Goal: Transaction & Acquisition: Purchase product/service

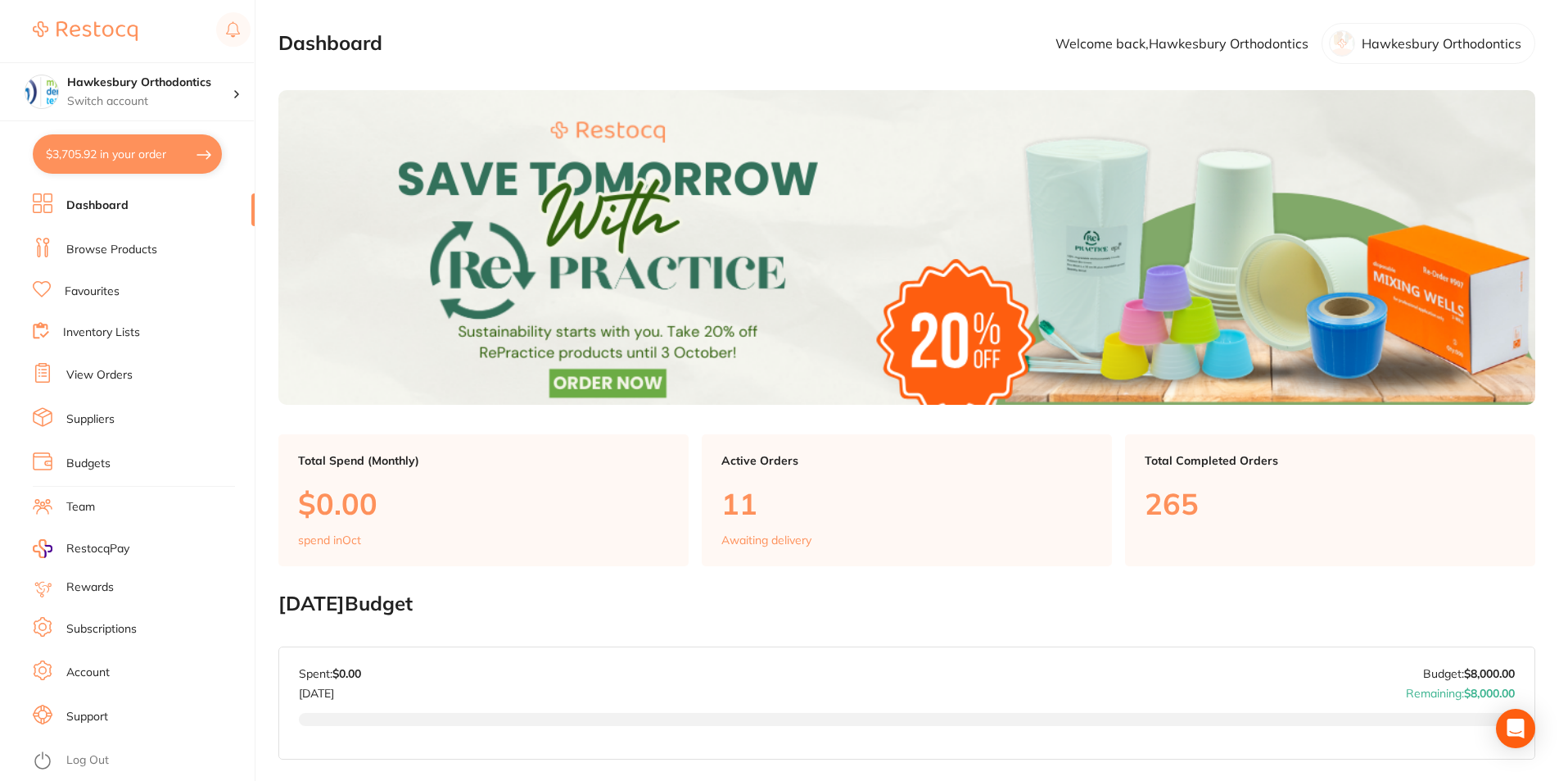
click at [83, 766] on link "Log Out" at bounding box center [87, 759] width 43 height 16
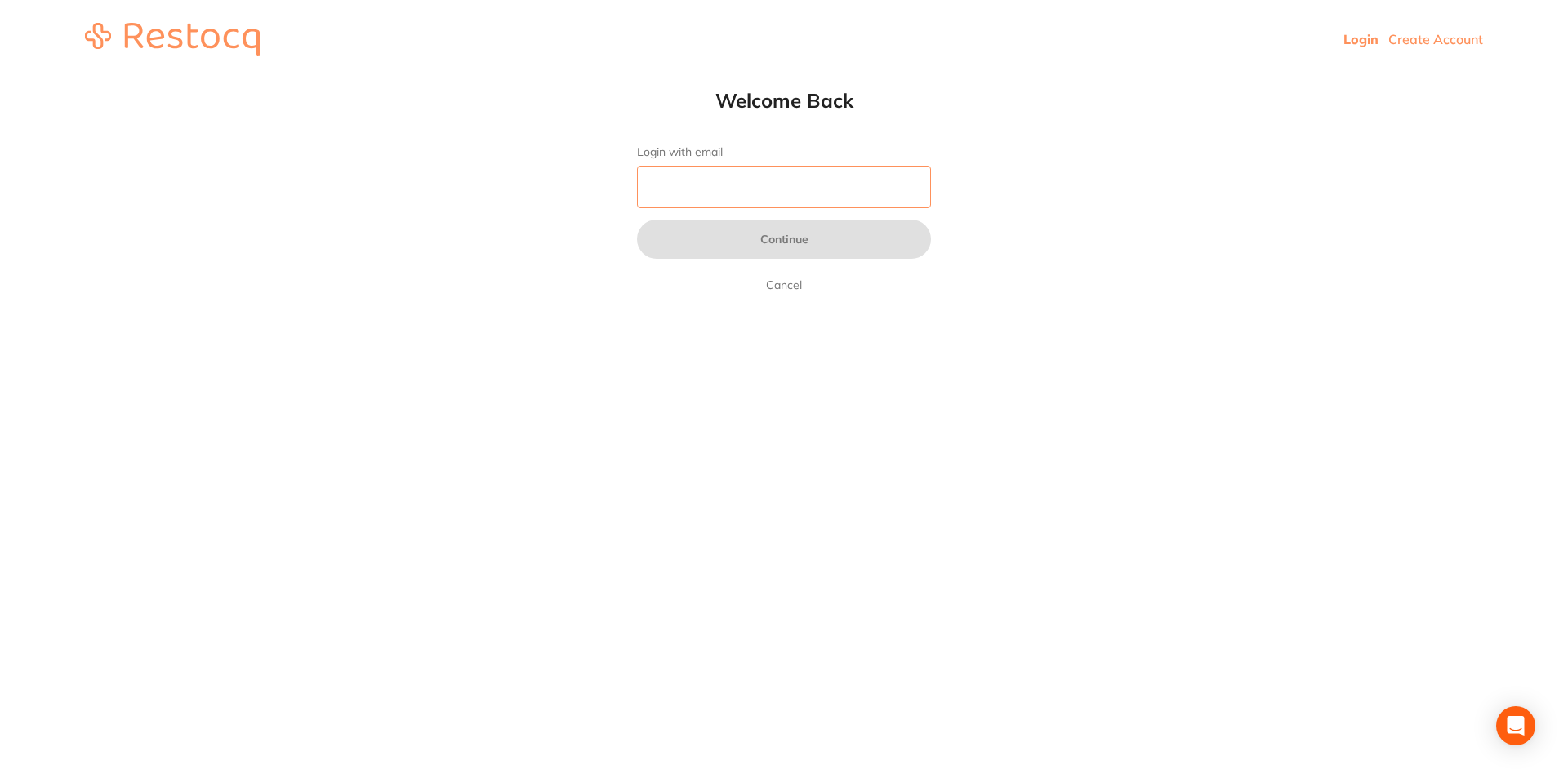
click at [725, 189] on input "Login with email" at bounding box center [784, 186] width 294 height 42
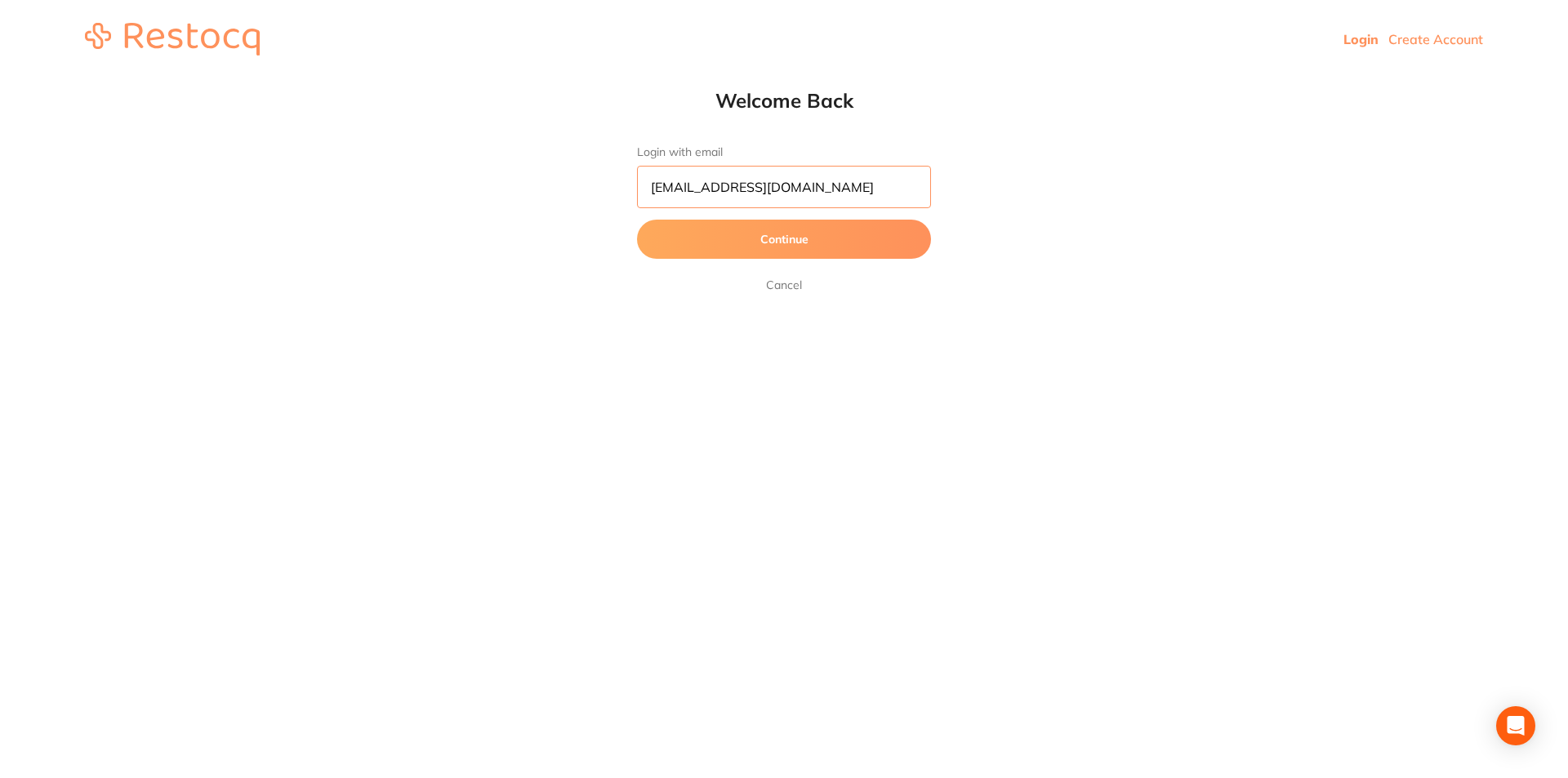
type input "[EMAIL_ADDRESS][DOMAIN_NAME]"
click at [804, 241] on button "Continue" at bounding box center [784, 239] width 294 height 40
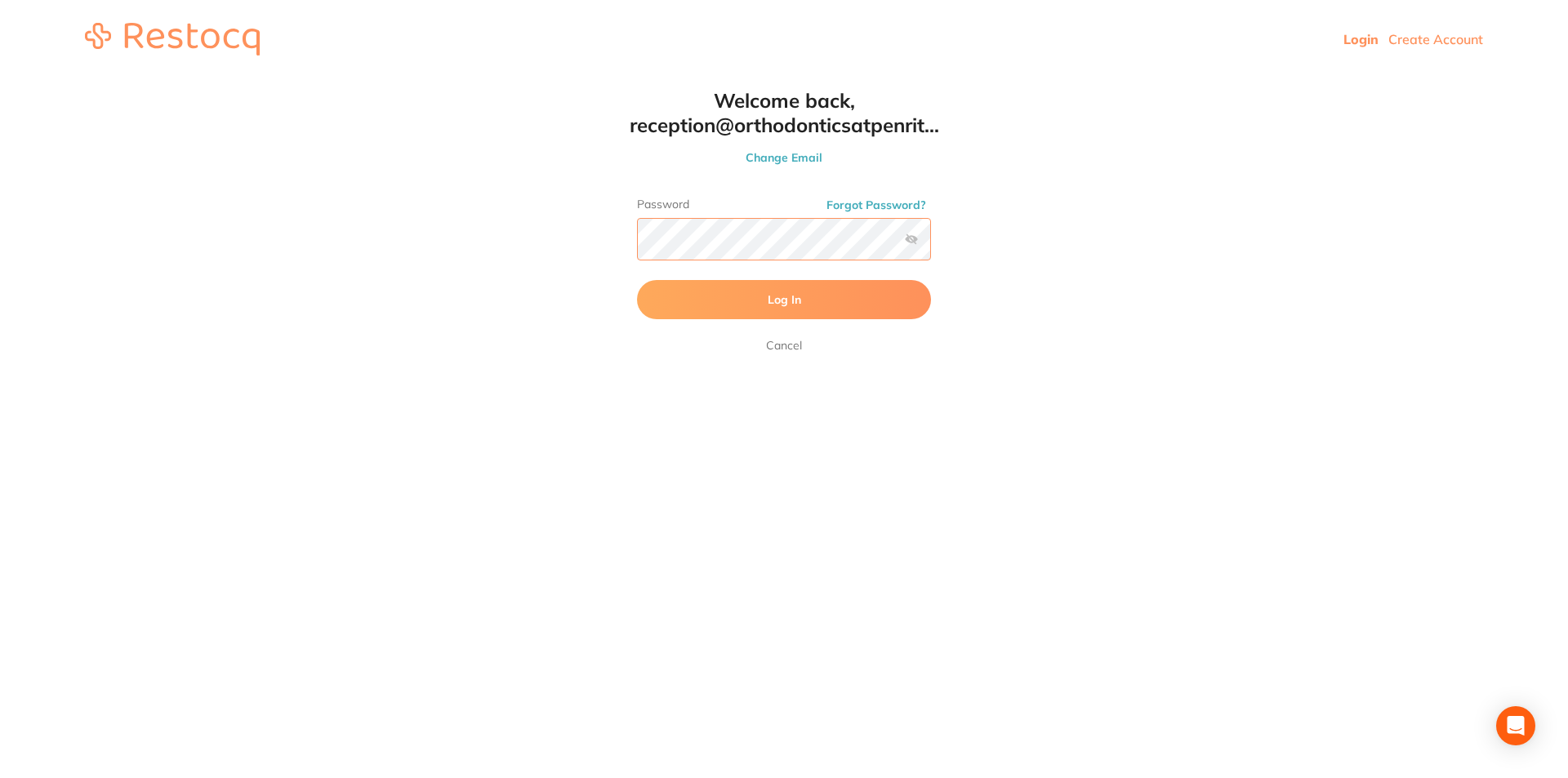
click at [637, 280] on button "Log In" at bounding box center [784, 300] width 294 height 40
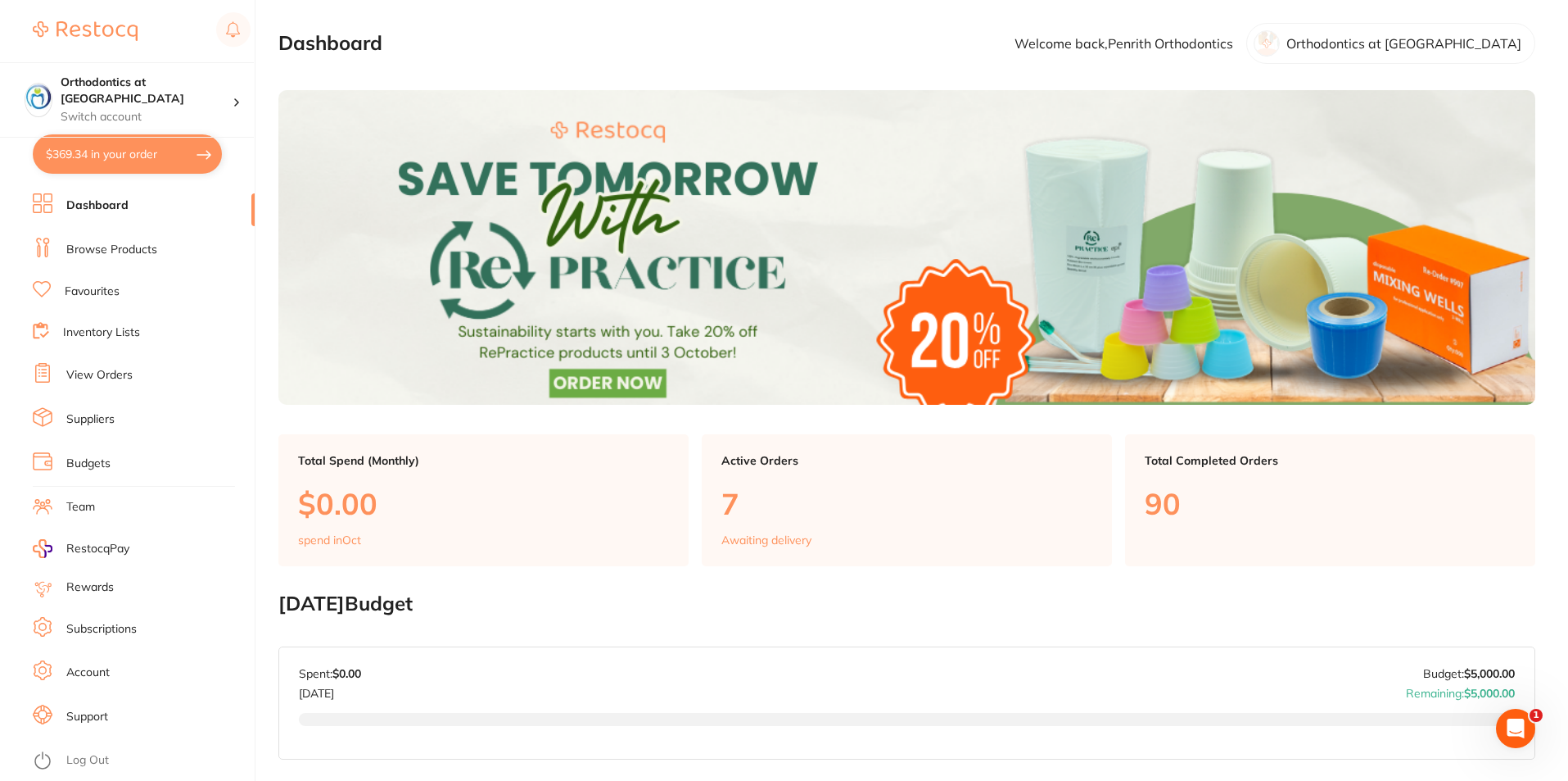
click at [141, 160] on button "$369.34 in your order" at bounding box center [128, 154] width 189 height 40
checkbox input "true"
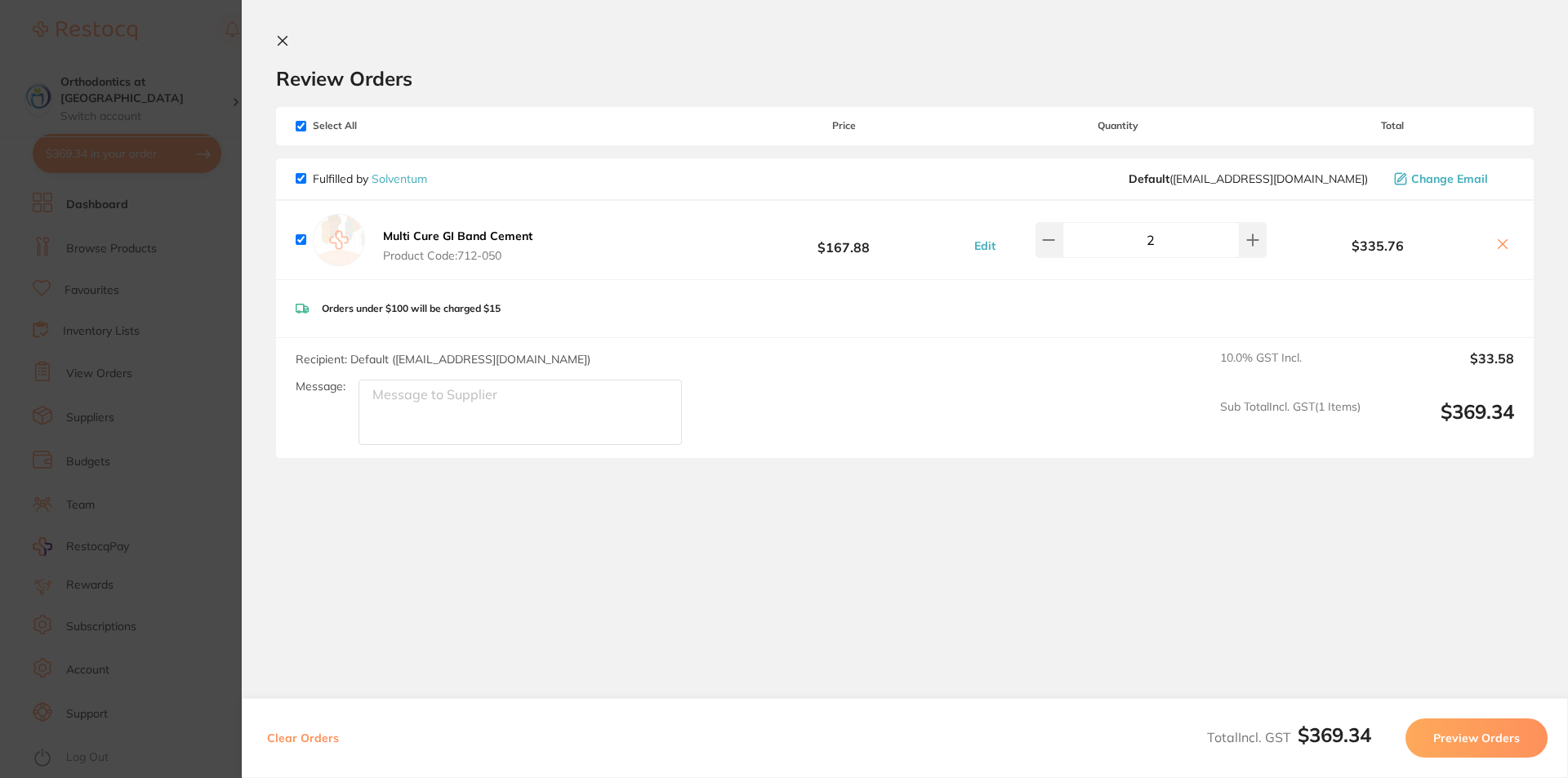
click at [285, 39] on icon at bounding box center [283, 41] width 9 height 9
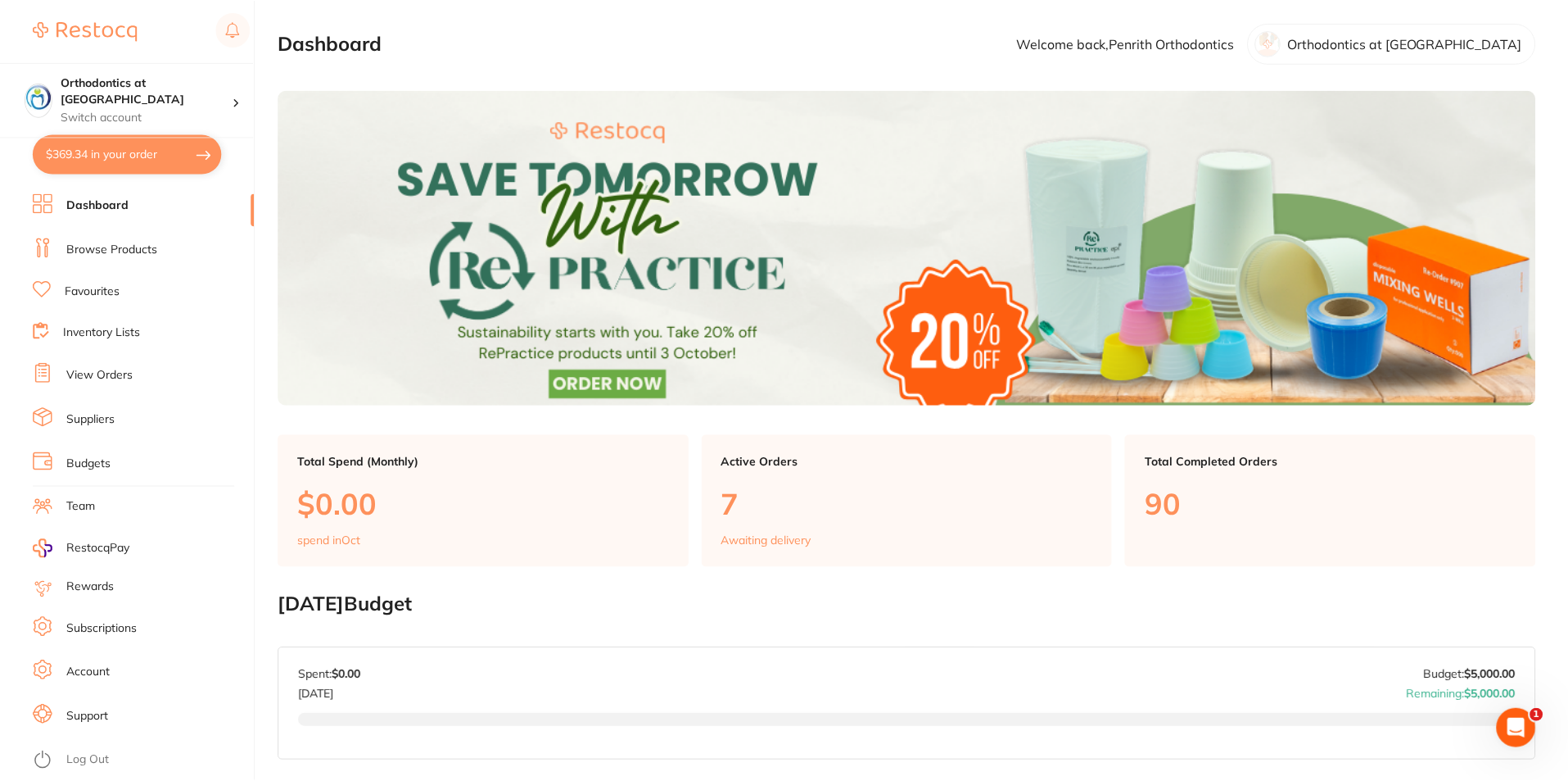
scroll to position [764, 0]
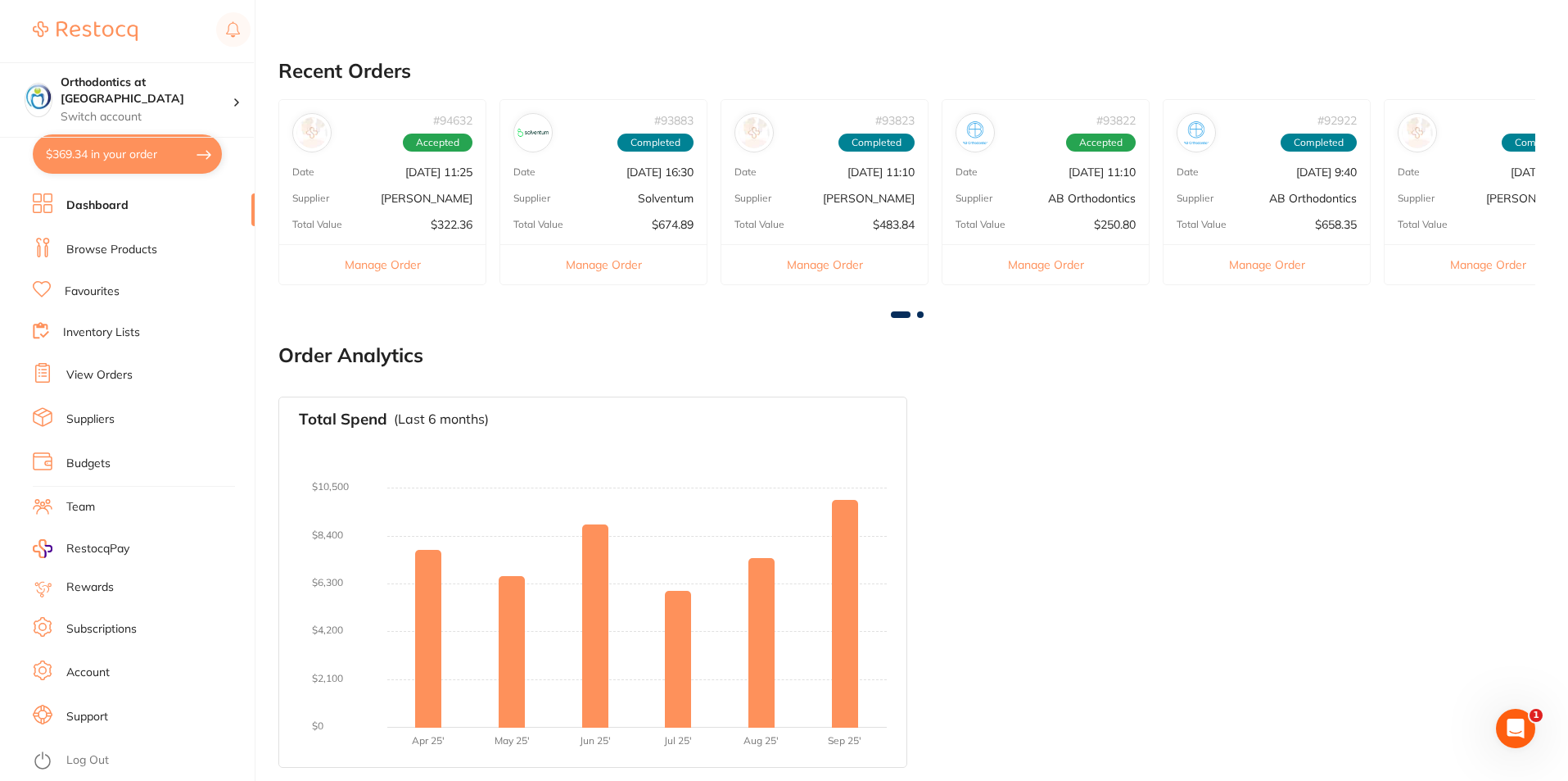
click at [129, 251] on link "Browse Products" at bounding box center [112, 250] width 91 height 16
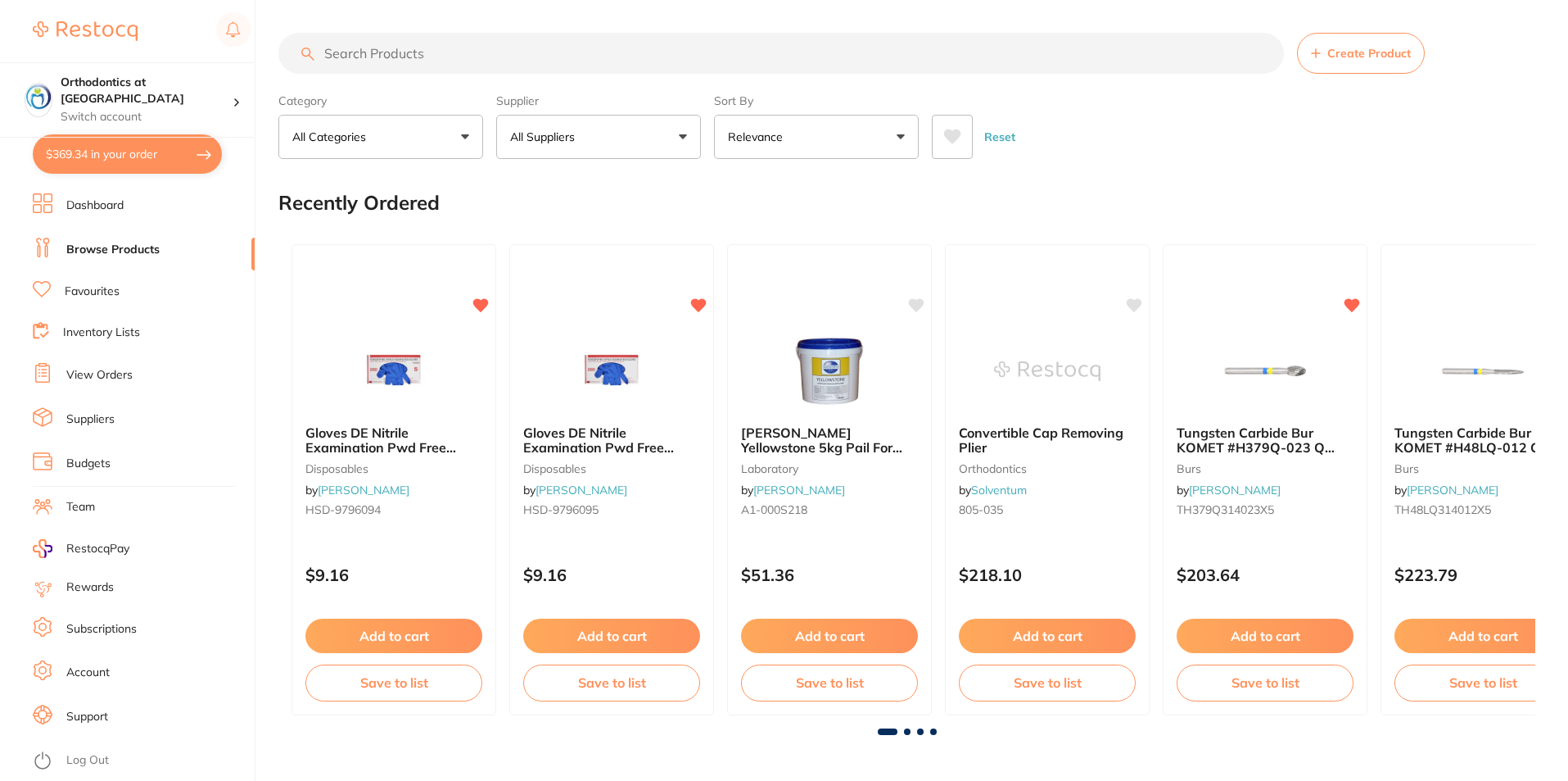
click at [684, 139] on button "All Suppliers" at bounding box center [598, 136] width 205 height 44
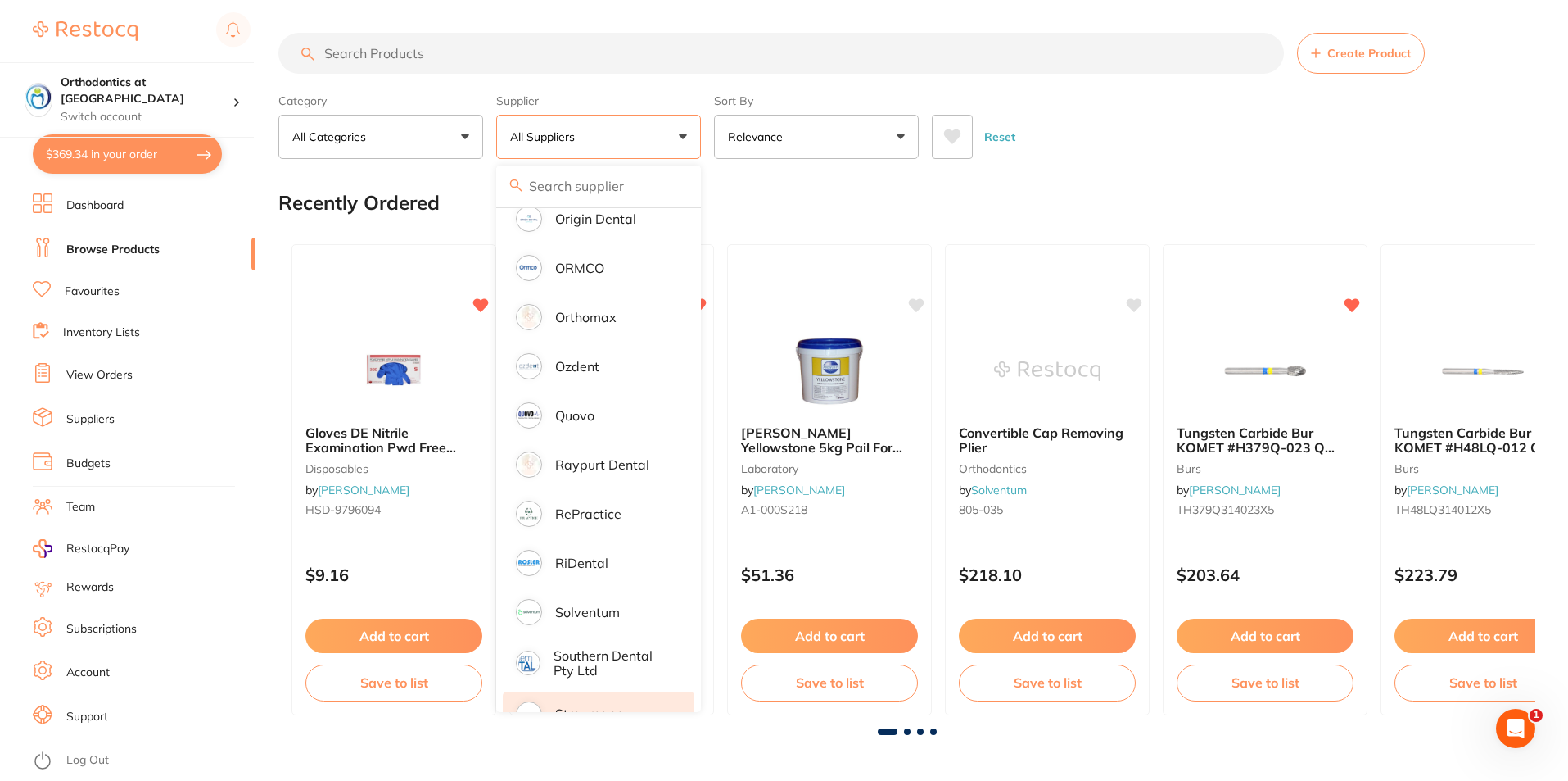
scroll to position [1612, 0]
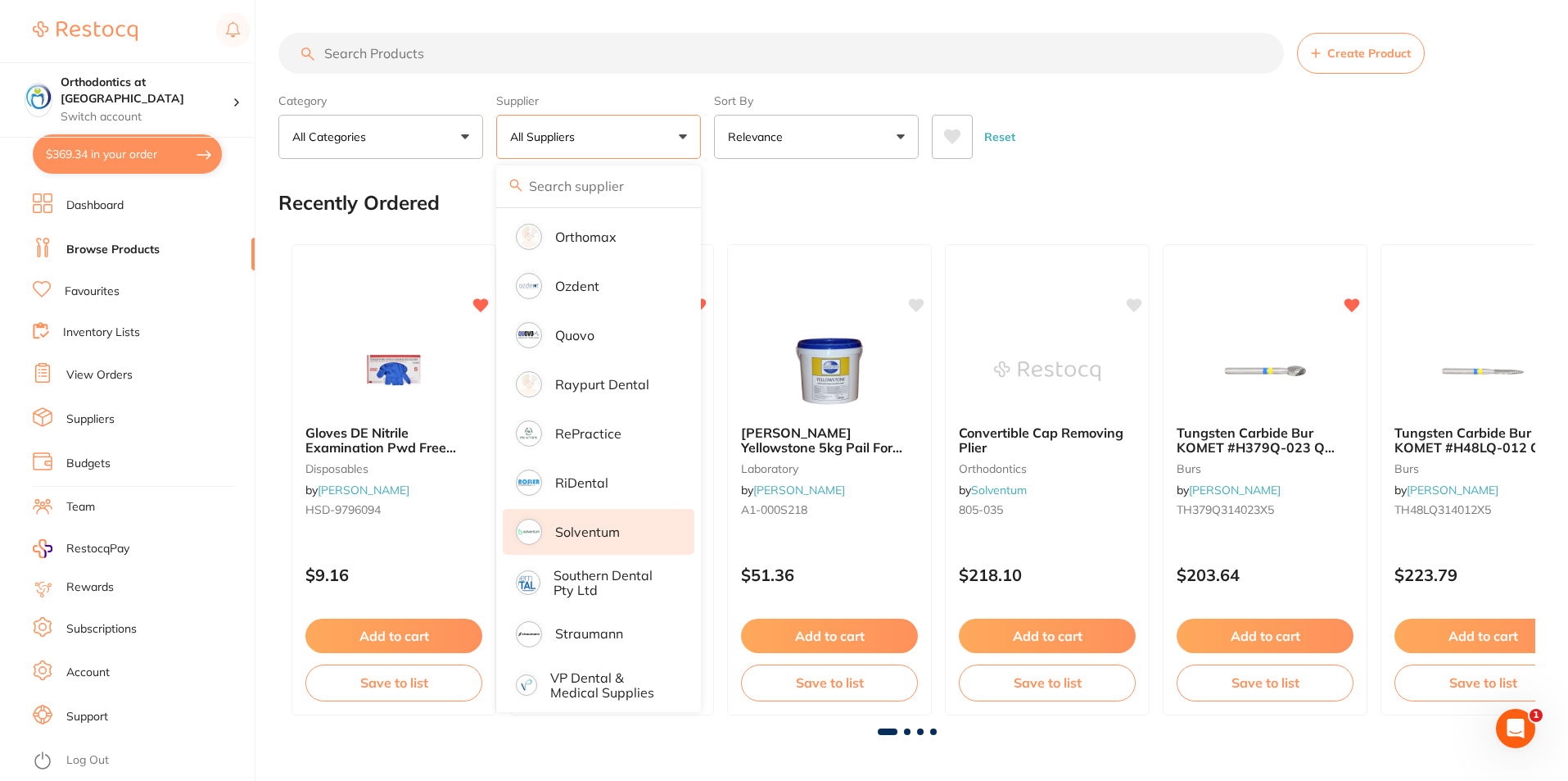
click at [594, 525] on p "Solventum" at bounding box center [587, 532] width 64 height 15
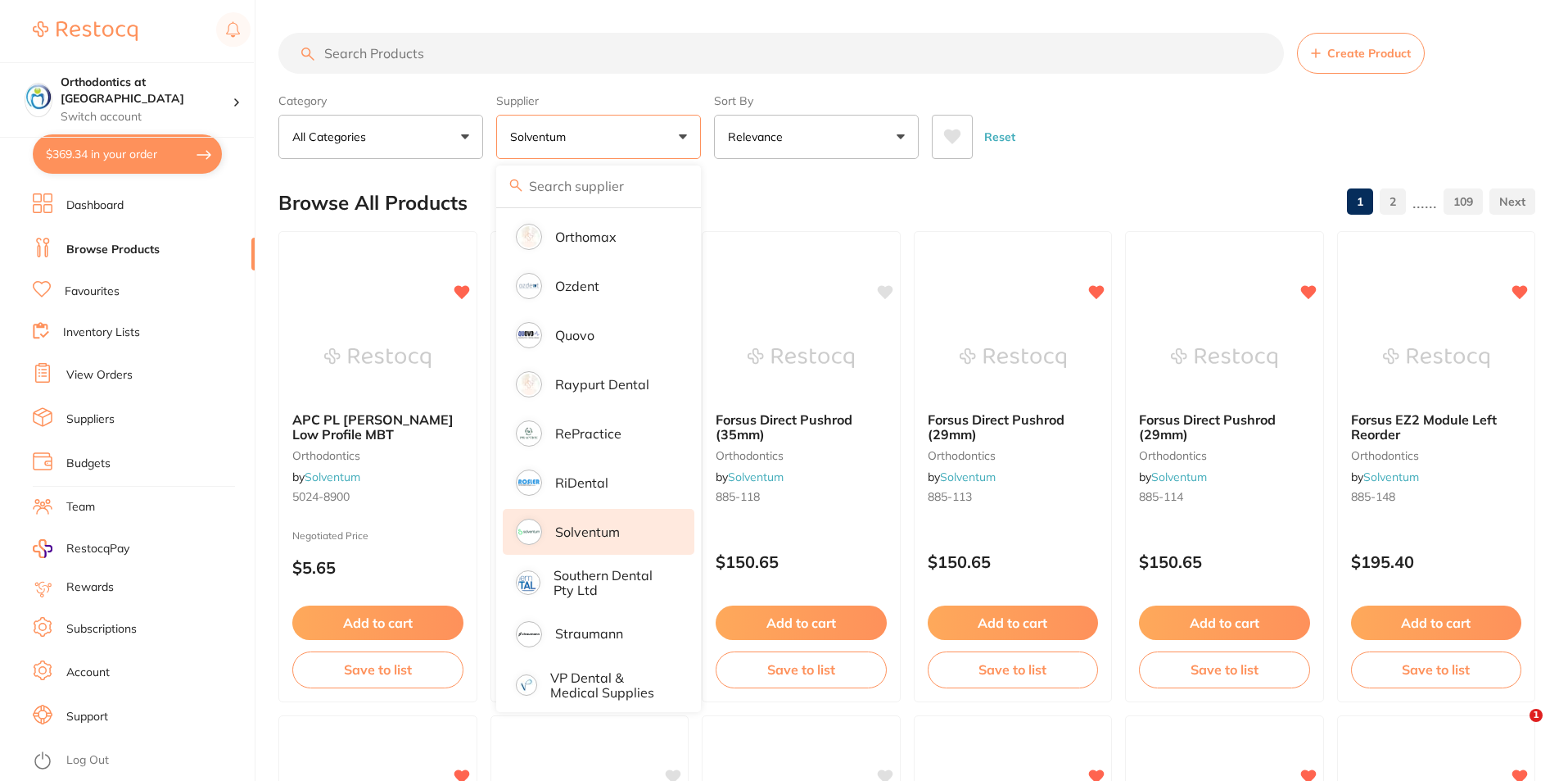
click at [1030, 209] on div "Browse All Products 1 2 ...... 109" at bounding box center [907, 202] width 1257 height 55
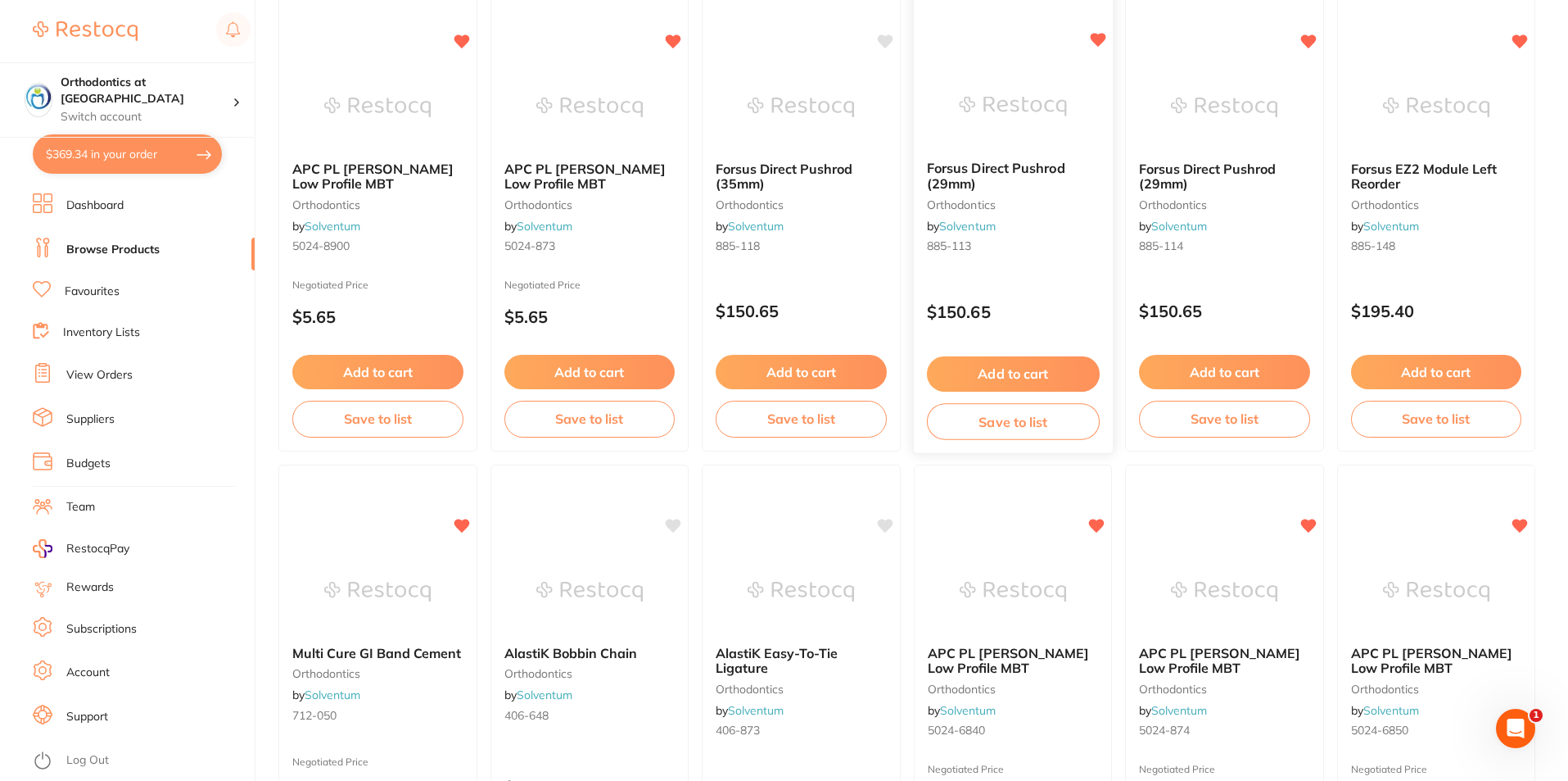
scroll to position [0, 0]
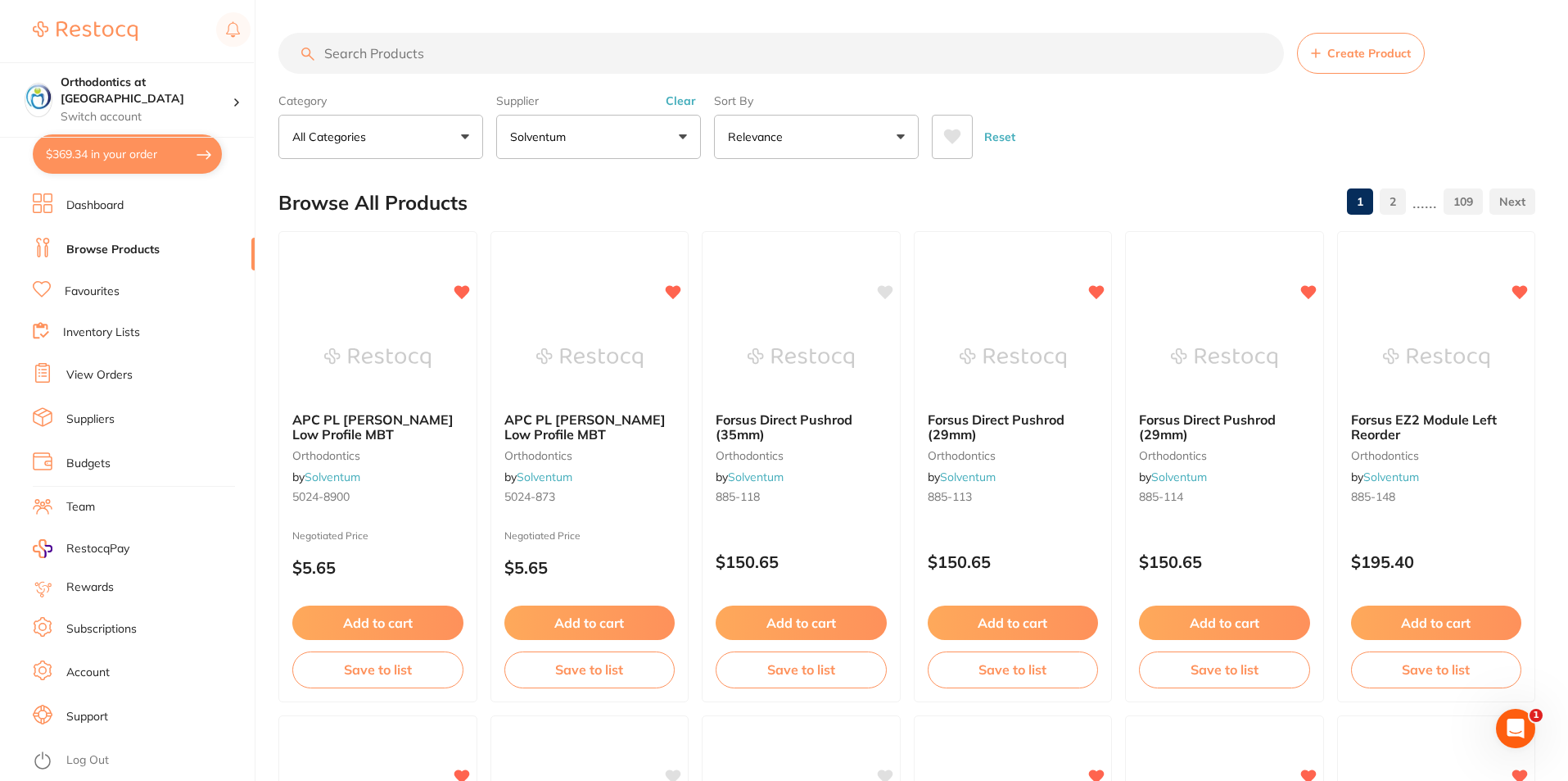
click at [115, 249] on link "Browse Products" at bounding box center [112, 250] width 94 height 16
click at [679, 138] on button "Solventum" at bounding box center [598, 136] width 205 height 44
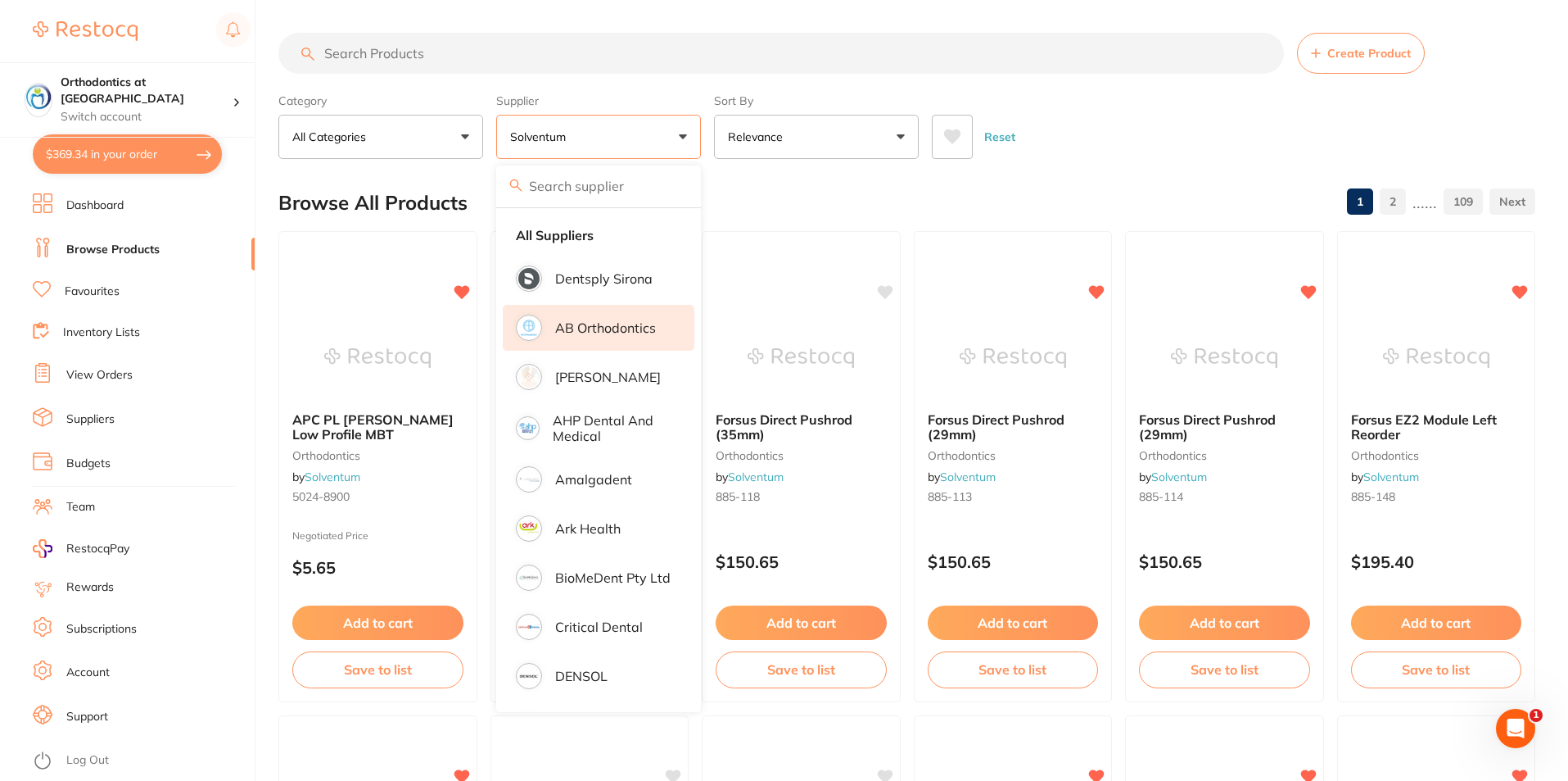
click at [610, 331] on p "AB Orthodontics" at bounding box center [605, 328] width 101 height 15
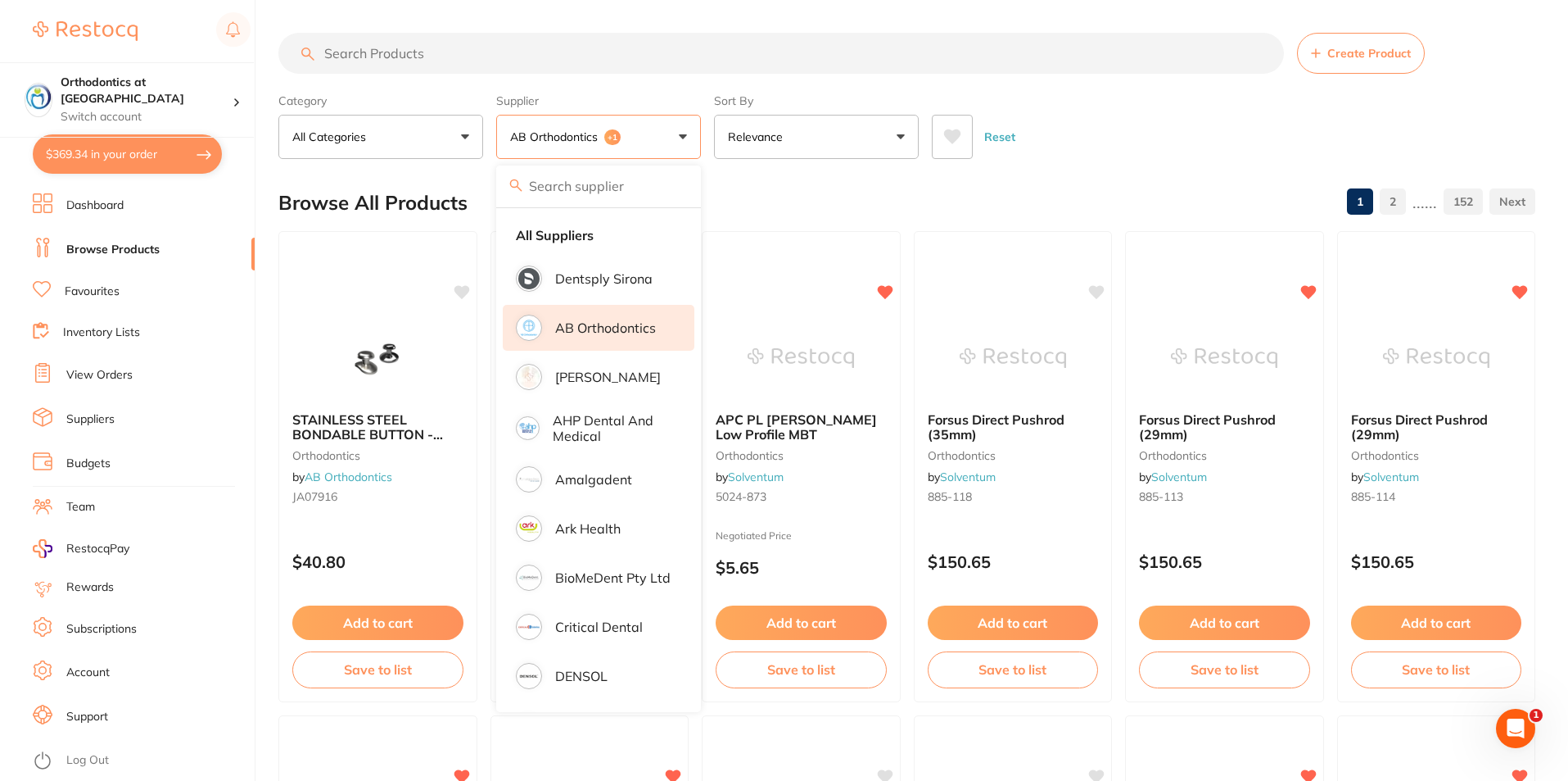
click at [1078, 215] on div "Browse All Products 1 2 ...... 152" at bounding box center [907, 202] width 1257 height 55
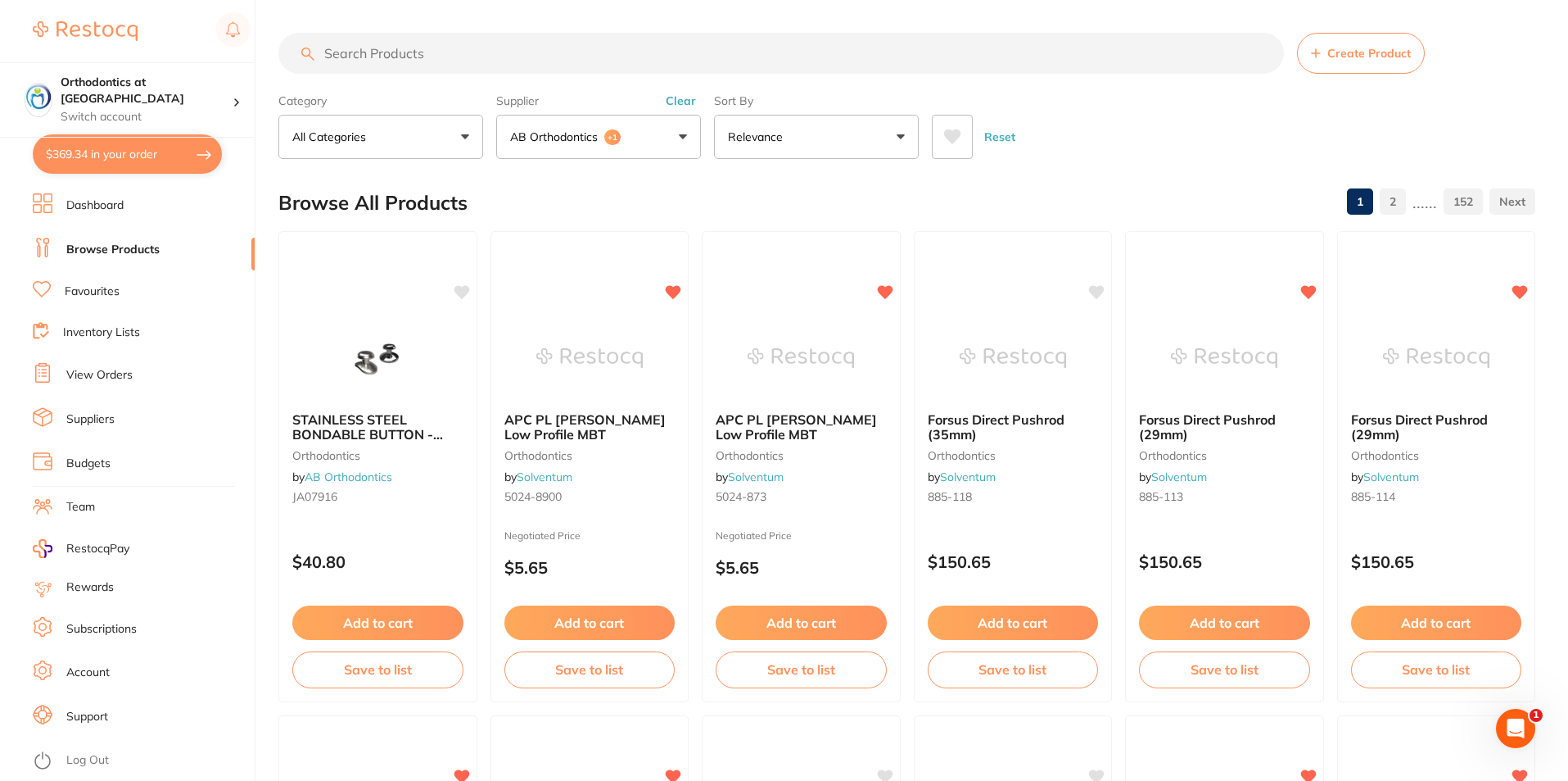
click at [682, 138] on button "AB Orthodontics +1" at bounding box center [598, 136] width 205 height 44
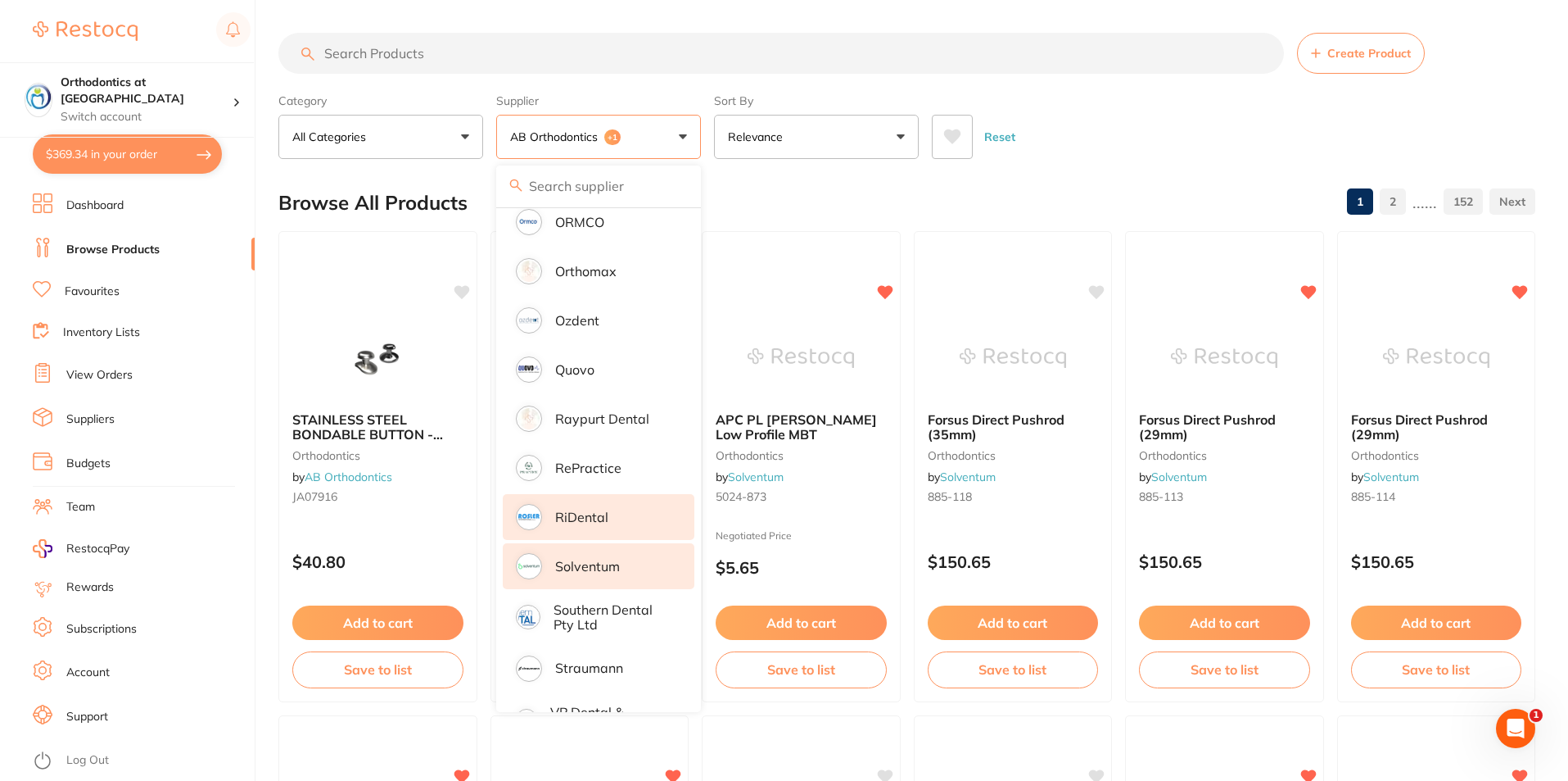
scroll to position [1612, 0]
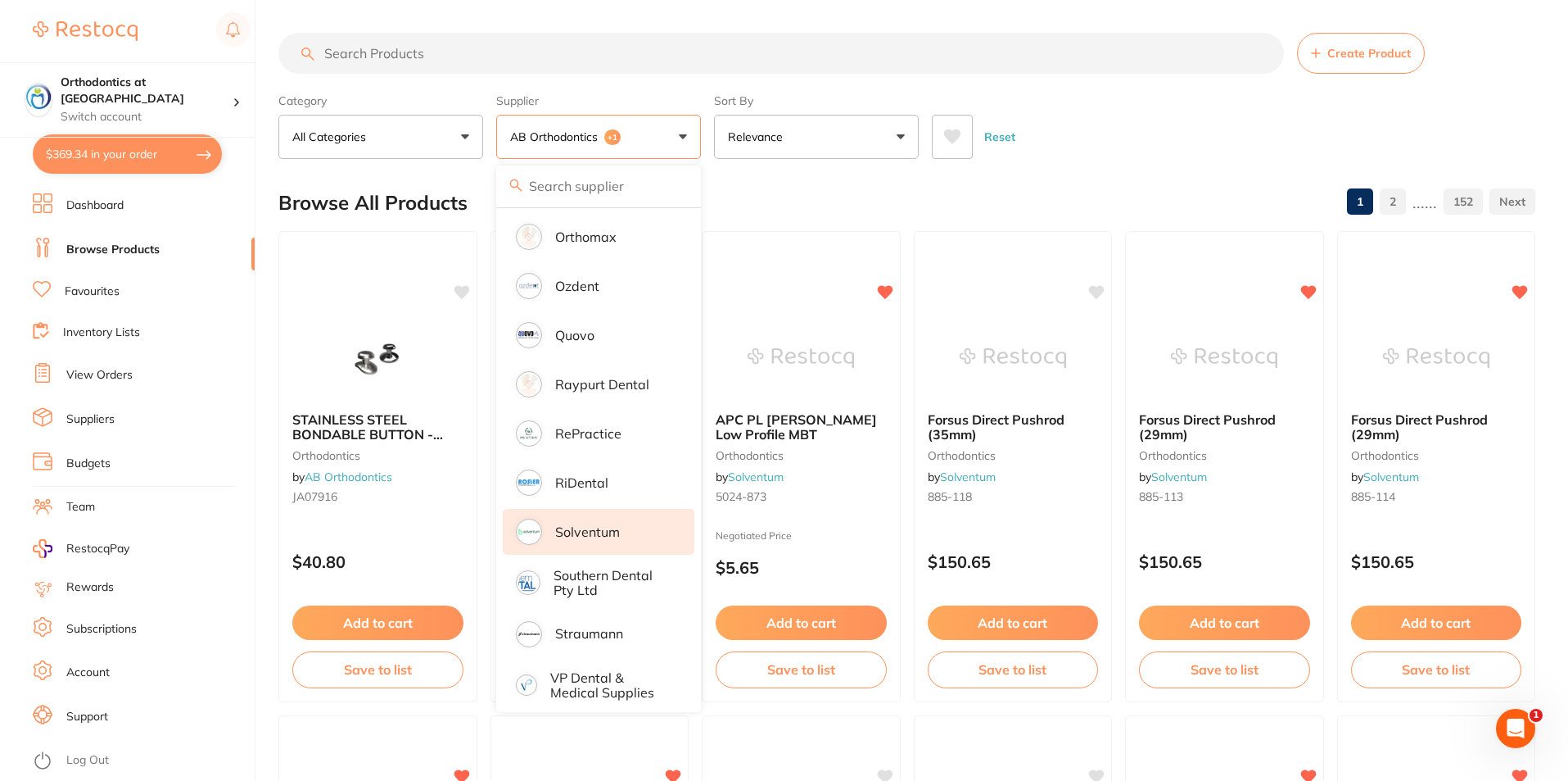
click at [611, 525] on p "Solventum" at bounding box center [587, 532] width 64 height 15
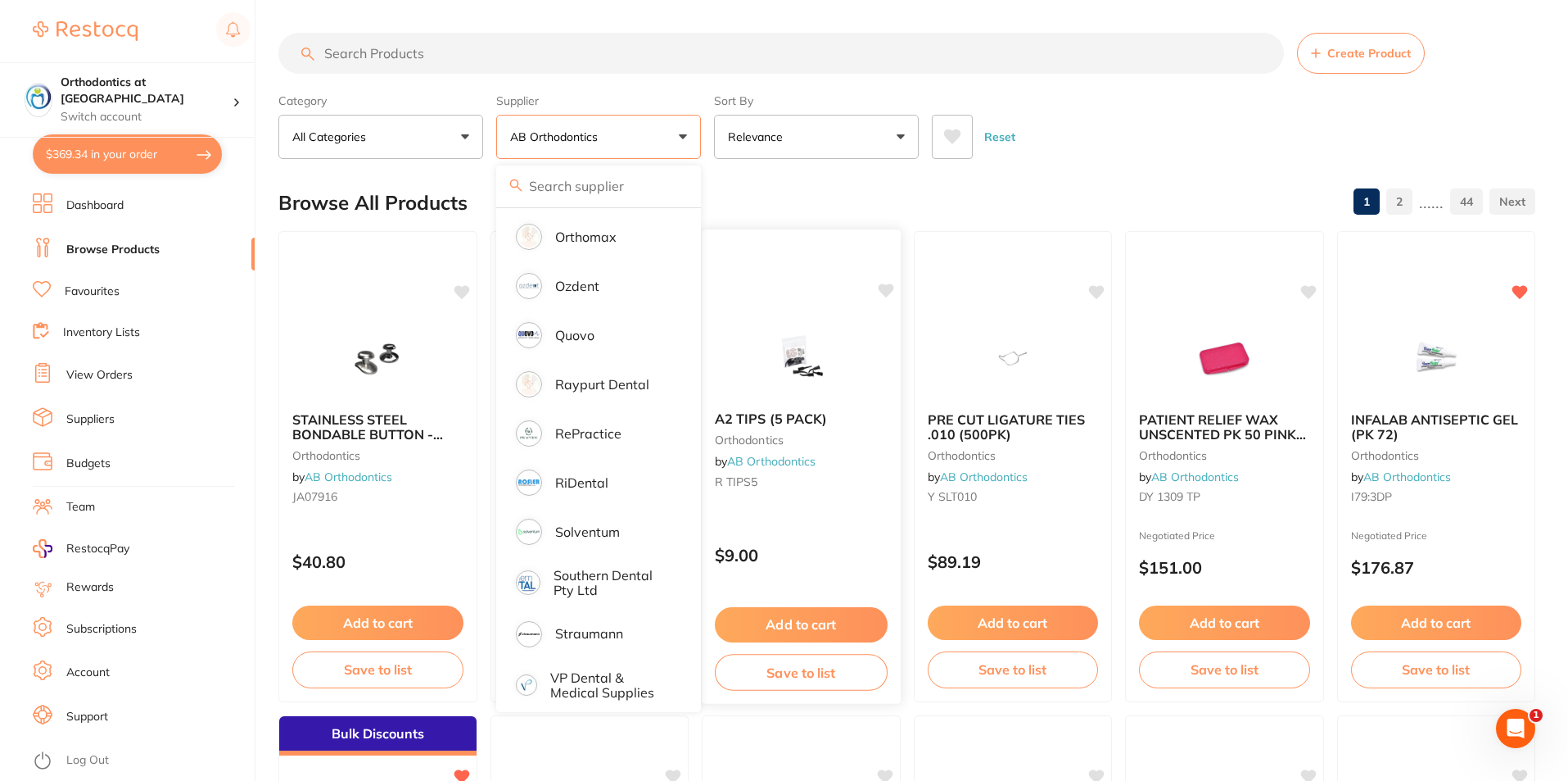
scroll to position [0, 0]
click at [1081, 207] on div "Browse All Products 1 2 ...... 44" at bounding box center [907, 202] width 1257 height 55
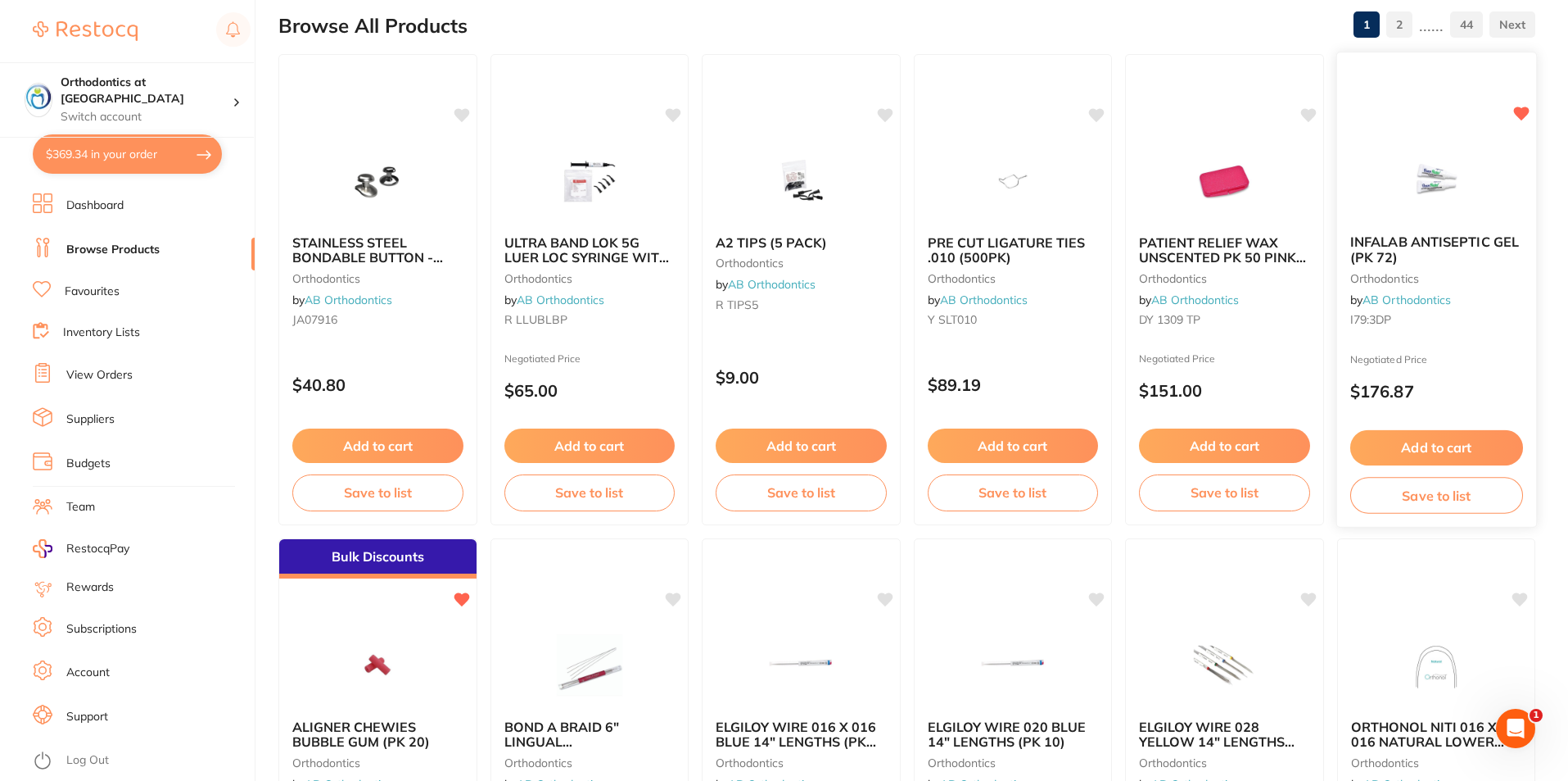
scroll to position [164, 0]
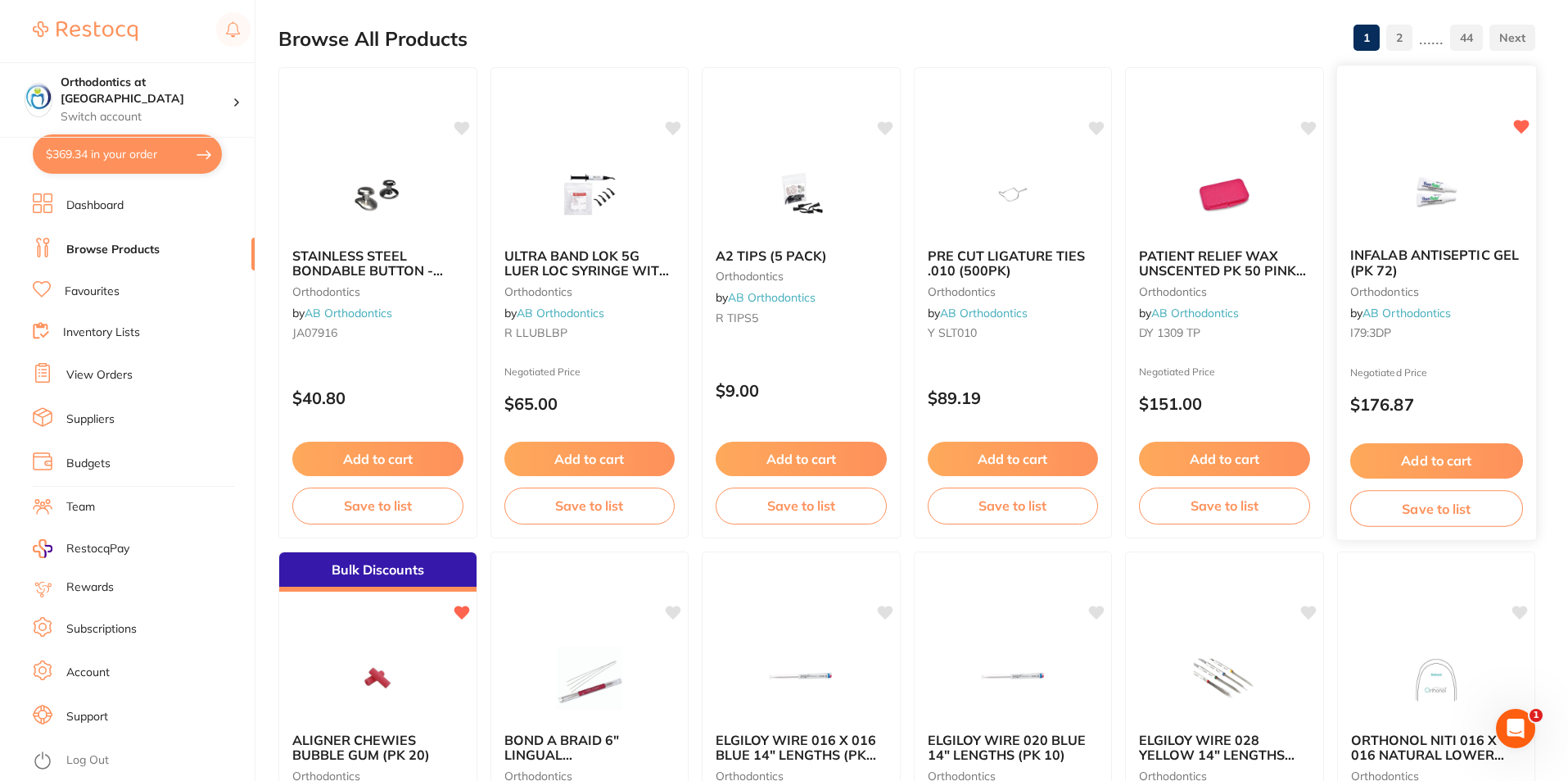
click at [1434, 465] on button "Add to cart" at bounding box center [1436, 460] width 173 height 35
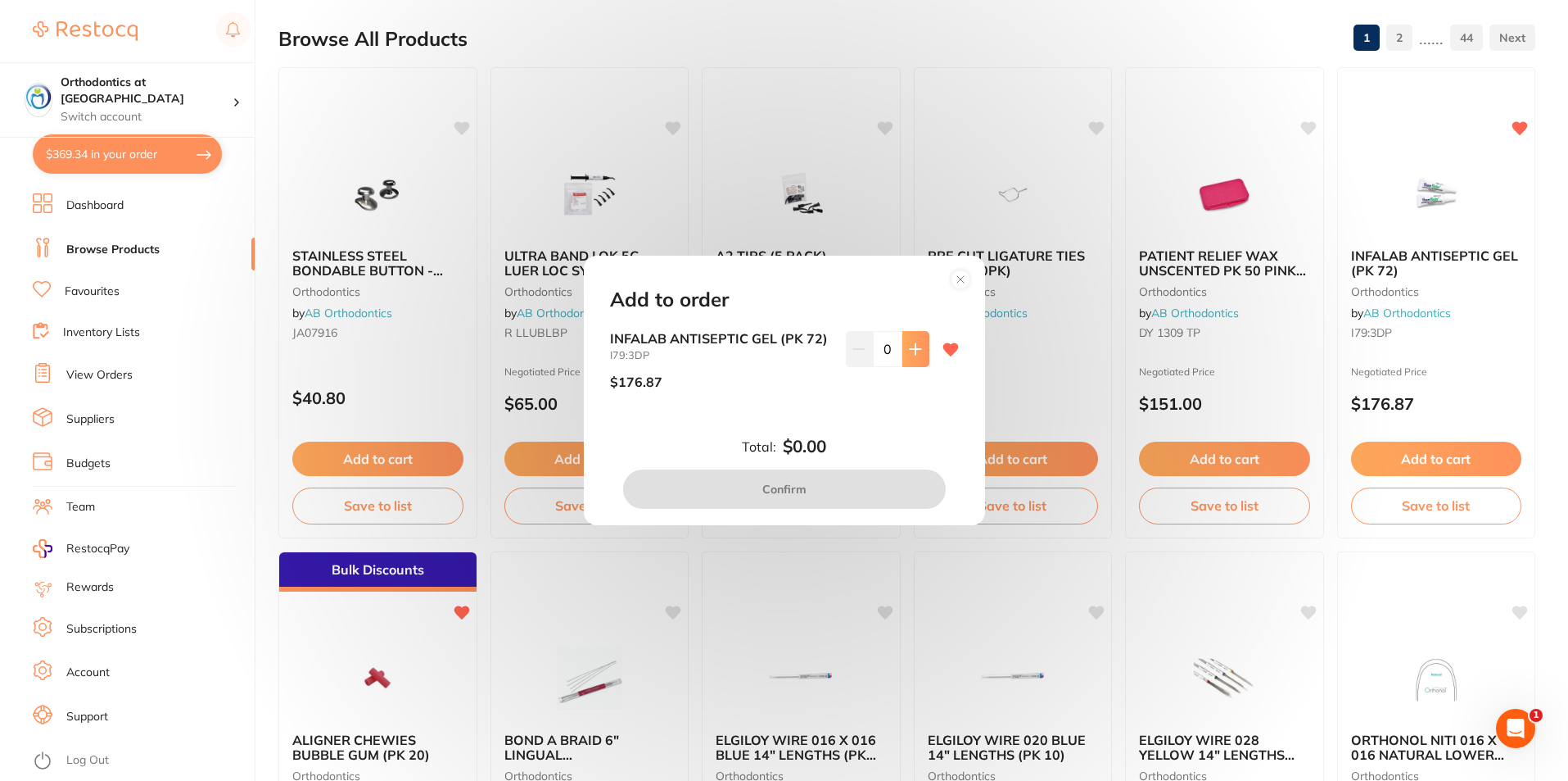
scroll to position [0, 0]
click at [911, 348] on icon at bounding box center [915, 348] width 10 height 10
type input "1"
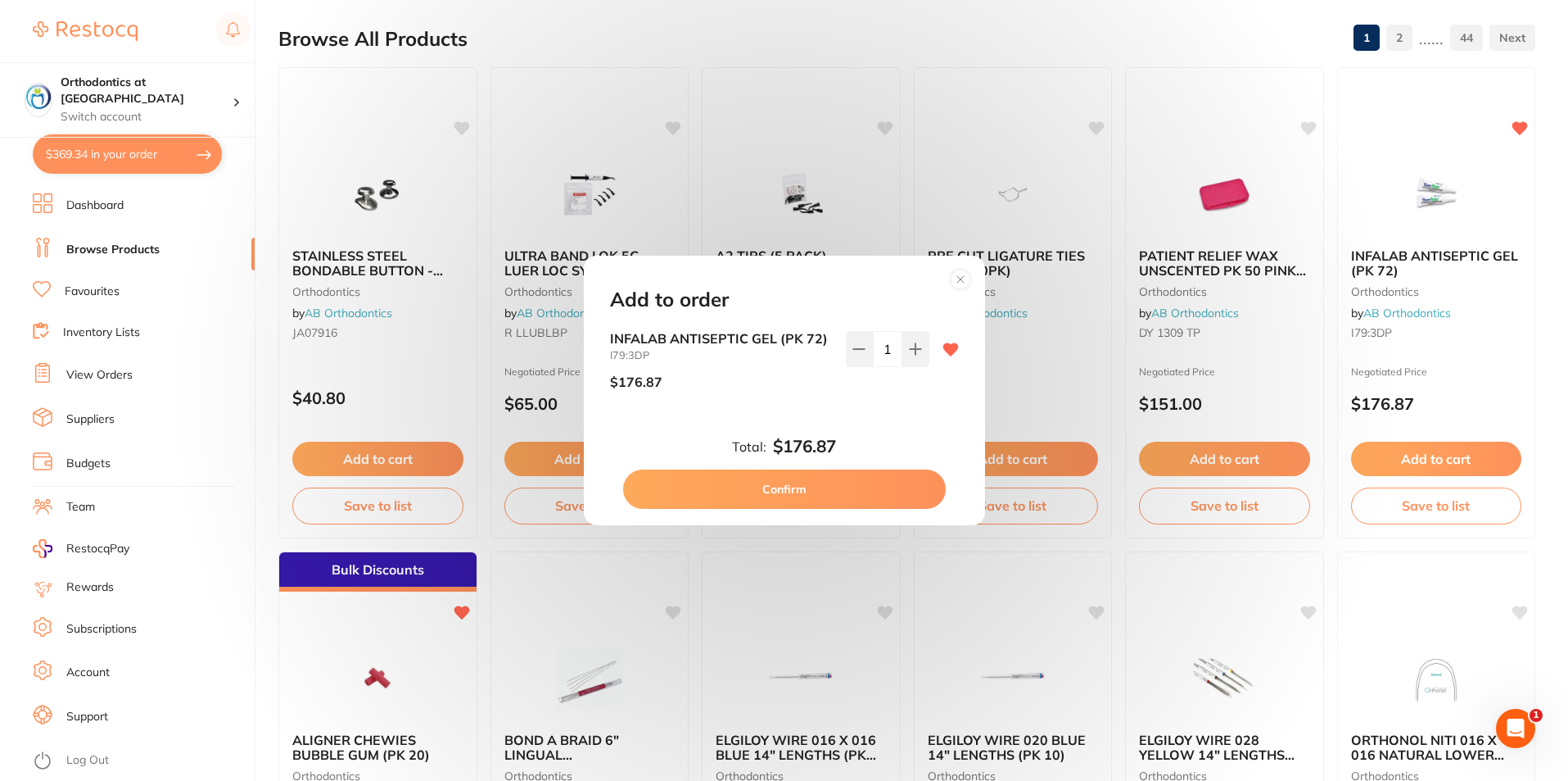
click at [887, 485] on button "Confirm" at bounding box center [784, 490] width 322 height 40
checkbox input "false"
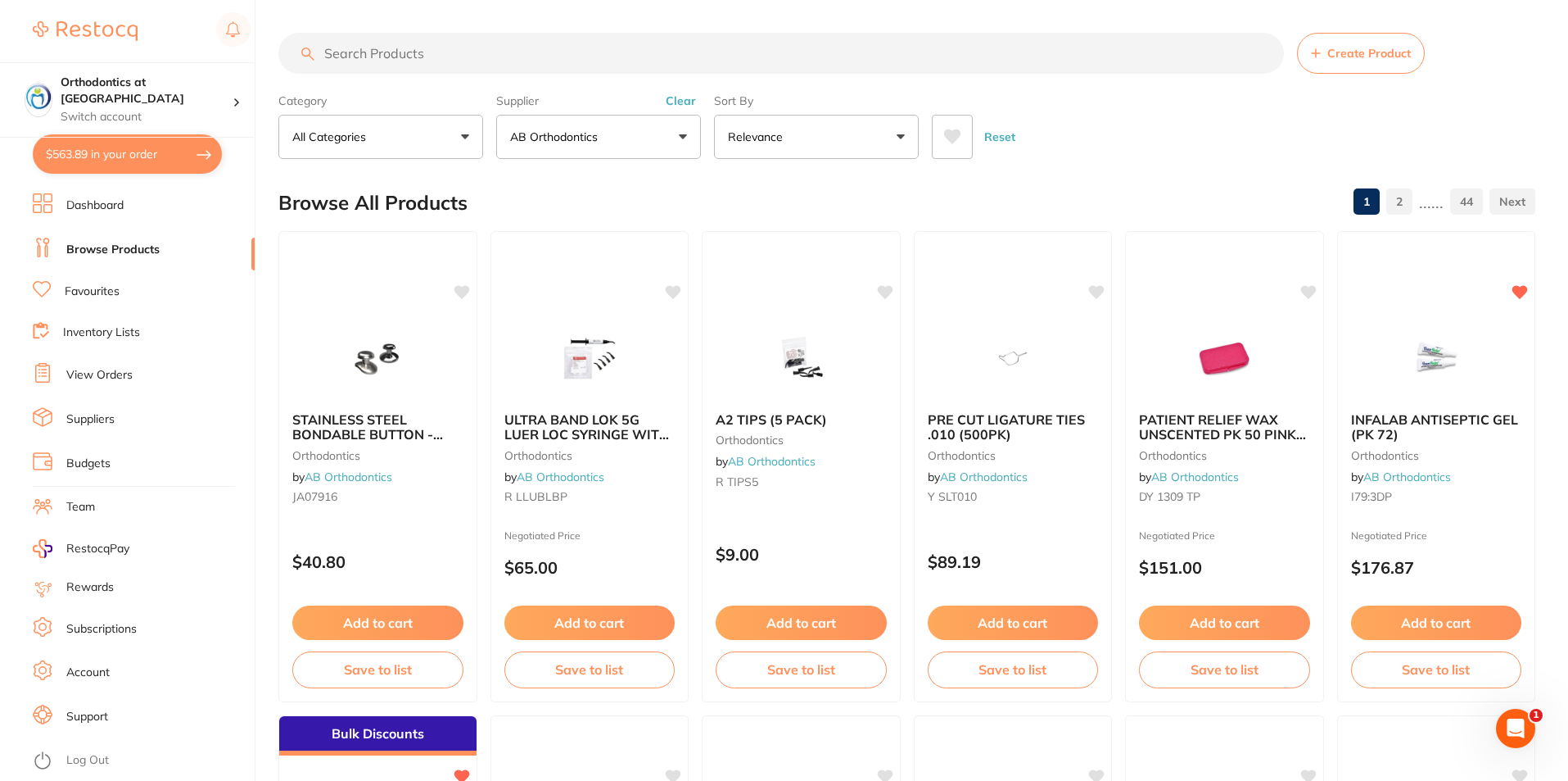
click at [371, 53] on input "search" at bounding box center [782, 53] width 1006 height 41
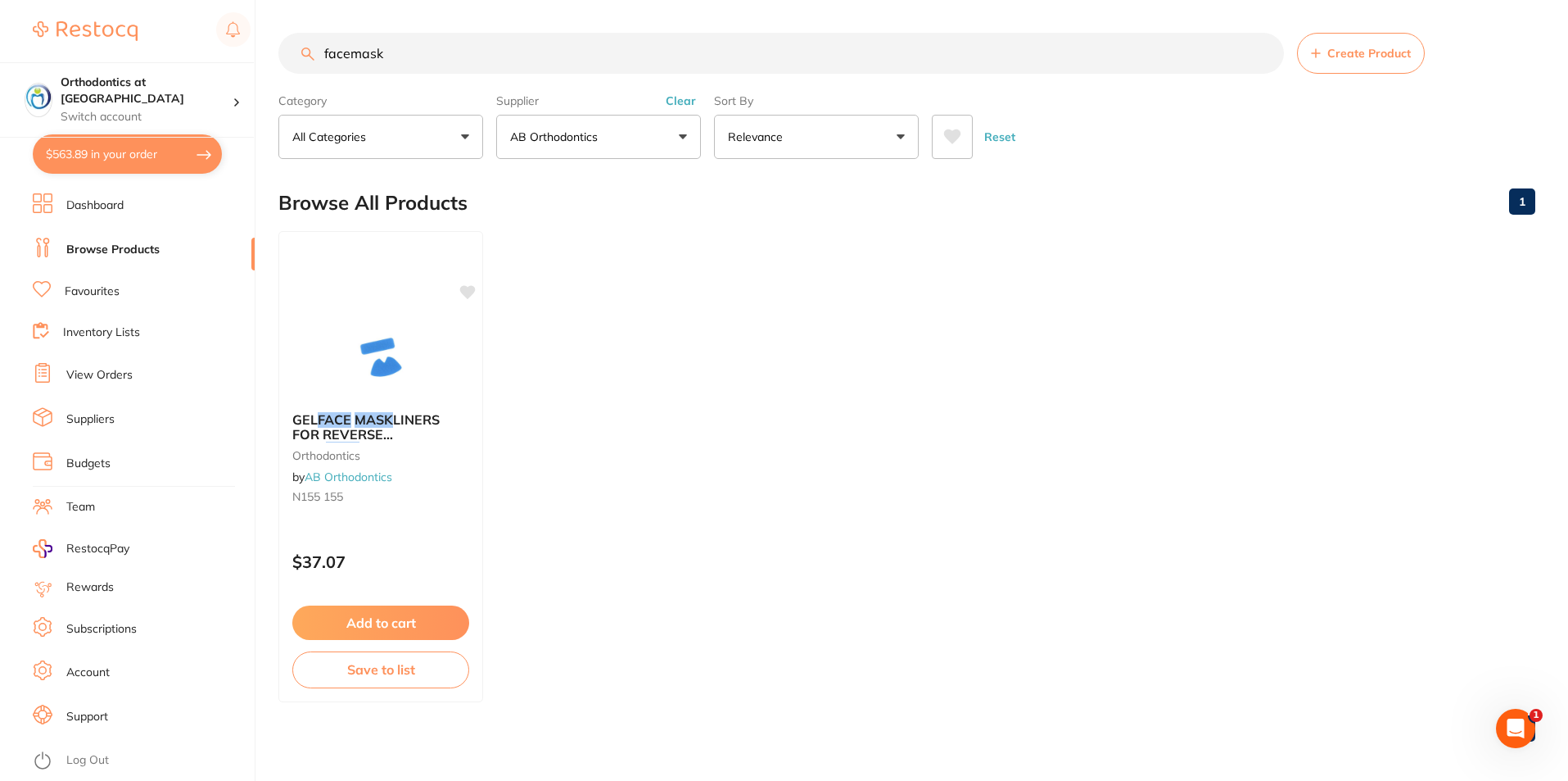
click at [390, 54] on input "facemask" at bounding box center [782, 53] width 1006 height 41
type input "f"
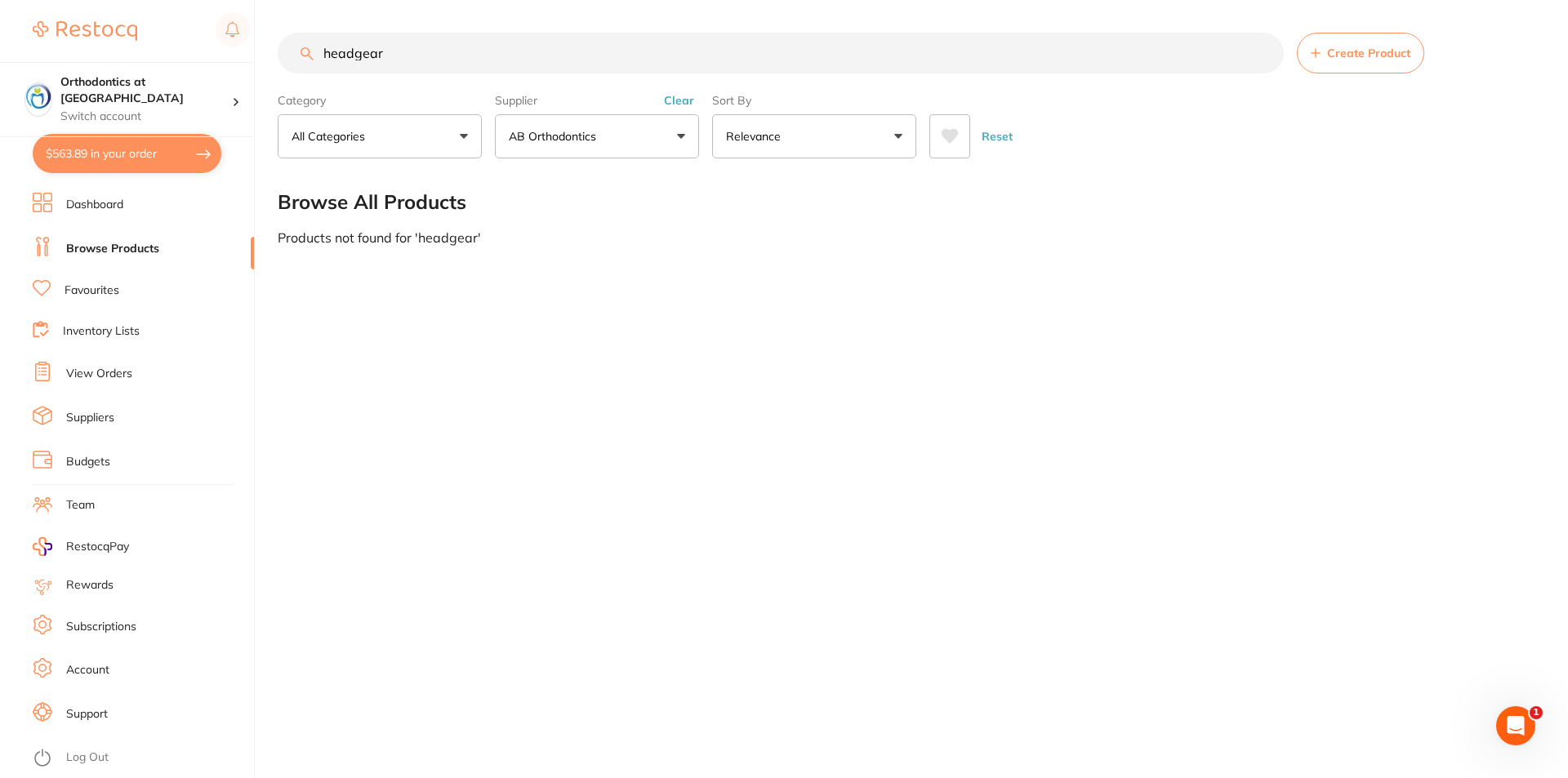
click at [682, 138] on button "AB Orthodontics" at bounding box center [596, 136] width 204 height 44
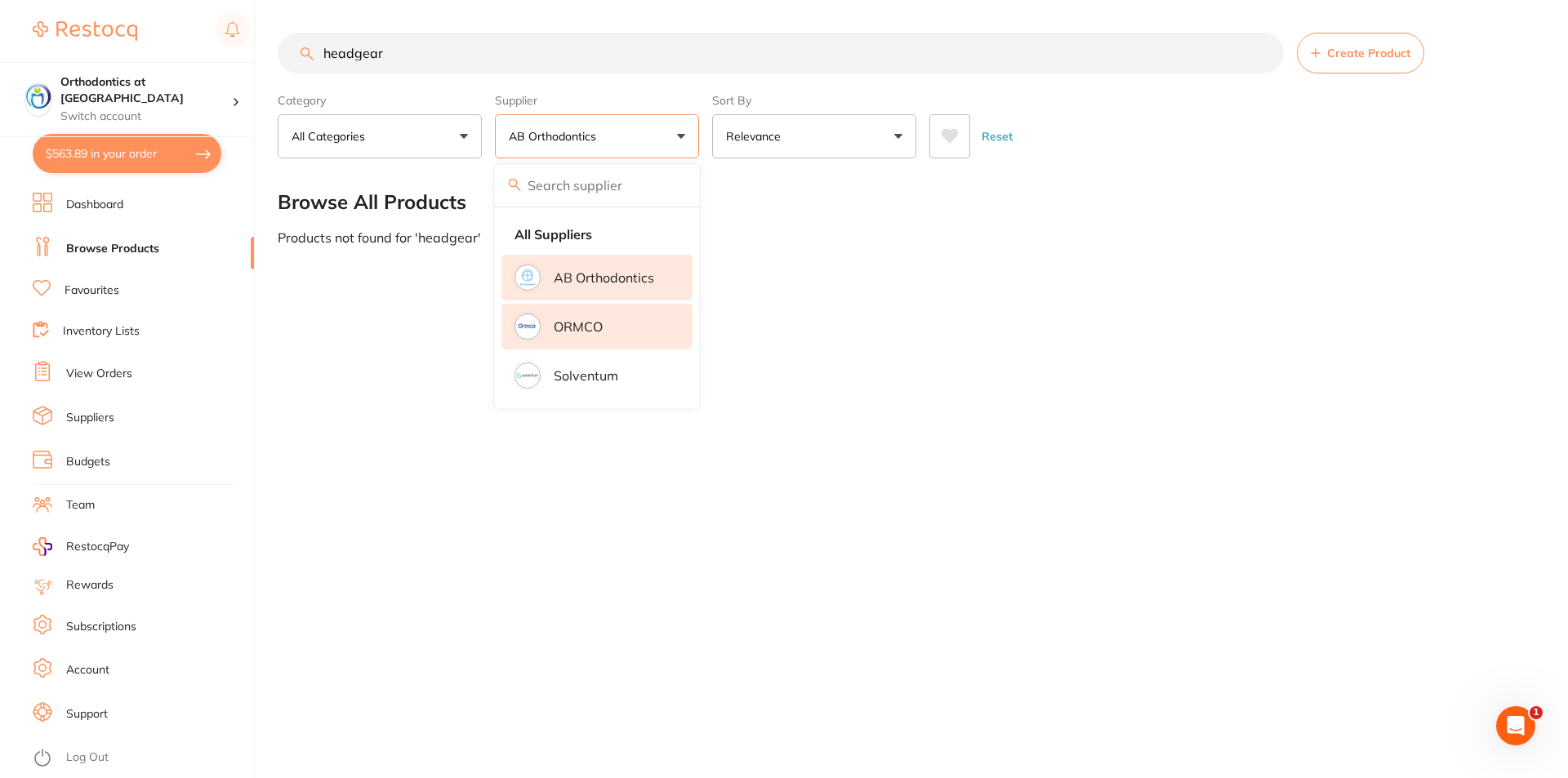
click at [597, 332] on p "ORMCO" at bounding box center [578, 327] width 49 height 15
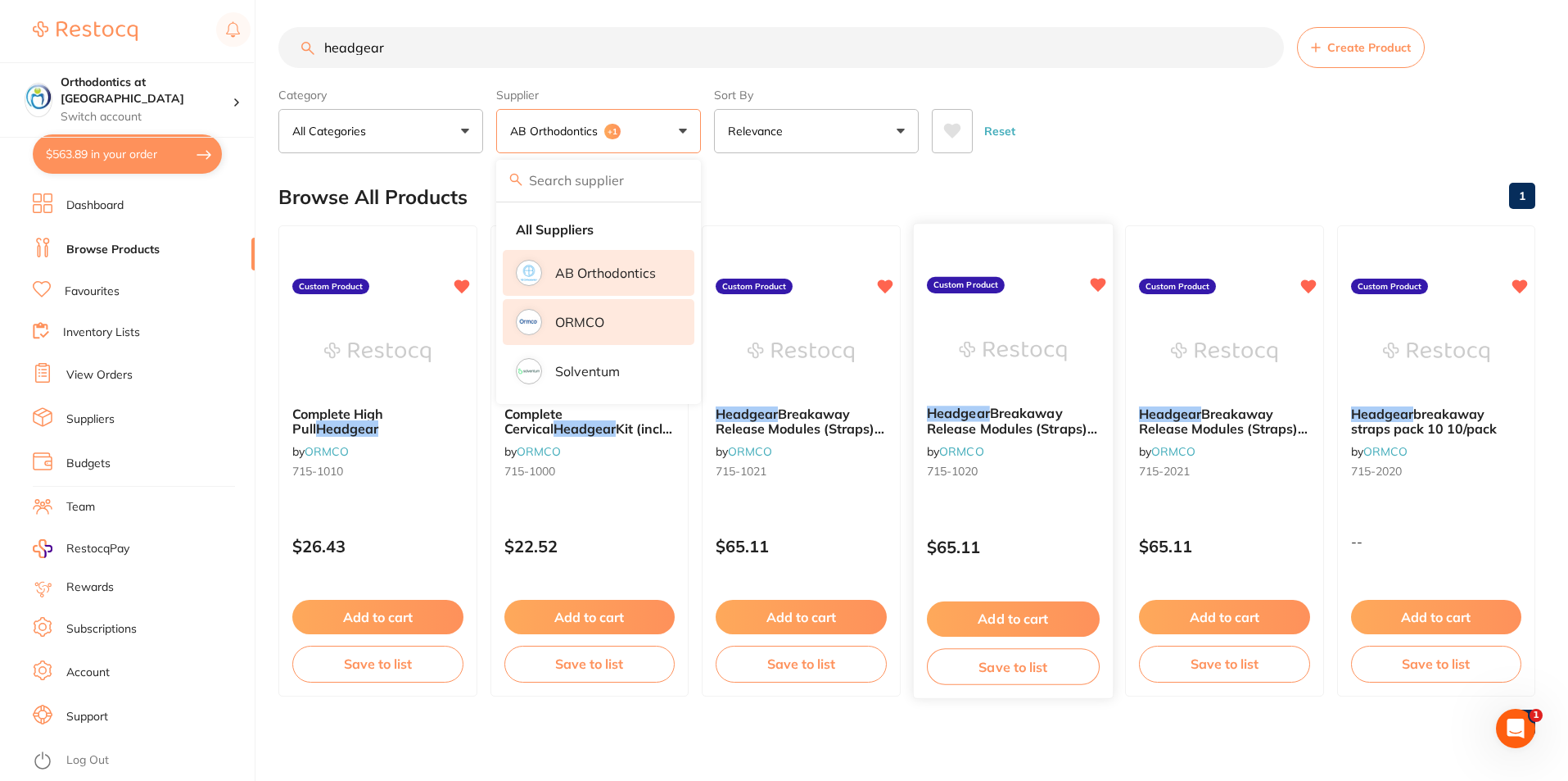
scroll to position [7, 0]
drag, startPoint x: 398, startPoint y: 44, endPoint x: 324, endPoint y: 43, distance: 74.0
click at [324, 43] on input "headgear" at bounding box center [782, 46] width 1006 height 41
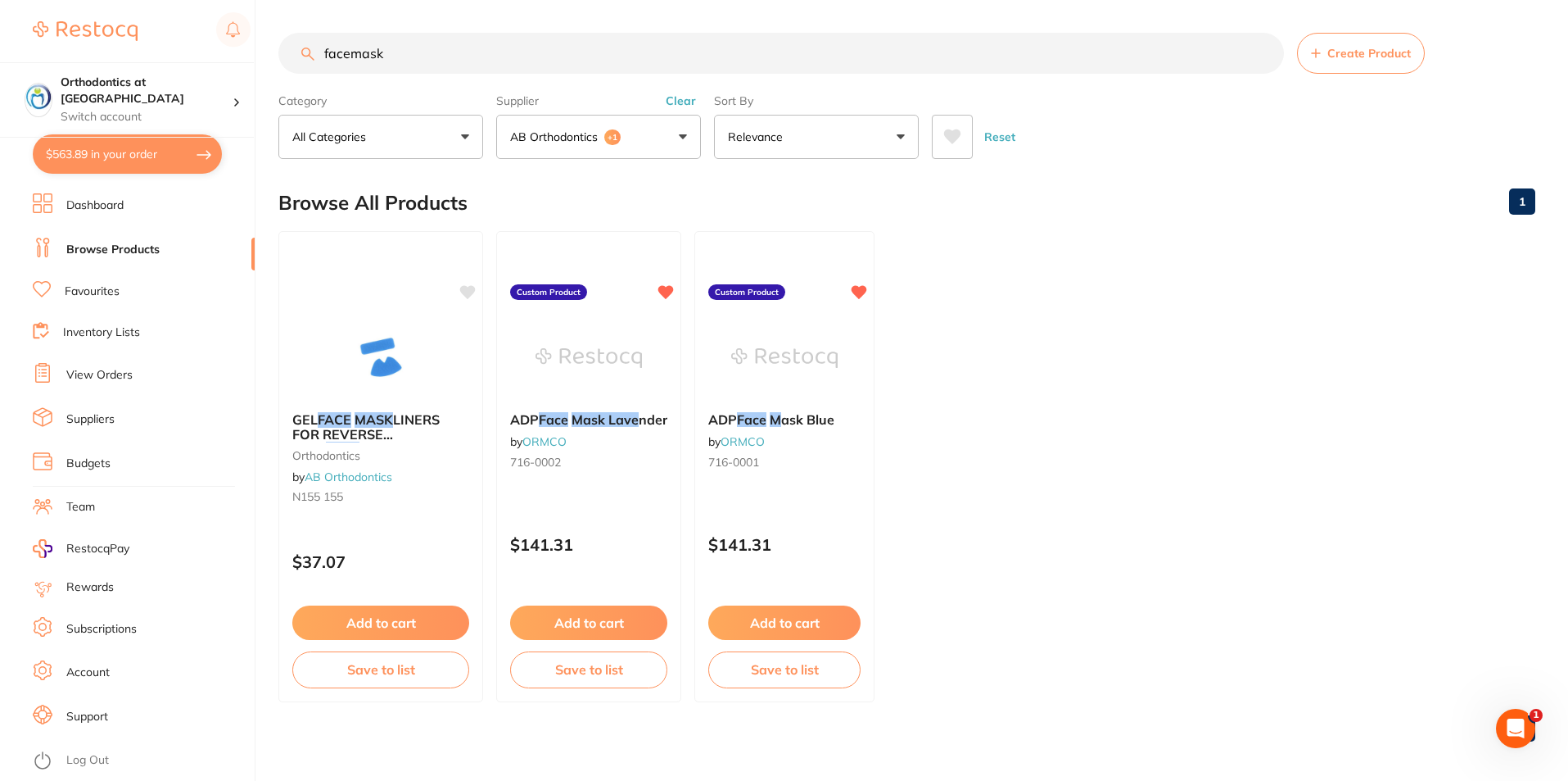
scroll to position [0, 0]
type input "facemask"
click at [778, 626] on button "Add to cart" at bounding box center [784, 622] width 152 height 34
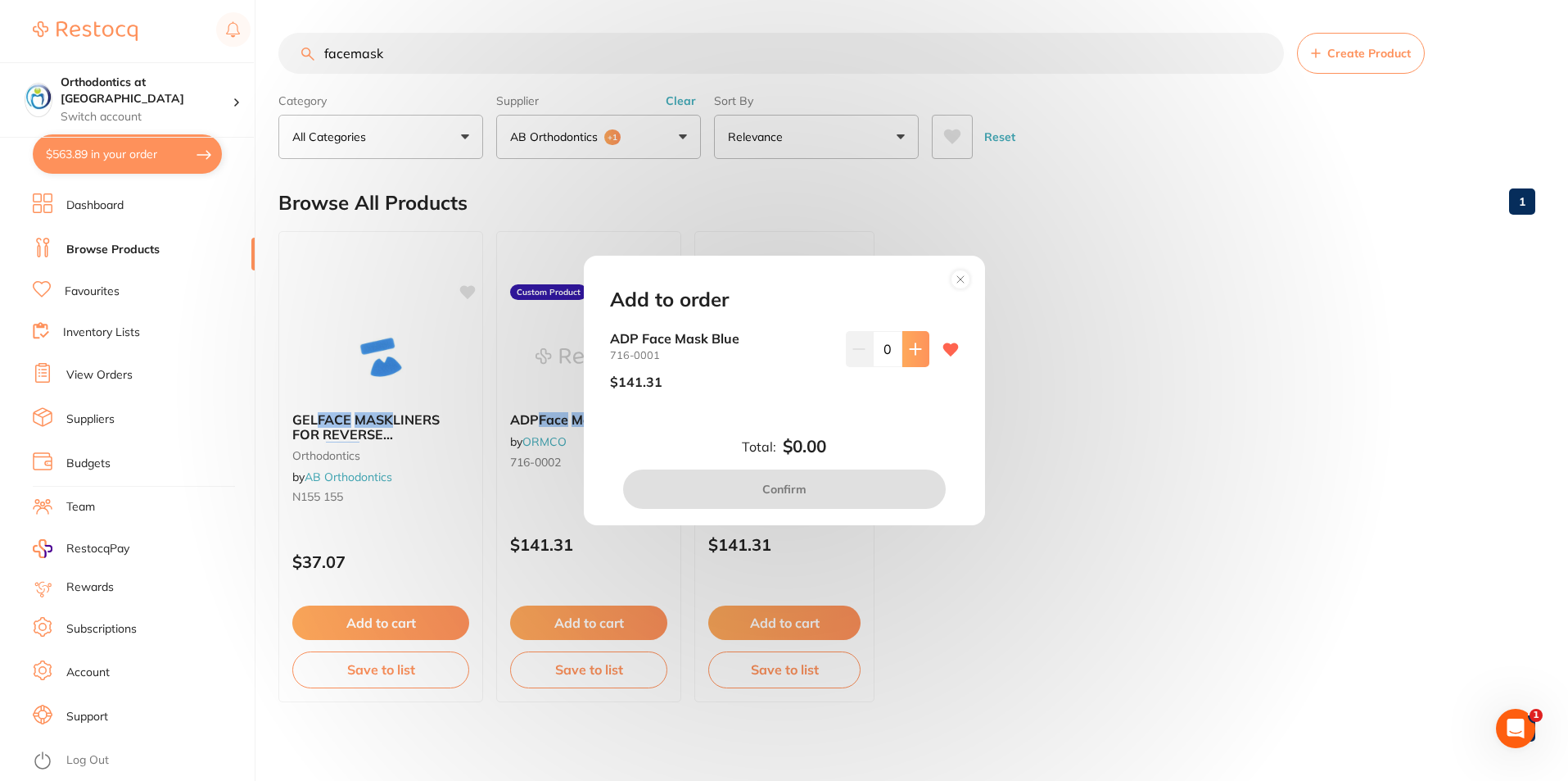
click at [921, 352] on button at bounding box center [916, 349] width 27 height 36
type input "1"
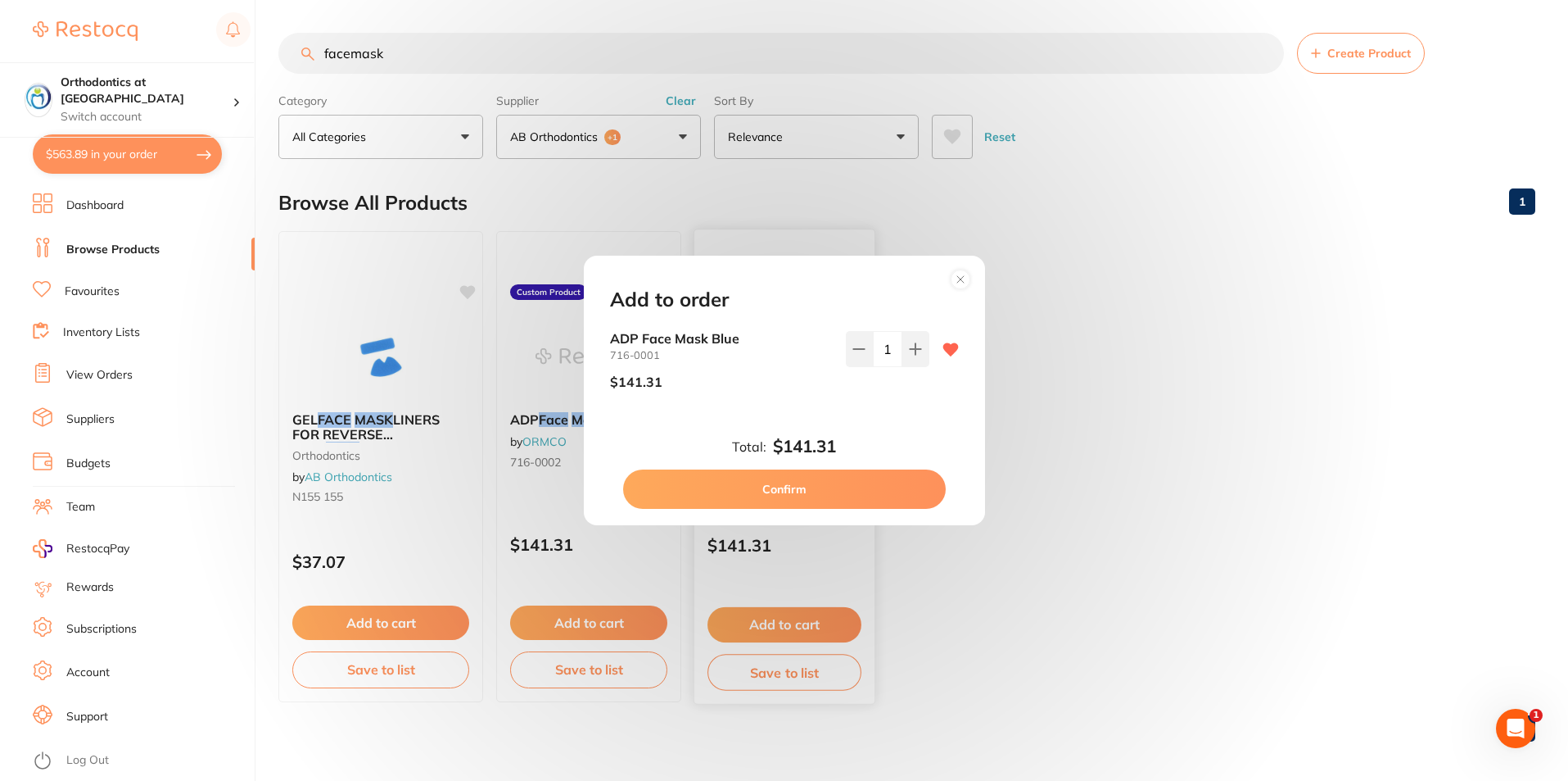
click at [807, 493] on button "Confirm" at bounding box center [784, 490] width 322 height 40
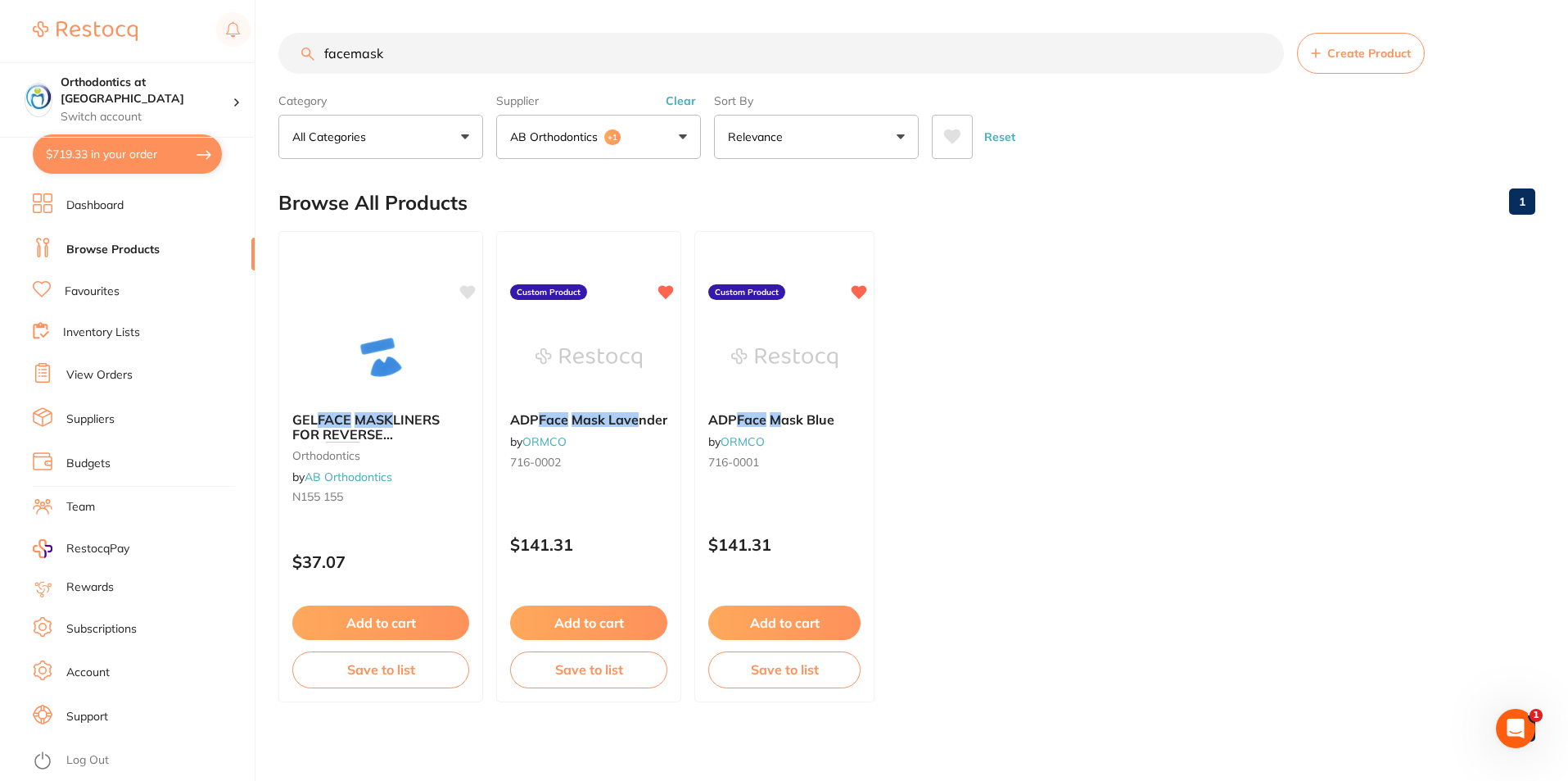
click at [109, 153] on button "$719.33 in your order" at bounding box center [128, 154] width 189 height 40
checkbox input "true"
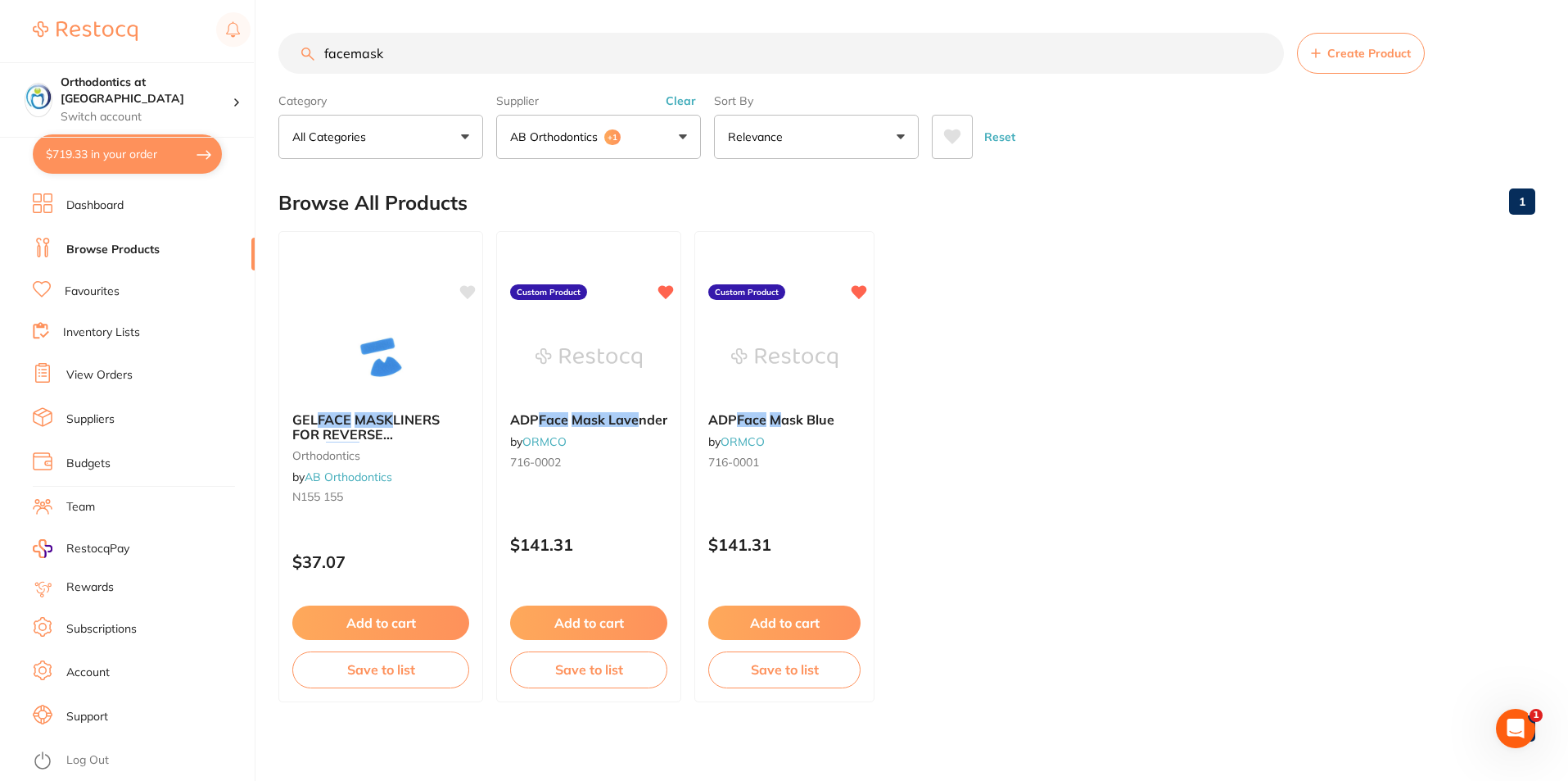
checkbox input "true"
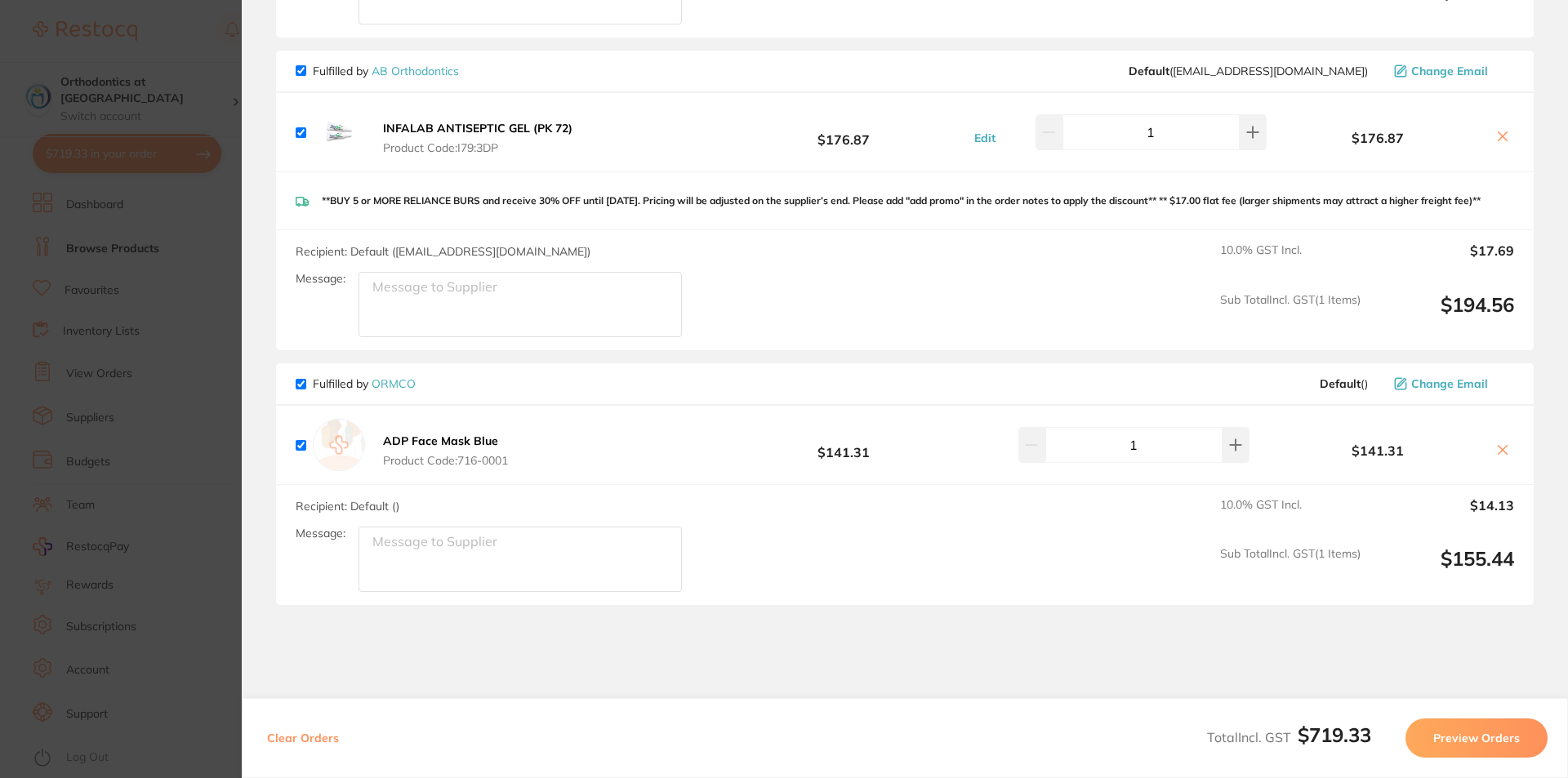
scroll to position [527, 0]
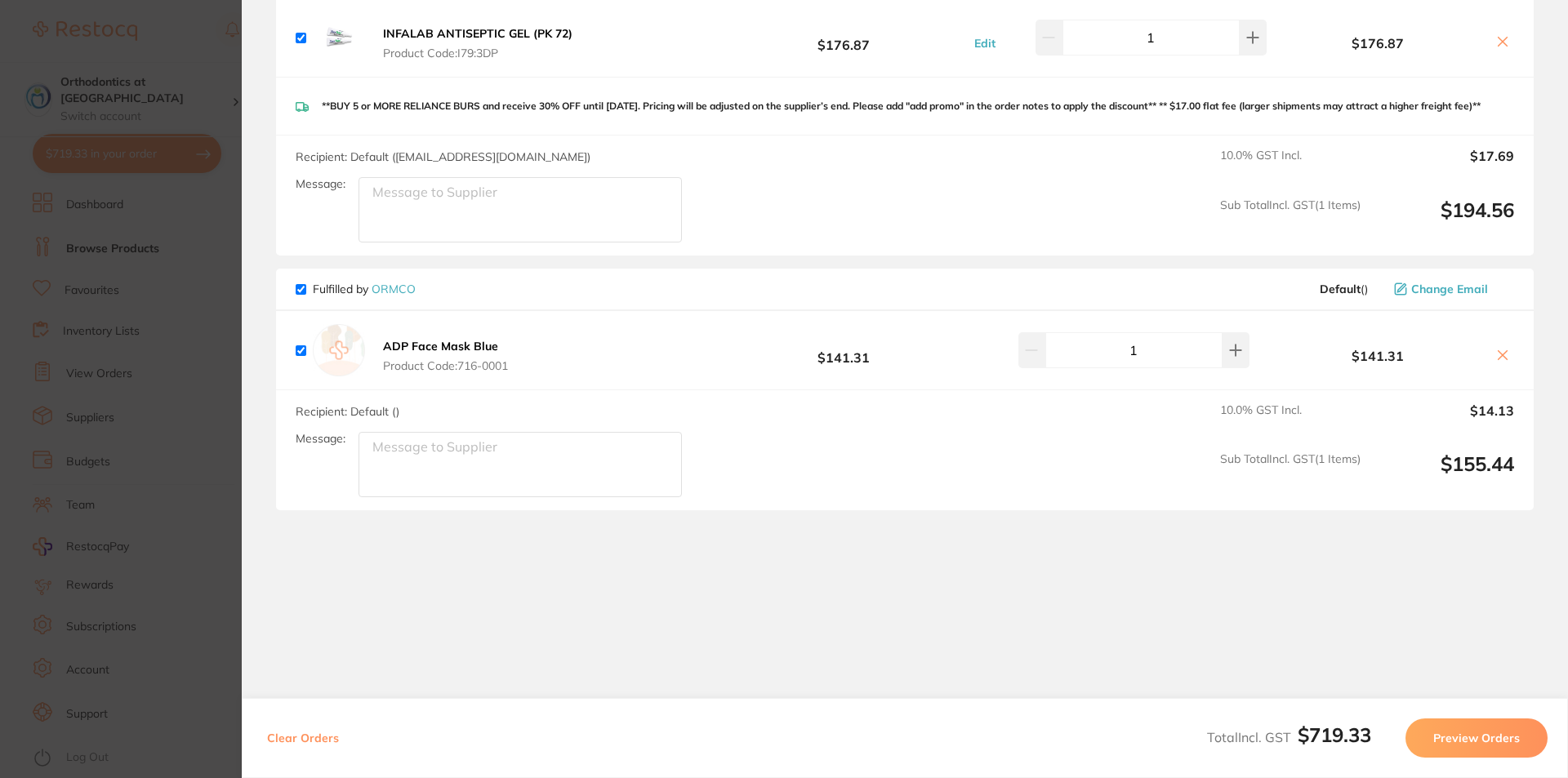
click at [1502, 352] on icon at bounding box center [1502, 355] width 13 height 13
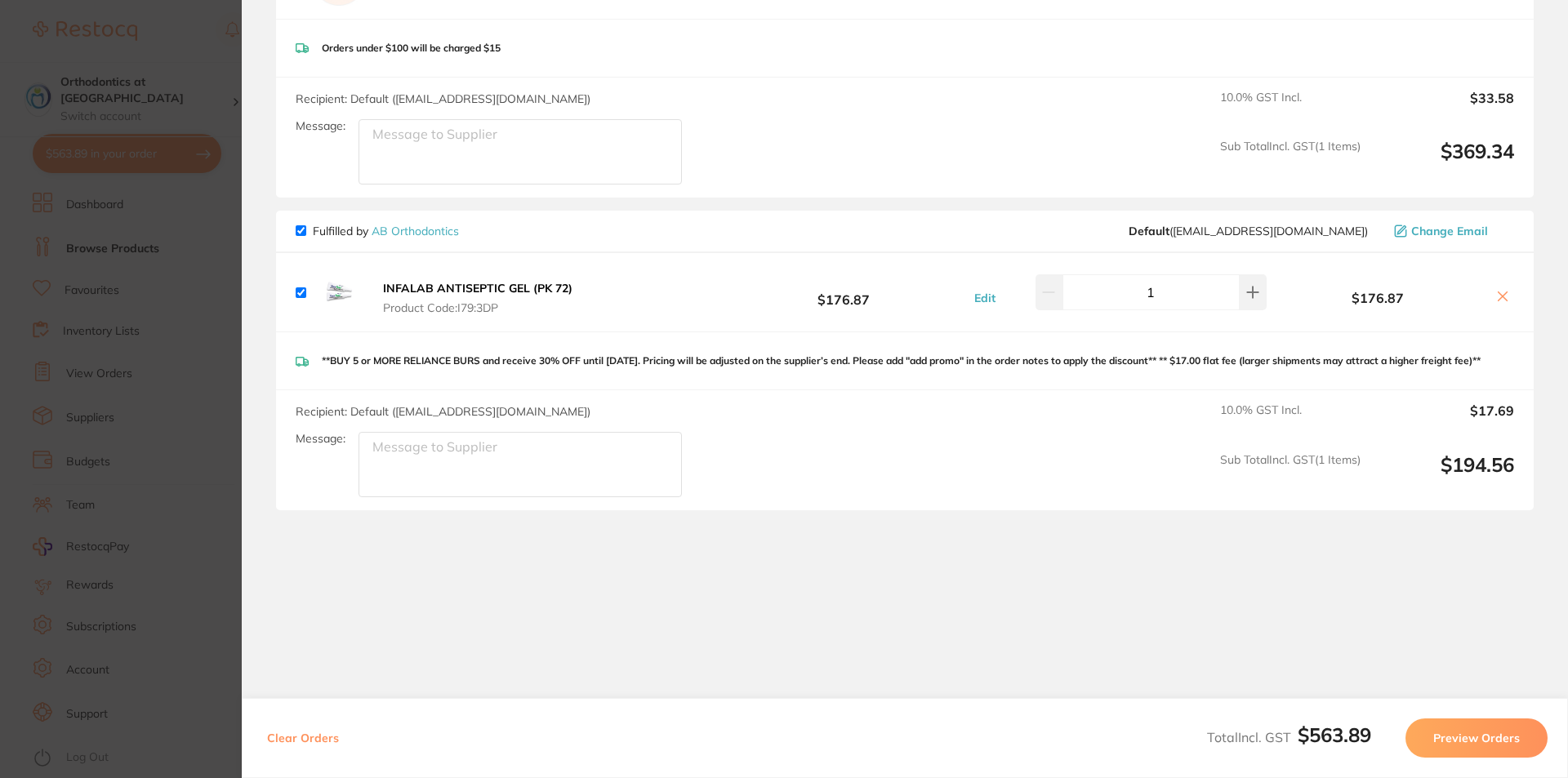
checkbox input "true"
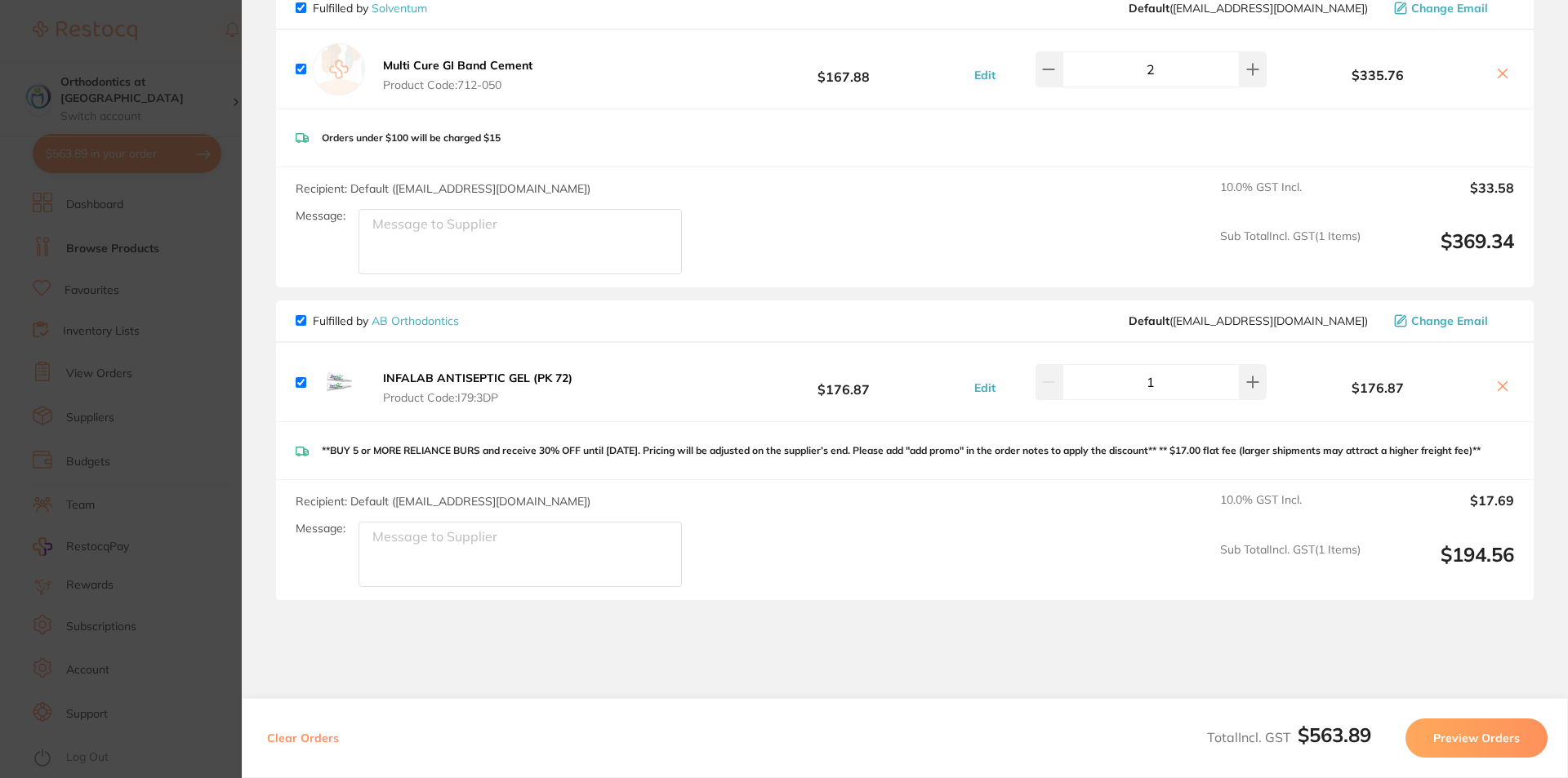
scroll to position [0, 0]
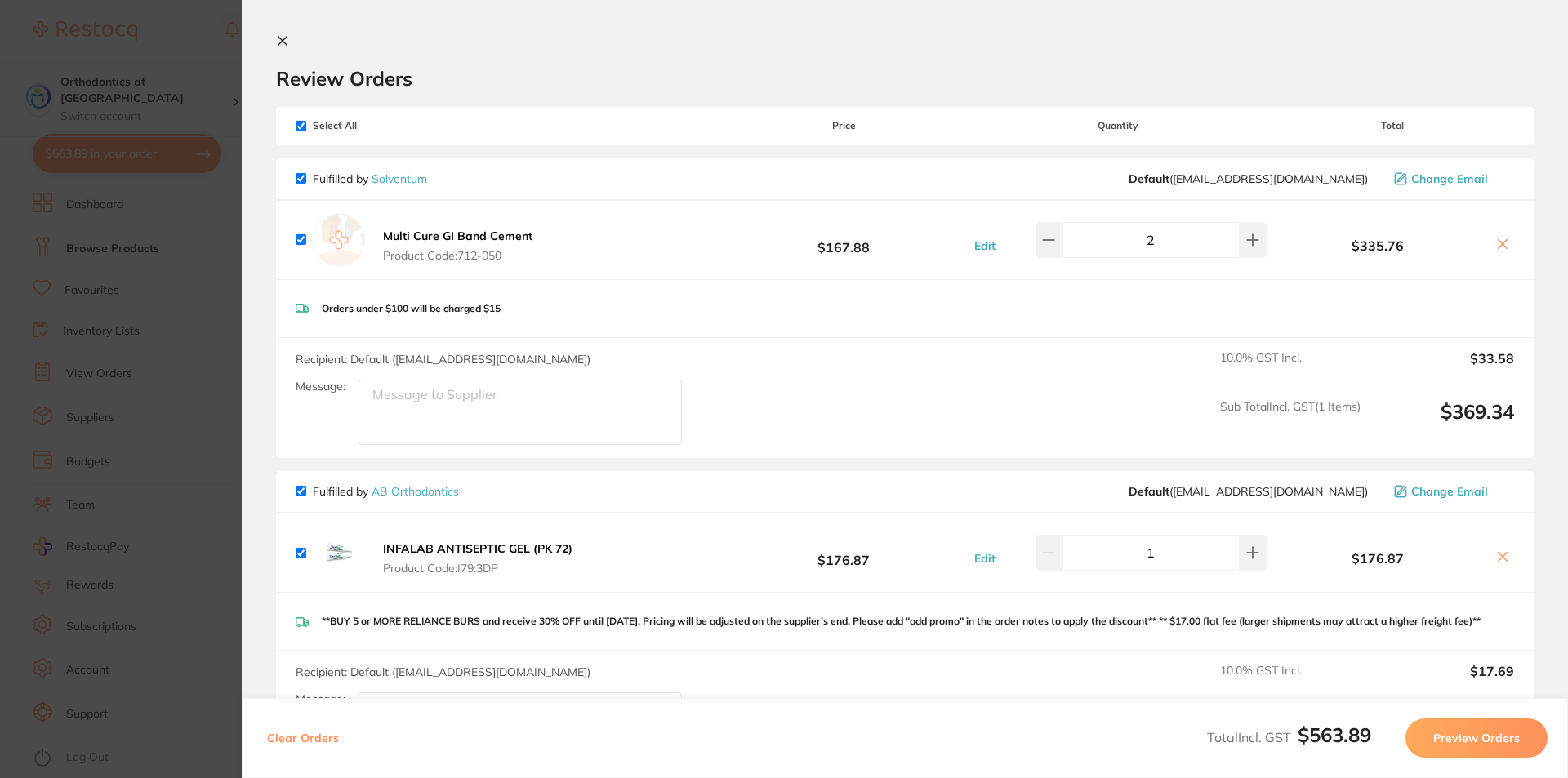
click at [285, 39] on icon at bounding box center [283, 41] width 9 height 9
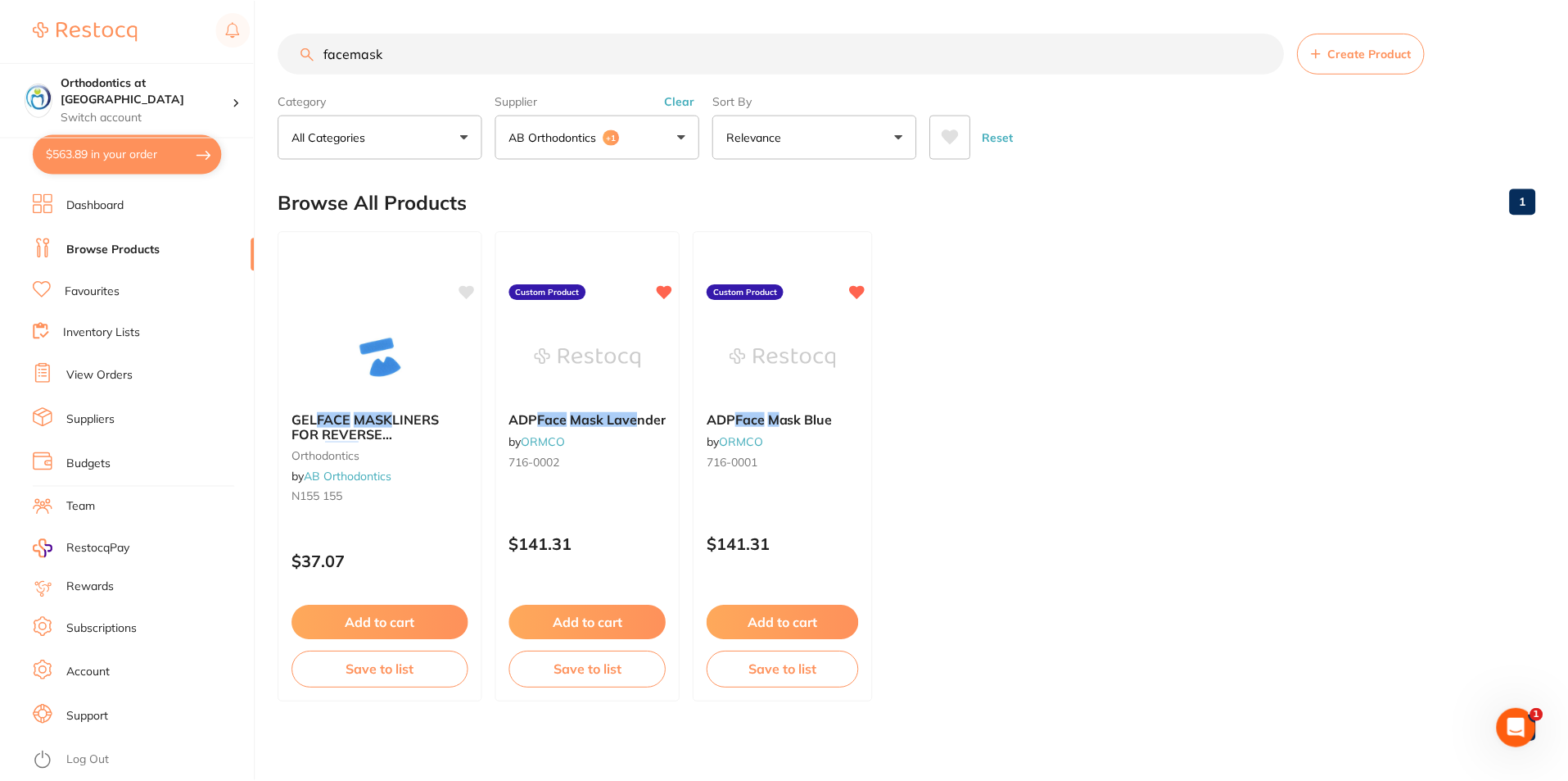
scroll to position [7, 0]
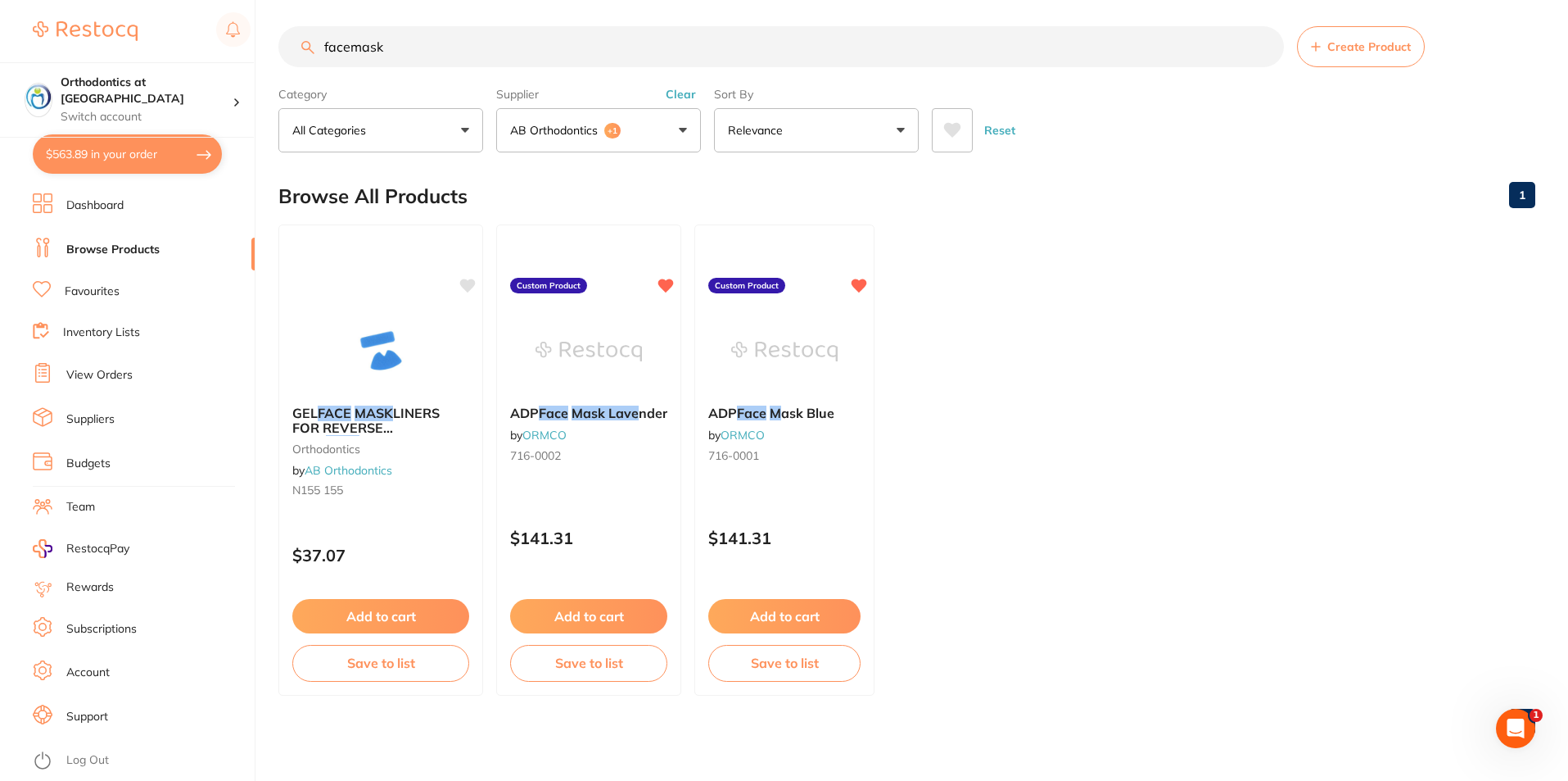
click at [681, 132] on button "AB Orthodontics +1" at bounding box center [598, 130] width 205 height 44
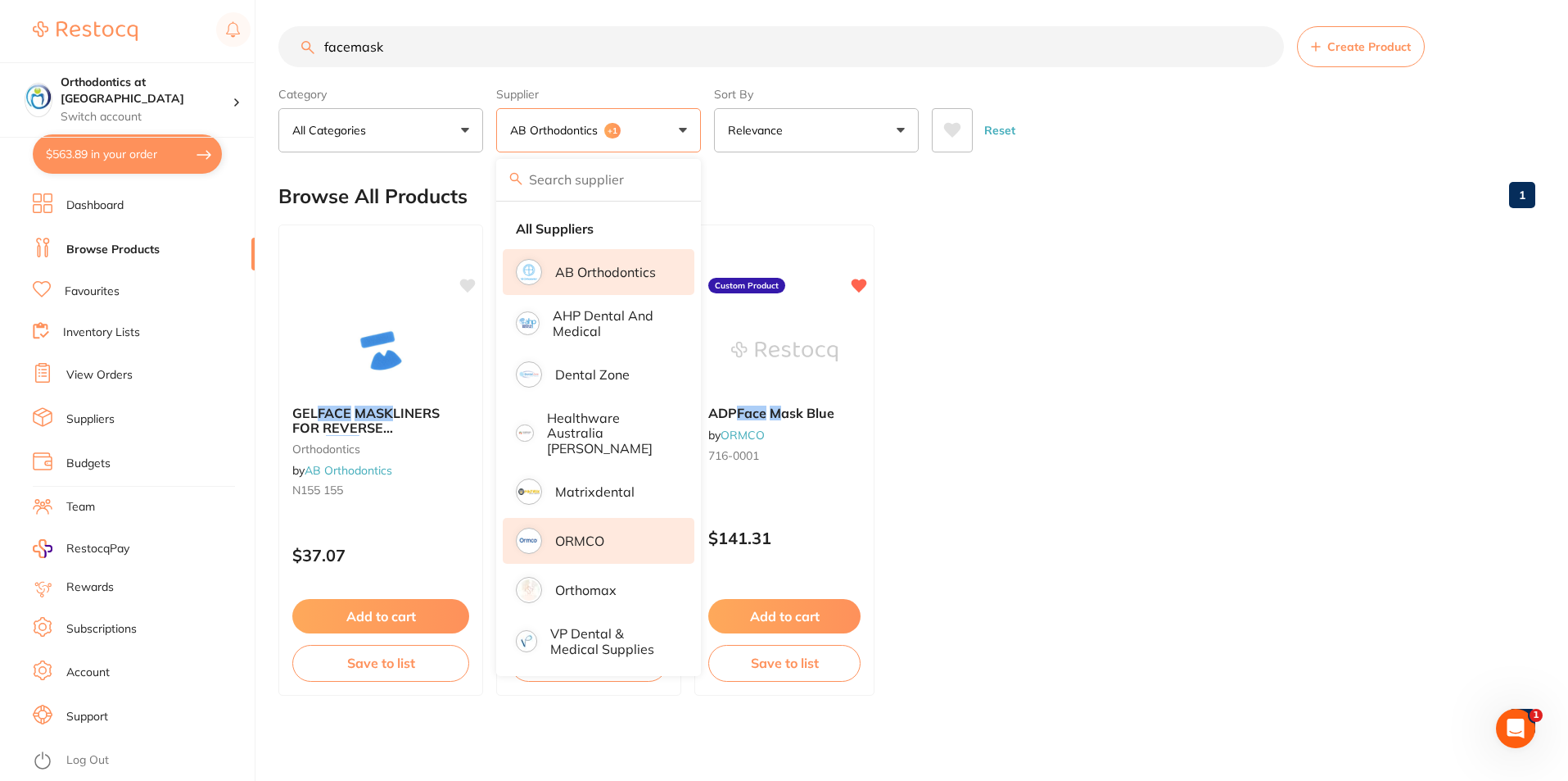
click at [108, 292] on link "Favourites" at bounding box center [92, 291] width 55 height 16
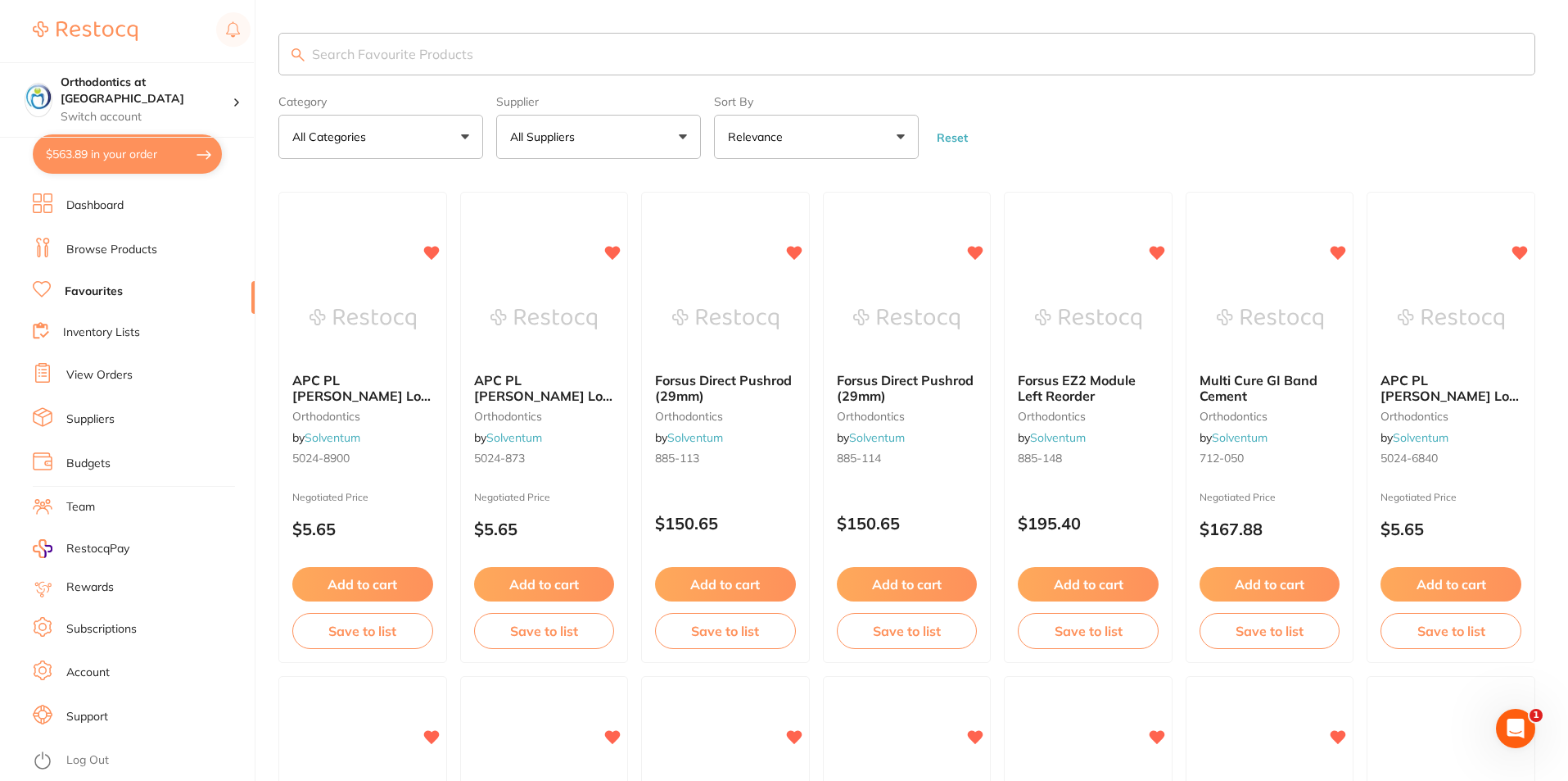
click at [681, 134] on button "All Suppliers" at bounding box center [598, 136] width 205 height 44
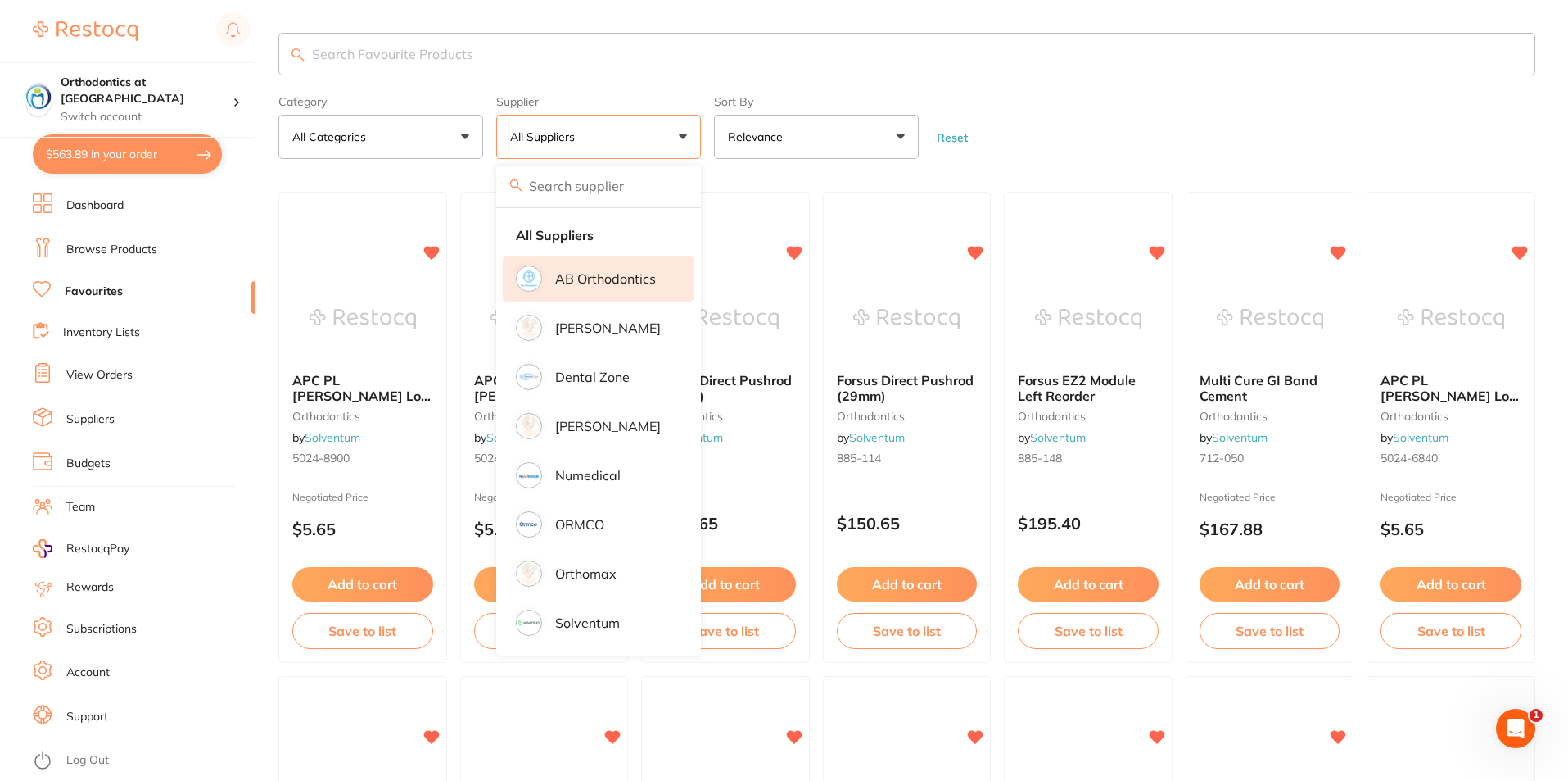
click at [589, 286] on p "AB Orthodontics" at bounding box center [605, 279] width 101 height 15
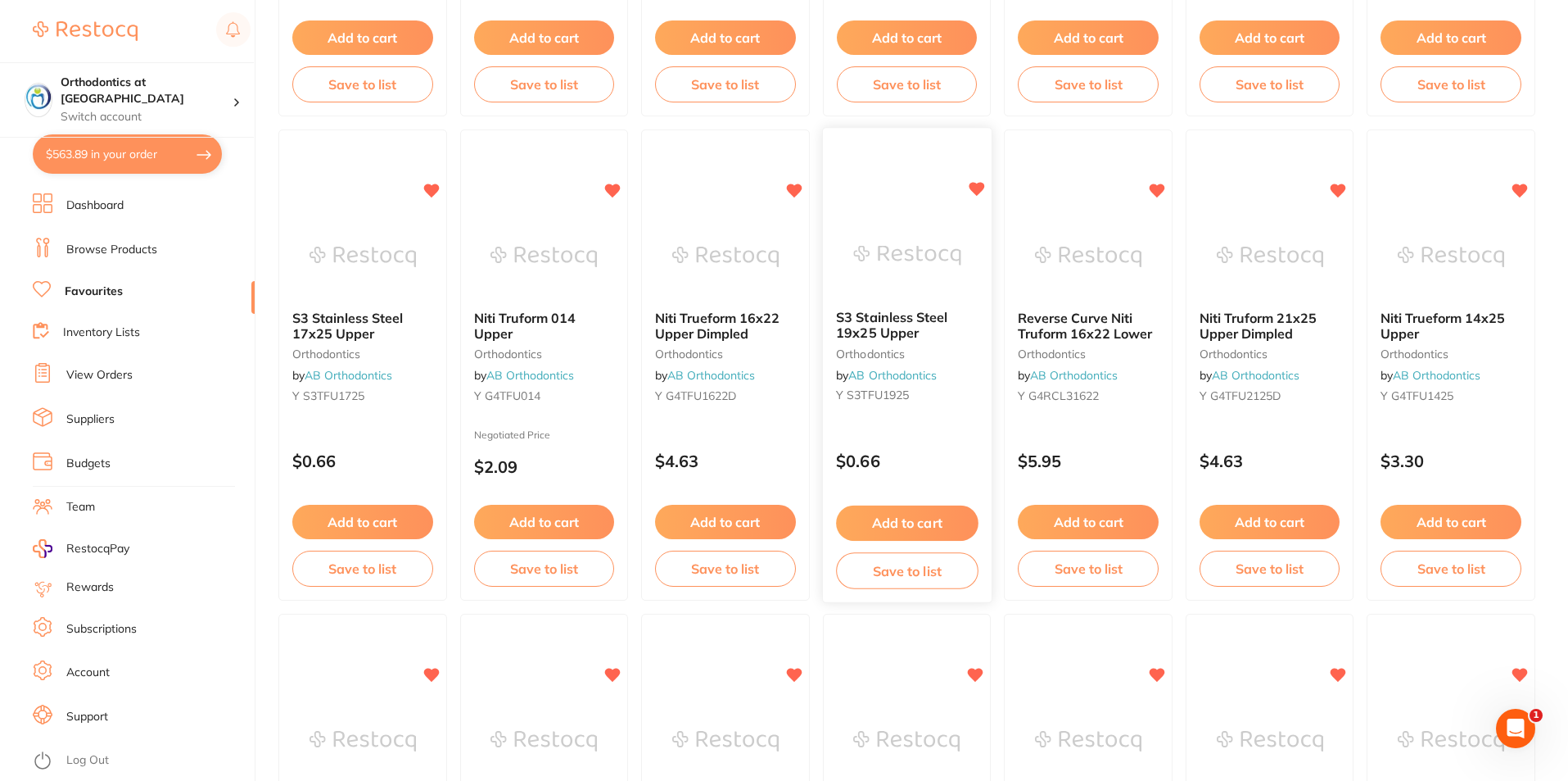
scroll to position [574, 0]
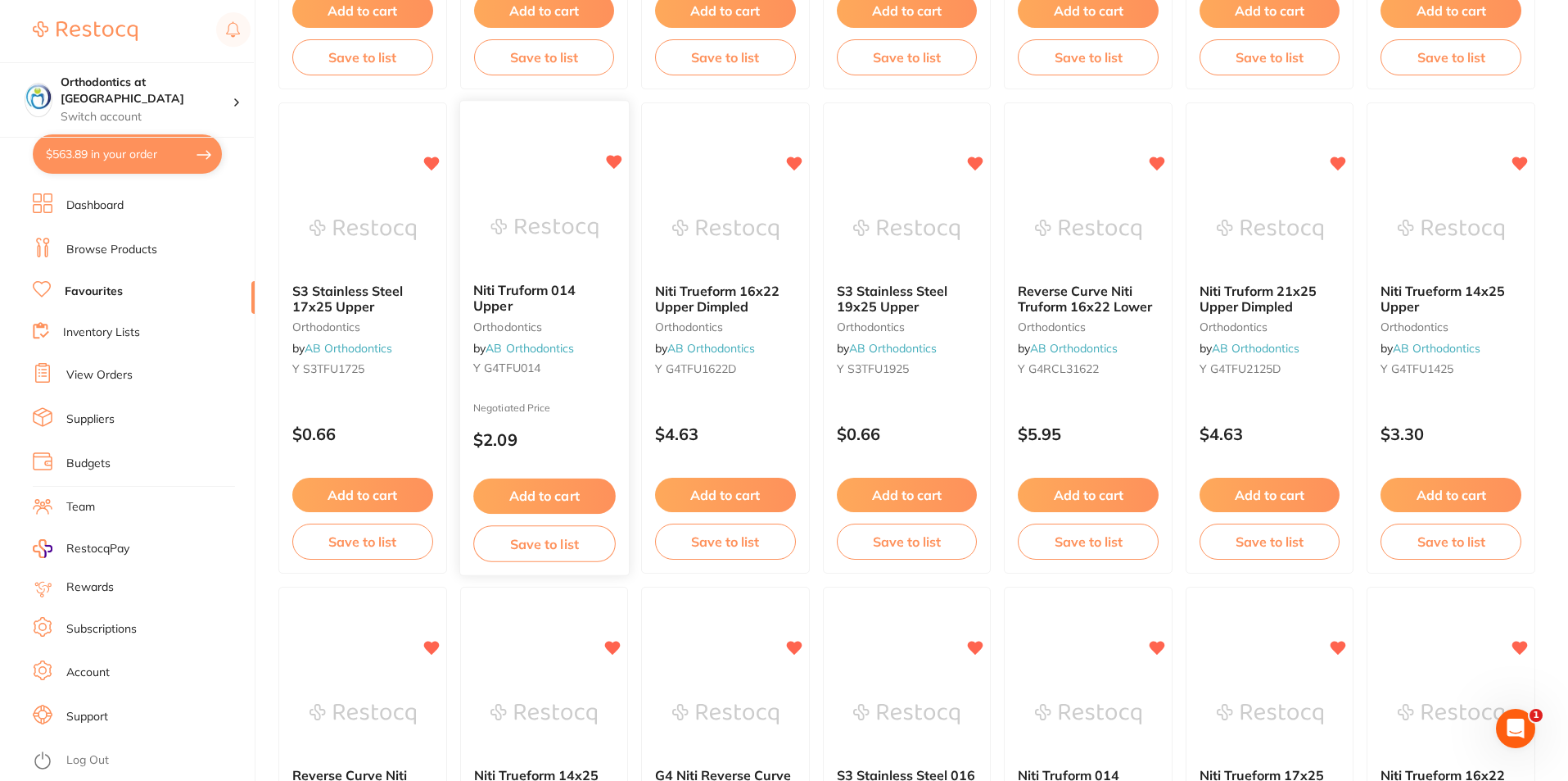
click at [557, 491] on button "Add to cart" at bounding box center [544, 495] width 142 height 35
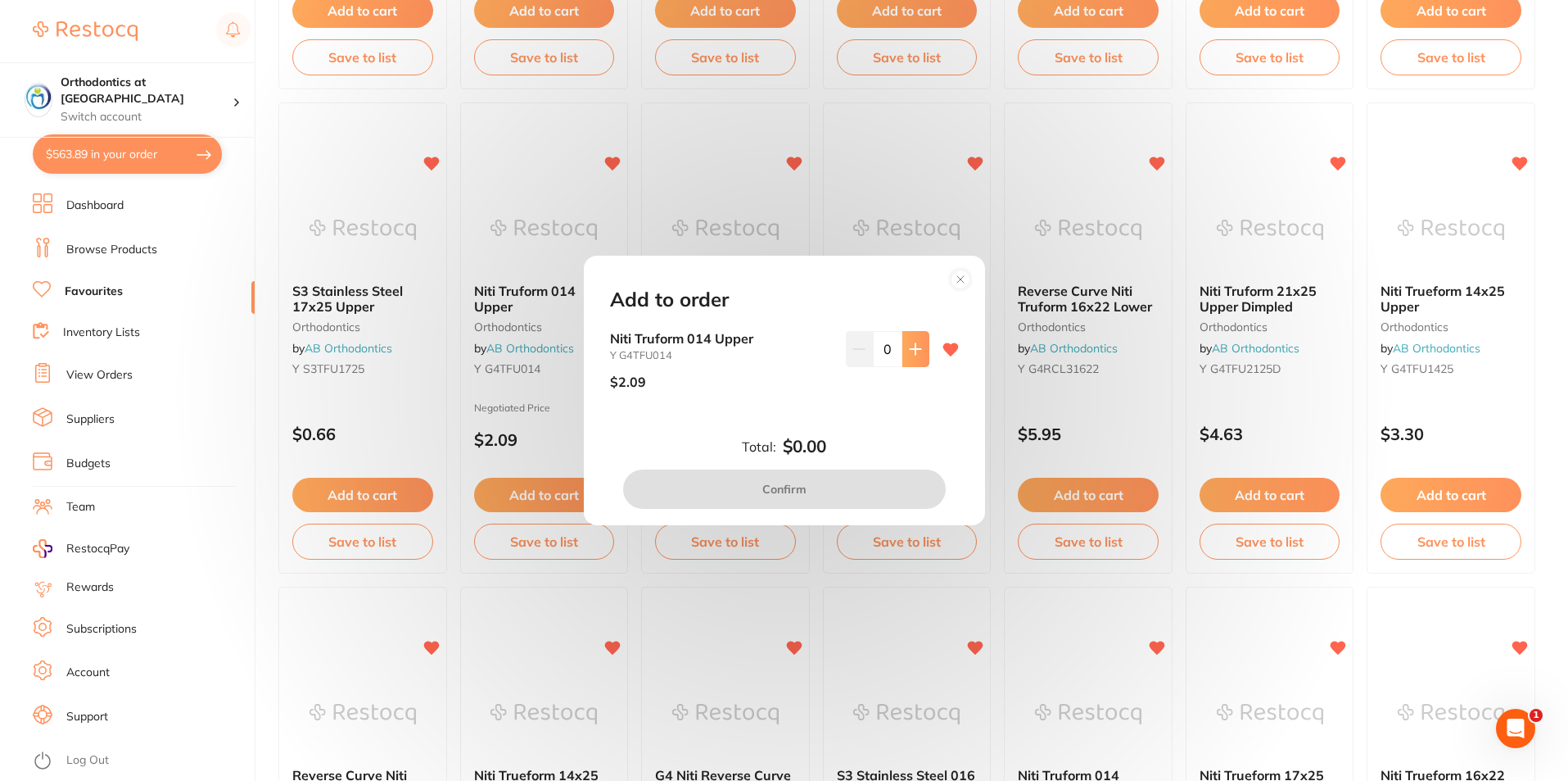
scroll to position [0, 0]
click at [916, 349] on icon at bounding box center [915, 348] width 10 height 10
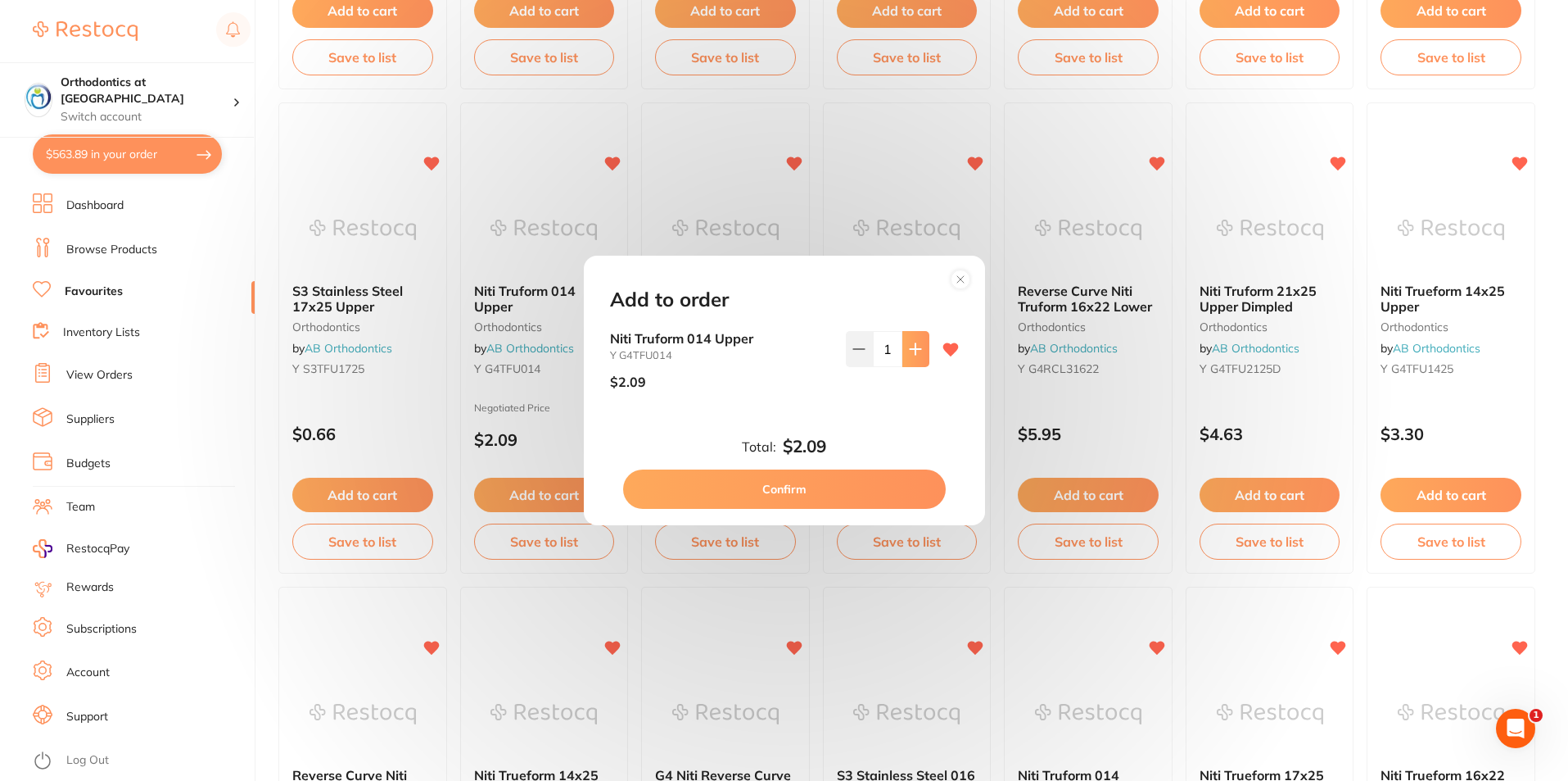
click at [916, 349] on icon at bounding box center [915, 348] width 10 height 10
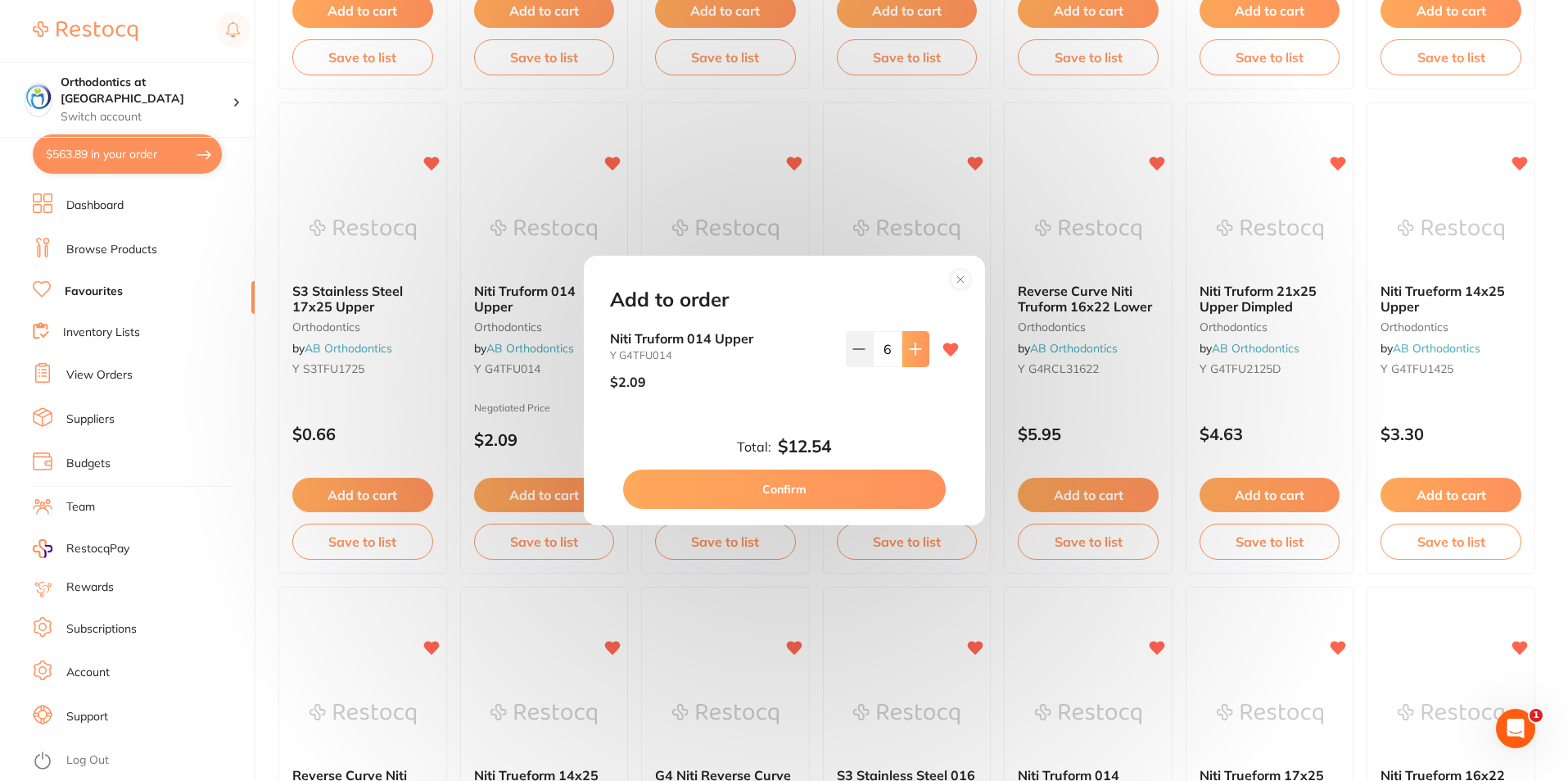
click at [916, 349] on icon at bounding box center [915, 348] width 10 height 10
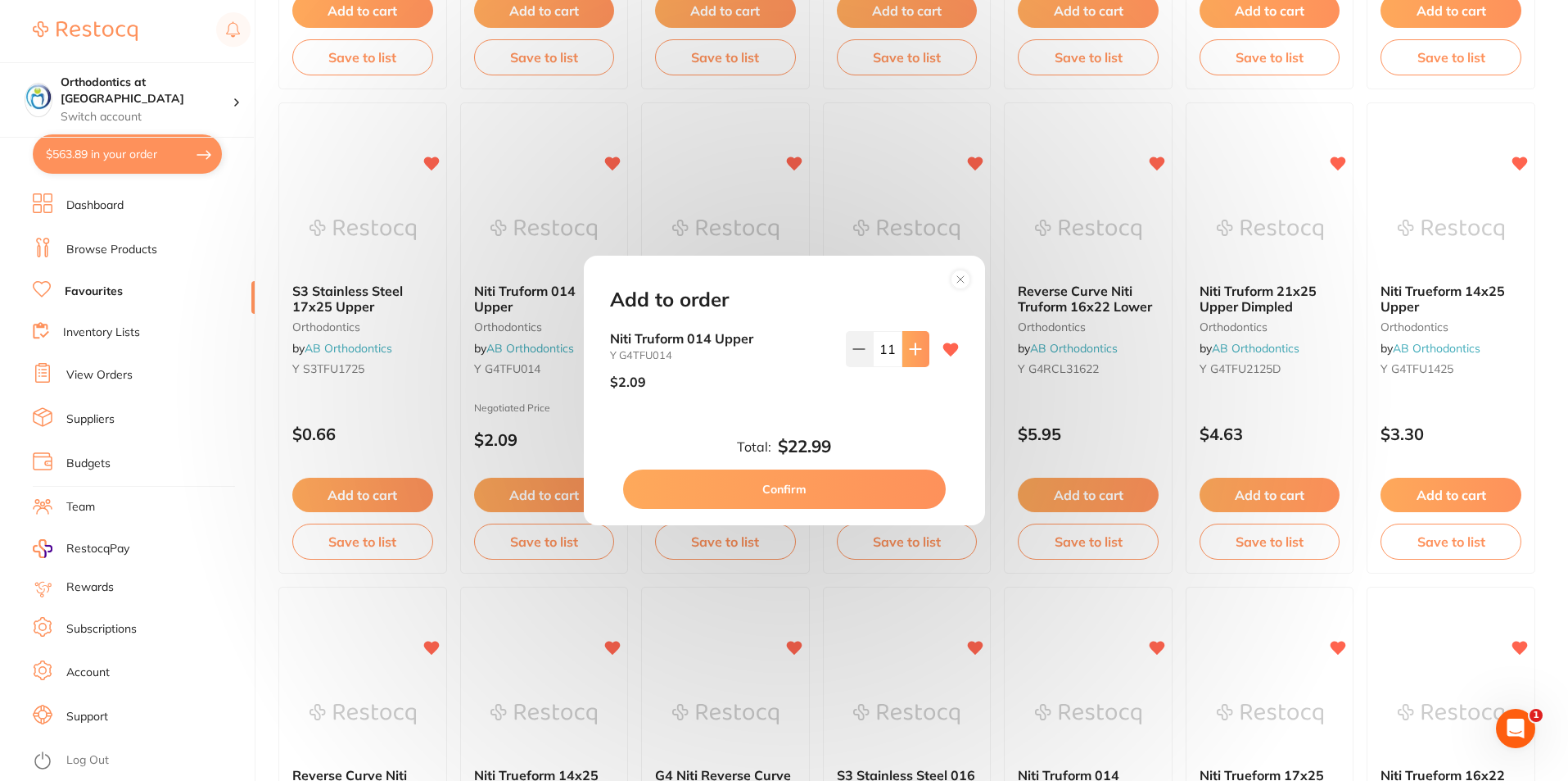
click at [916, 349] on icon at bounding box center [915, 348] width 10 height 10
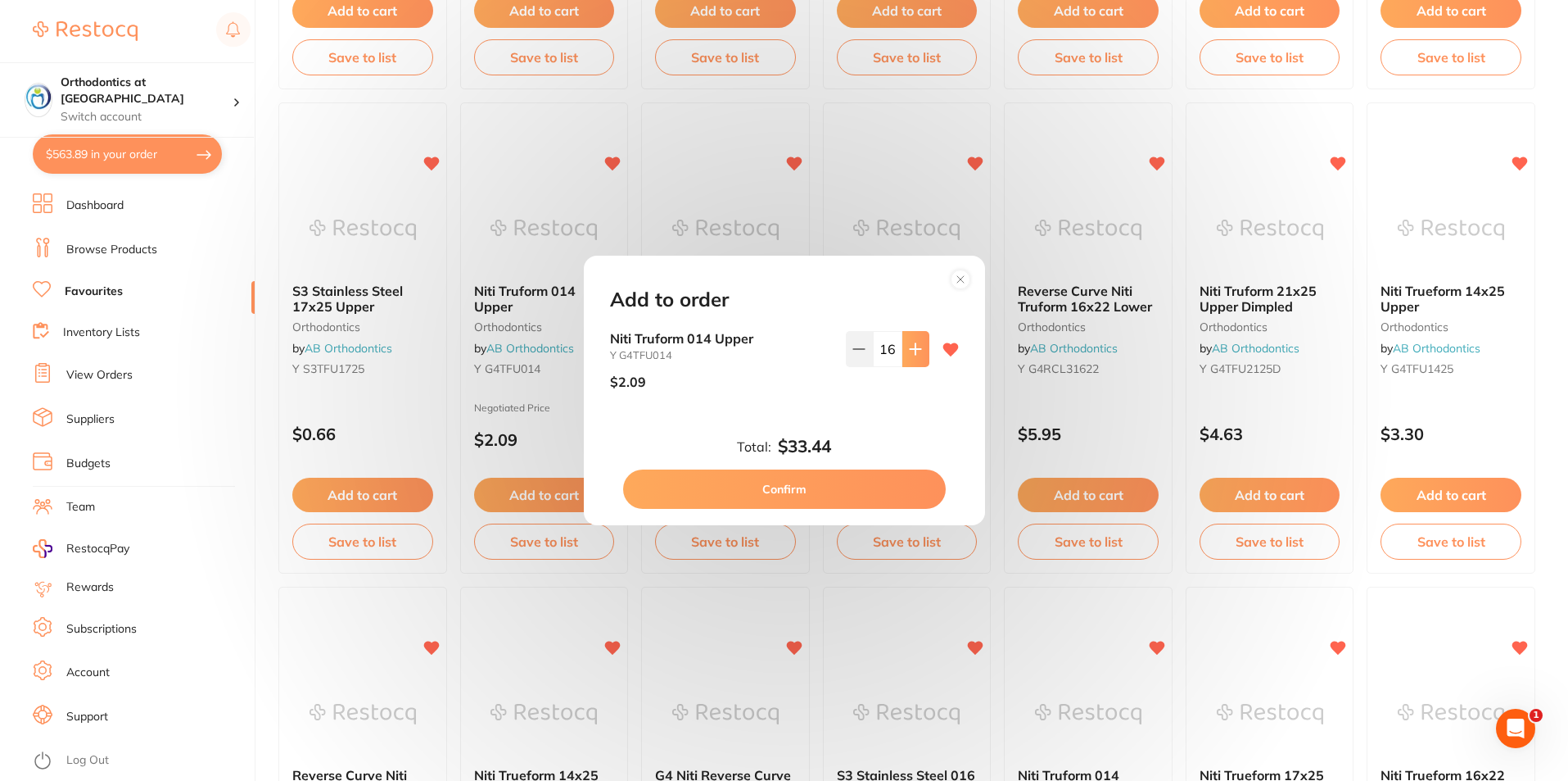
click at [916, 349] on icon at bounding box center [915, 348] width 10 height 10
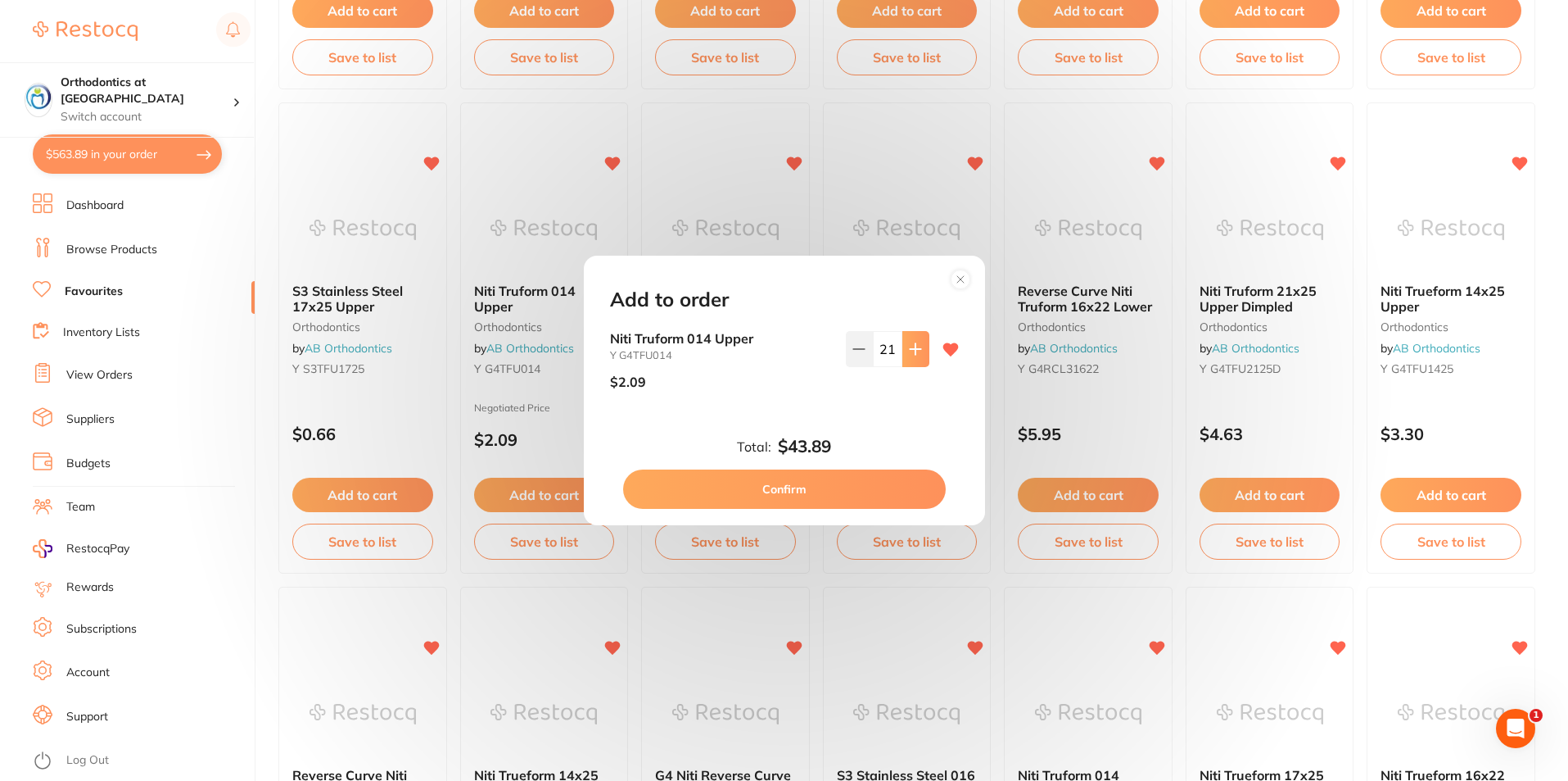
click at [916, 349] on icon at bounding box center [915, 348] width 10 height 10
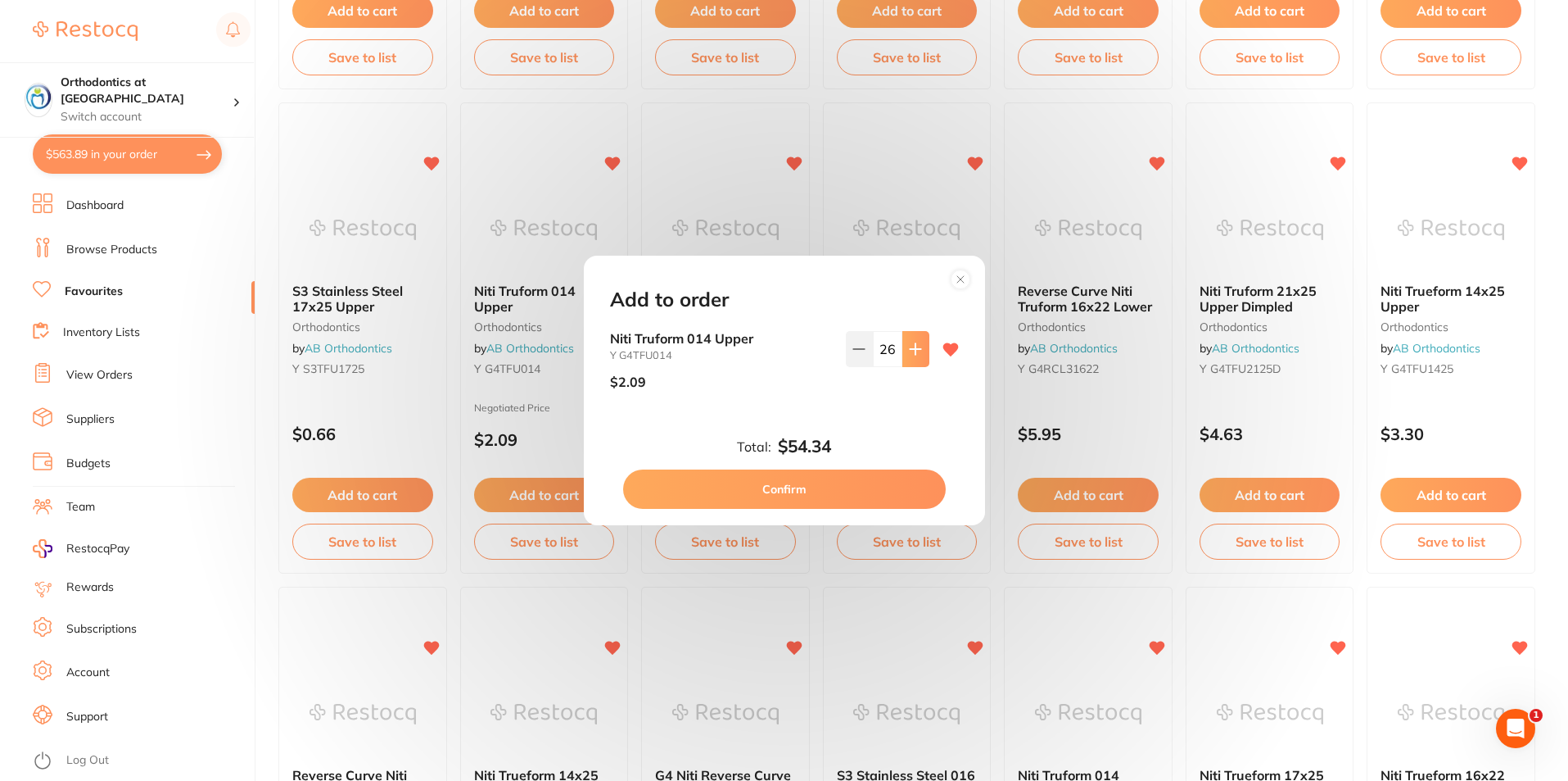
click at [916, 349] on icon at bounding box center [915, 348] width 10 height 10
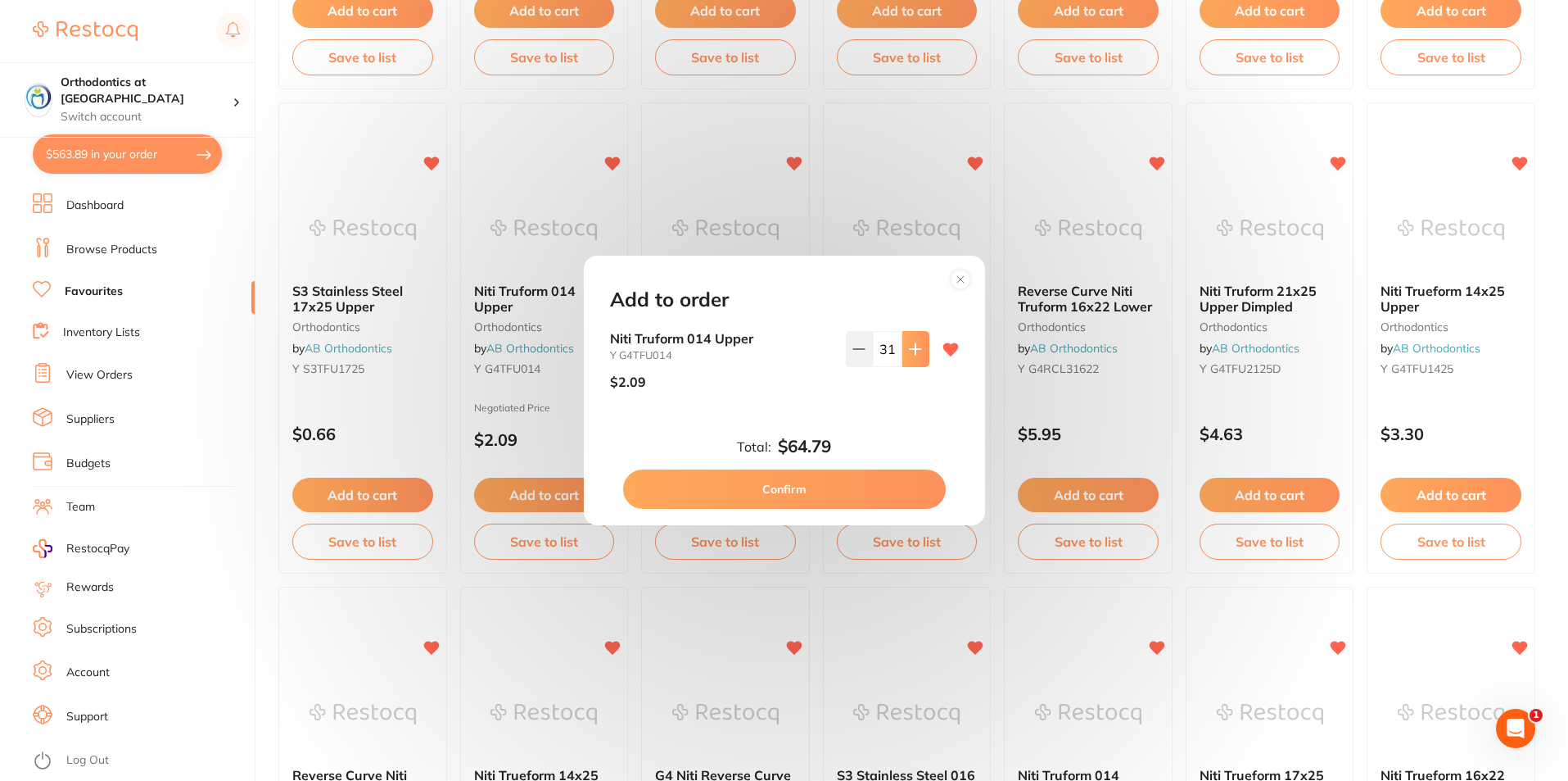
click at [916, 349] on icon at bounding box center [915, 348] width 10 height 10
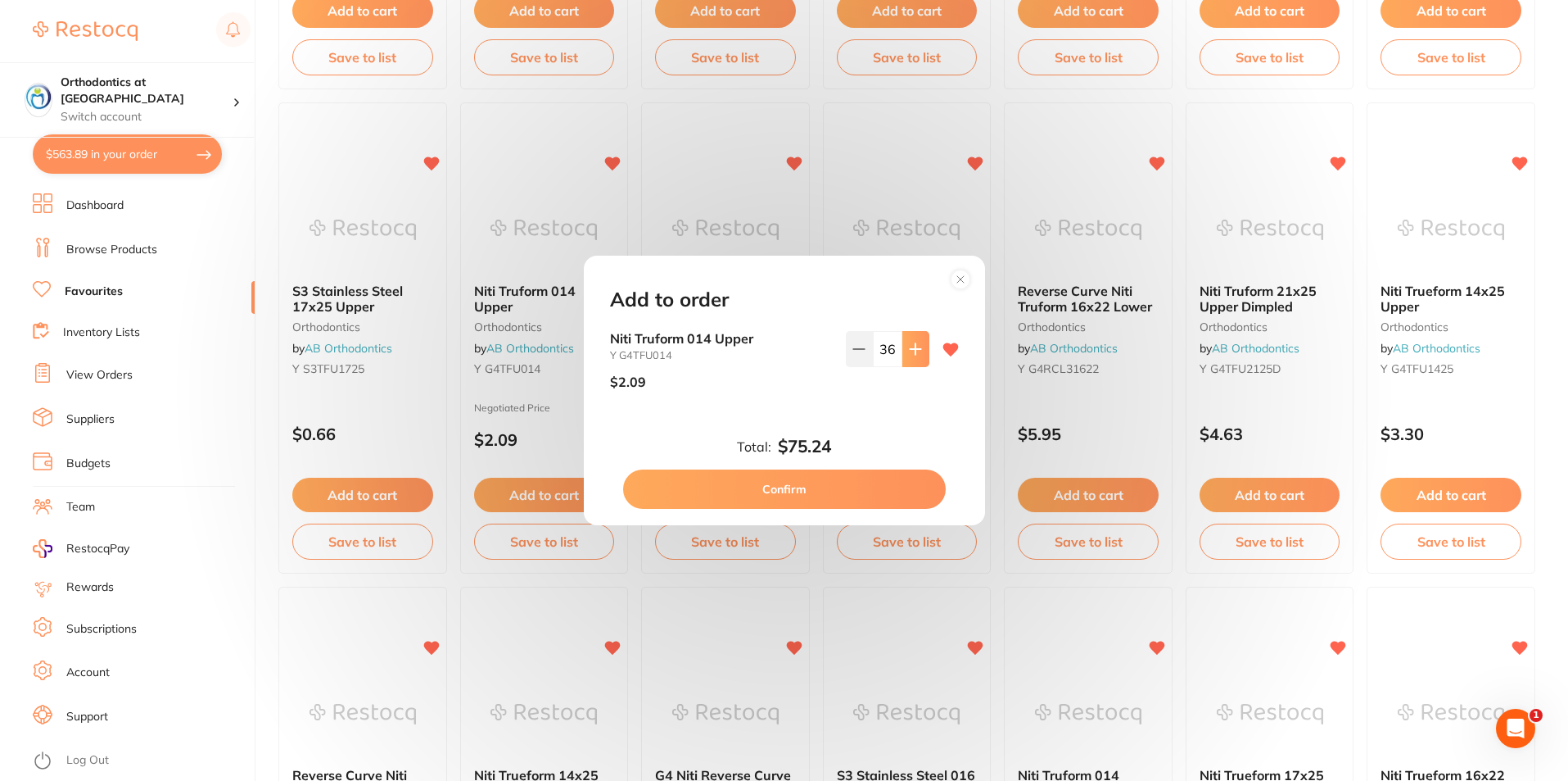
click at [916, 349] on icon at bounding box center [915, 348] width 10 height 10
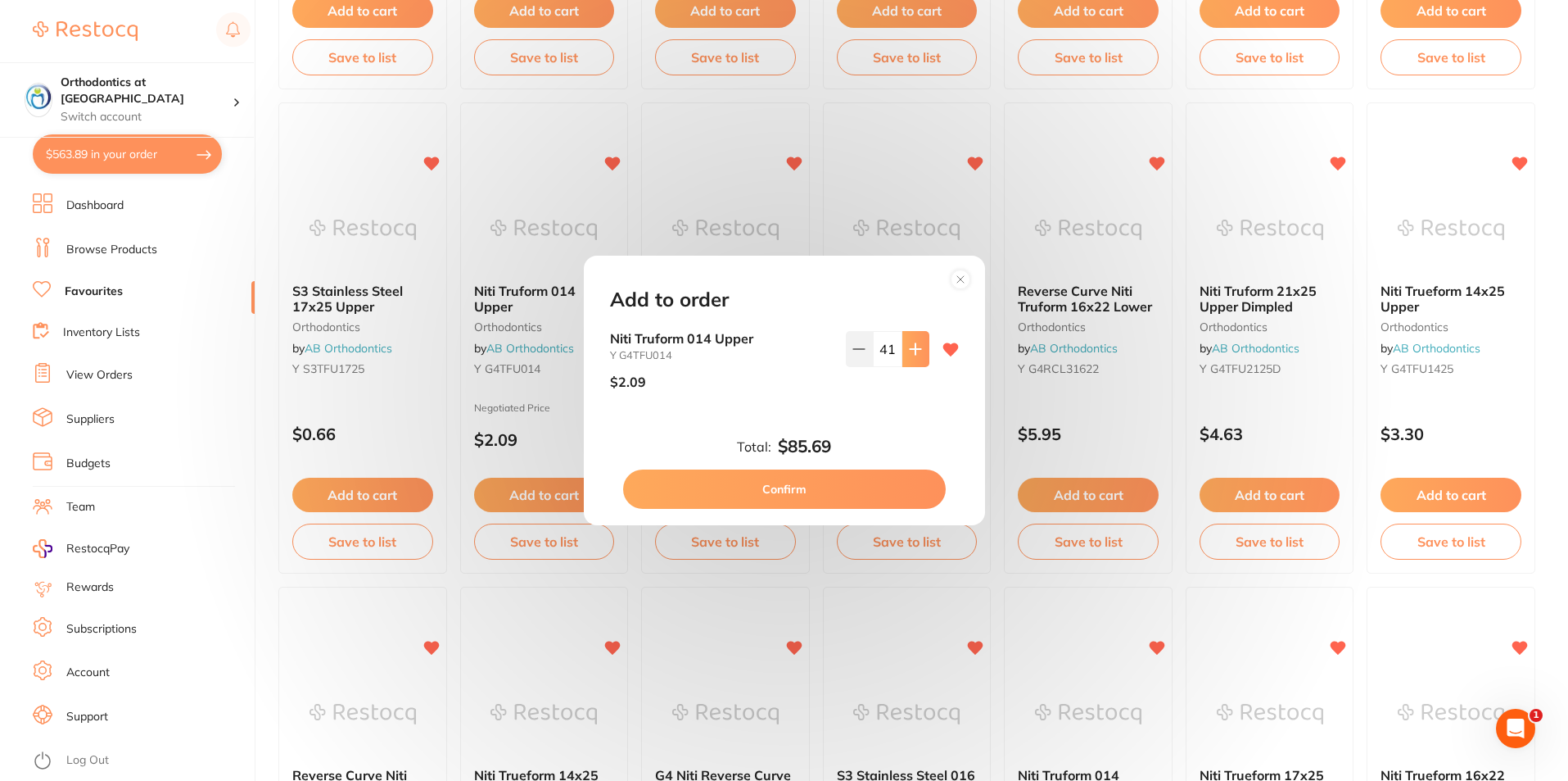
click at [916, 349] on icon at bounding box center [915, 348] width 10 height 10
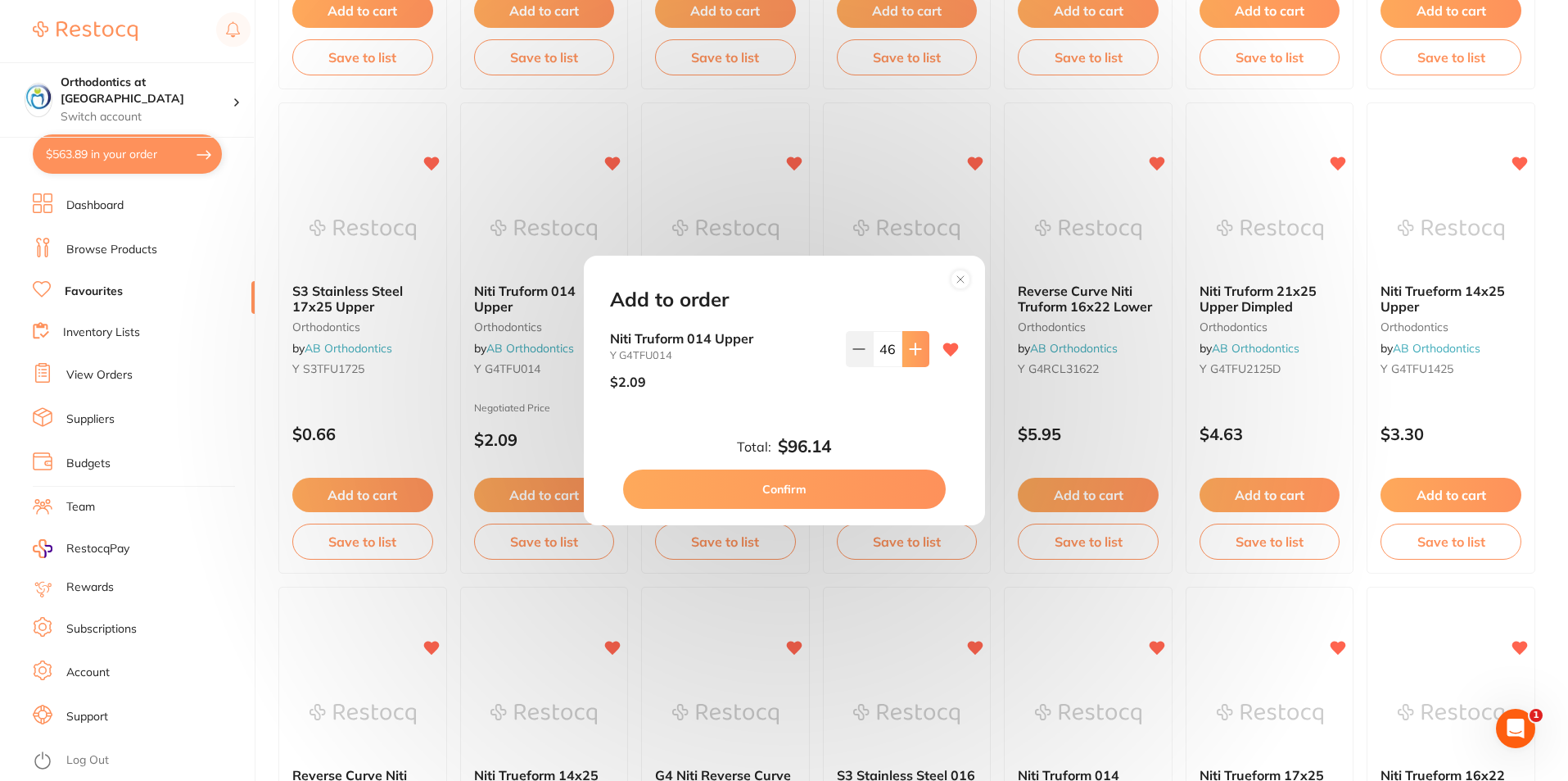
click at [916, 349] on icon at bounding box center [915, 348] width 10 height 10
type input "50"
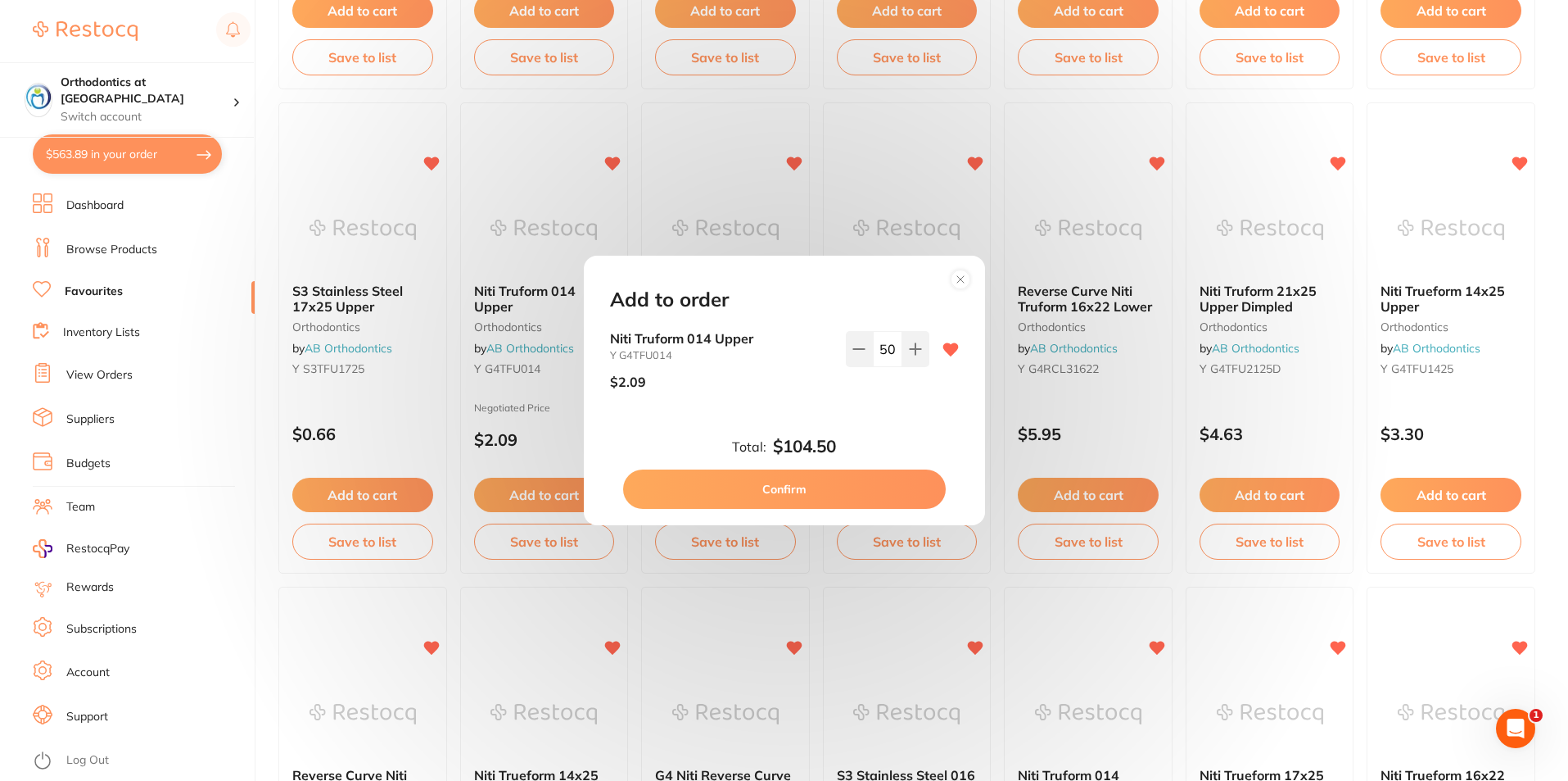
click at [790, 487] on button "Confirm" at bounding box center [784, 490] width 322 height 40
checkbox input "false"
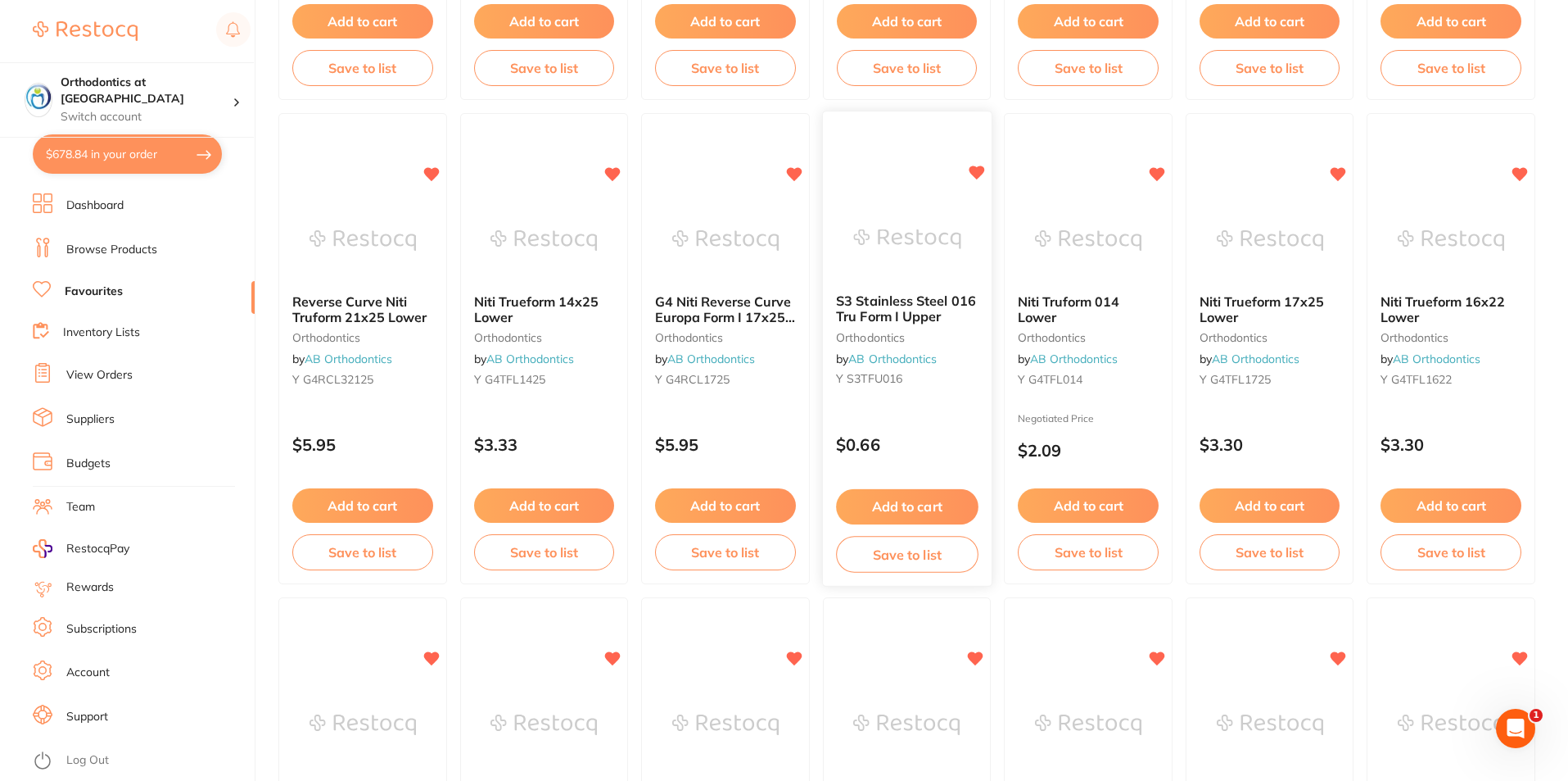
scroll to position [1065, 0]
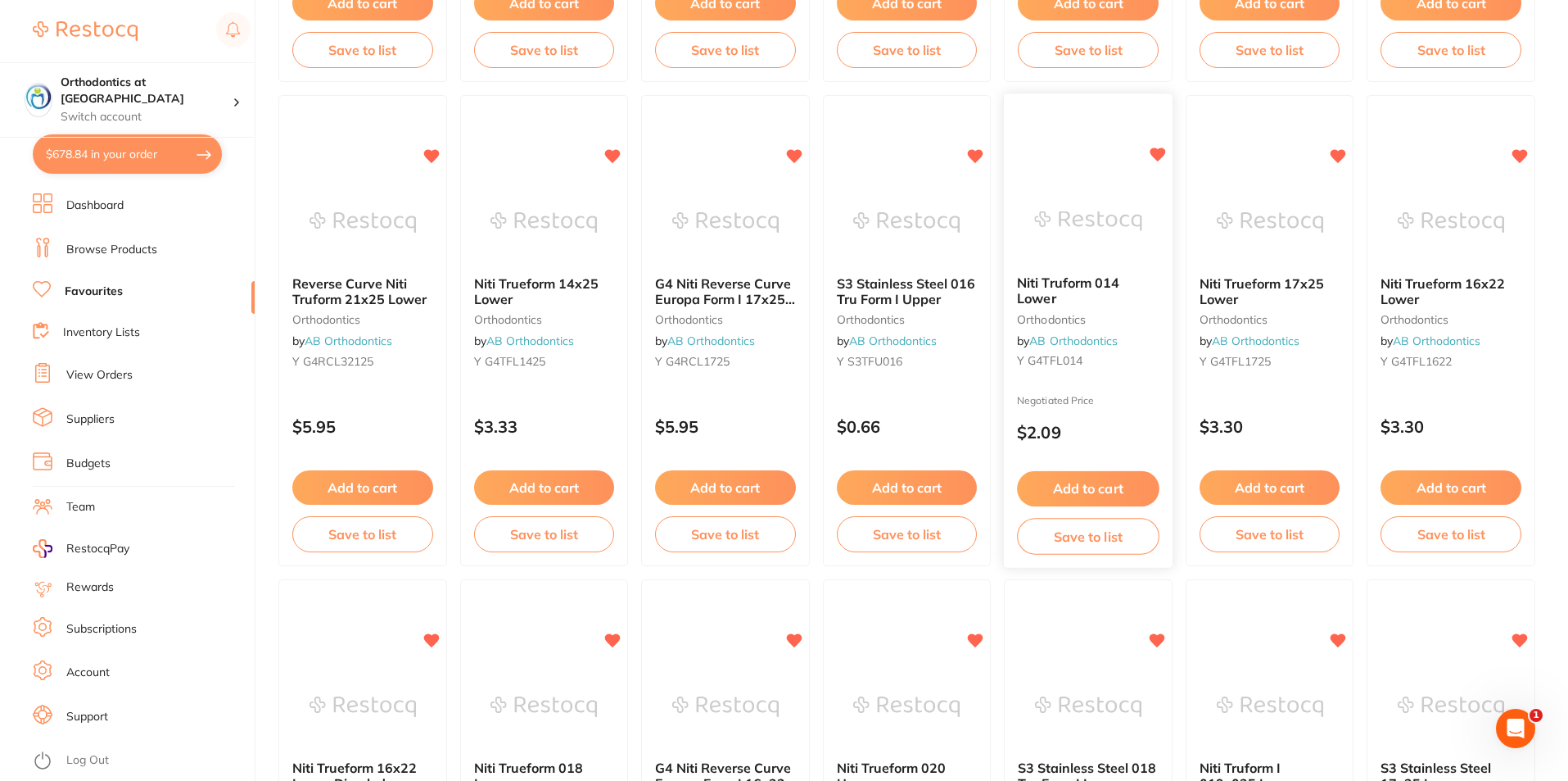
click at [1078, 495] on button "Add to cart" at bounding box center [1088, 488] width 142 height 35
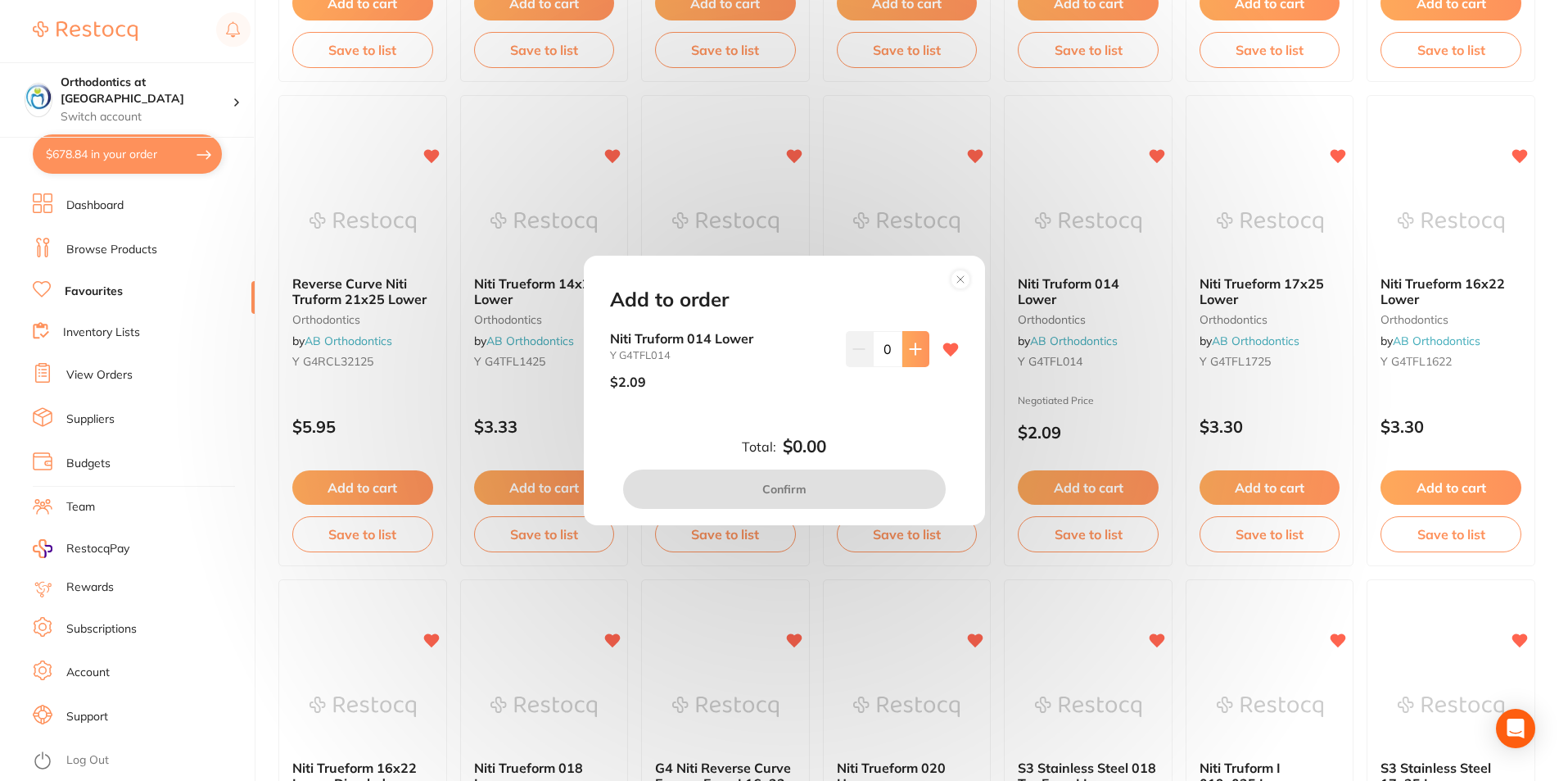
click at [919, 349] on button at bounding box center [916, 349] width 27 height 36
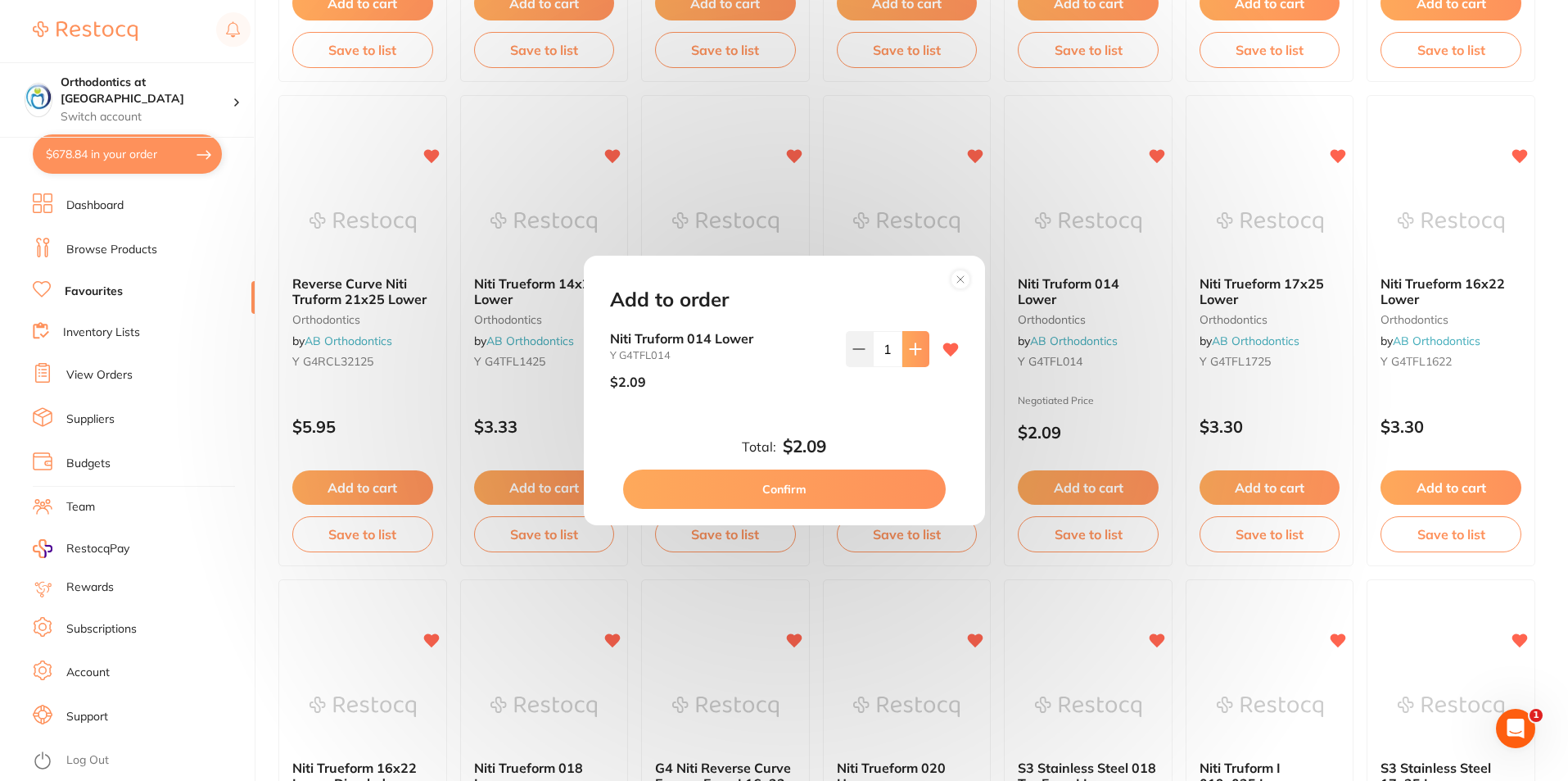
scroll to position [0, 0]
click at [918, 349] on button at bounding box center [916, 349] width 27 height 36
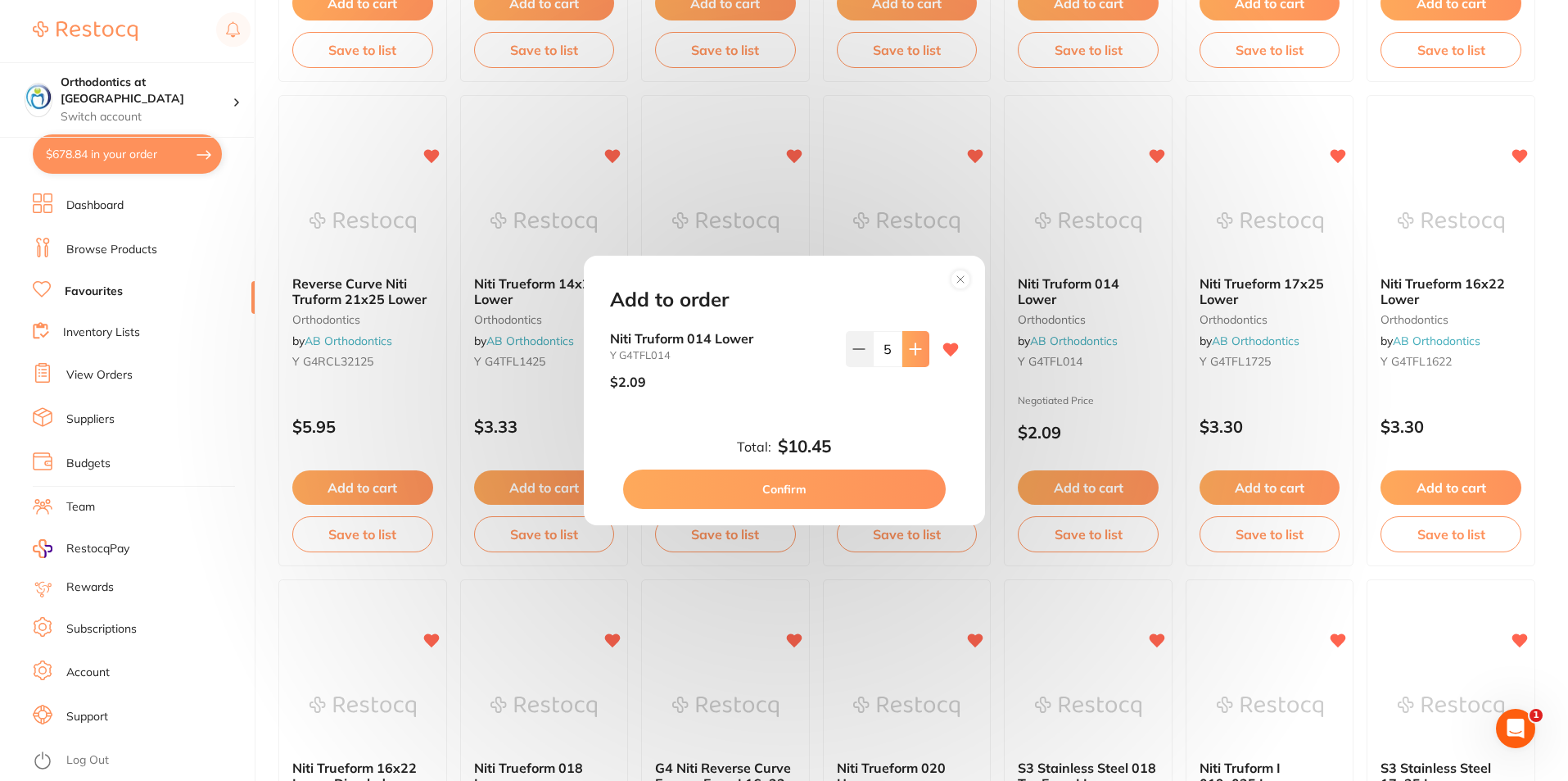
click at [918, 349] on button at bounding box center [916, 349] width 27 height 36
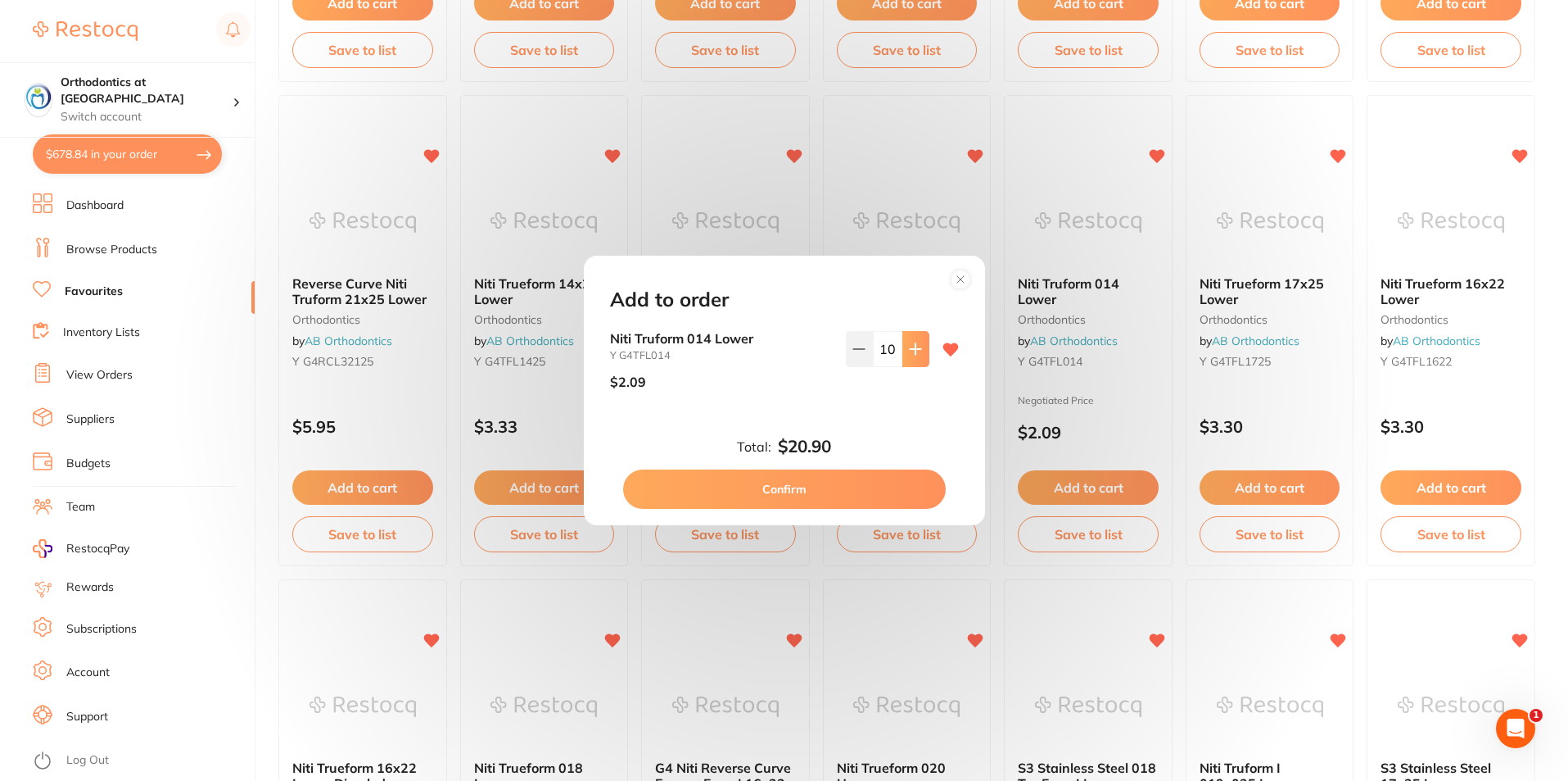
click at [918, 349] on button at bounding box center [916, 349] width 27 height 36
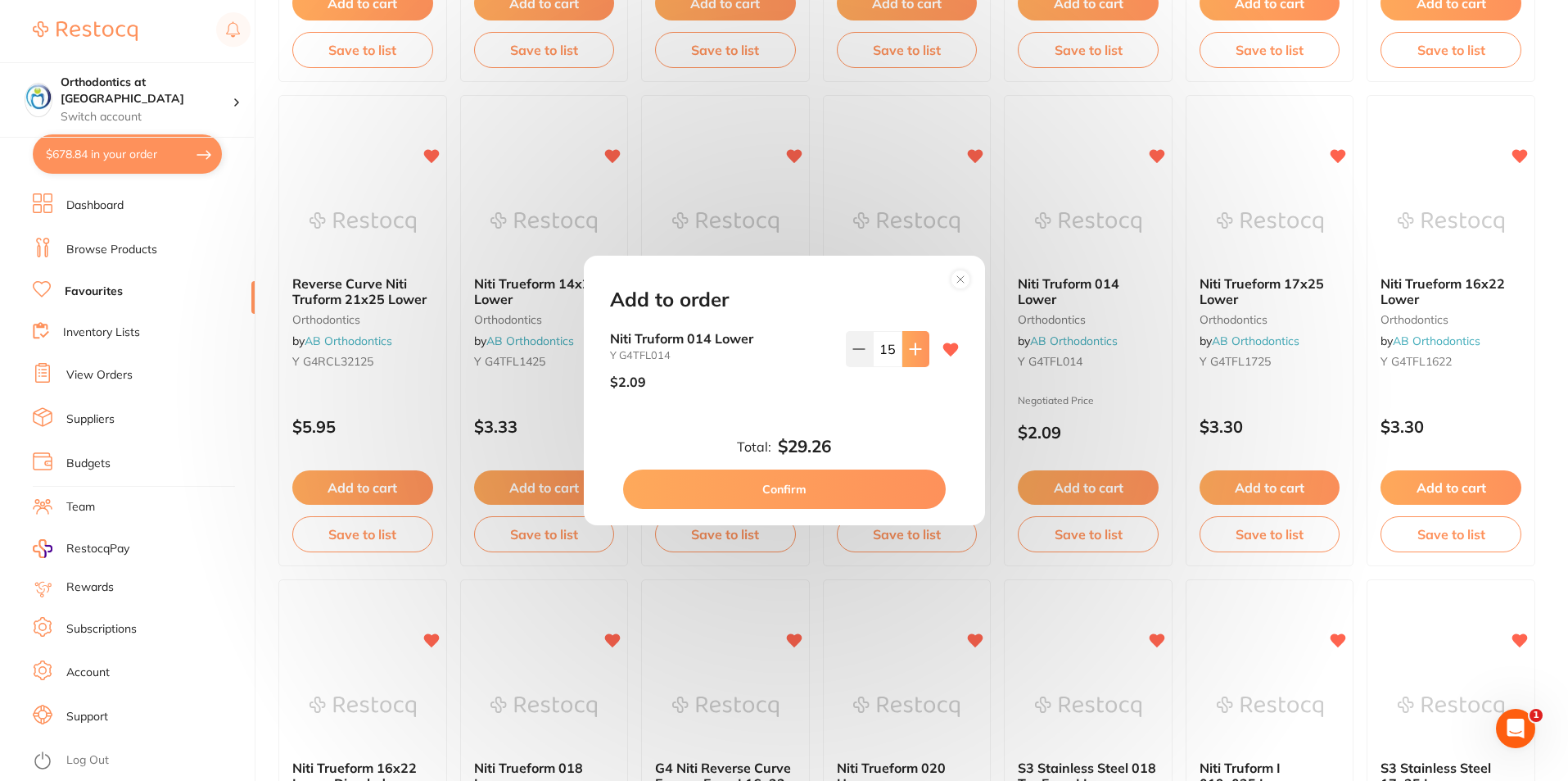
click at [918, 349] on button at bounding box center [916, 349] width 27 height 36
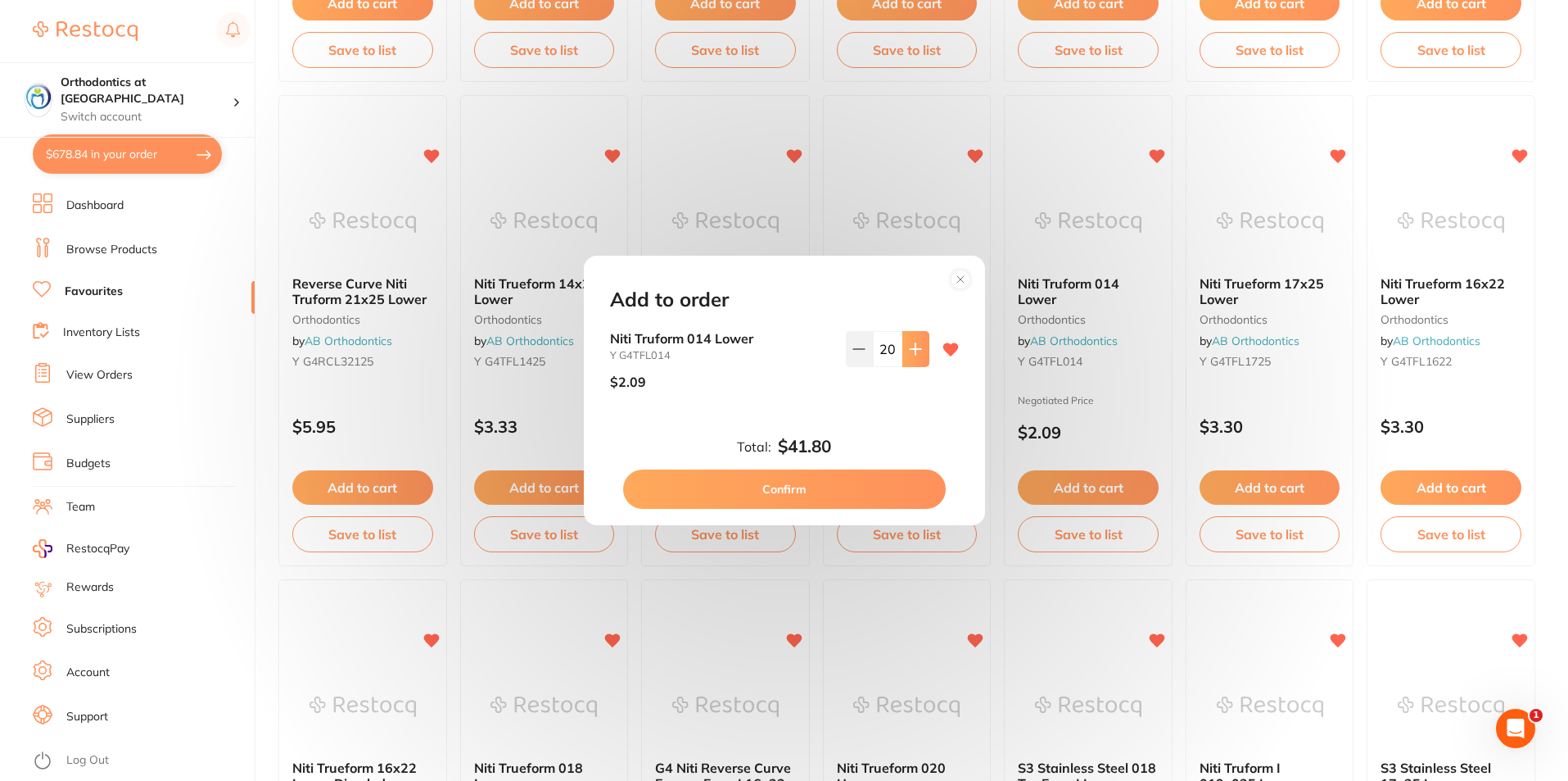
click at [918, 349] on button at bounding box center [916, 349] width 27 height 36
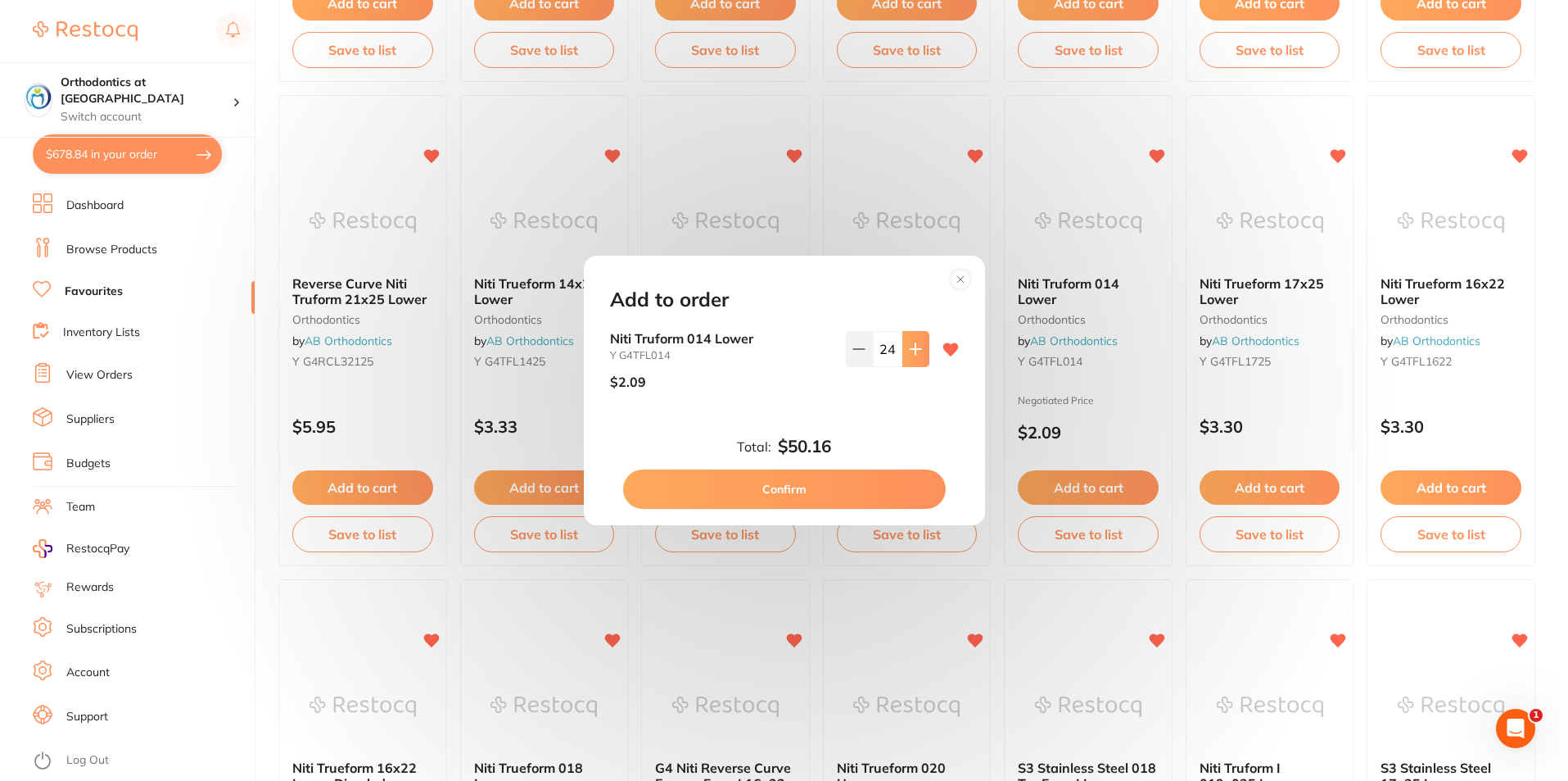
type input "25"
click at [818, 481] on button "Confirm" at bounding box center [784, 490] width 322 height 40
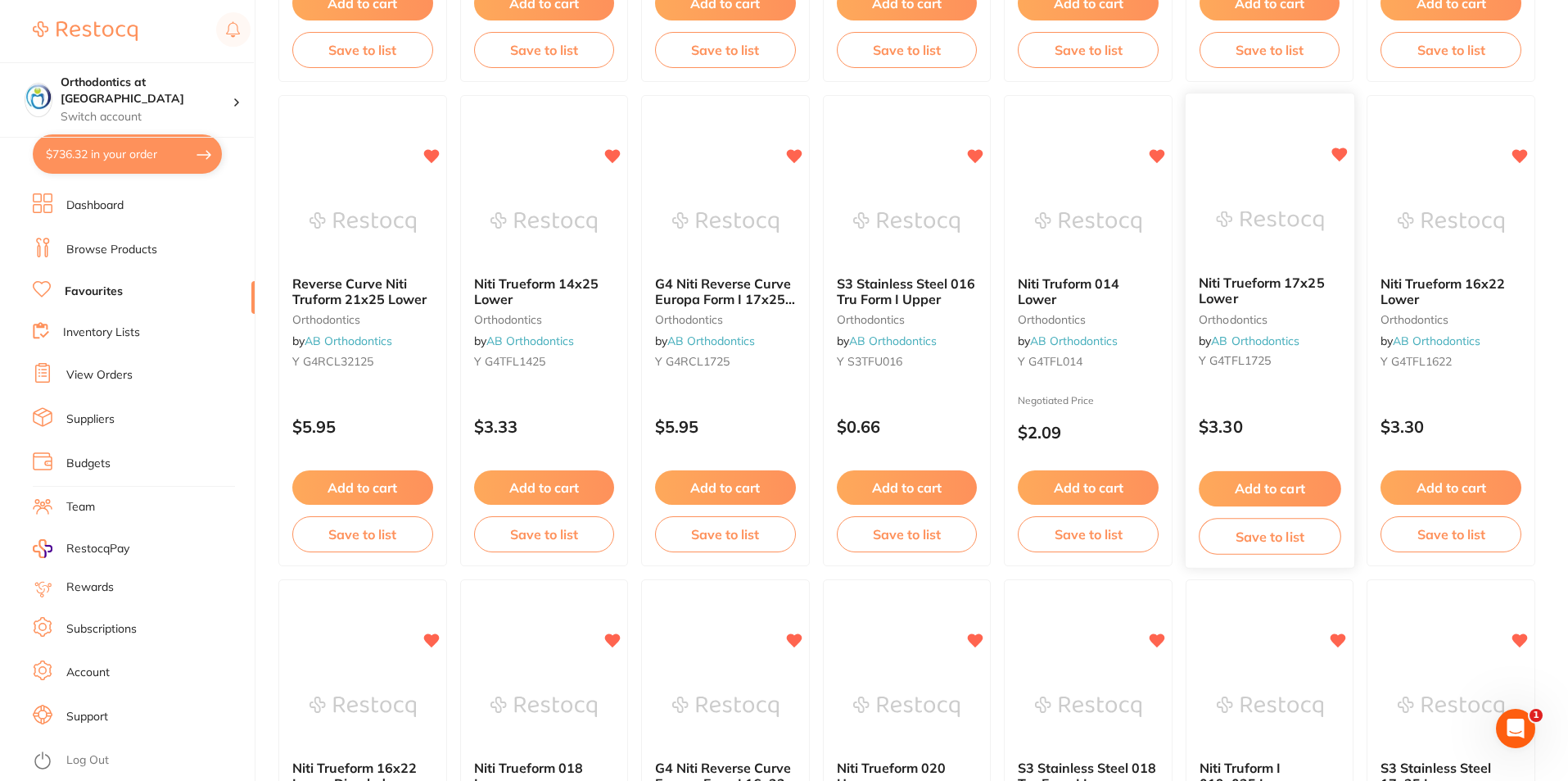
click at [1236, 488] on button "Add to cart" at bounding box center [1270, 488] width 142 height 35
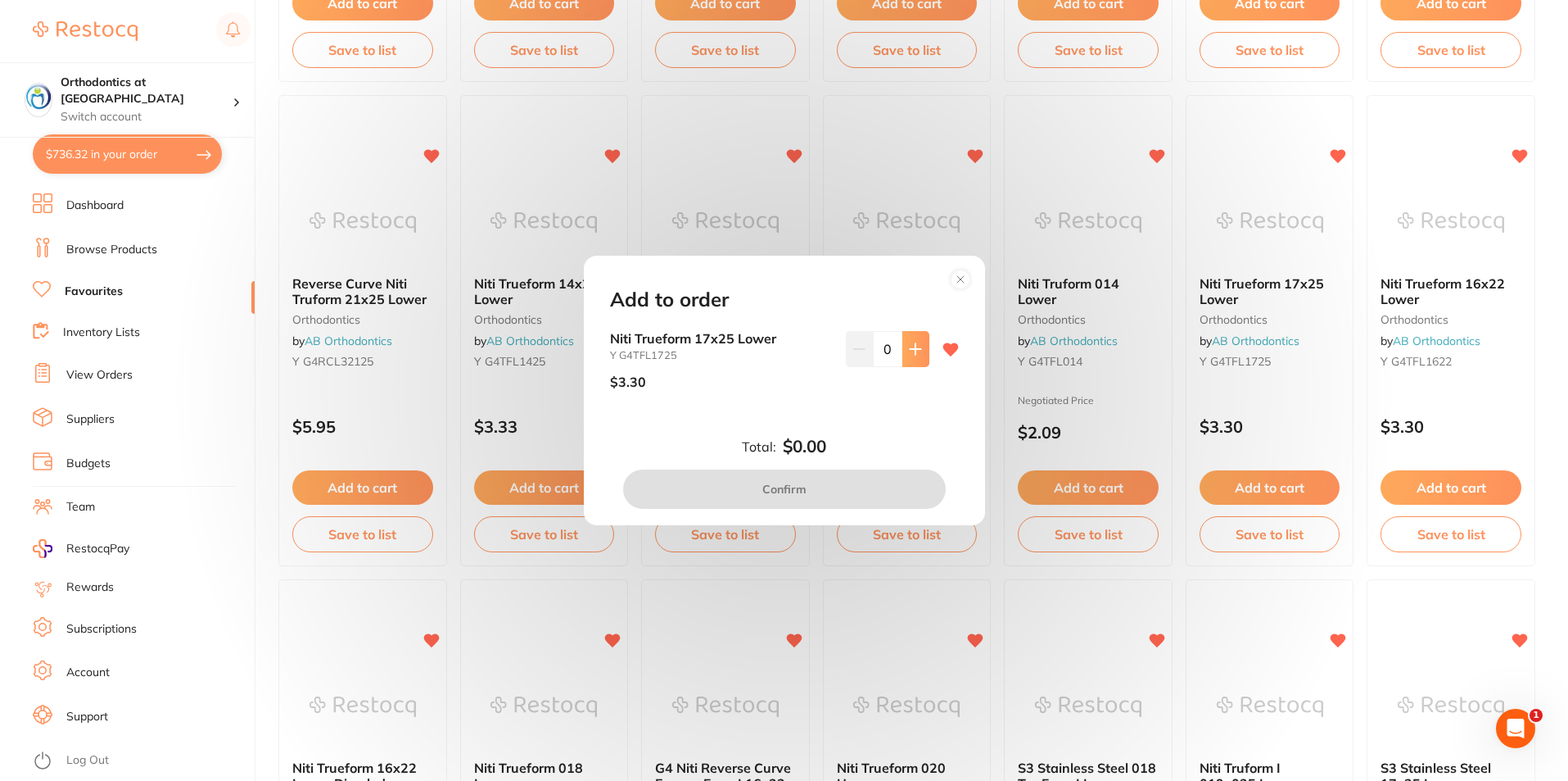
click at [915, 342] on icon at bounding box center [916, 349] width 13 height 13
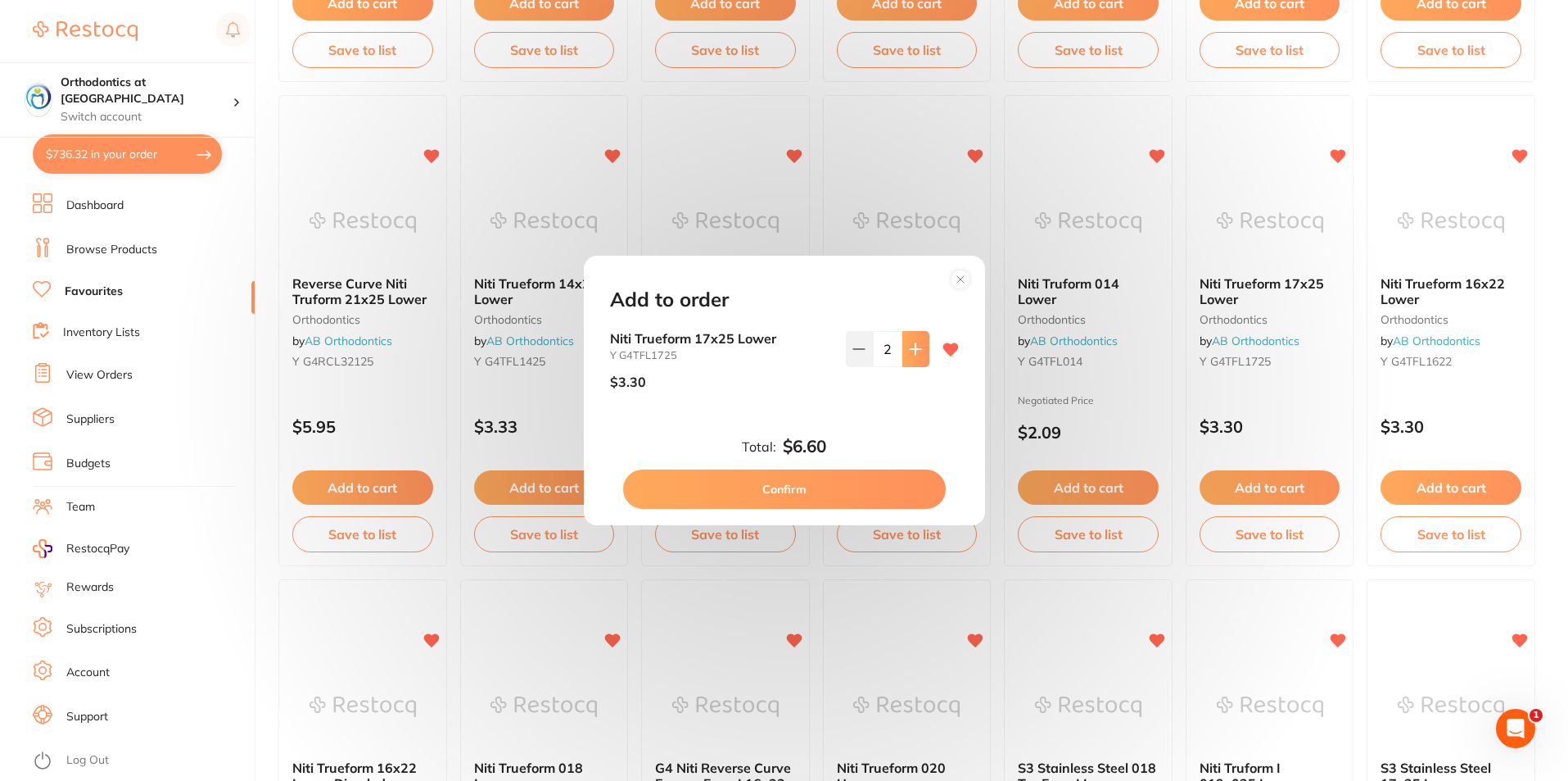
click at [915, 342] on icon at bounding box center [916, 349] width 13 height 13
click at [915, 343] on icon at bounding box center [916, 349] width 13 height 13
click at [915, 344] on icon at bounding box center [916, 349] width 13 height 13
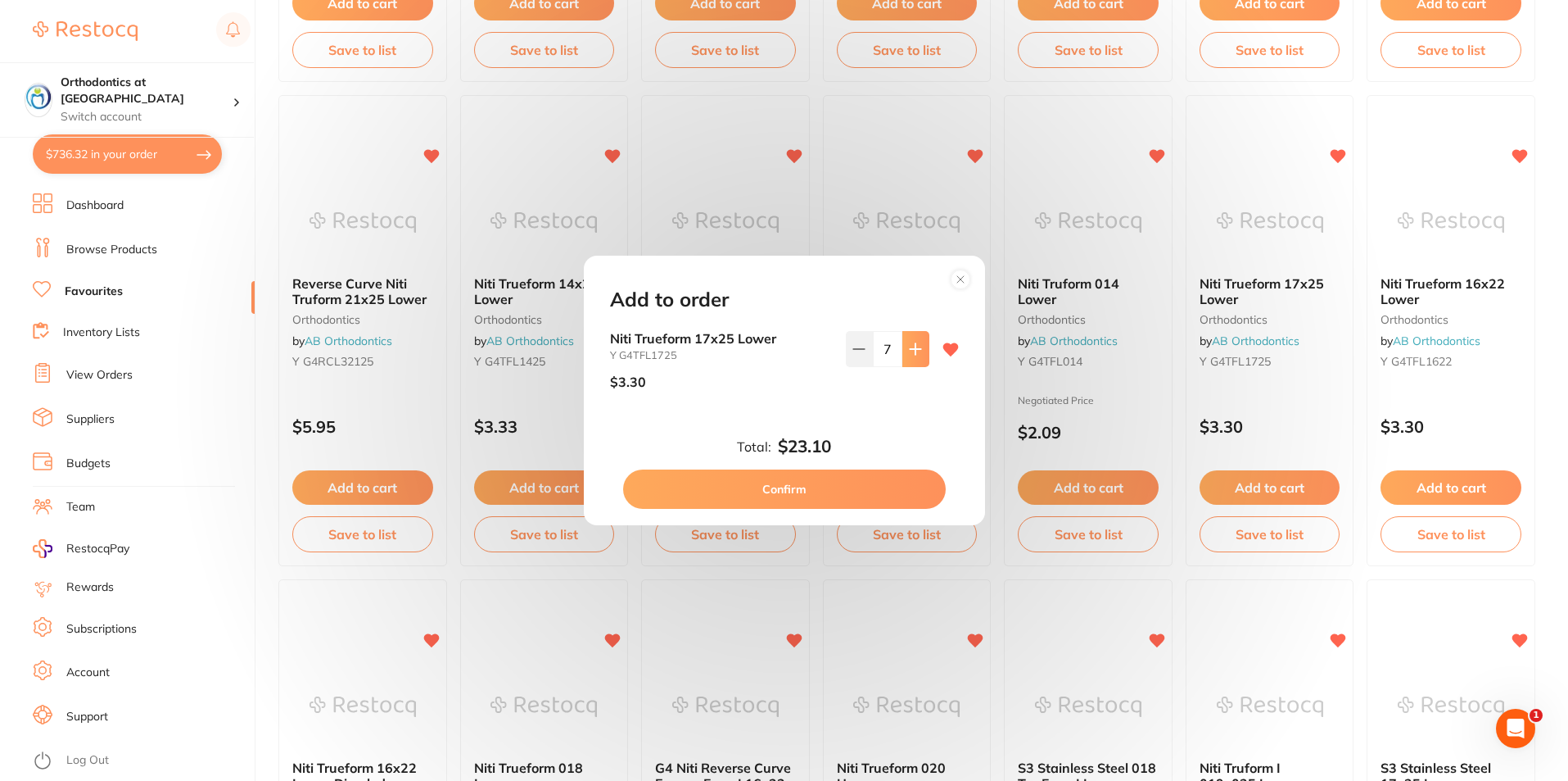
click at [915, 344] on icon at bounding box center [916, 349] width 13 height 13
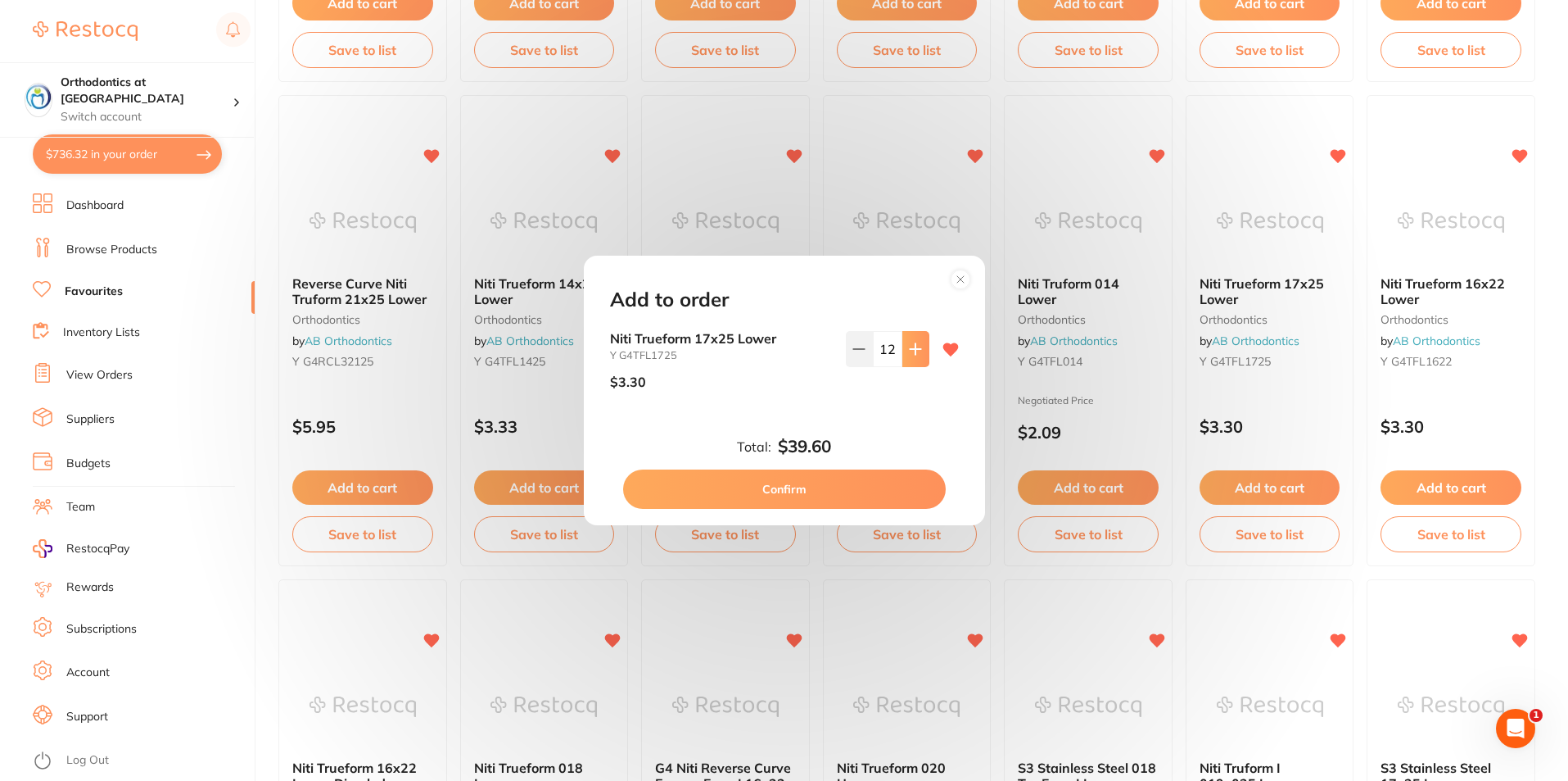
click at [915, 344] on icon at bounding box center [916, 349] width 13 height 13
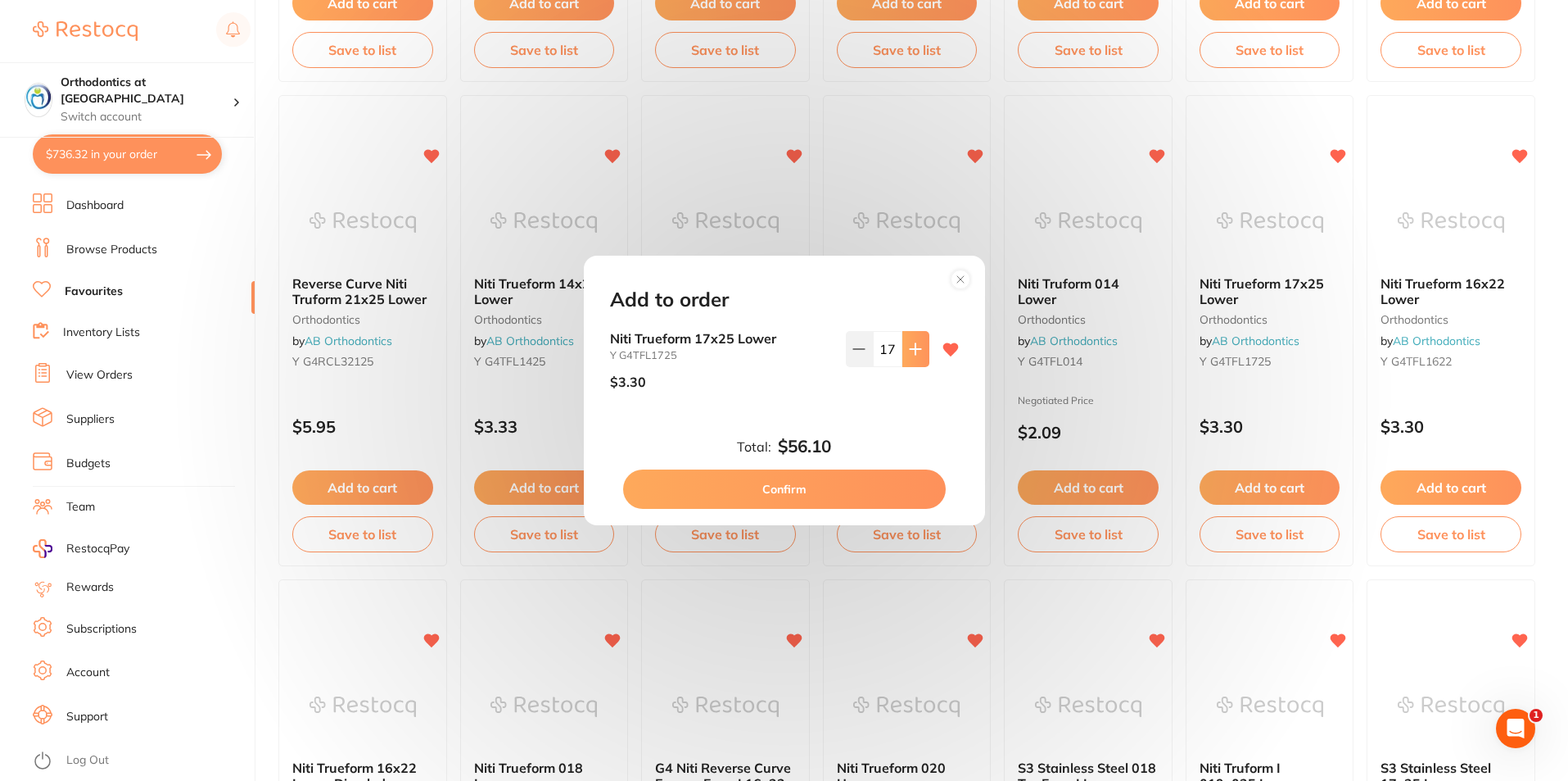
click at [915, 344] on icon at bounding box center [916, 349] width 13 height 13
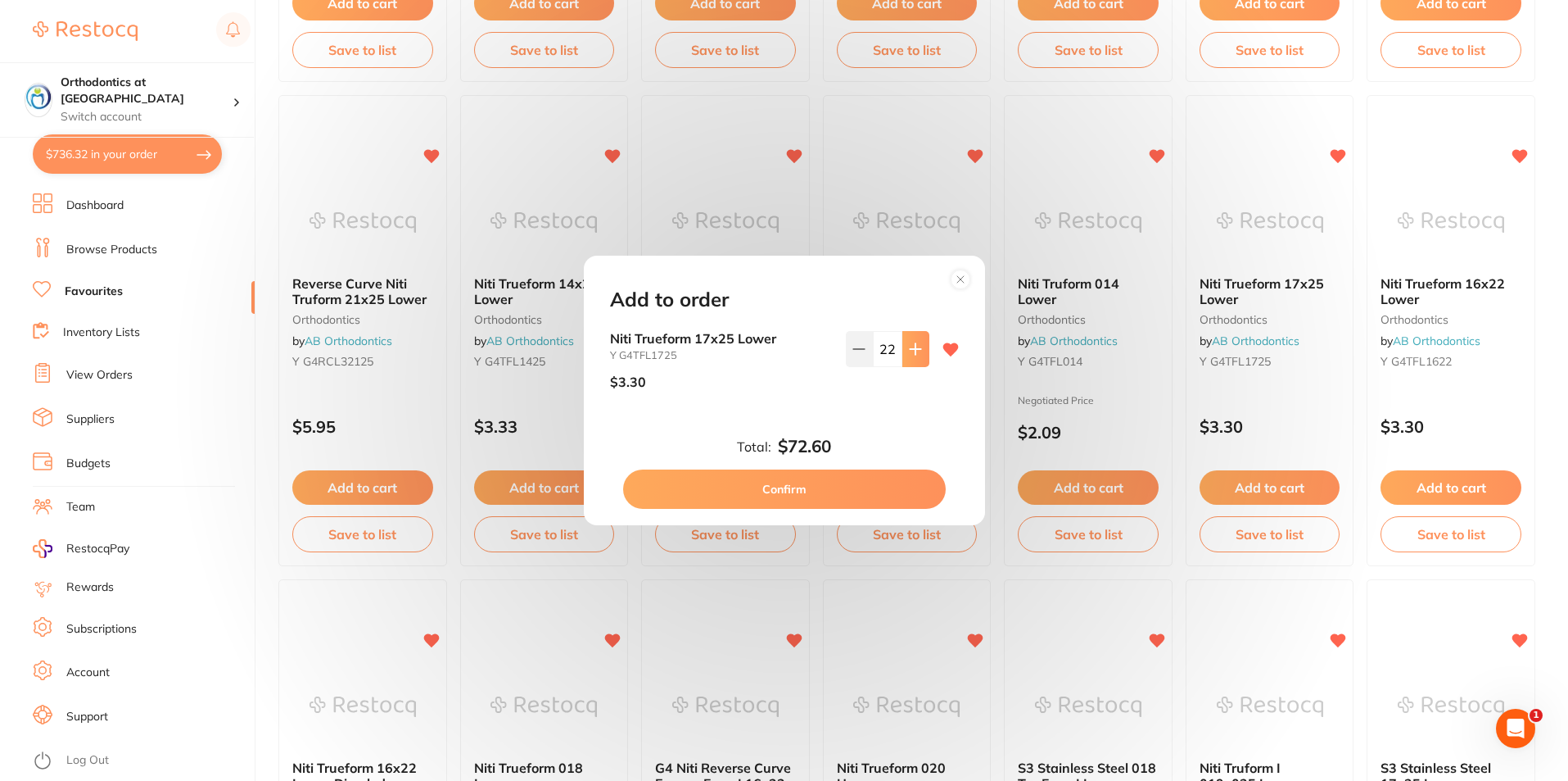
click at [915, 344] on icon at bounding box center [916, 349] width 13 height 13
type input "25"
click at [824, 489] on button "Confirm" at bounding box center [784, 490] width 322 height 40
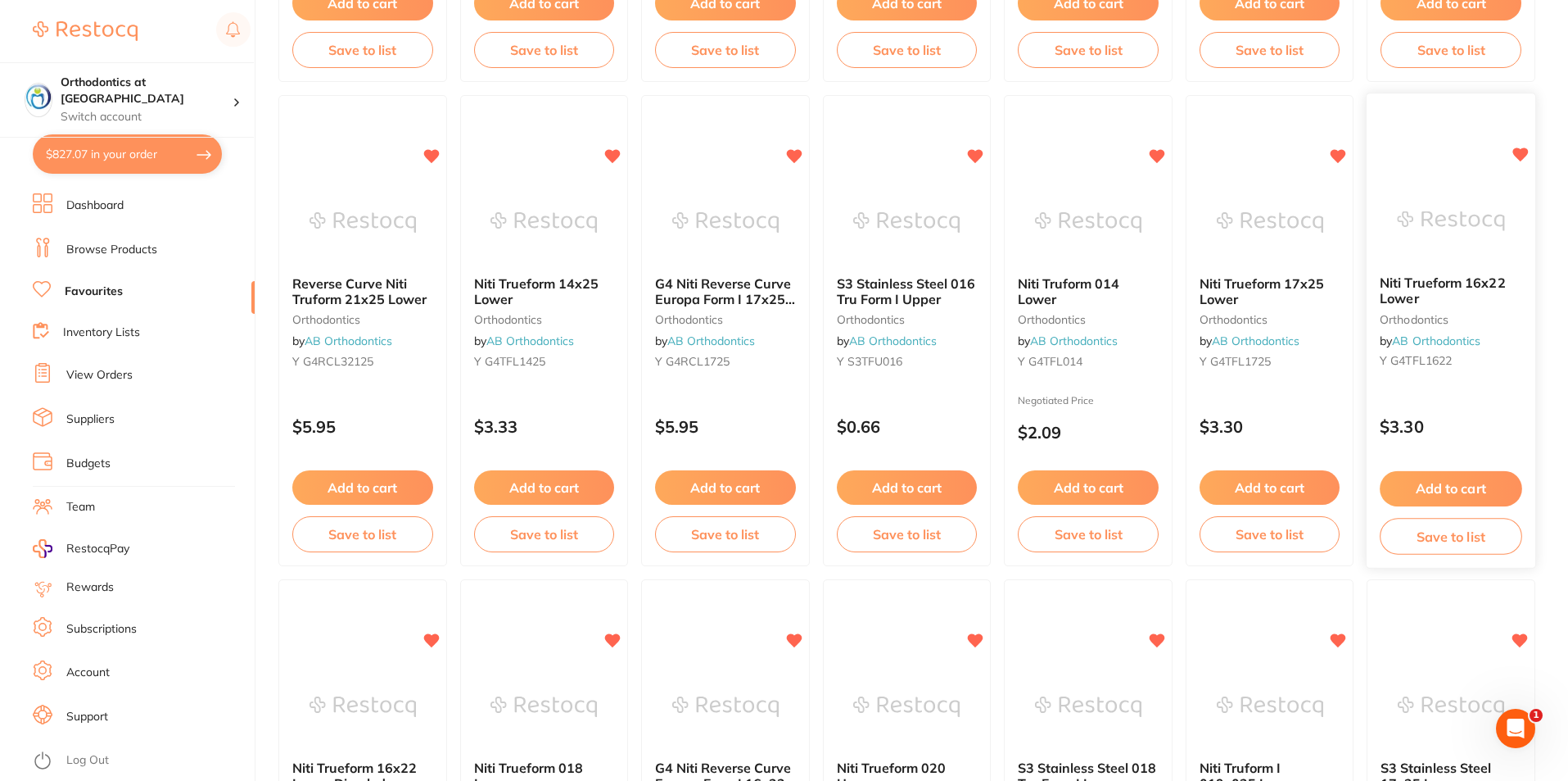
click at [1454, 493] on button "Add to cart" at bounding box center [1452, 488] width 142 height 35
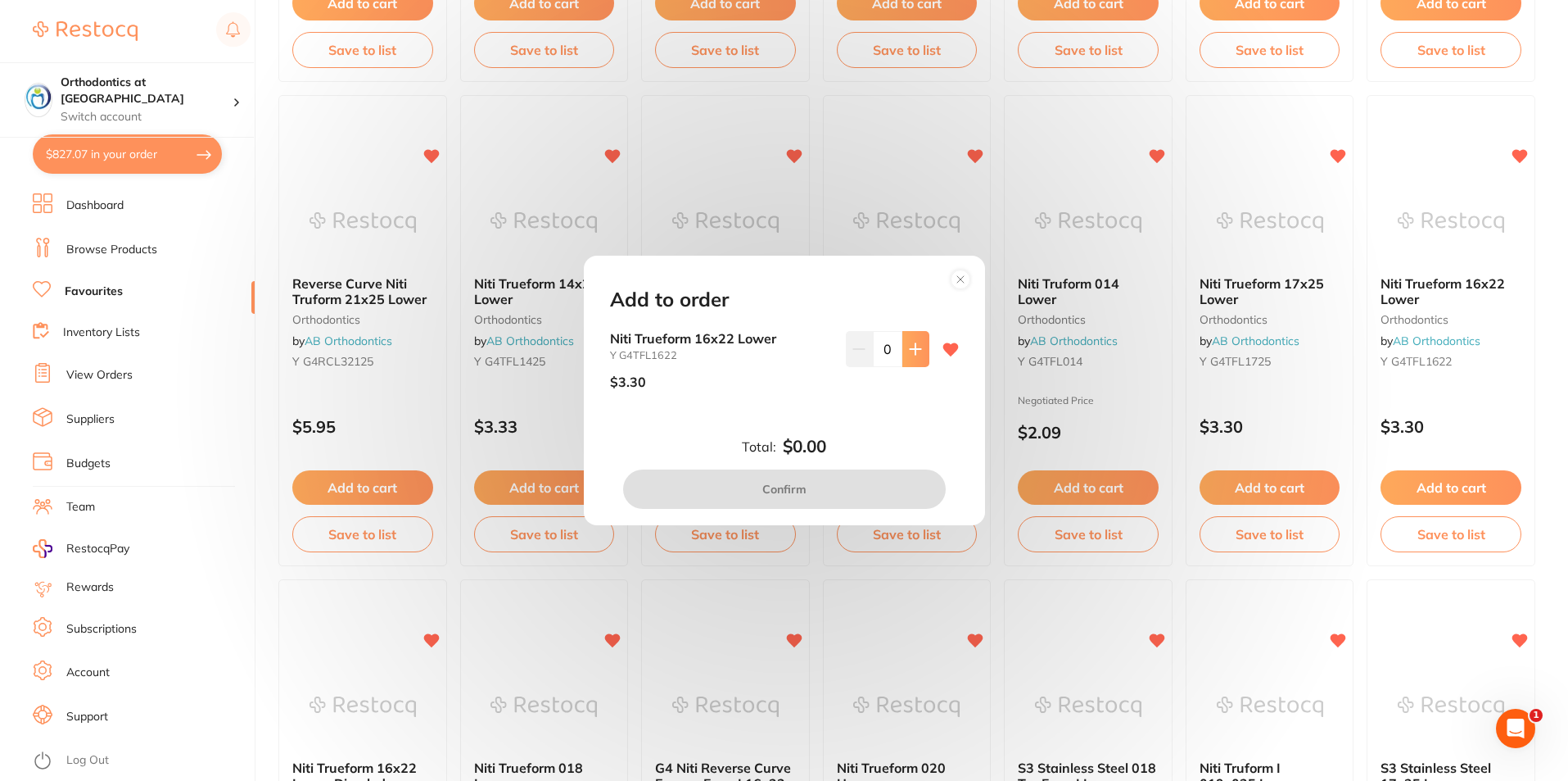
click at [909, 353] on icon at bounding box center [916, 349] width 13 height 13
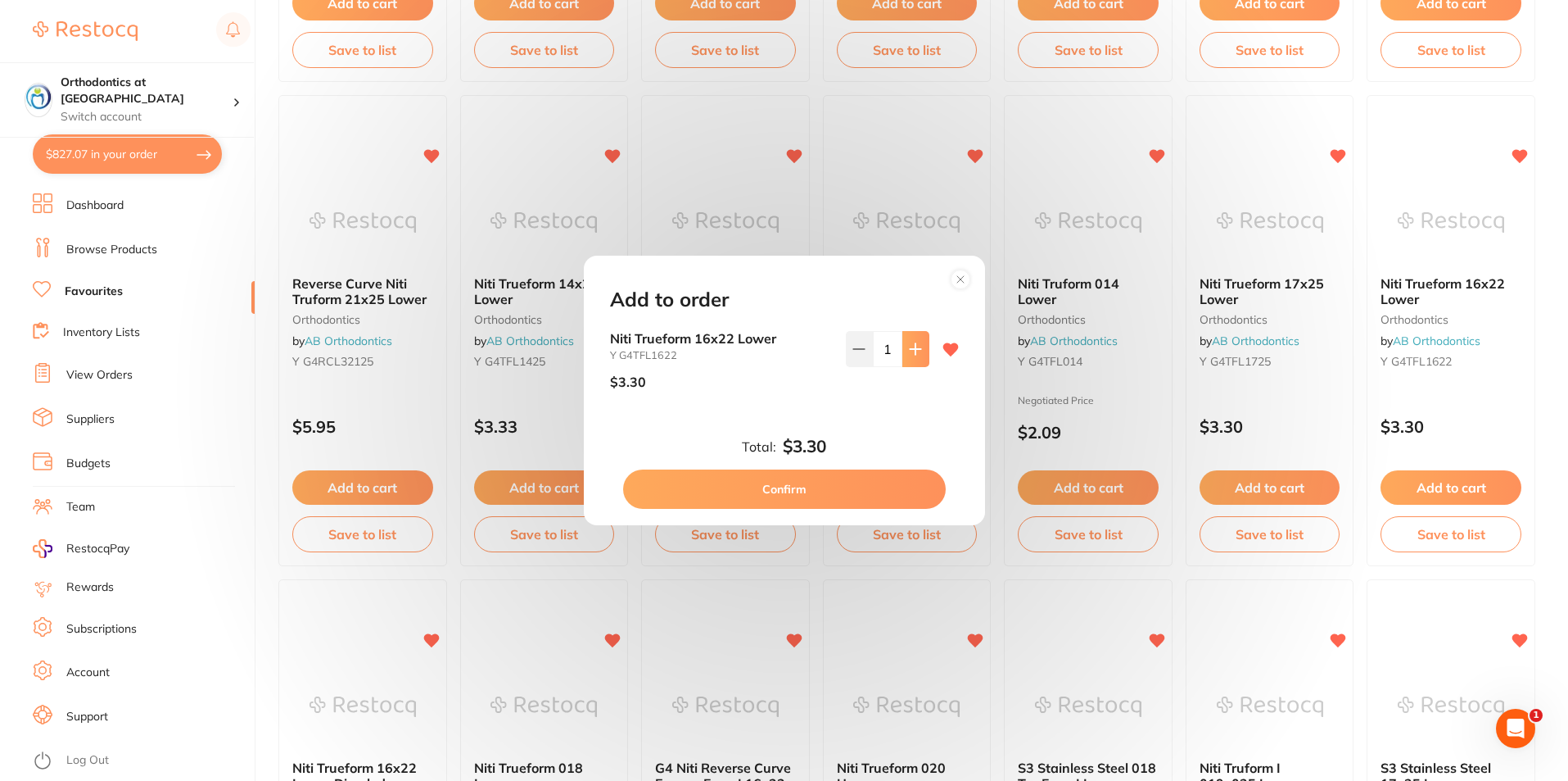
click at [911, 351] on icon at bounding box center [915, 348] width 10 height 10
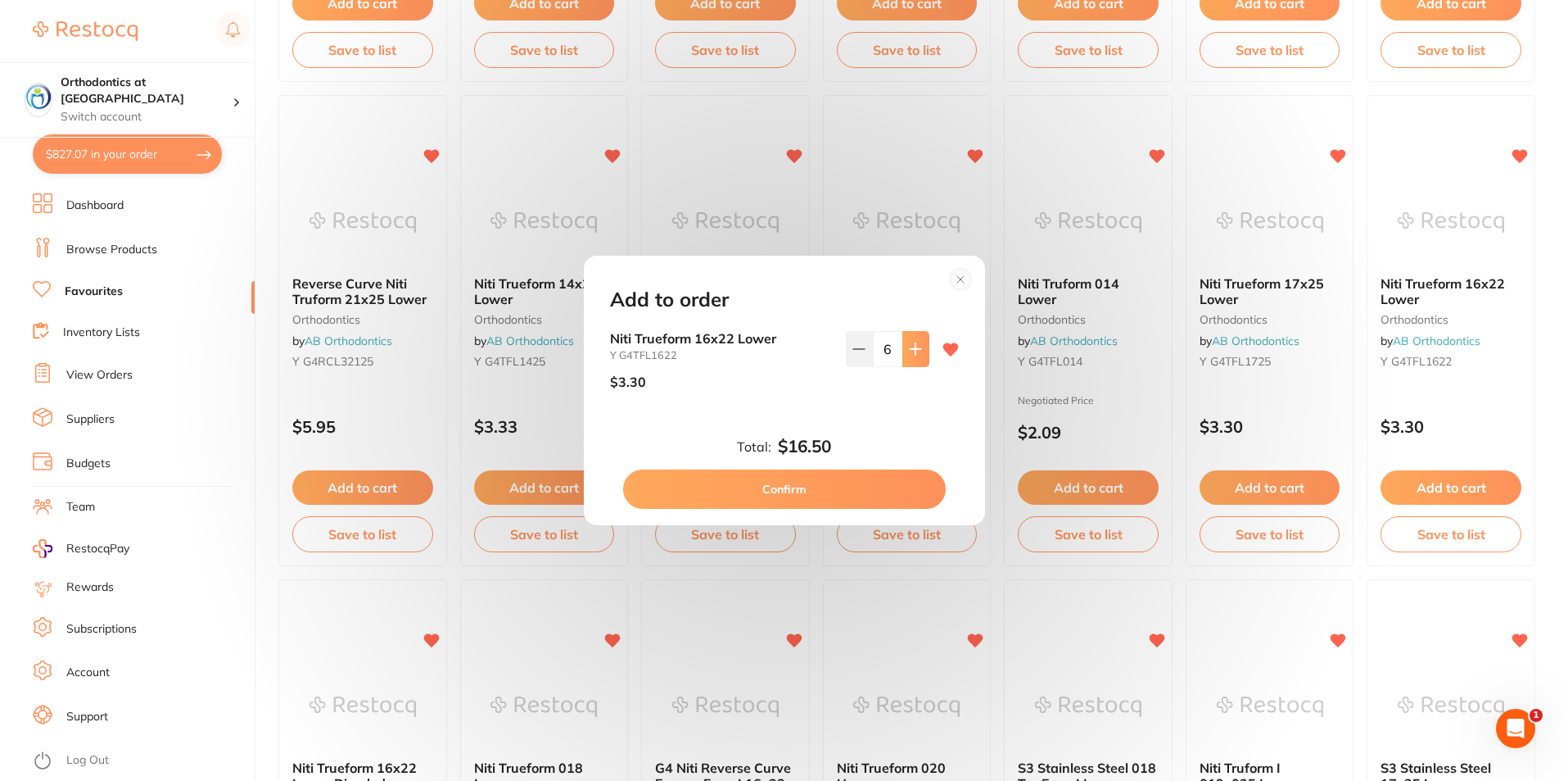
click at [911, 351] on icon at bounding box center [915, 348] width 10 height 10
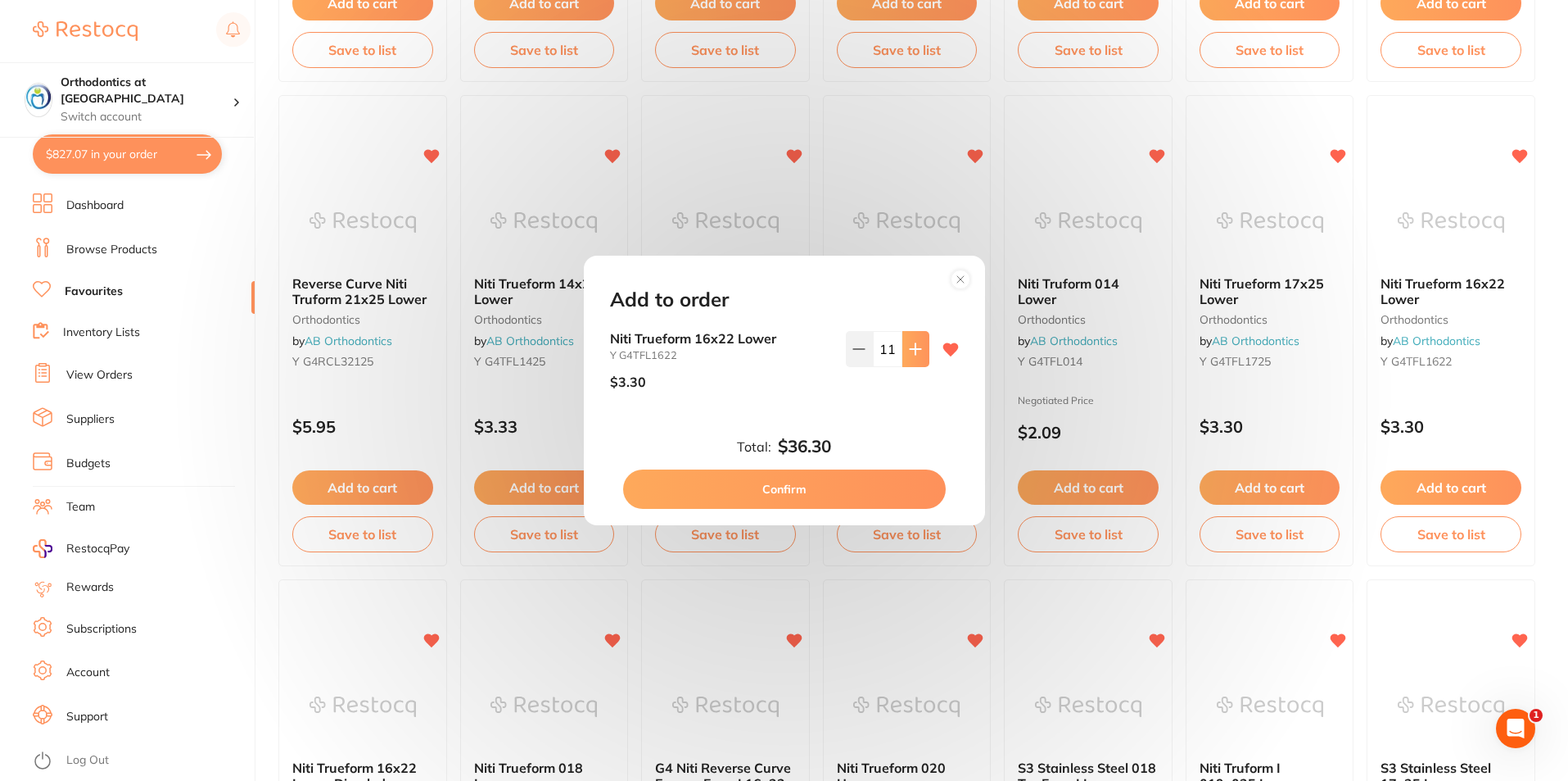
click at [911, 351] on icon at bounding box center [915, 348] width 10 height 10
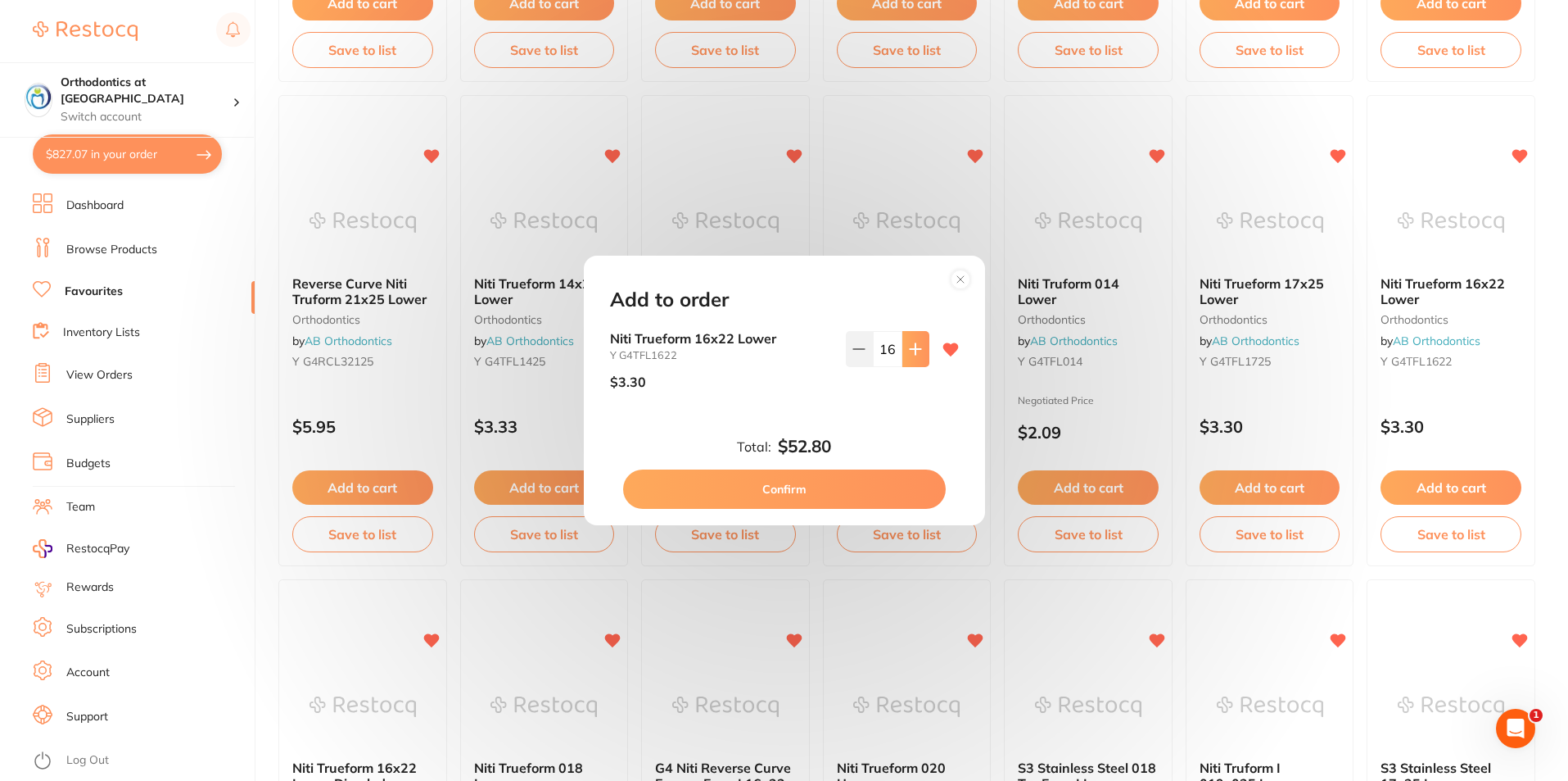
click at [911, 351] on icon at bounding box center [915, 348] width 10 height 10
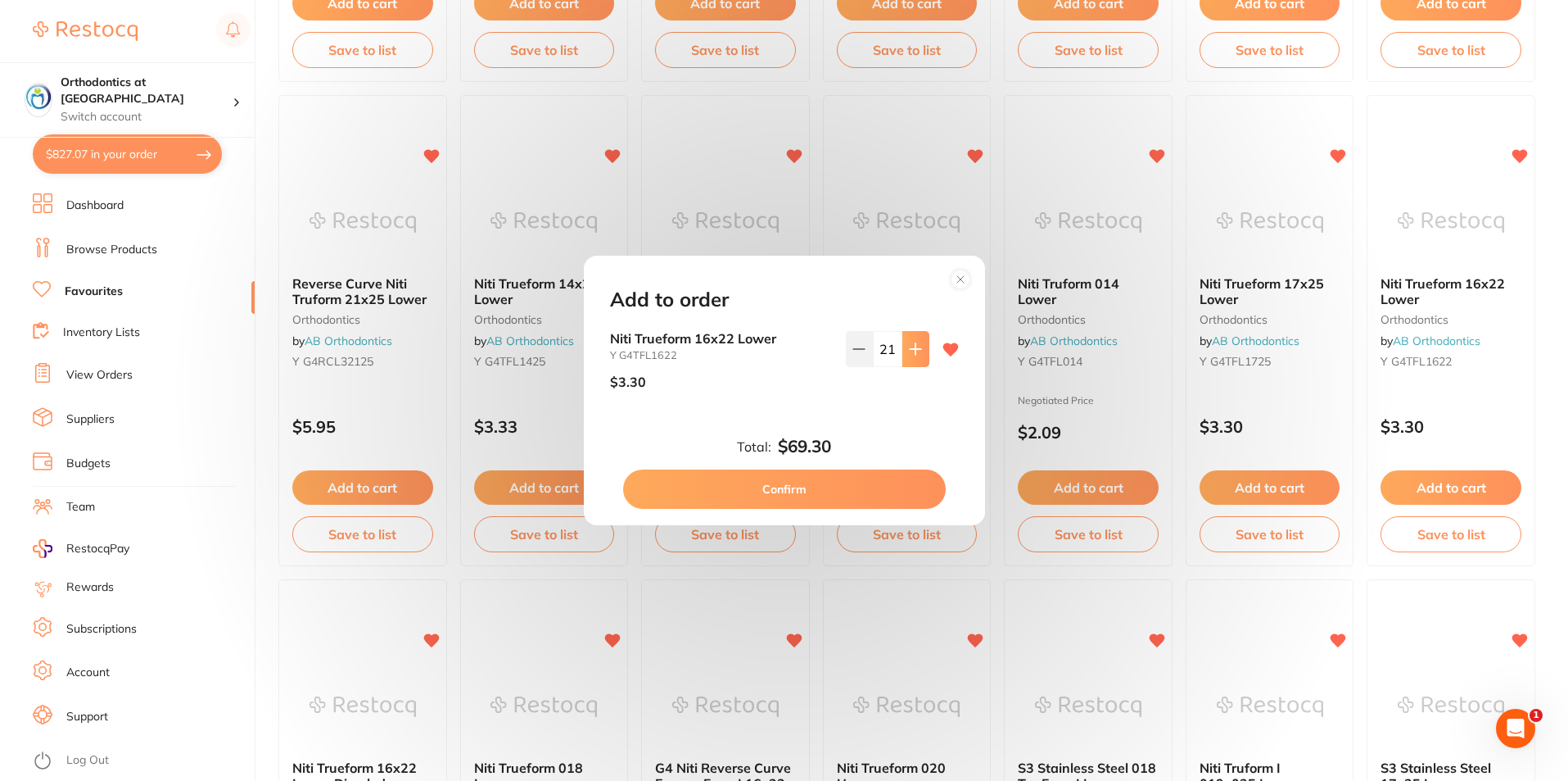
click at [911, 351] on icon at bounding box center [915, 348] width 10 height 10
type input "25"
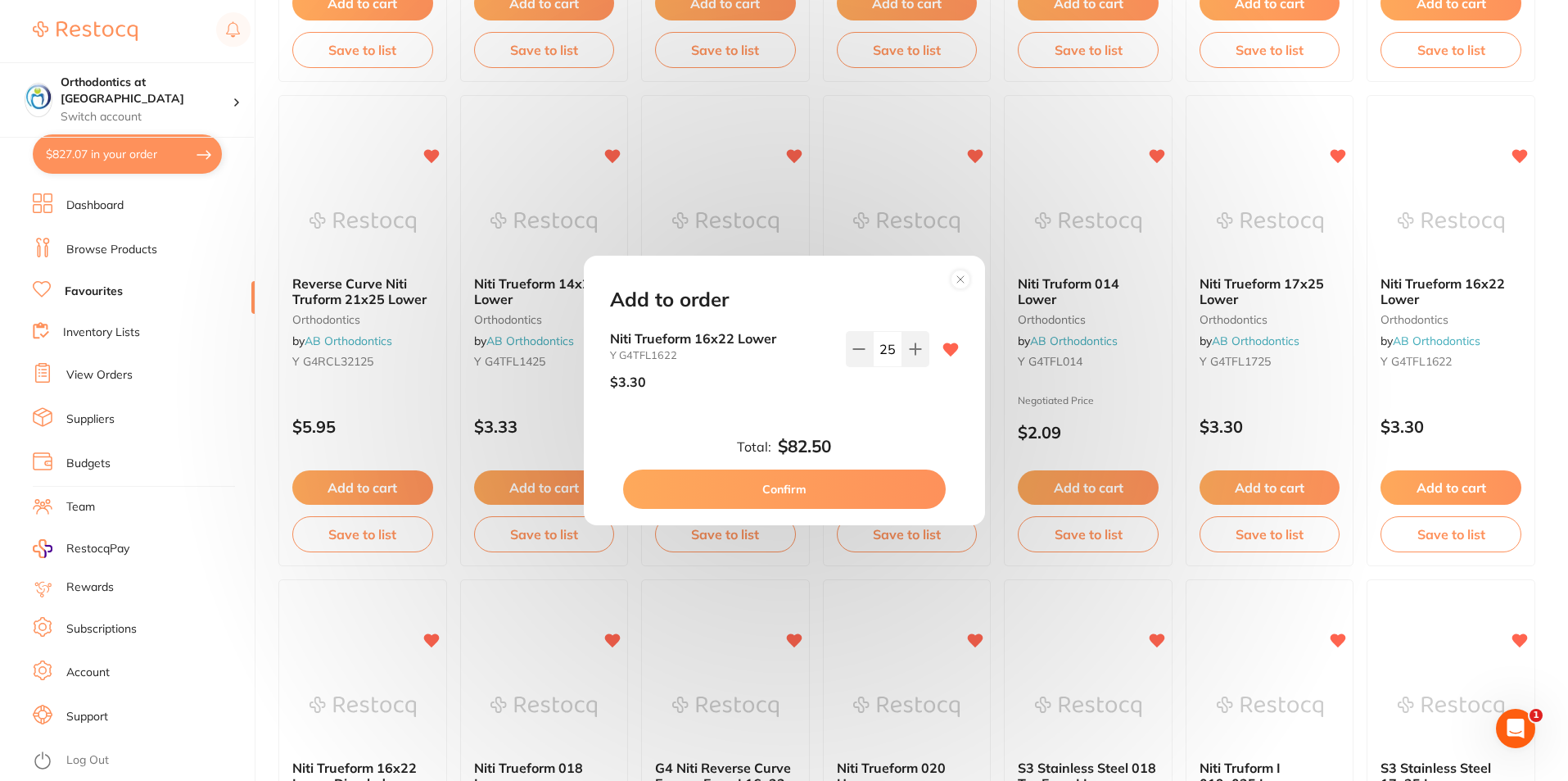
click at [837, 486] on button "Confirm" at bounding box center [784, 490] width 322 height 40
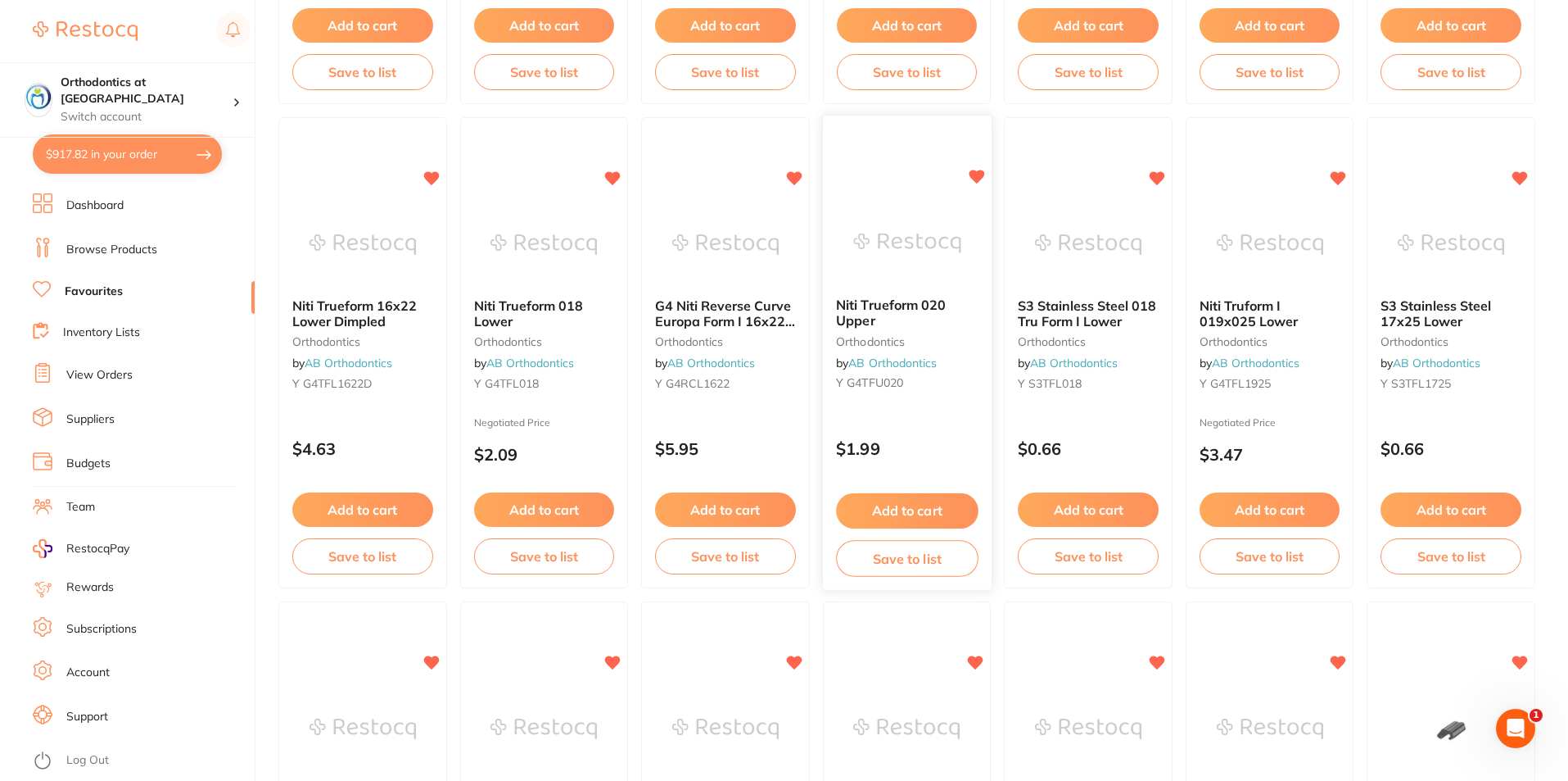
scroll to position [1556, 0]
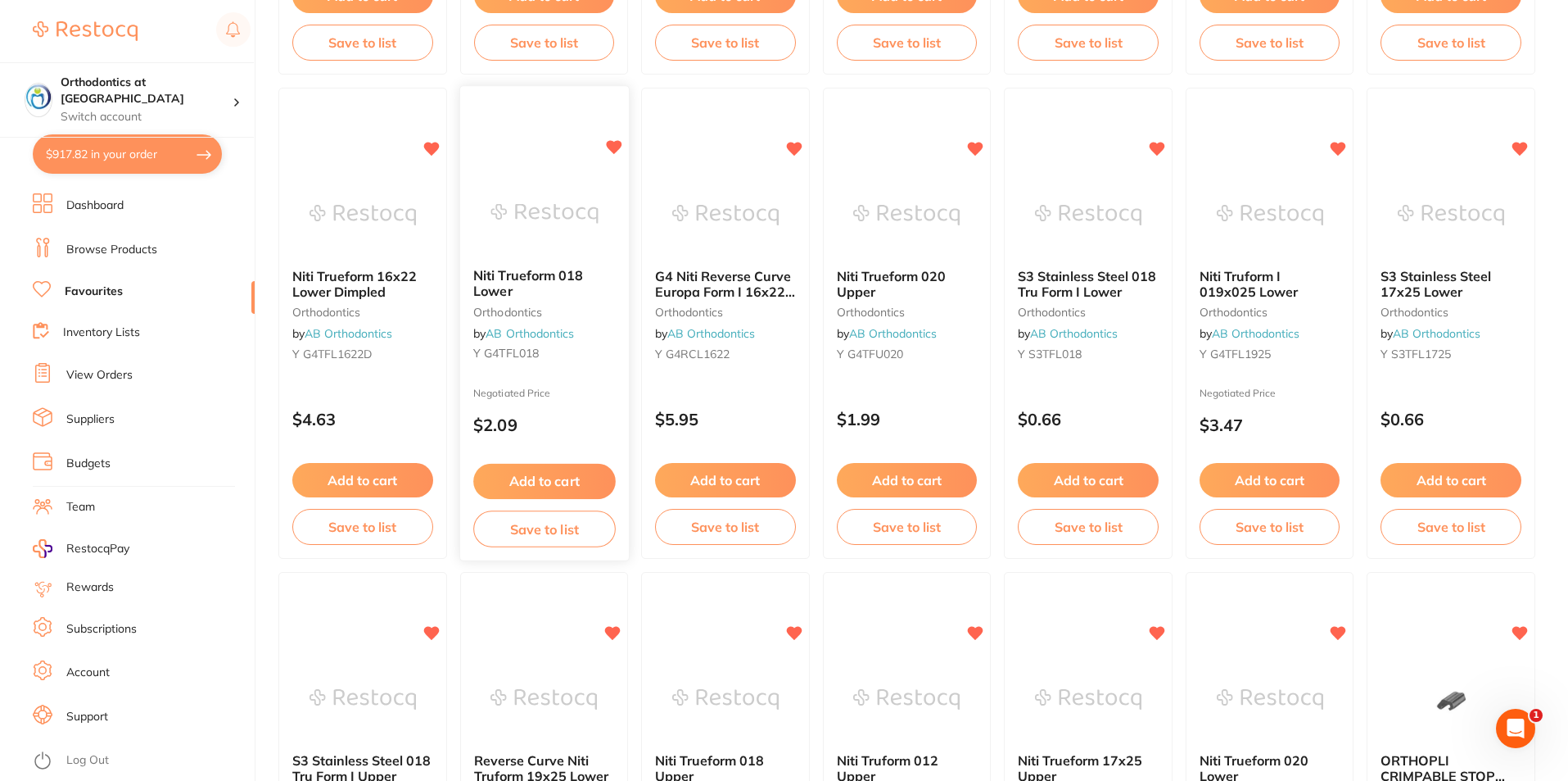
click at [576, 488] on button "Add to cart" at bounding box center [544, 480] width 142 height 35
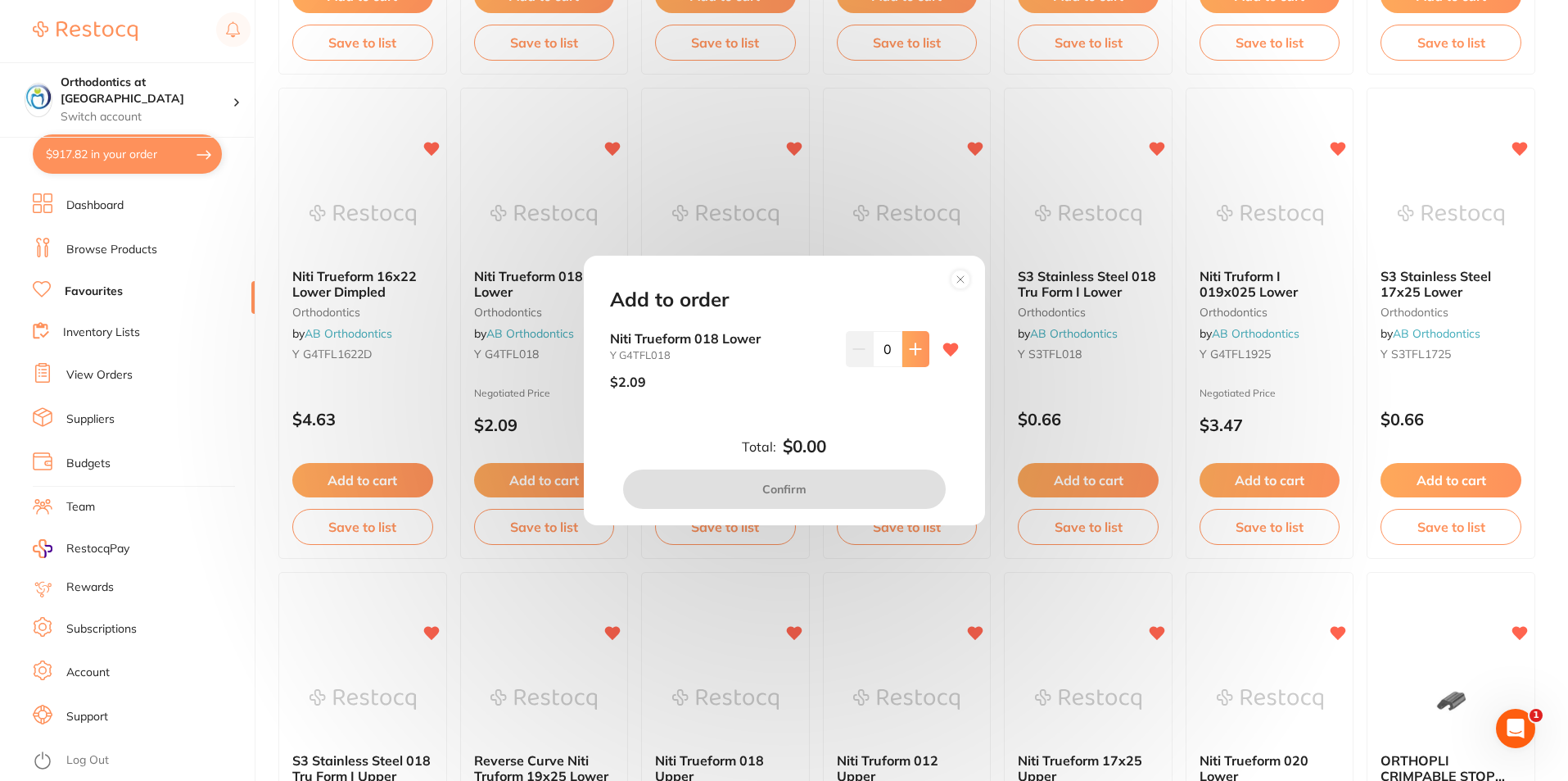
scroll to position [0, 0]
click at [921, 353] on button at bounding box center [916, 349] width 27 height 36
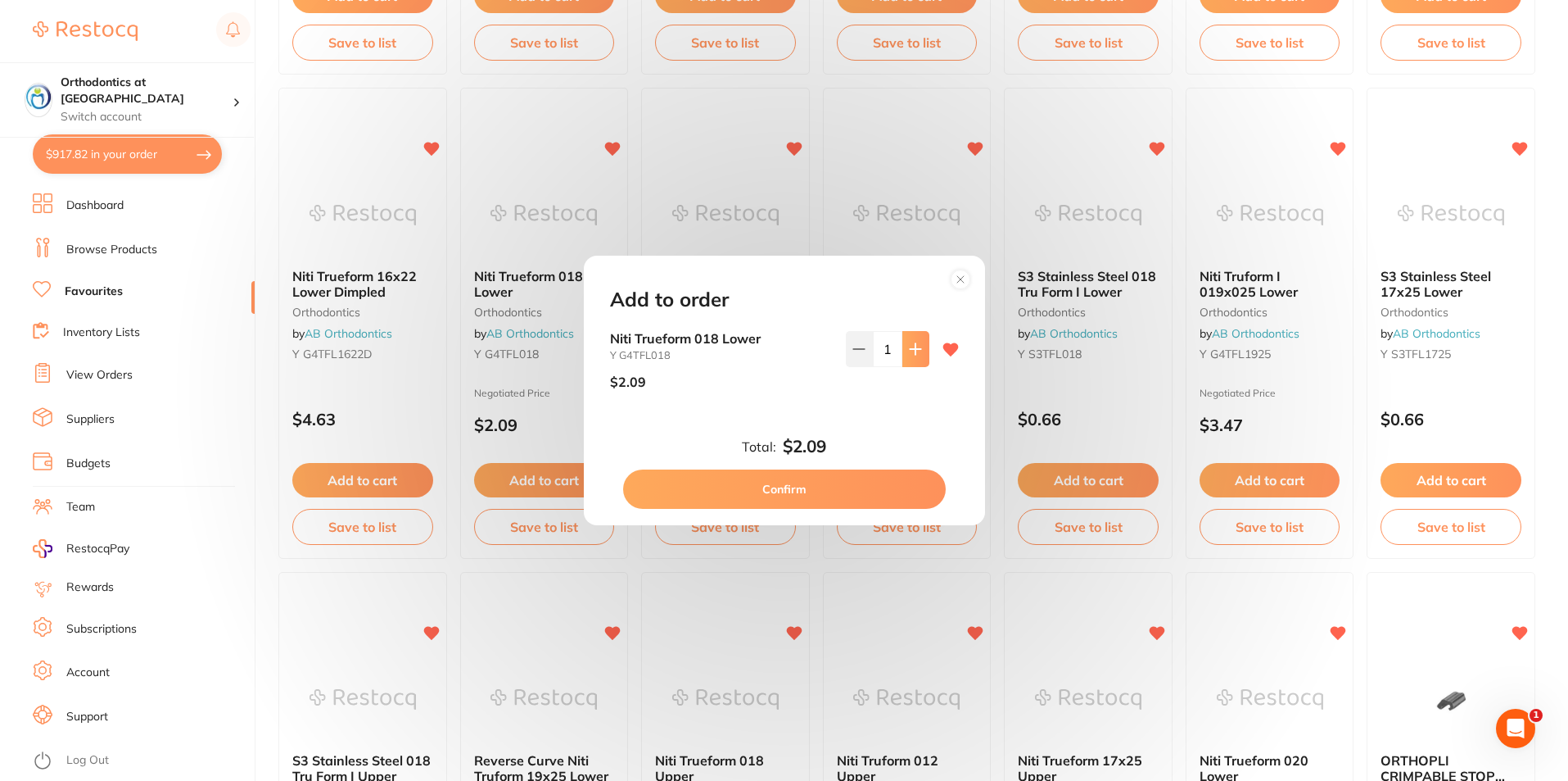
click at [921, 353] on button at bounding box center [916, 349] width 27 height 36
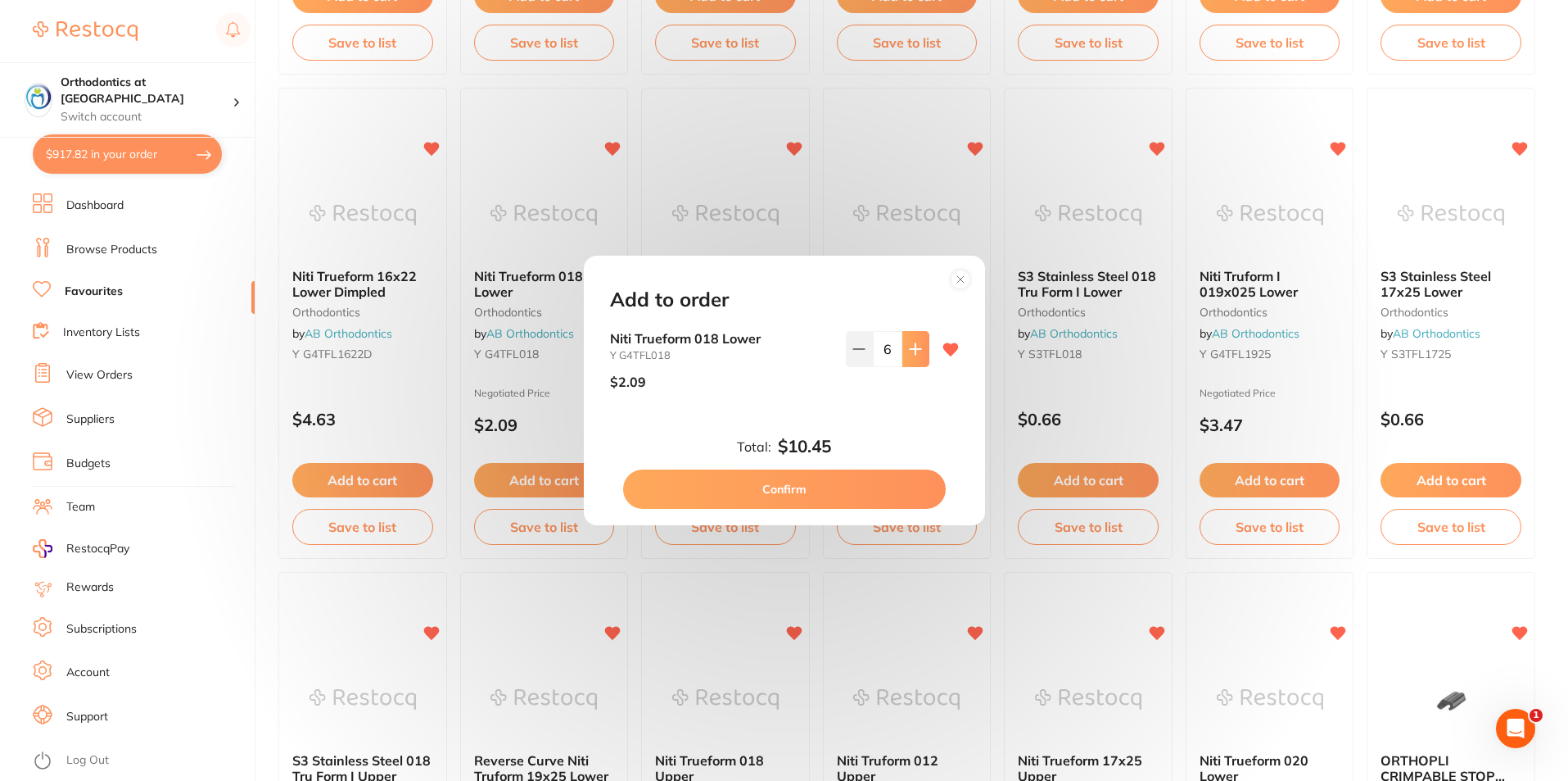
click at [921, 353] on button at bounding box center [916, 349] width 27 height 36
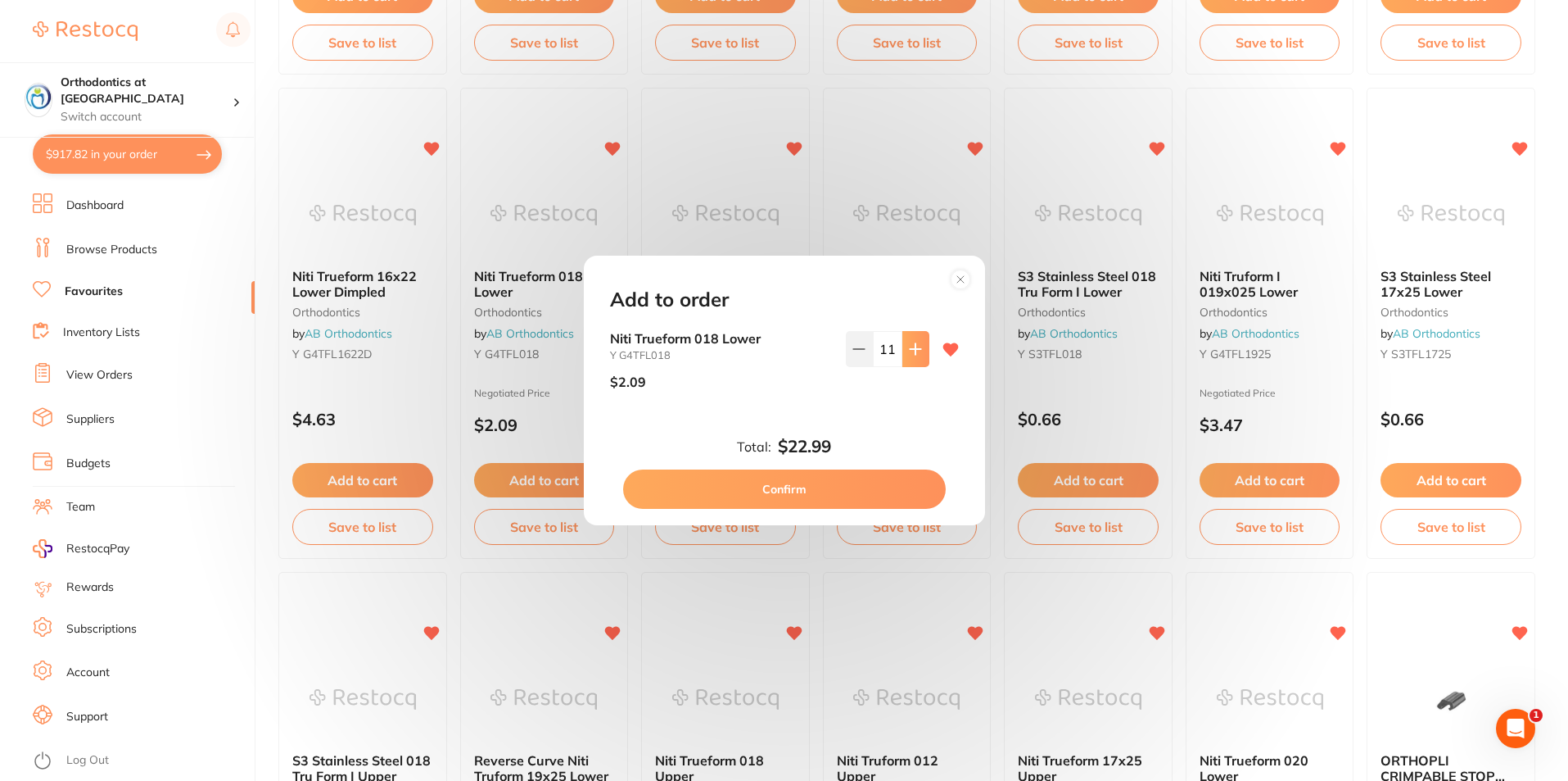
click at [921, 353] on button at bounding box center [916, 349] width 27 height 36
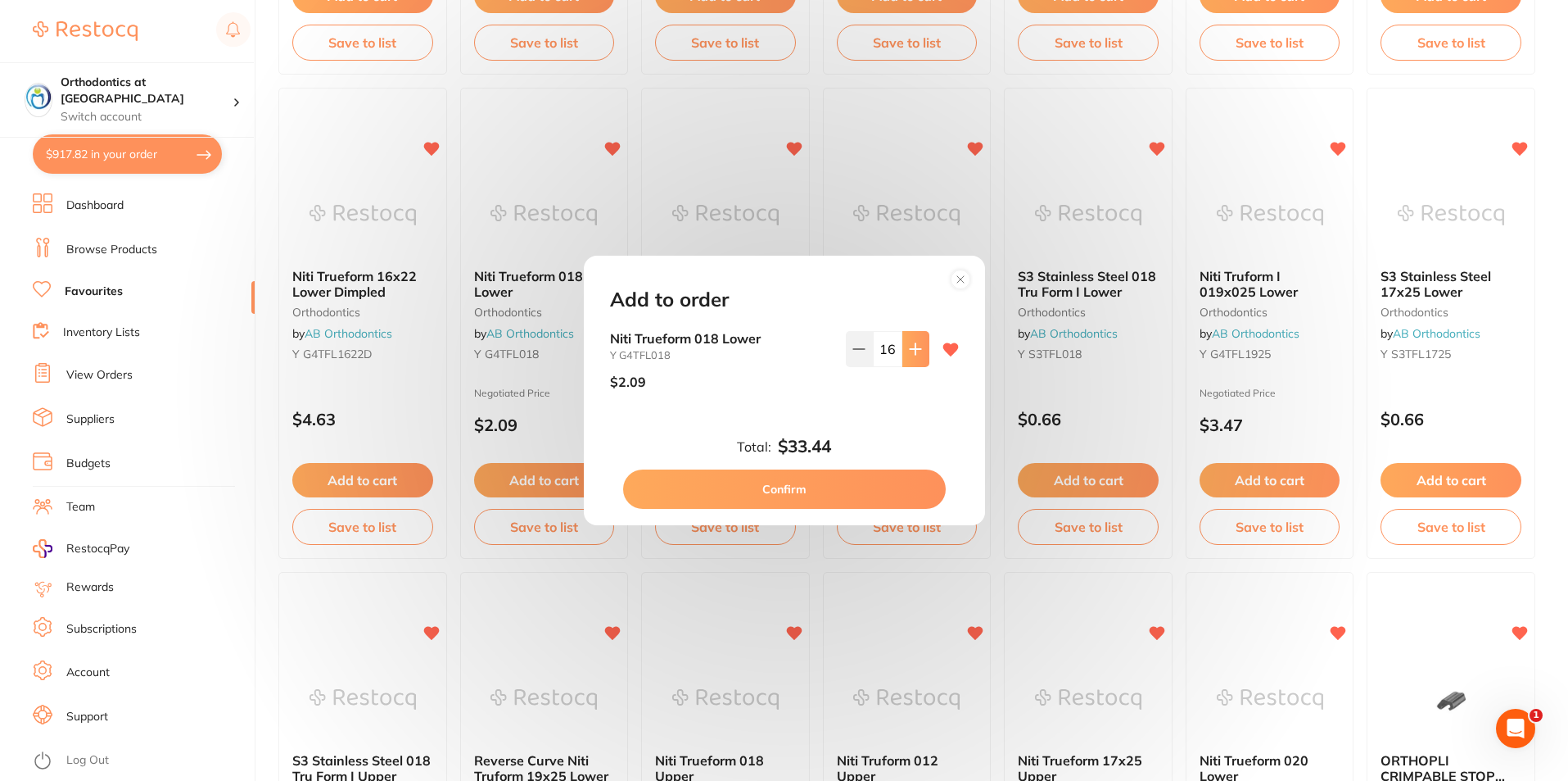
click at [921, 353] on button at bounding box center [916, 349] width 27 height 36
drag, startPoint x: 921, startPoint y: 353, endPoint x: 914, endPoint y: 359, distance: 9.2
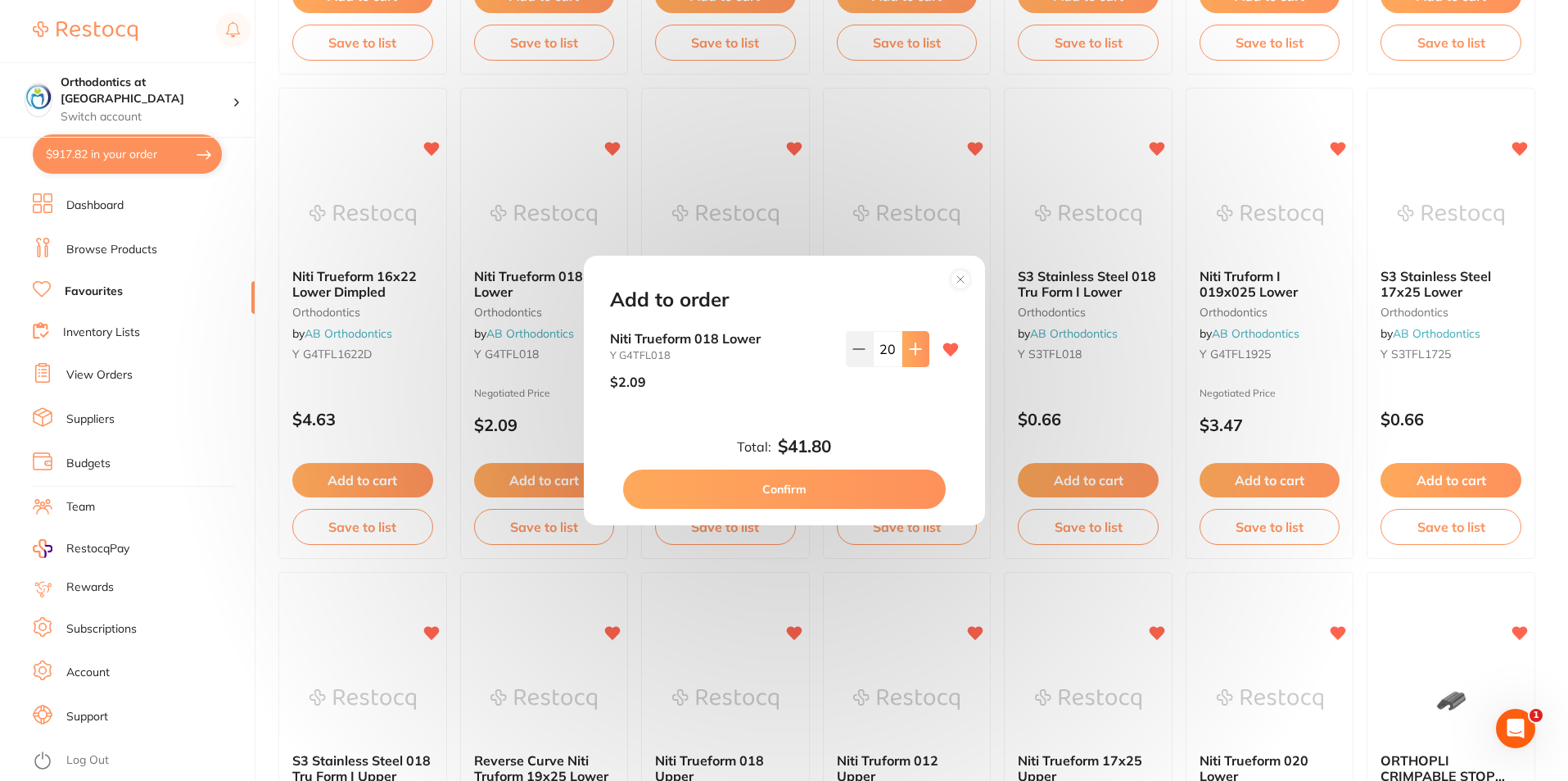
click at [914, 359] on button at bounding box center [916, 349] width 27 height 36
click at [916, 355] on icon at bounding box center [916, 349] width 13 height 13
click at [914, 353] on icon at bounding box center [916, 349] width 13 height 13
click at [913, 350] on icon at bounding box center [916, 349] width 13 height 13
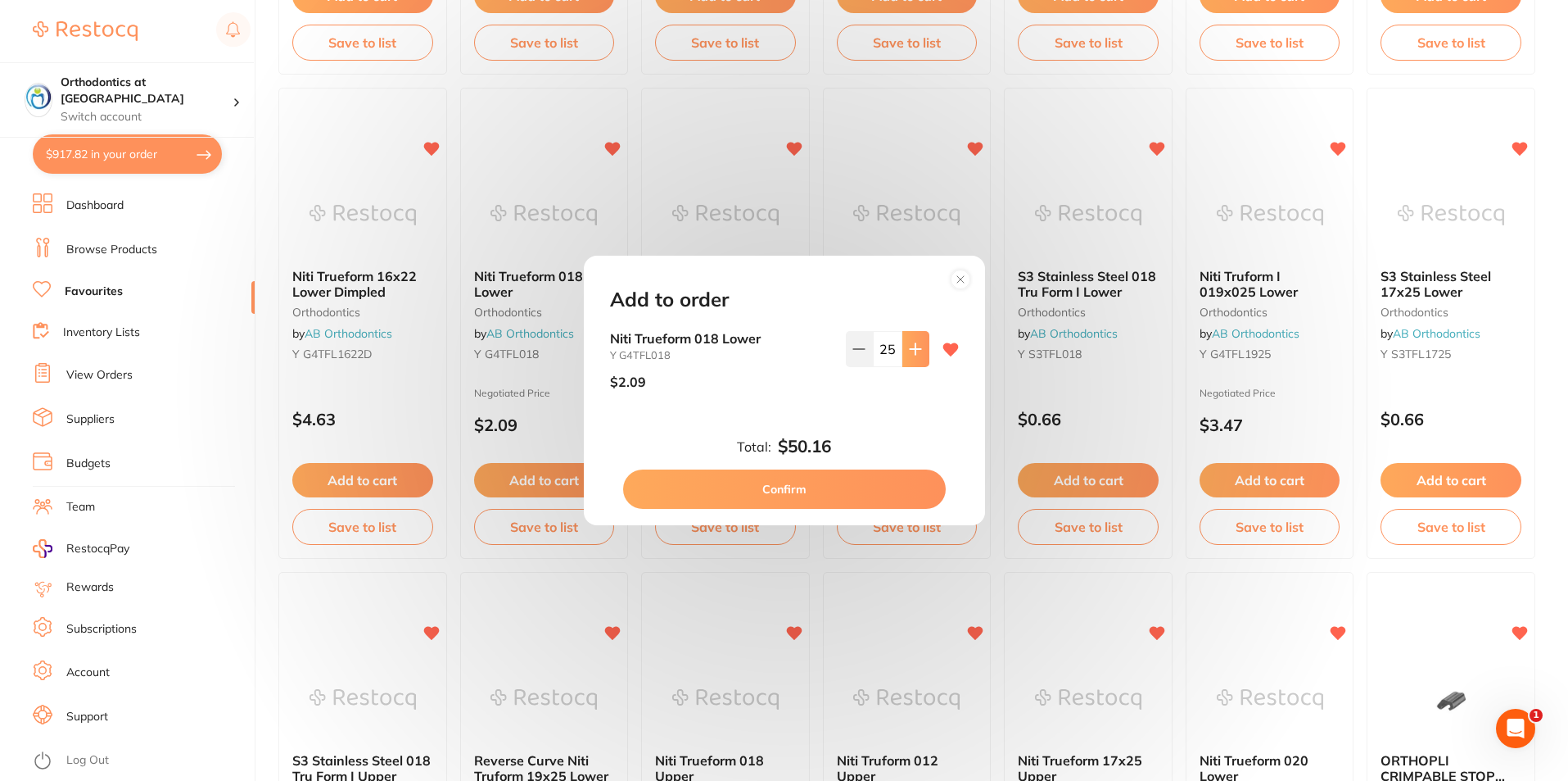
click at [912, 350] on icon at bounding box center [916, 349] width 13 height 13
click at [912, 350] on icon at bounding box center [915, 348] width 10 height 10
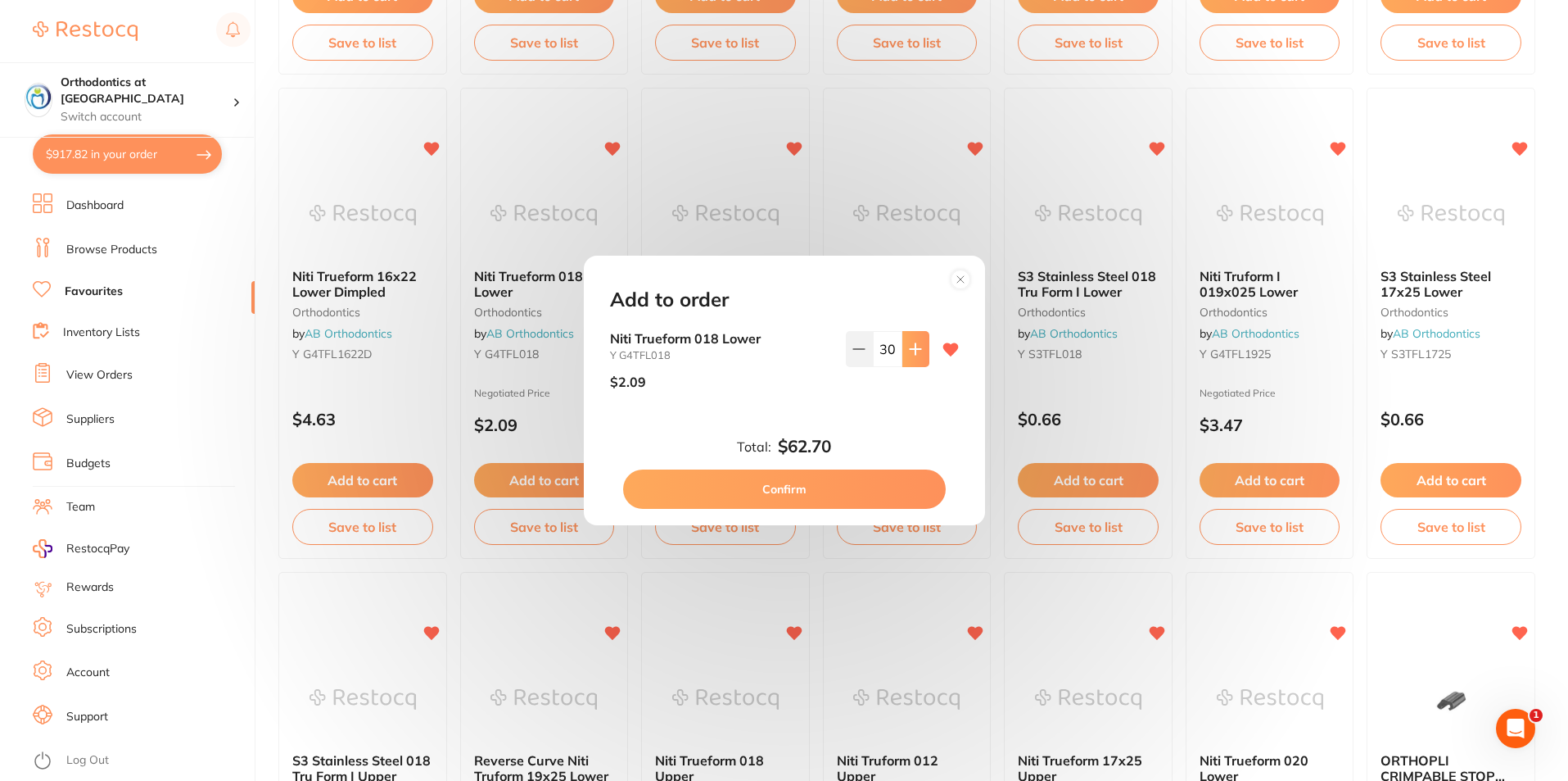
click at [912, 350] on icon at bounding box center [915, 348] width 10 height 10
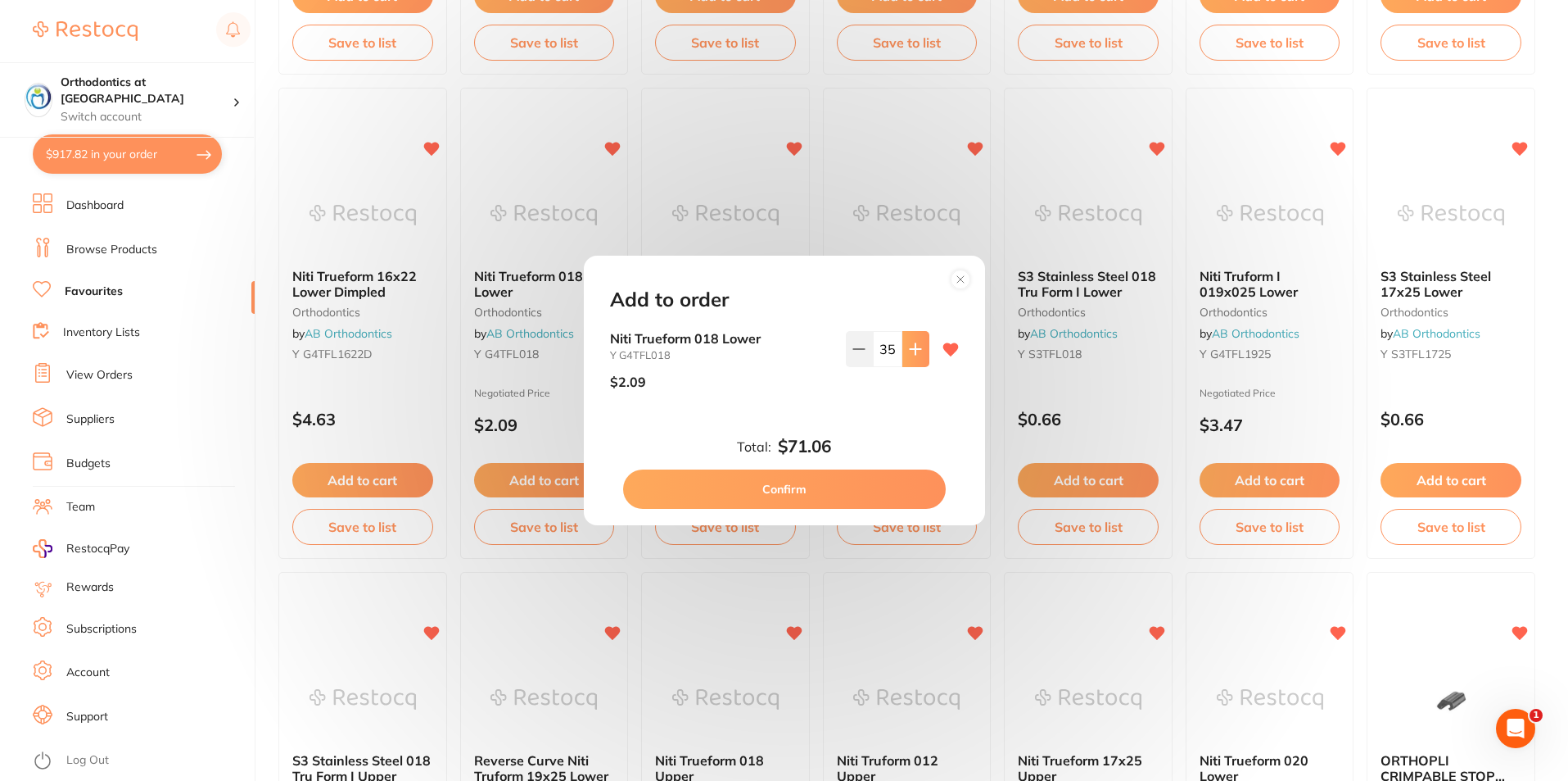
click at [912, 350] on icon at bounding box center [915, 348] width 10 height 10
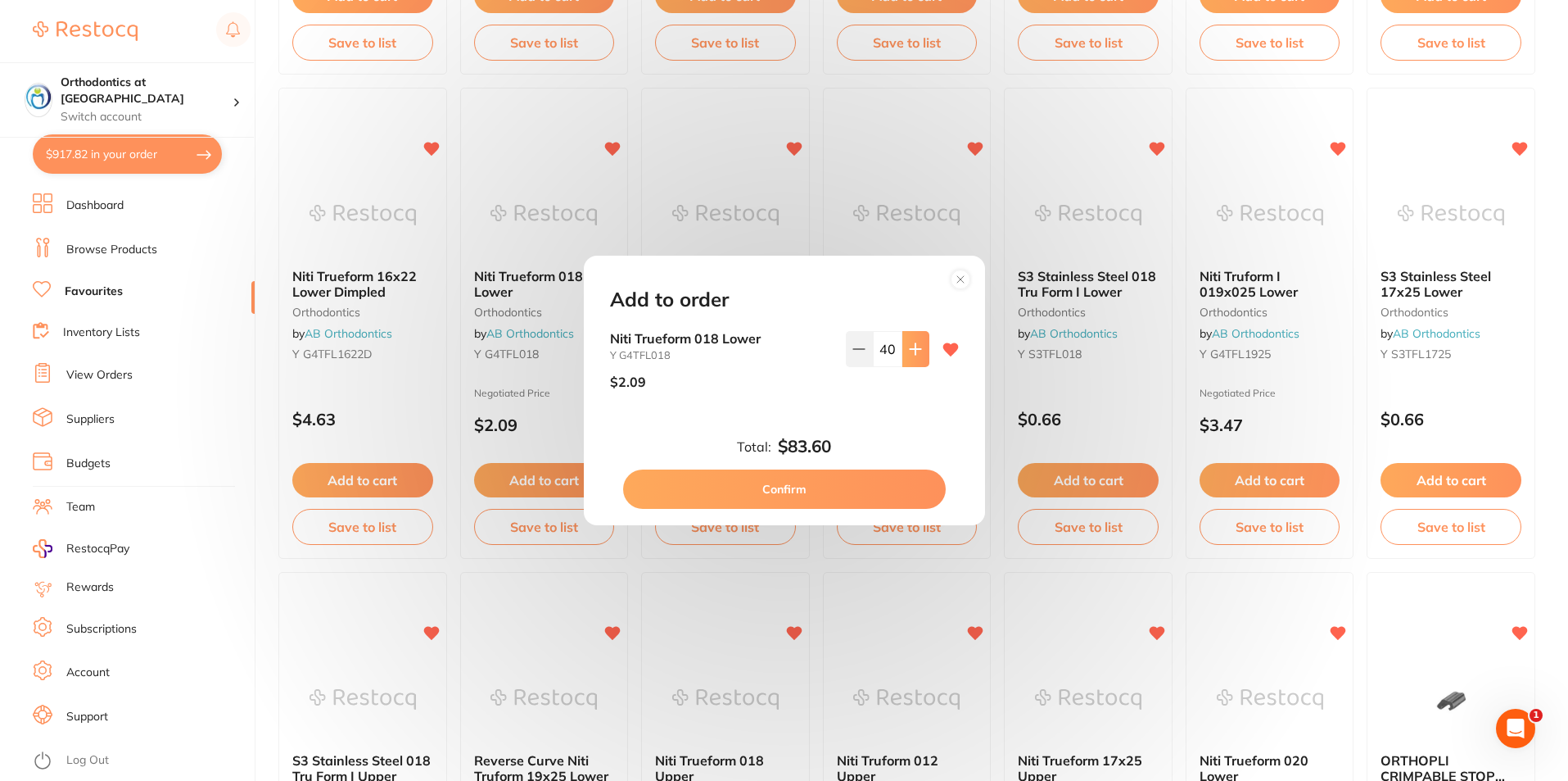
click at [912, 350] on icon at bounding box center [915, 348] width 10 height 10
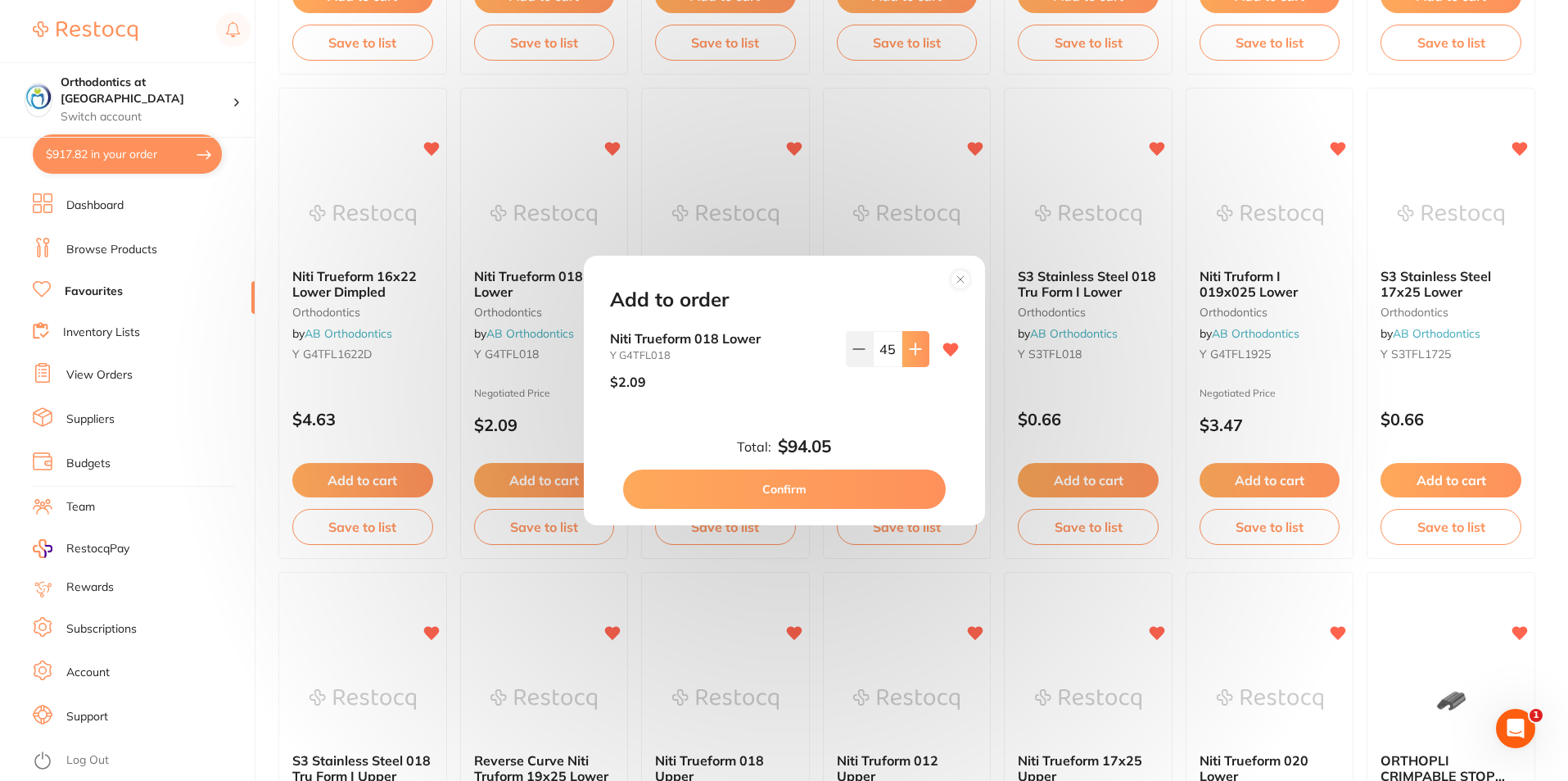
click at [912, 350] on icon at bounding box center [915, 348] width 10 height 10
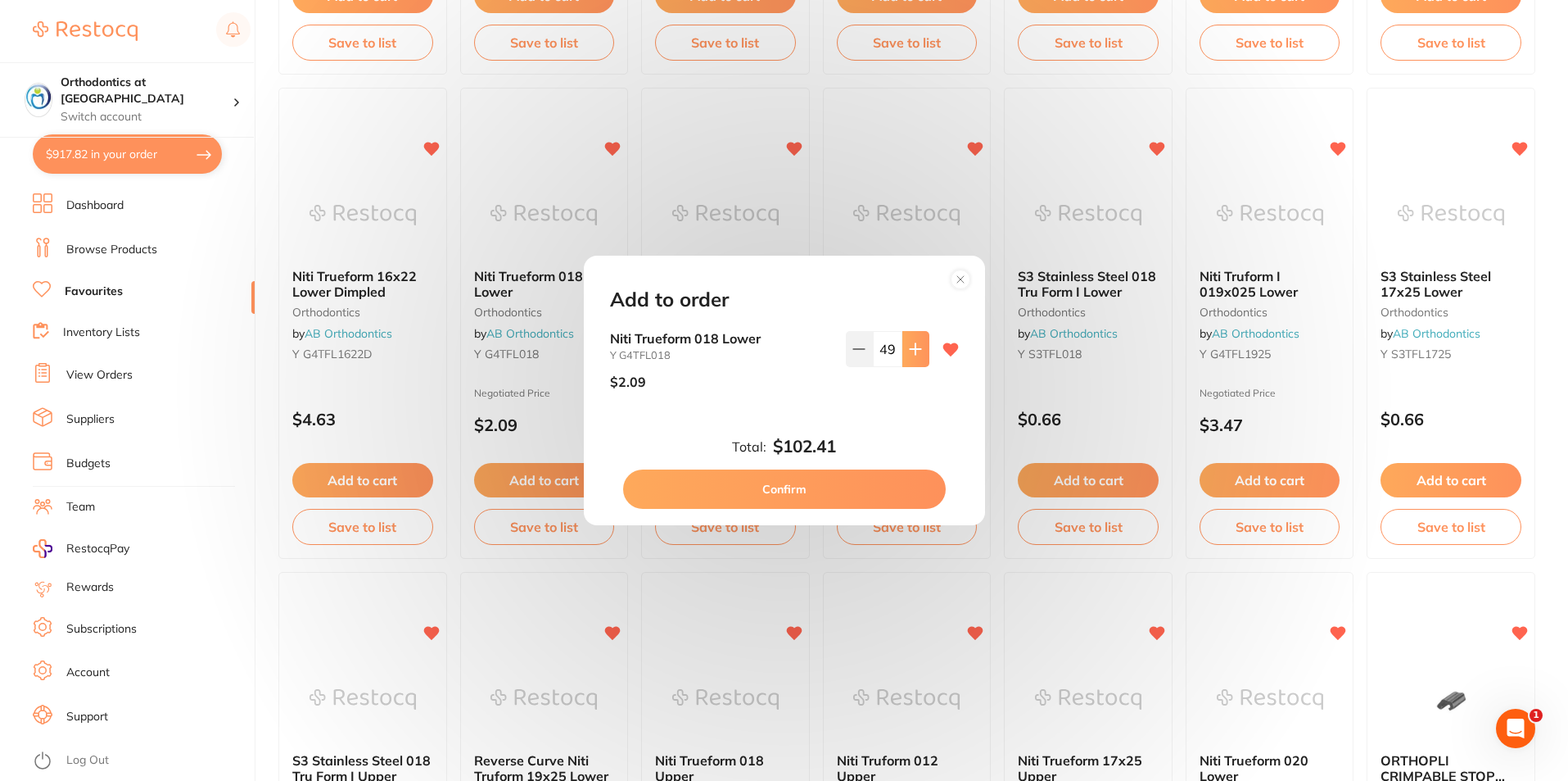
type input "50"
click at [845, 488] on button "Confirm" at bounding box center [784, 490] width 322 height 40
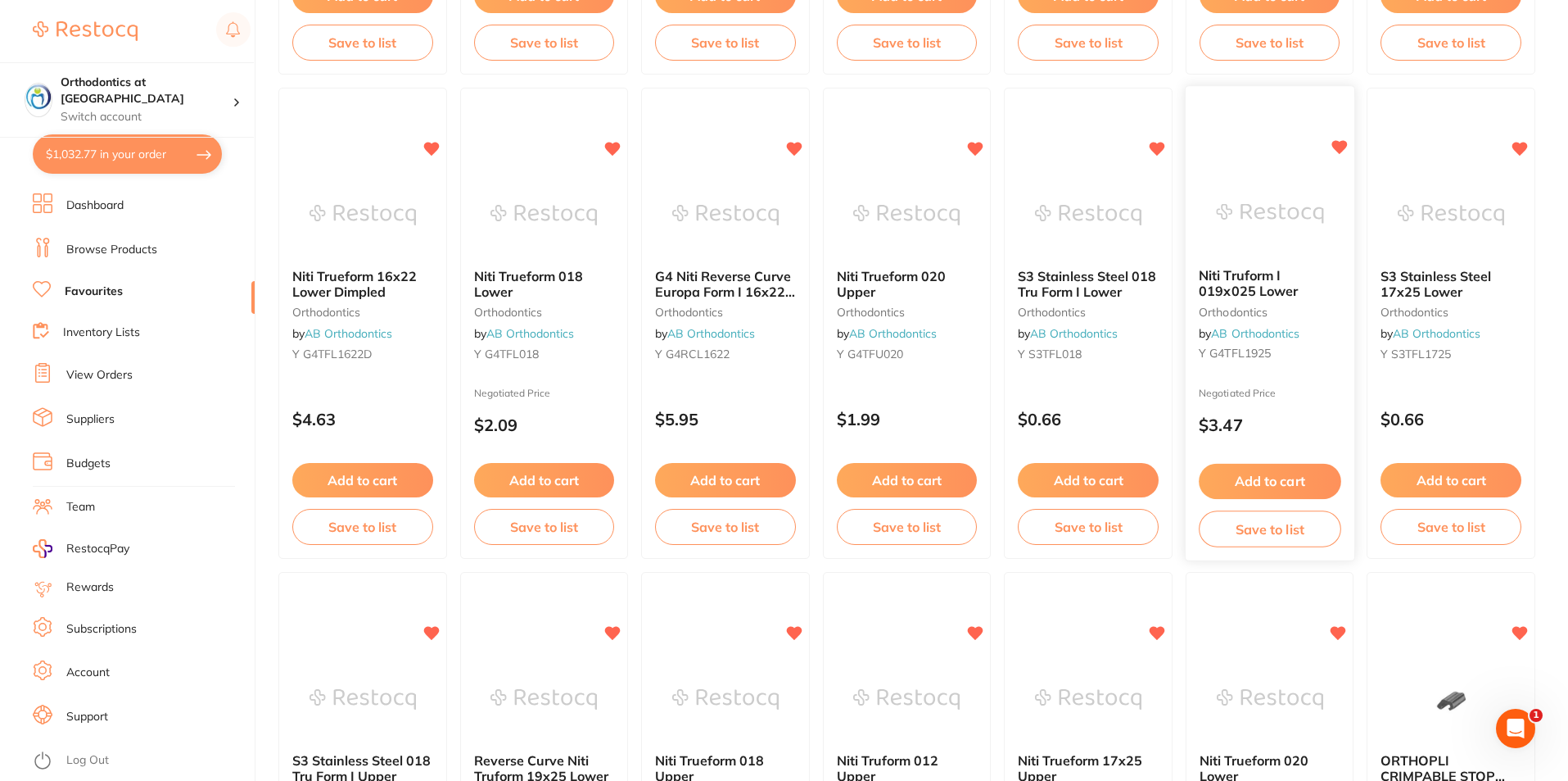
click at [1257, 477] on button "Add to cart" at bounding box center [1270, 480] width 142 height 35
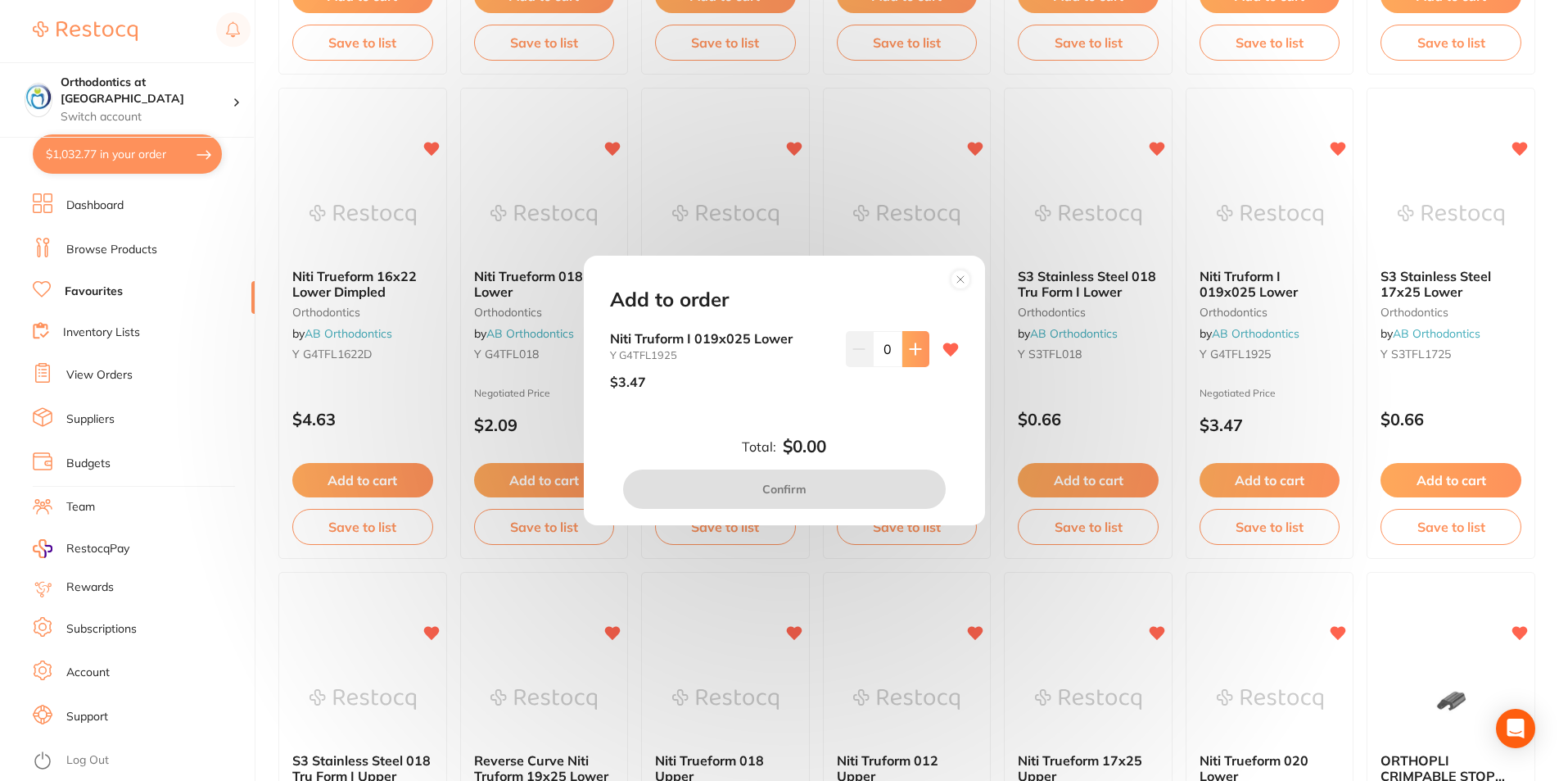
click at [920, 346] on button at bounding box center [916, 349] width 27 height 36
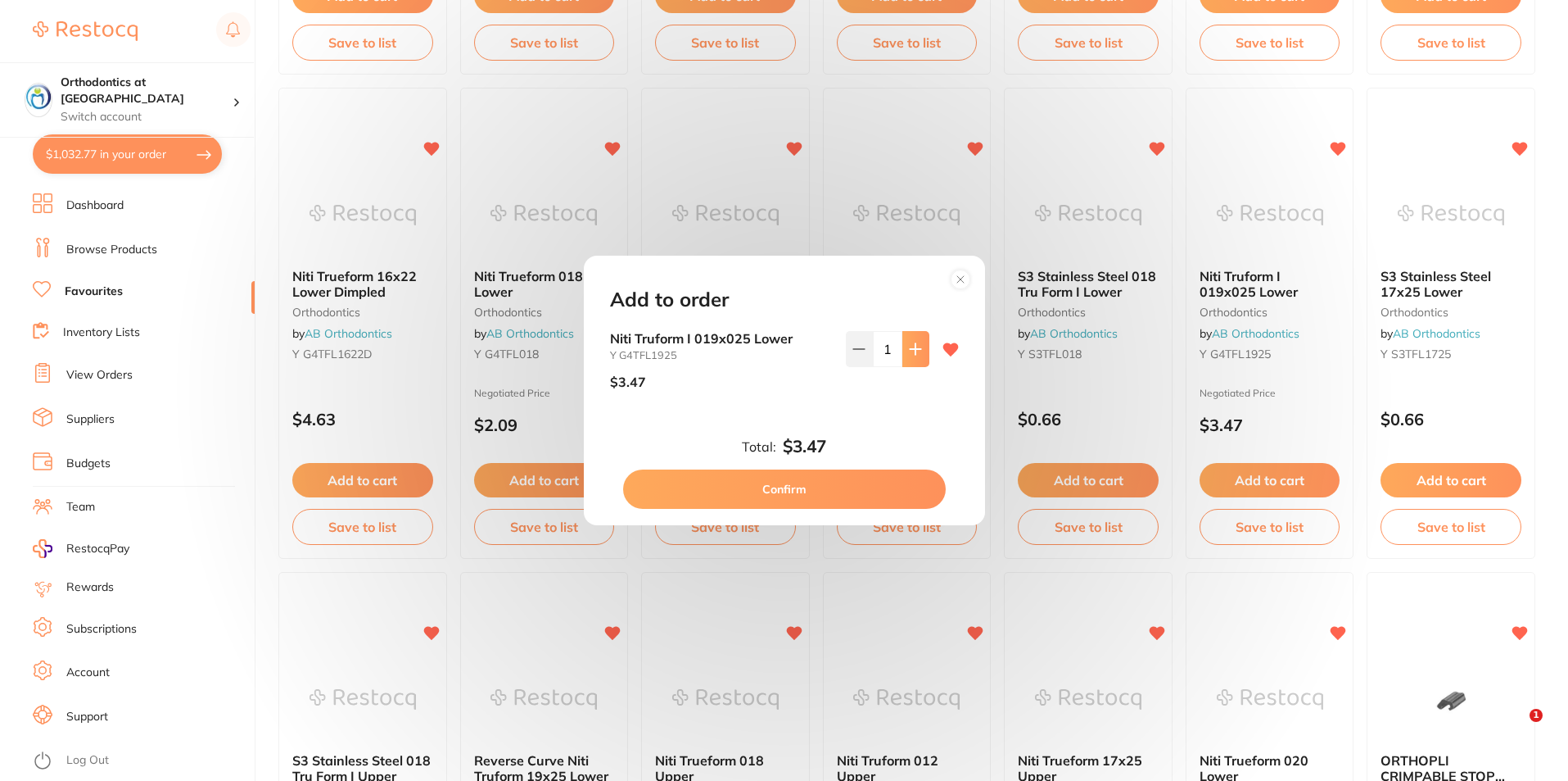
click at [920, 346] on button at bounding box center [916, 349] width 27 height 36
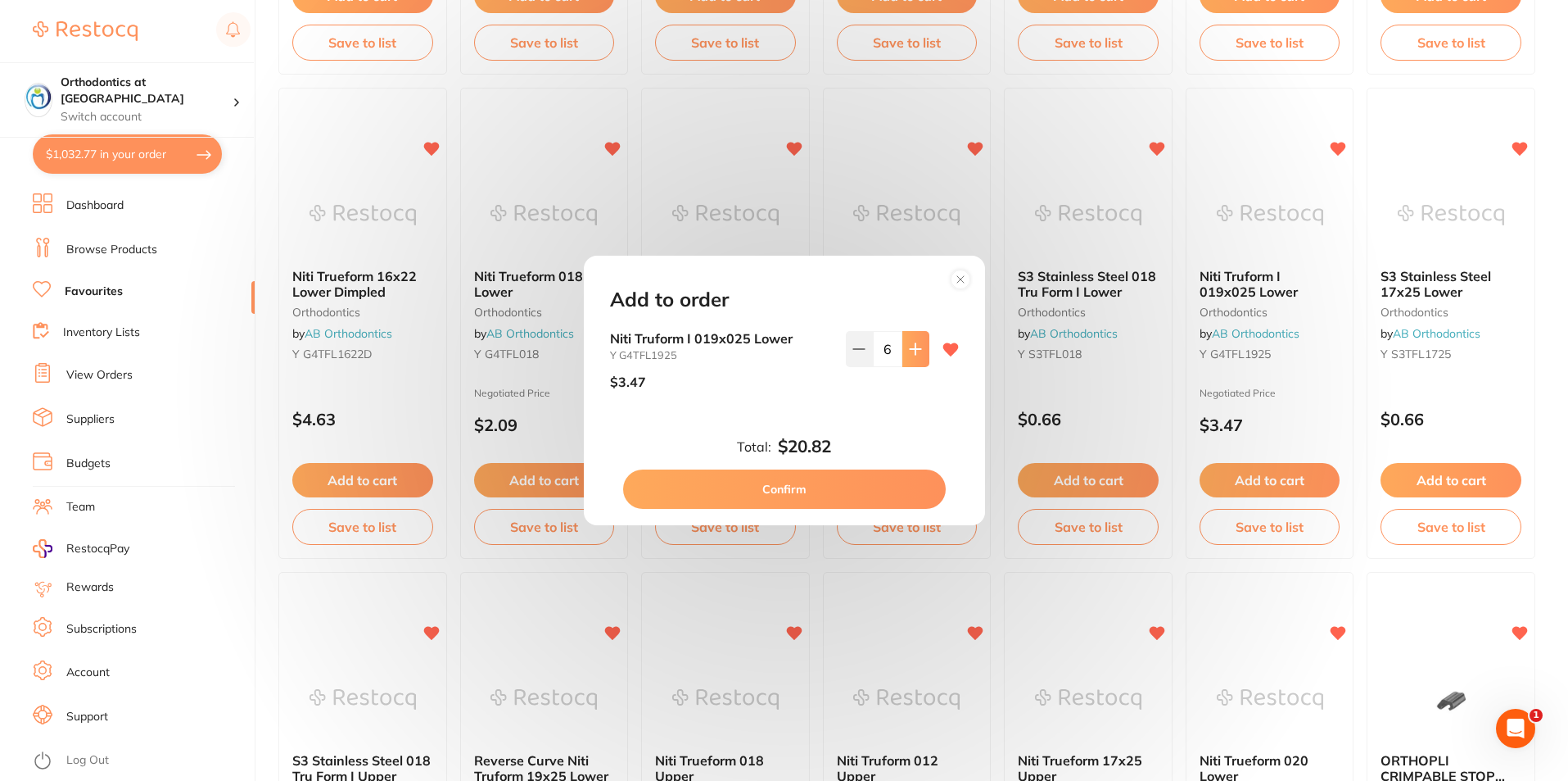
click at [920, 346] on button at bounding box center [916, 349] width 27 height 36
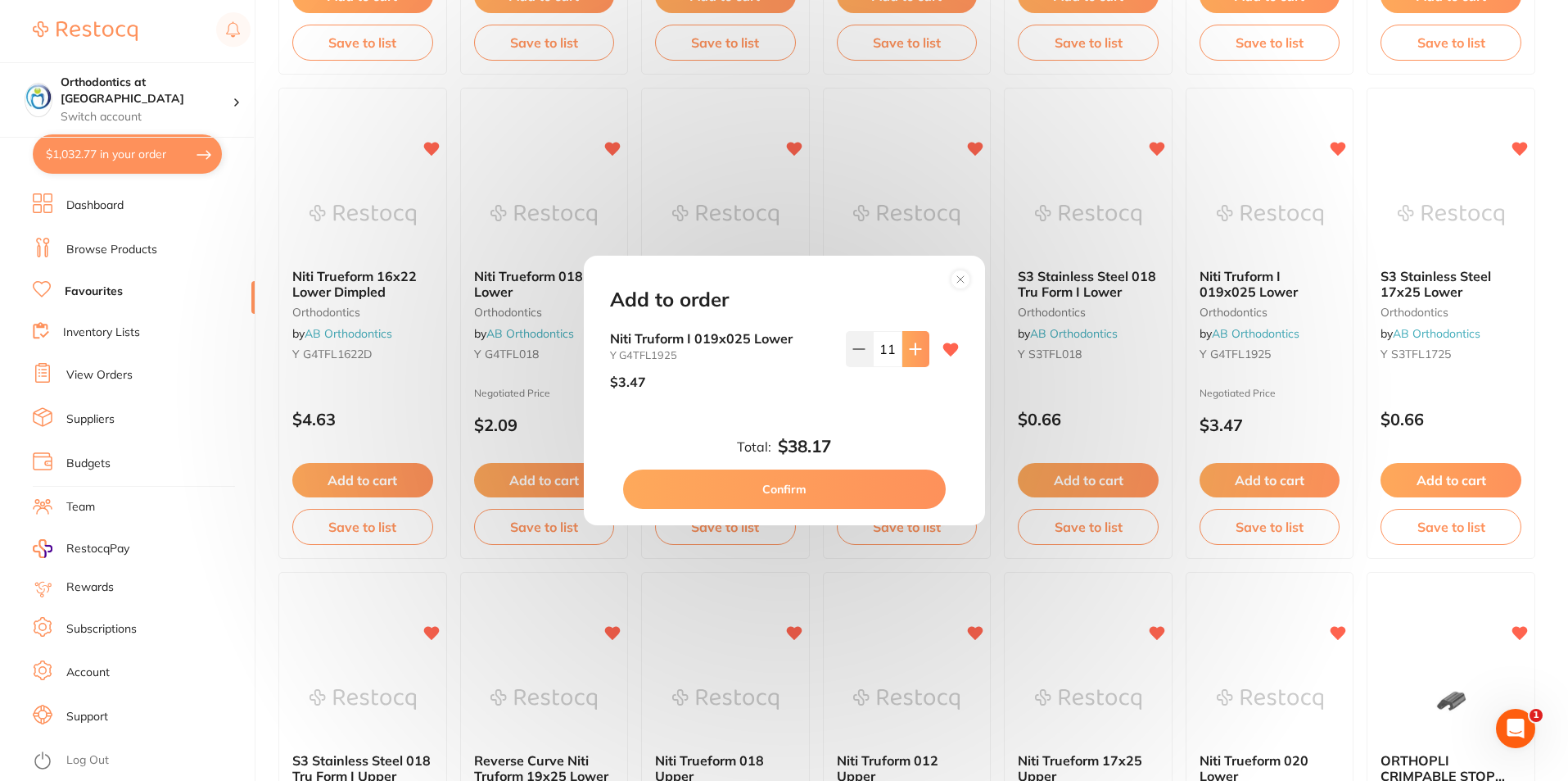
click at [920, 346] on button at bounding box center [916, 349] width 27 height 36
click at [919, 346] on button at bounding box center [916, 349] width 27 height 36
click at [918, 346] on button at bounding box center [916, 349] width 27 height 36
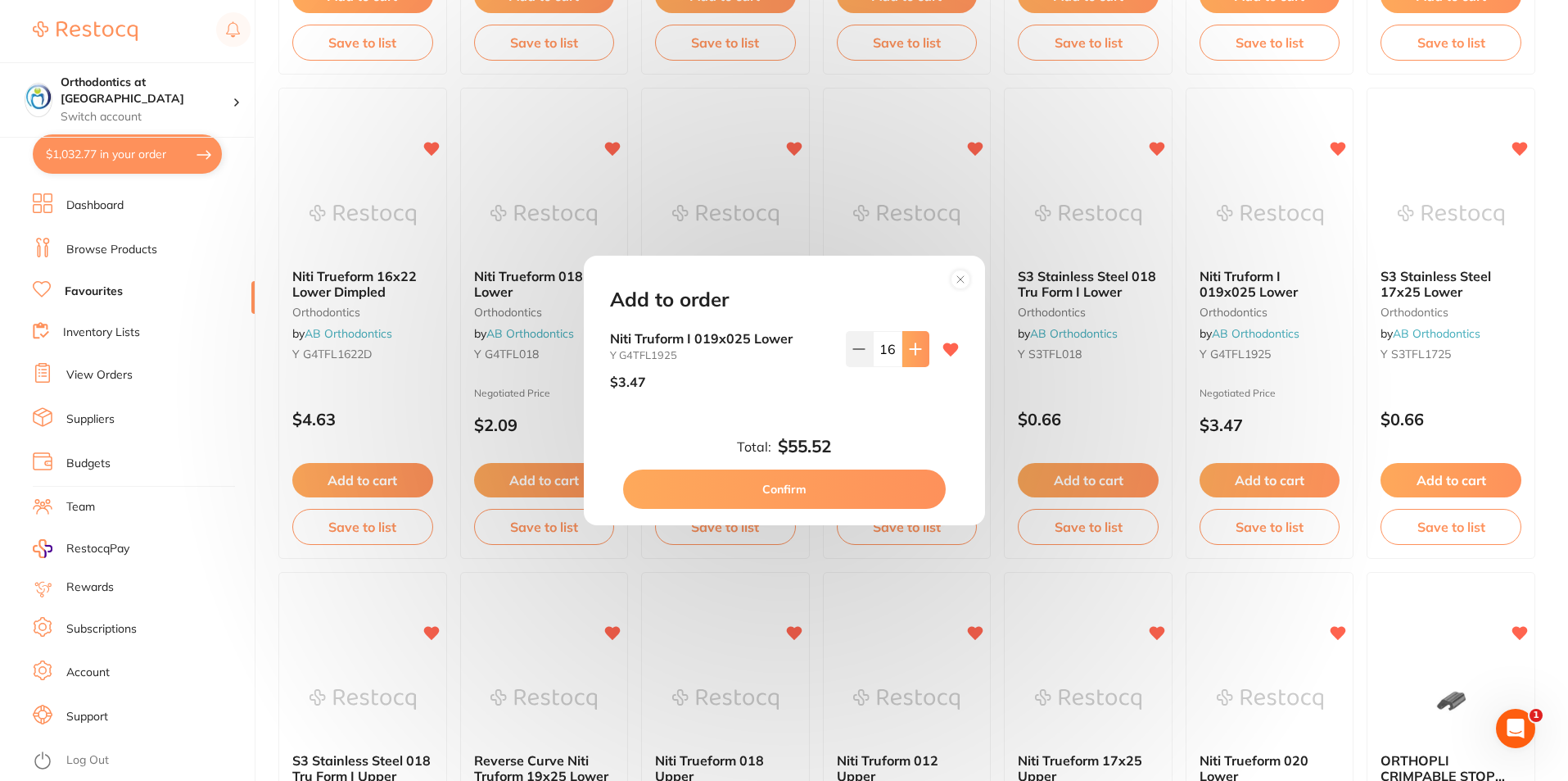
click at [918, 345] on button at bounding box center [916, 349] width 27 height 36
click at [917, 342] on icon at bounding box center [916, 349] width 13 height 13
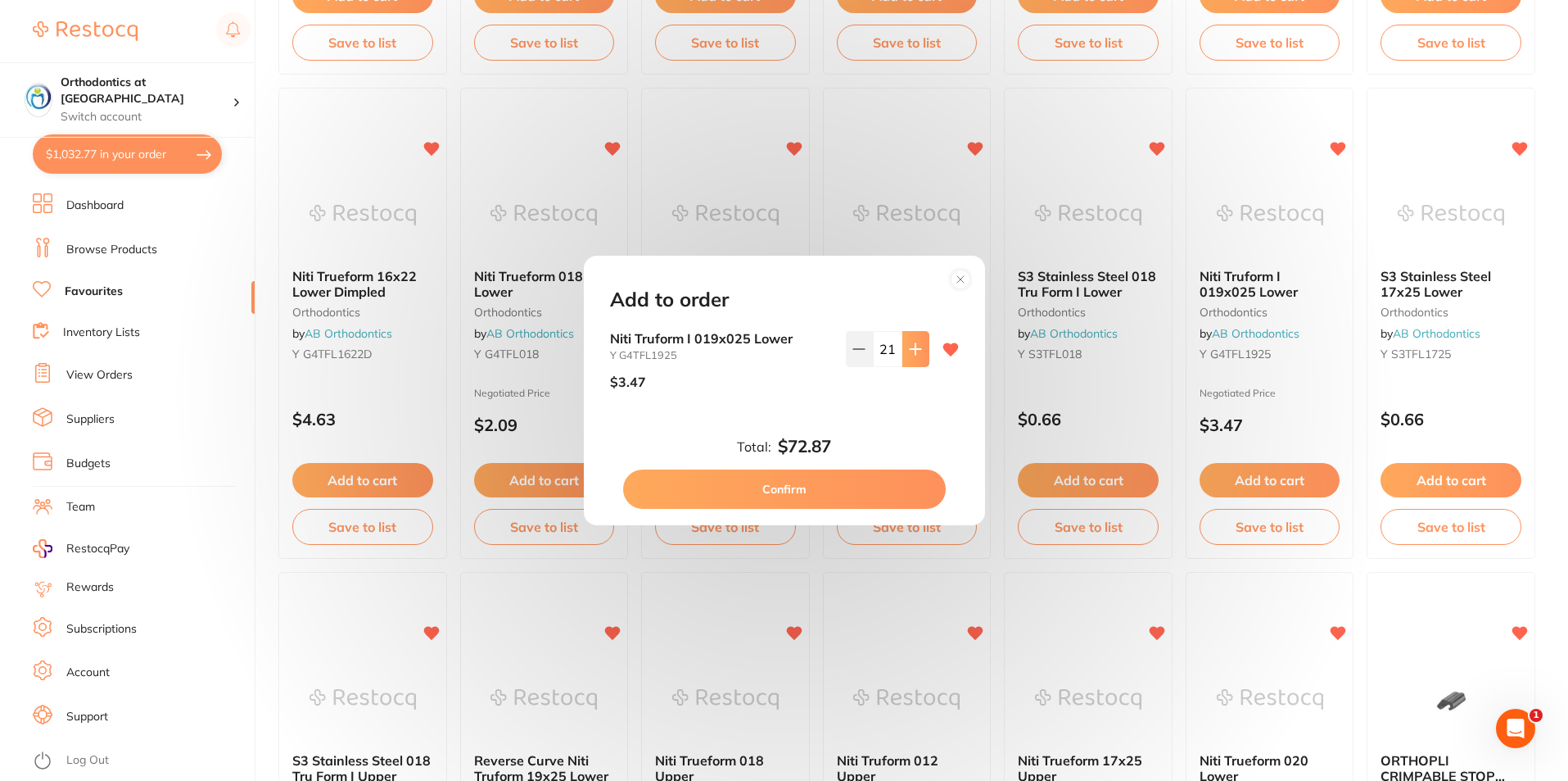
click at [917, 342] on icon at bounding box center [916, 349] width 13 height 13
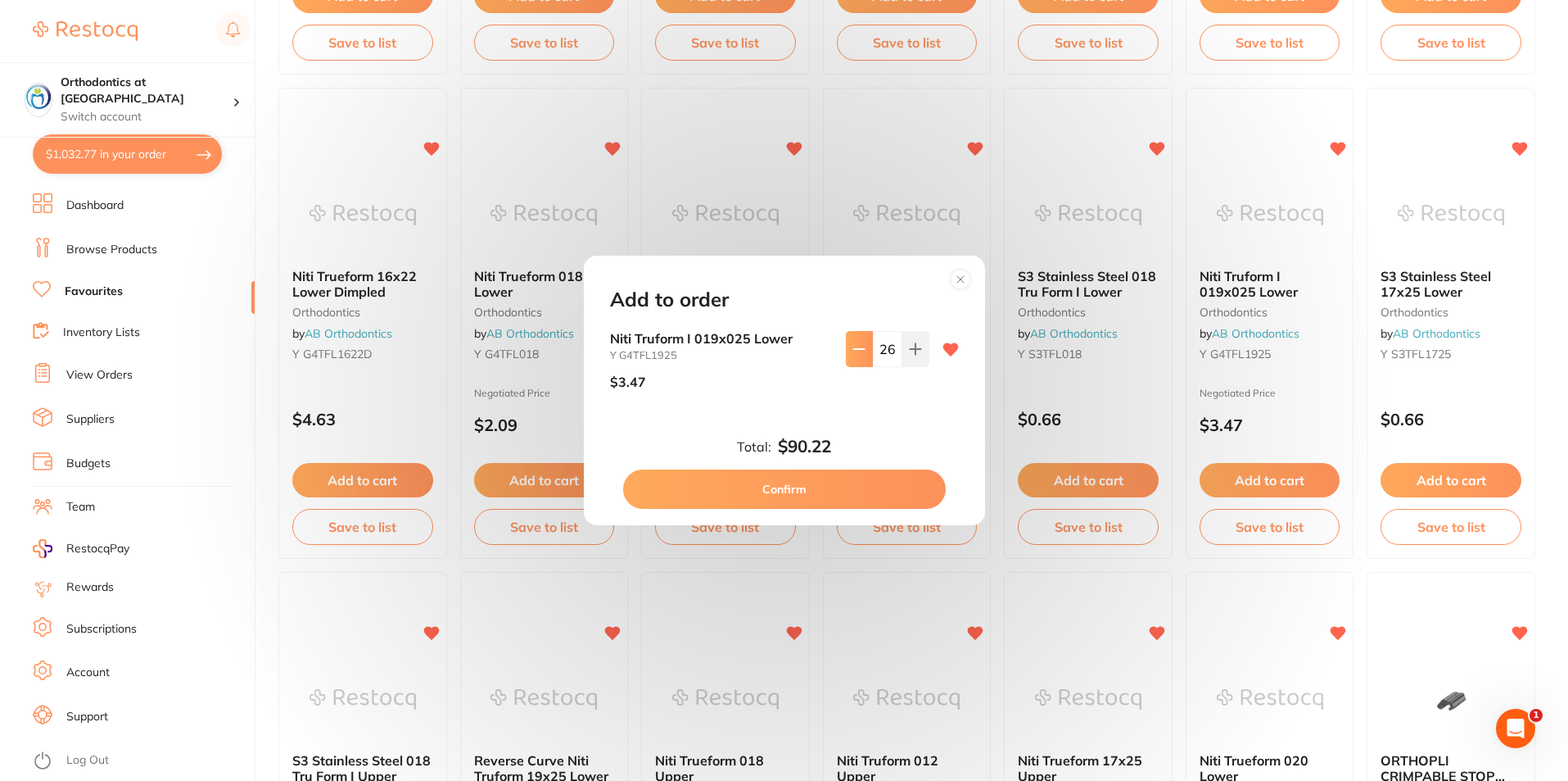
click at [853, 352] on icon at bounding box center [859, 349] width 13 height 13
type input "25"
click at [837, 488] on button "Confirm" at bounding box center [784, 490] width 322 height 40
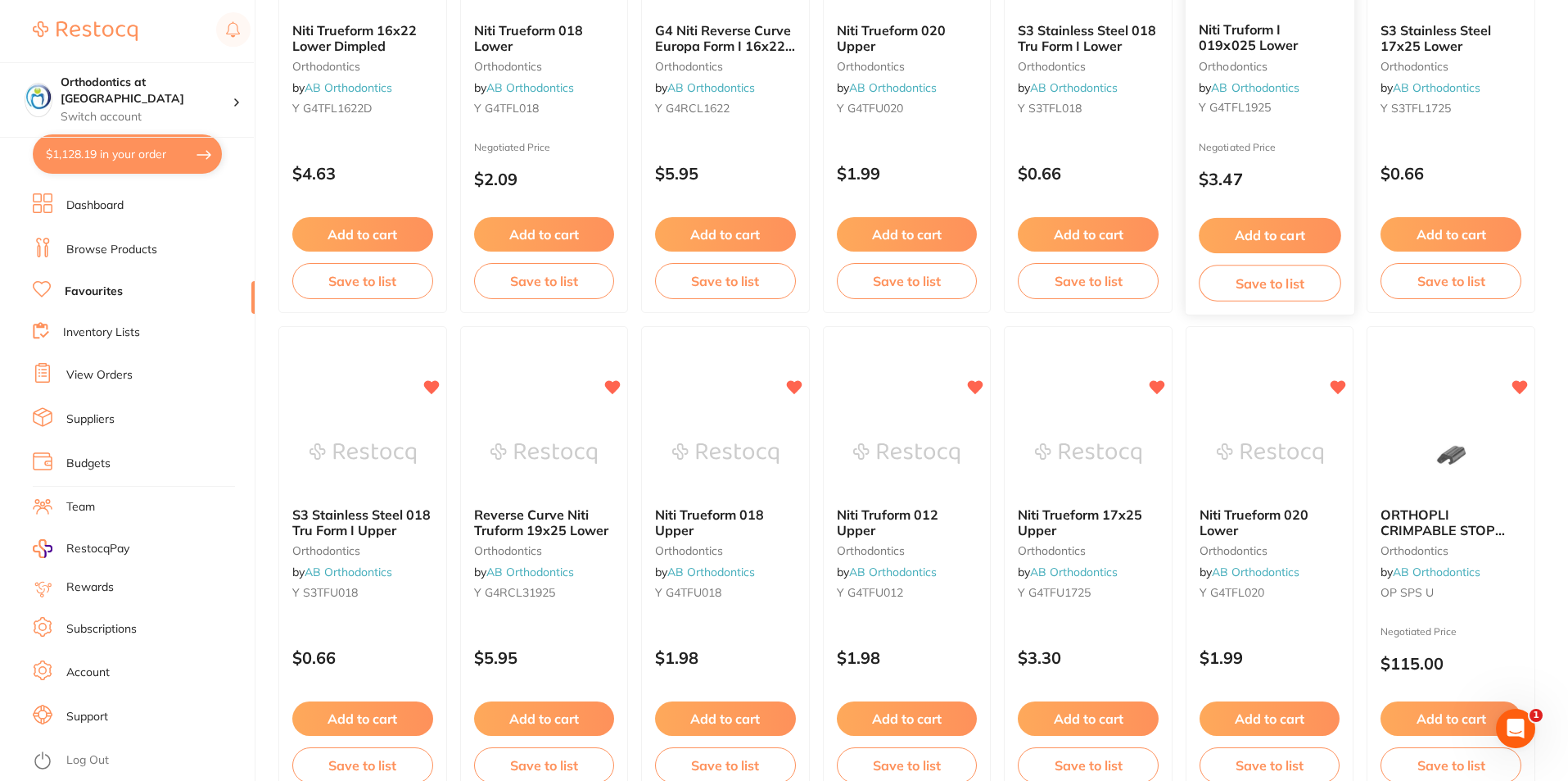
scroll to position [1884, 0]
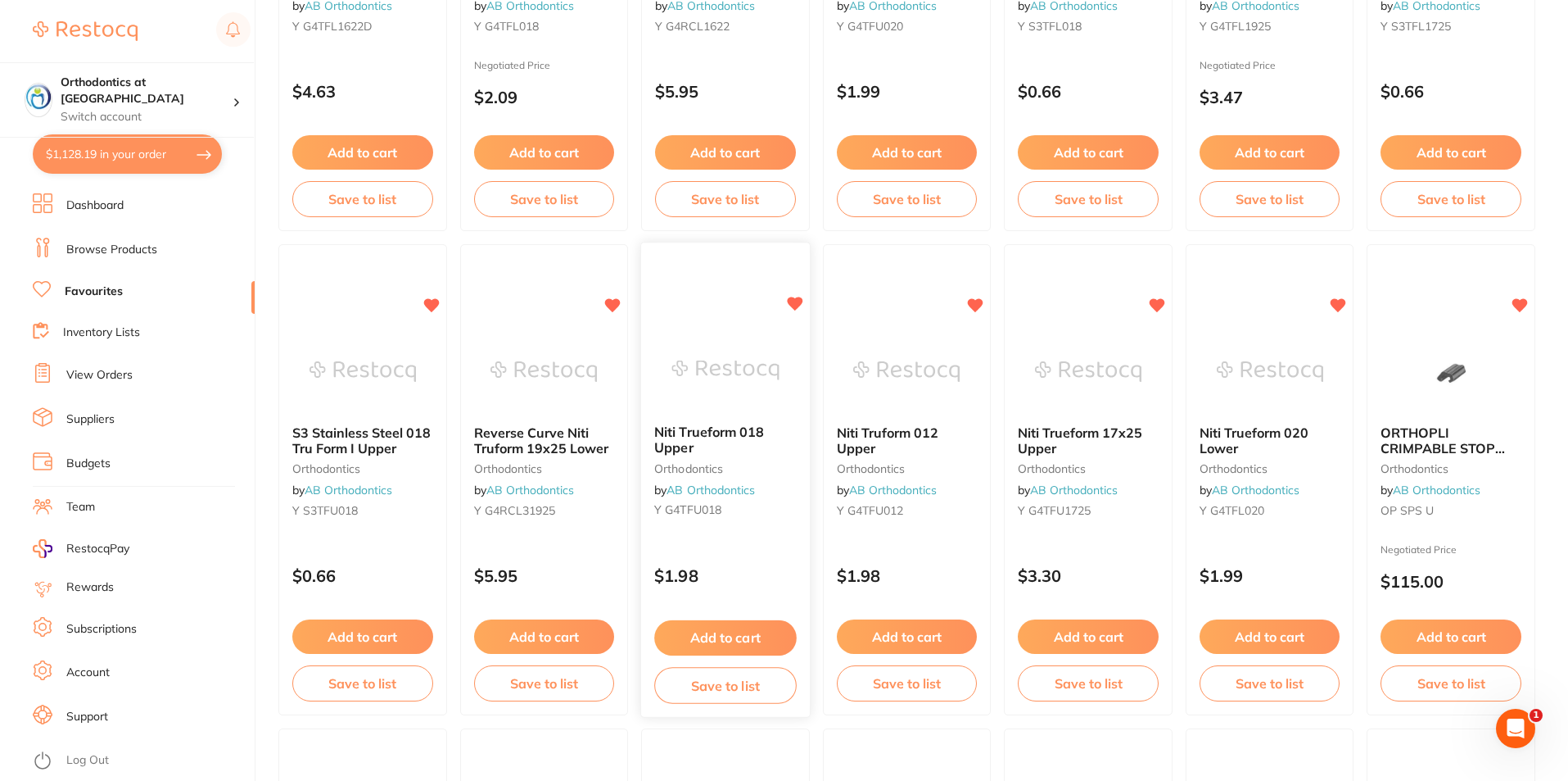
click at [727, 633] on button "Add to cart" at bounding box center [725, 637] width 142 height 35
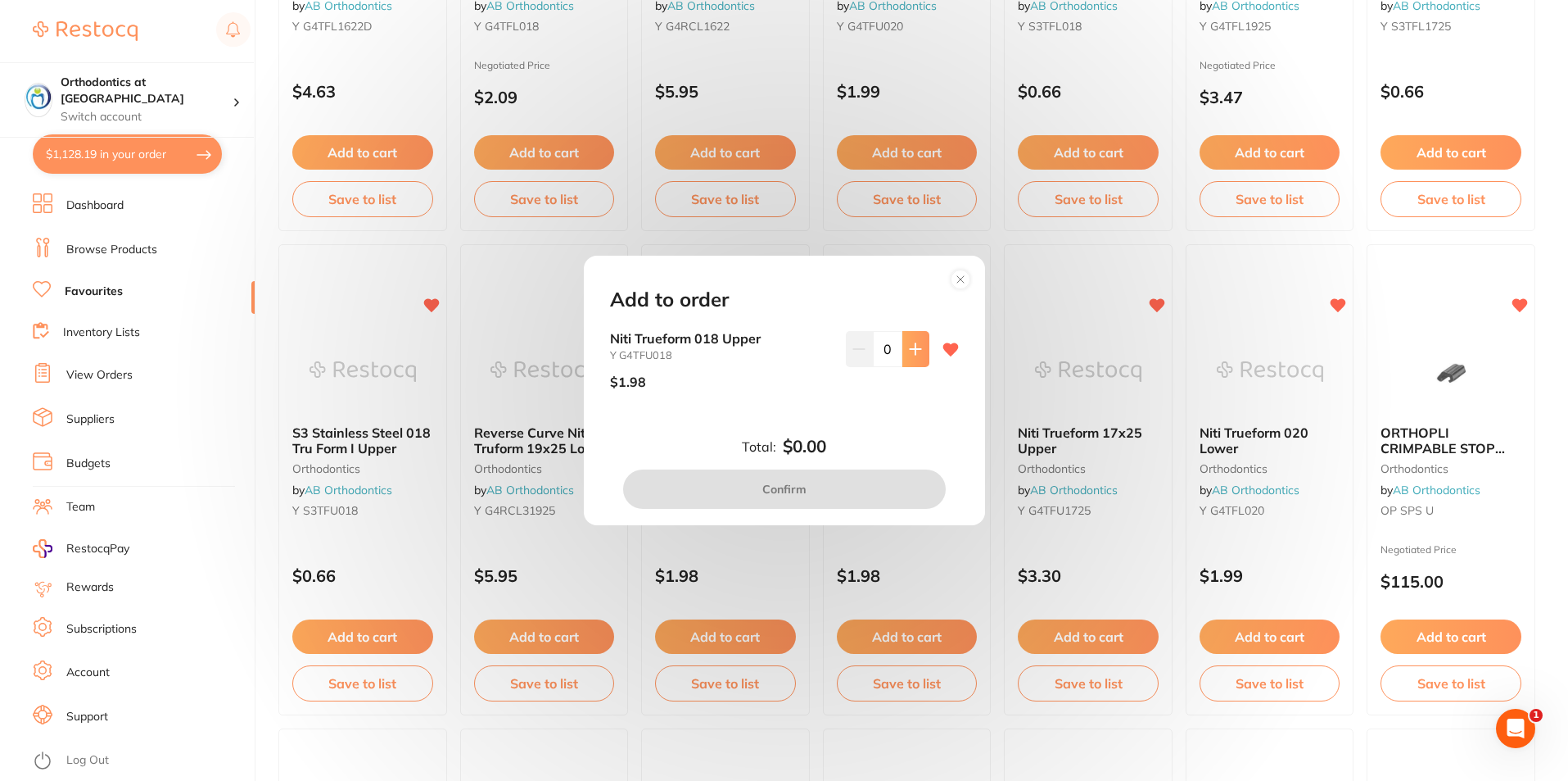
scroll to position [0, 0]
click at [909, 351] on icon at bounding box center [916, 349] width 13 height 13
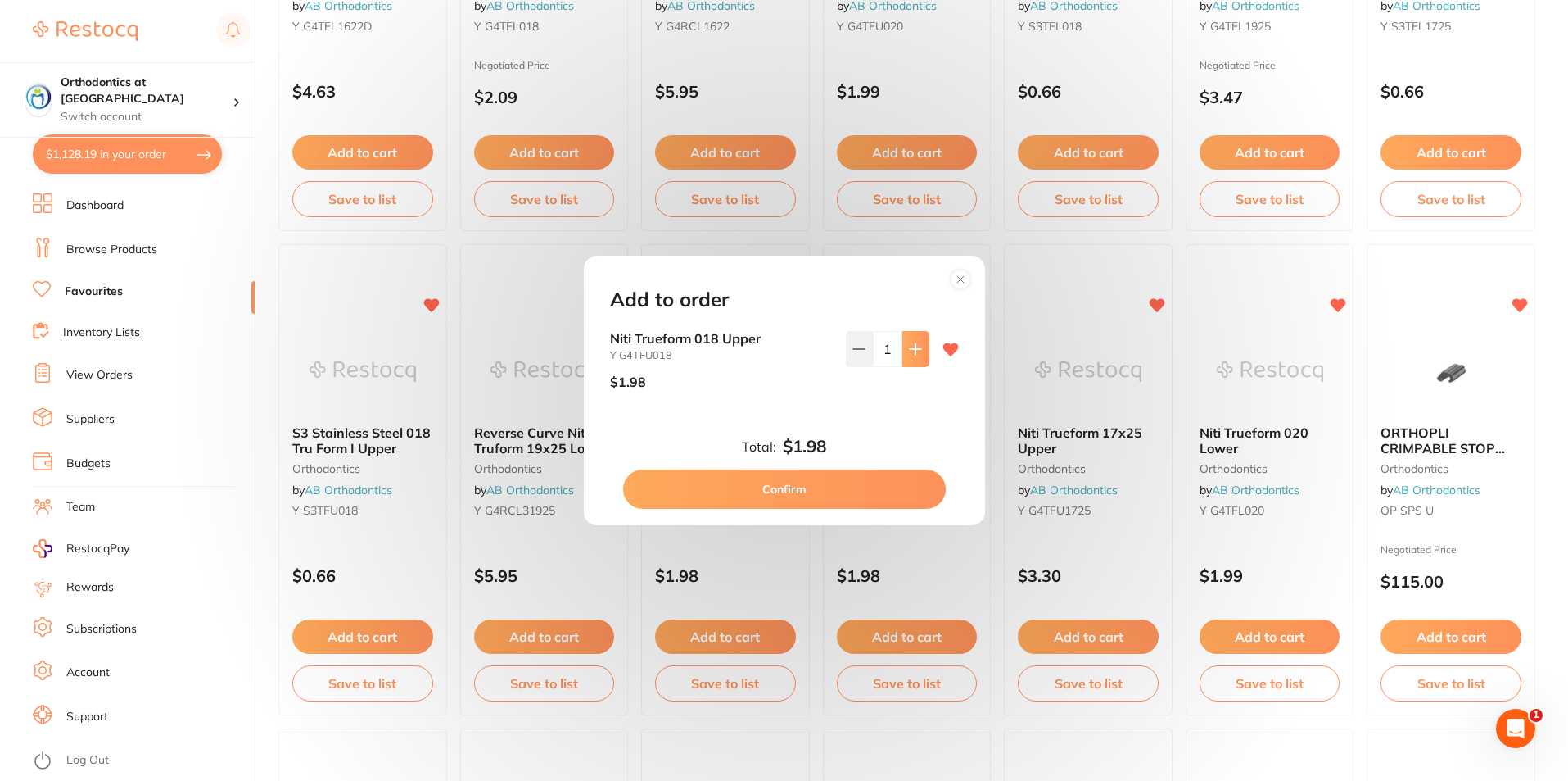
click at [909, 351] on icon at bounding box center [916, 349] width 13 height 13
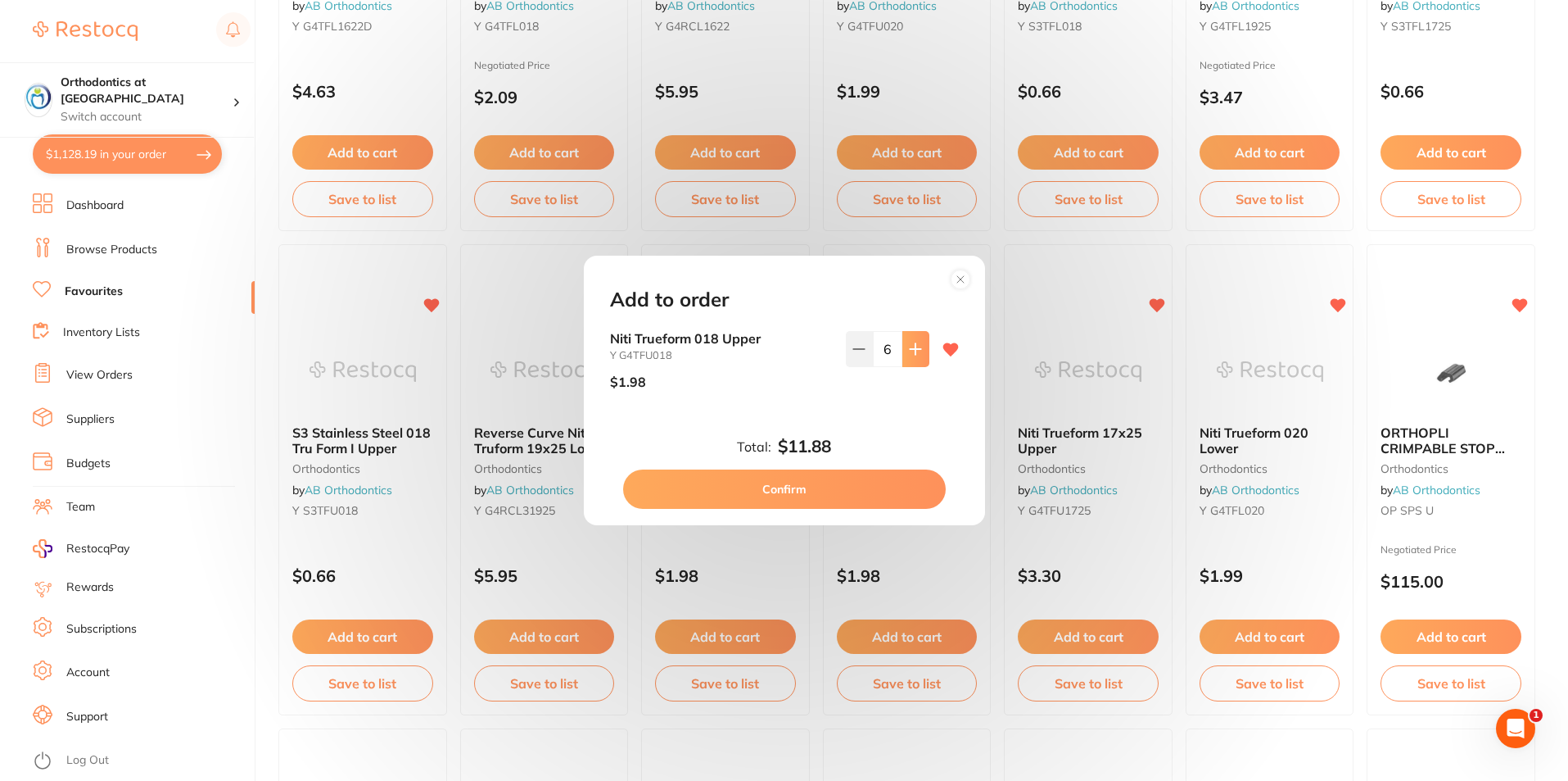
click at [909, 351] on icon at bounding box center [916, 349] width 13 height 13
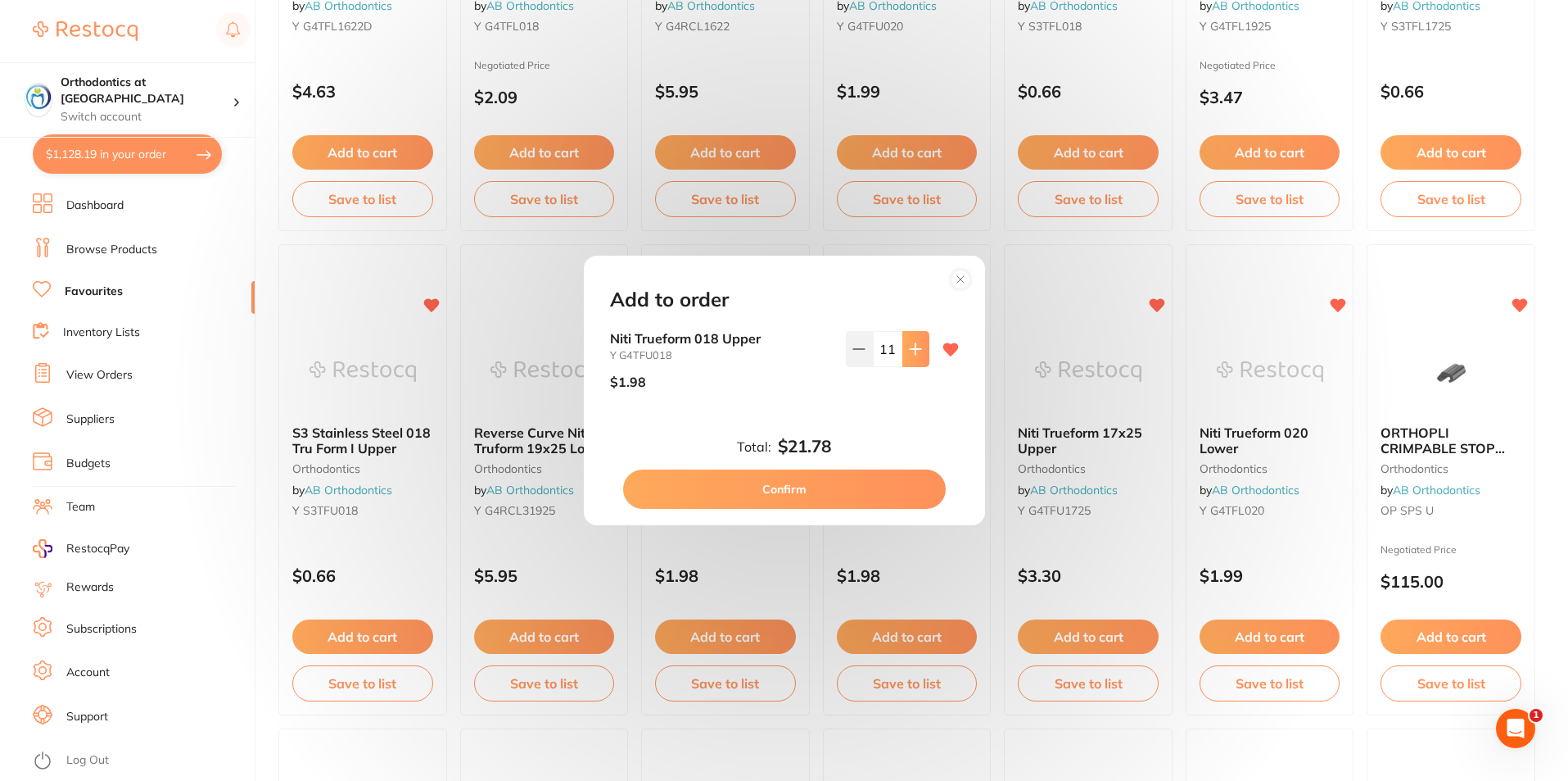
click at [909, 351] on icon at bounding box center [916, 349] width 13 height 13
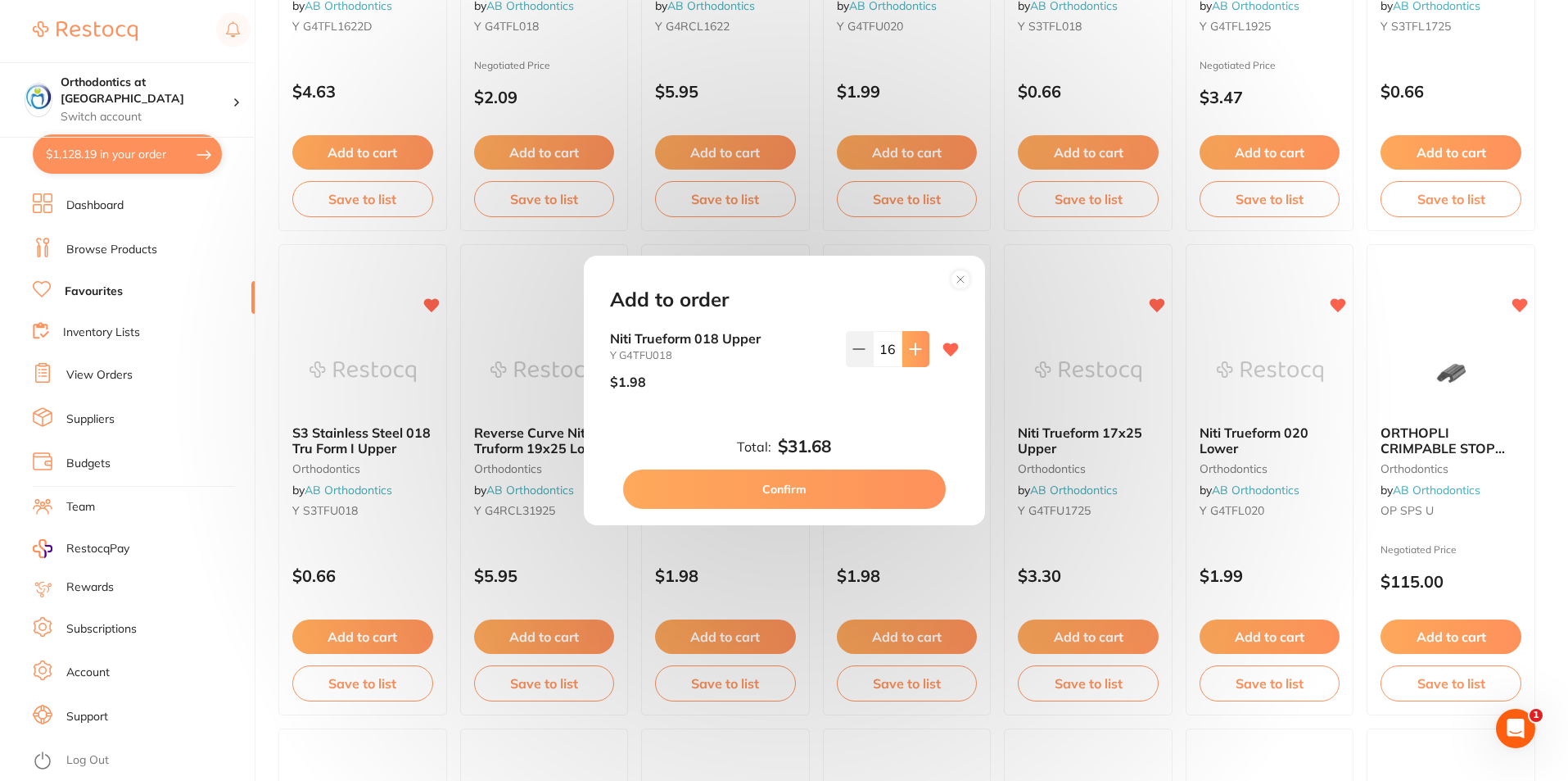
click at [909, 351] on icon at bounding box center [916, 349] width 13 height 13
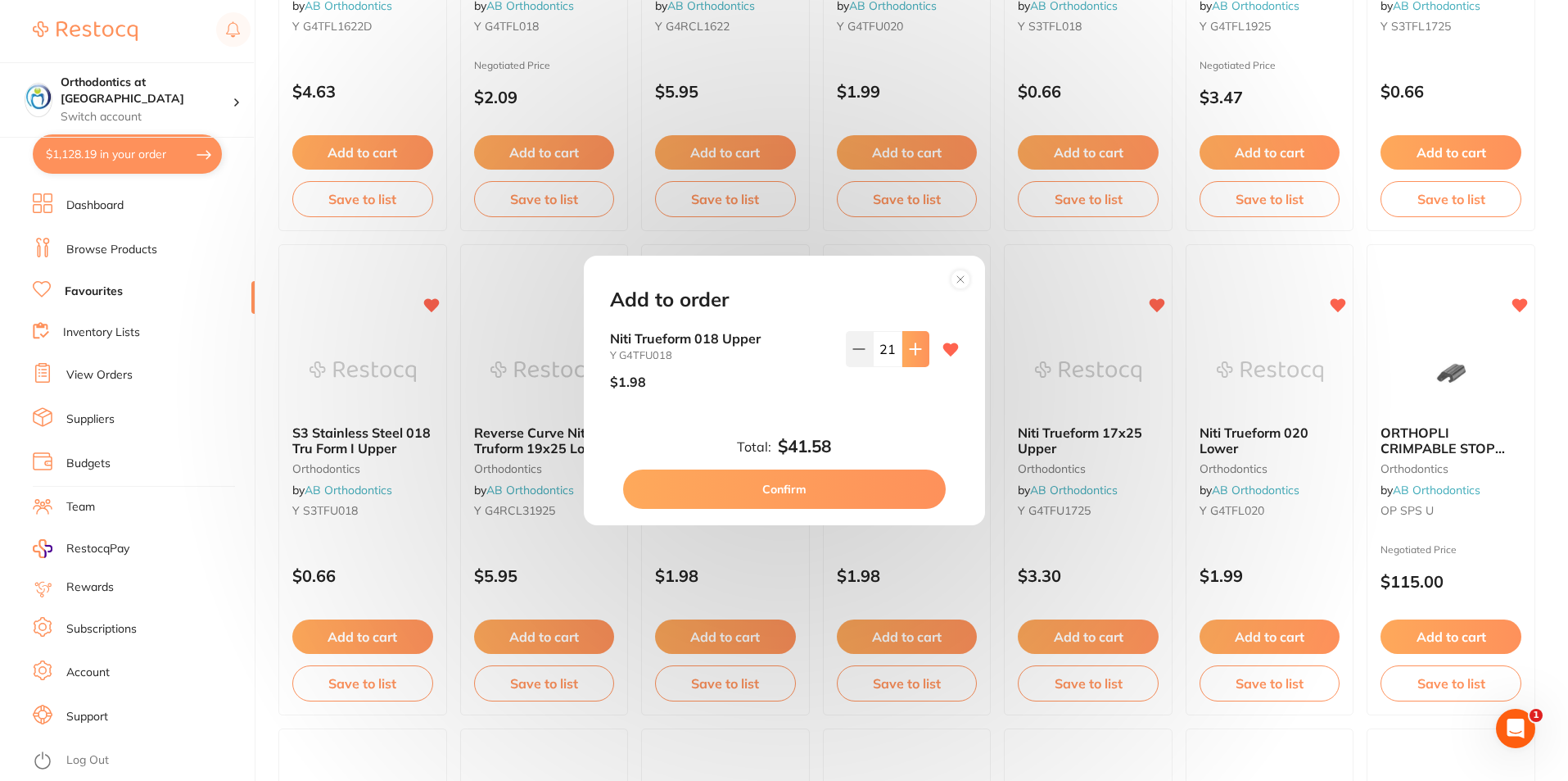
click at [909, 351] on icon at bounding box center [916, 349] width 13 height 13
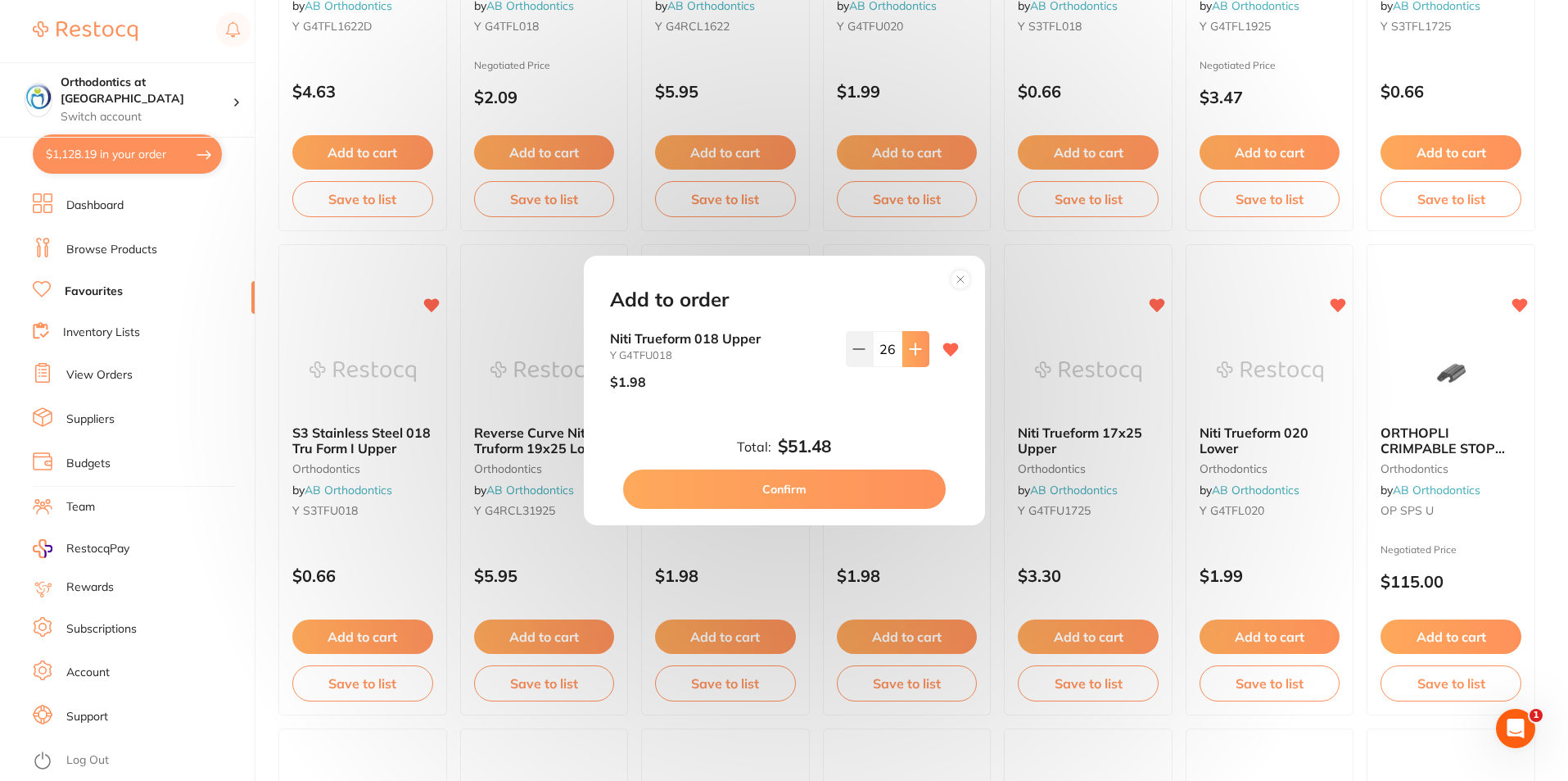
click at [909, 351] on icon at bounding box center [916, 349] width 13 height 13
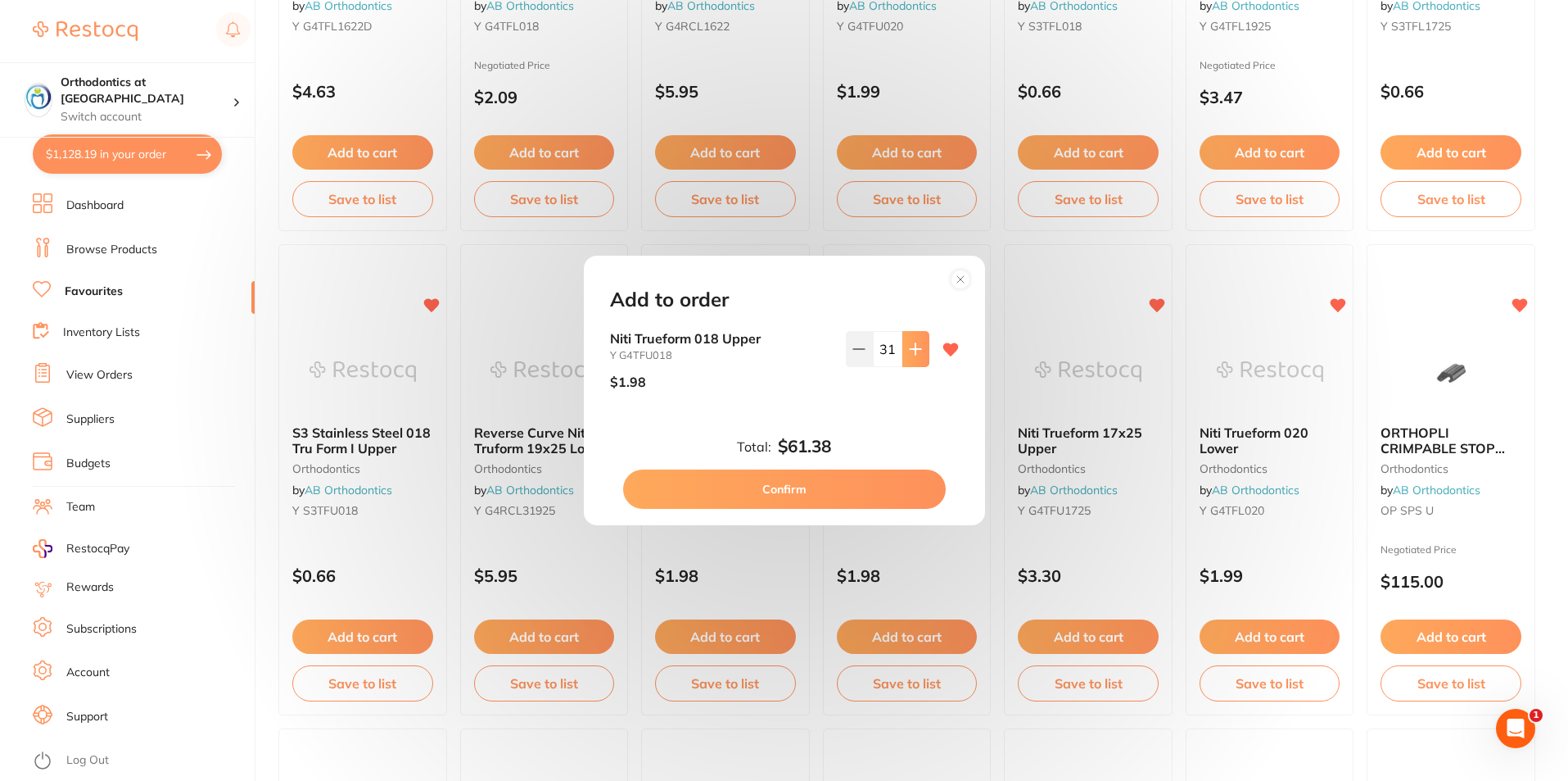
click at [909, 351] on icon at bounding box center [916, 349] width 13 height 13
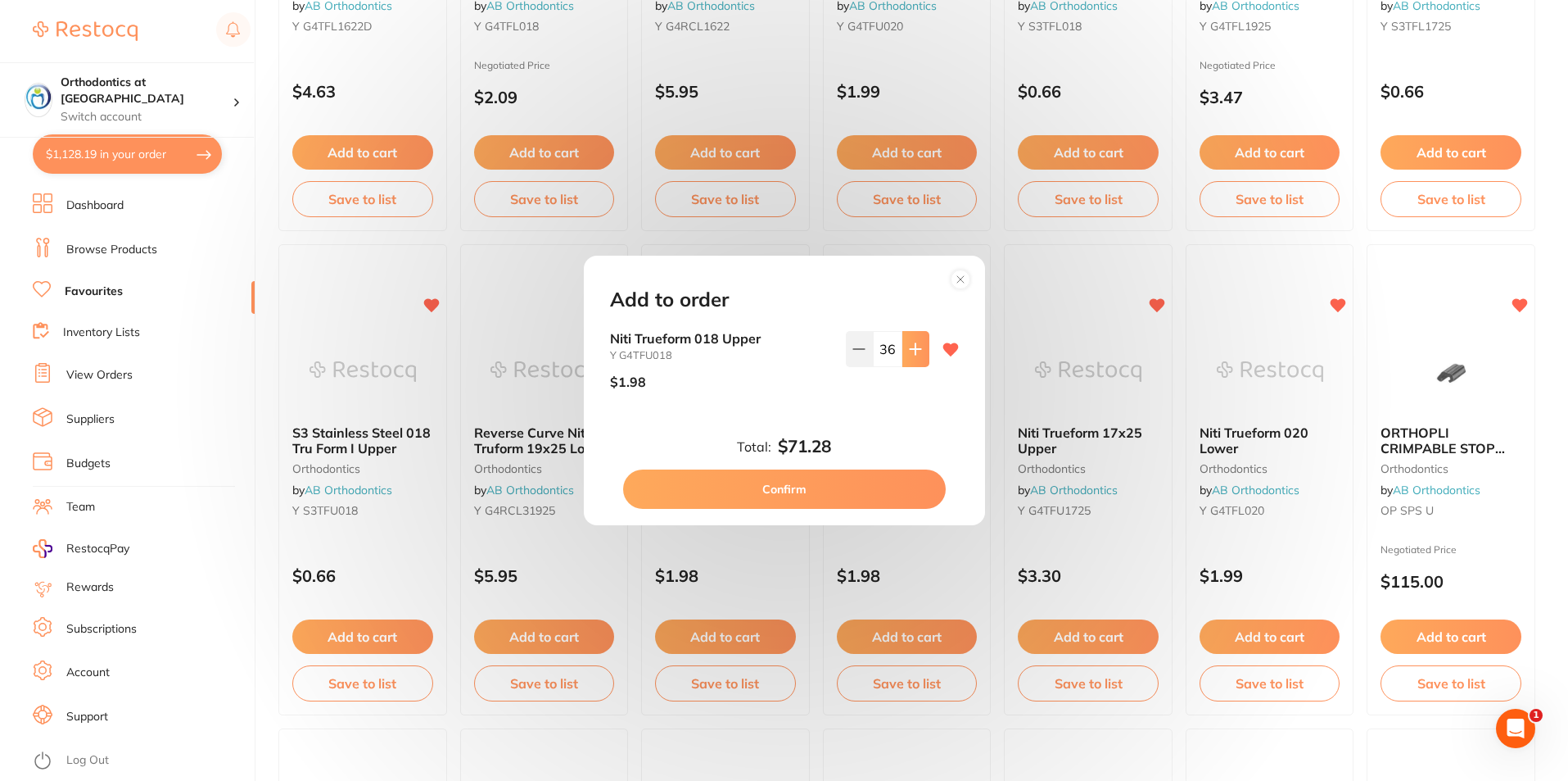
click at [909, 351] on icon at bounding box center [916, 349] width 13 height 13
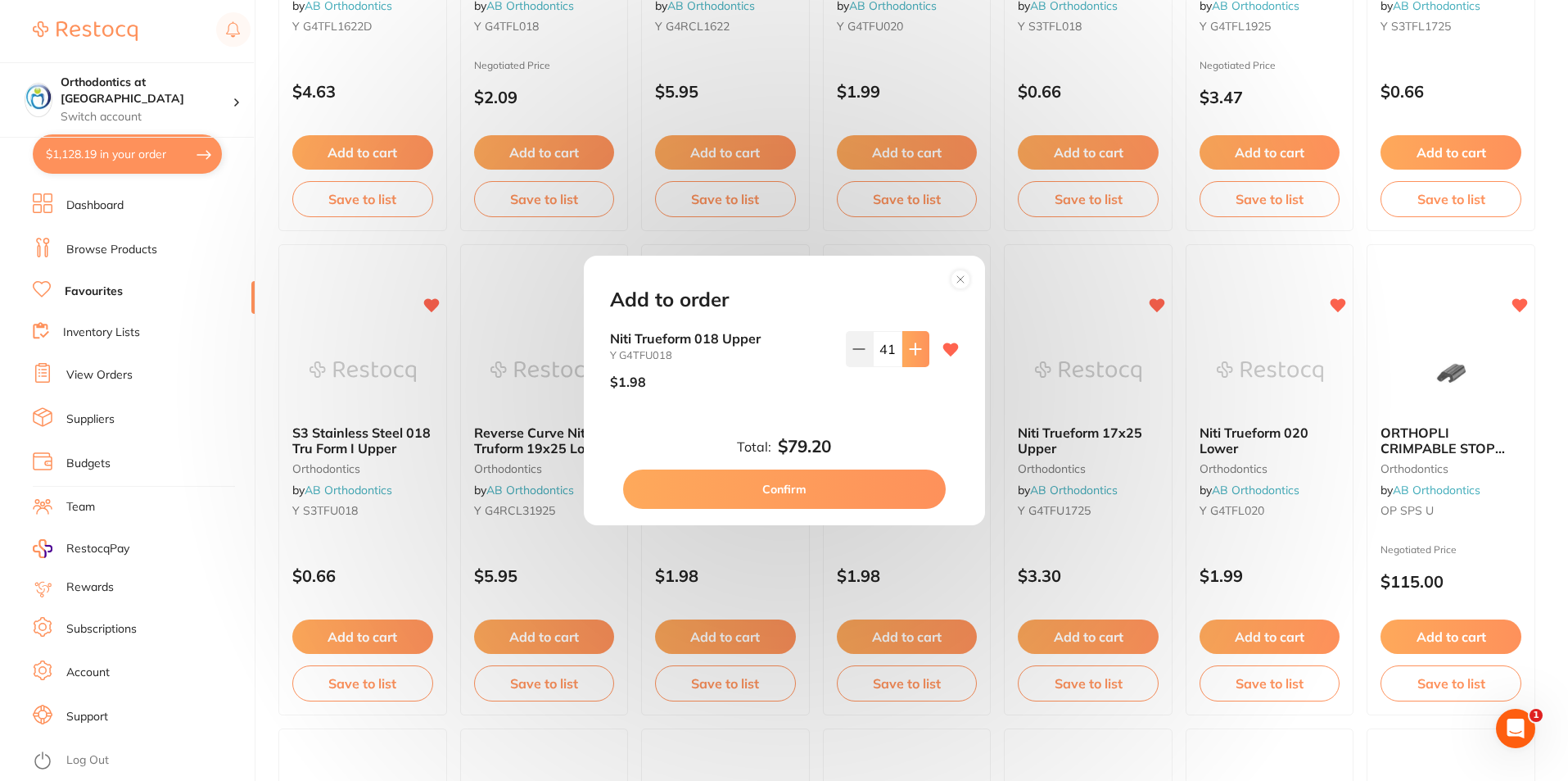
click at [909, 351] on icon at bounding box center [916, 349] width 13 height 13
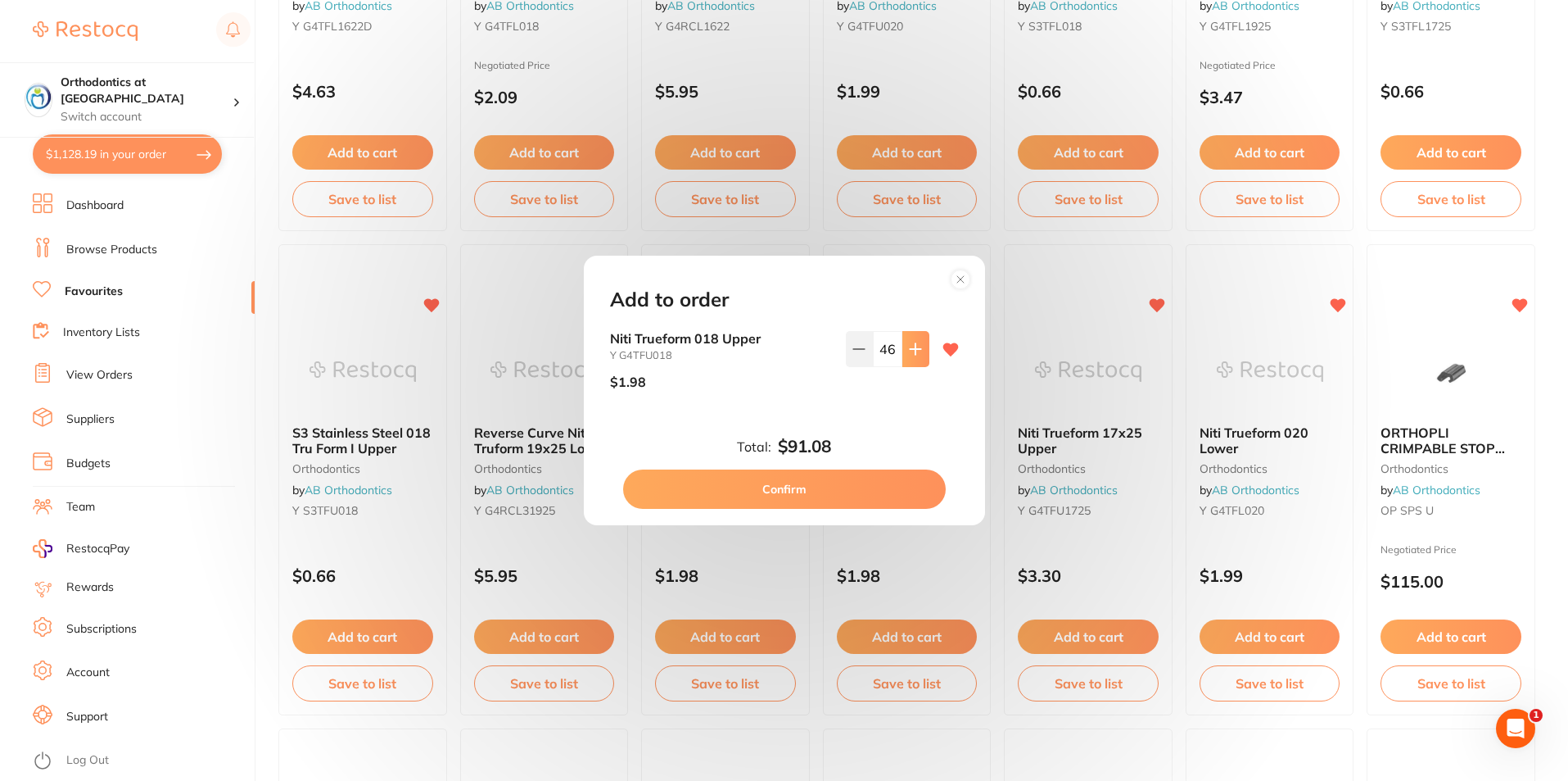
click at [909, 351] on icon at bounding box center [916, 349] width 13 height 13
type input "50"
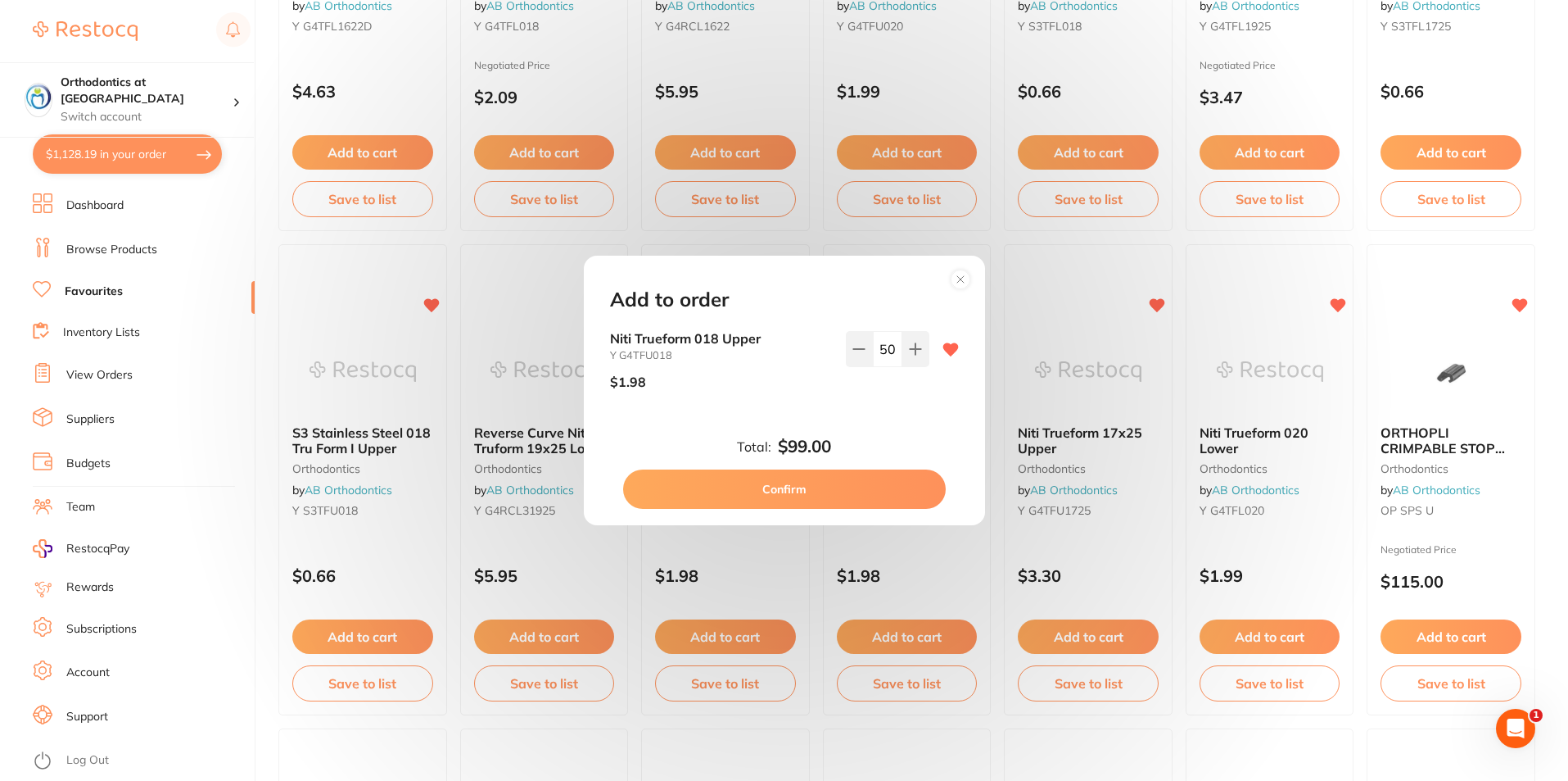
click at [855, 488] on button "Confirm" at bounding box center [784, 490] width 322 height 40
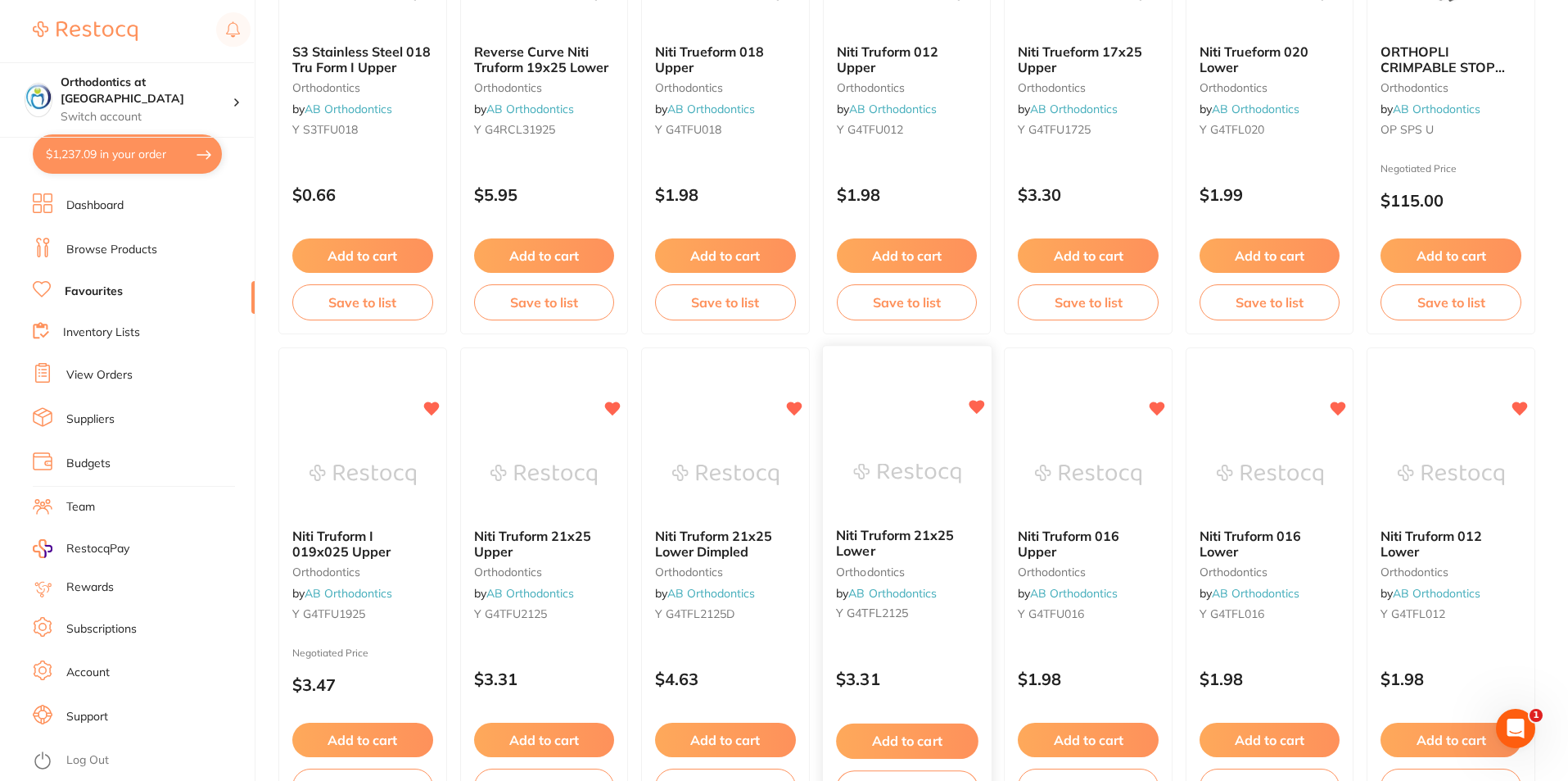
scroll to position [2294, 0]
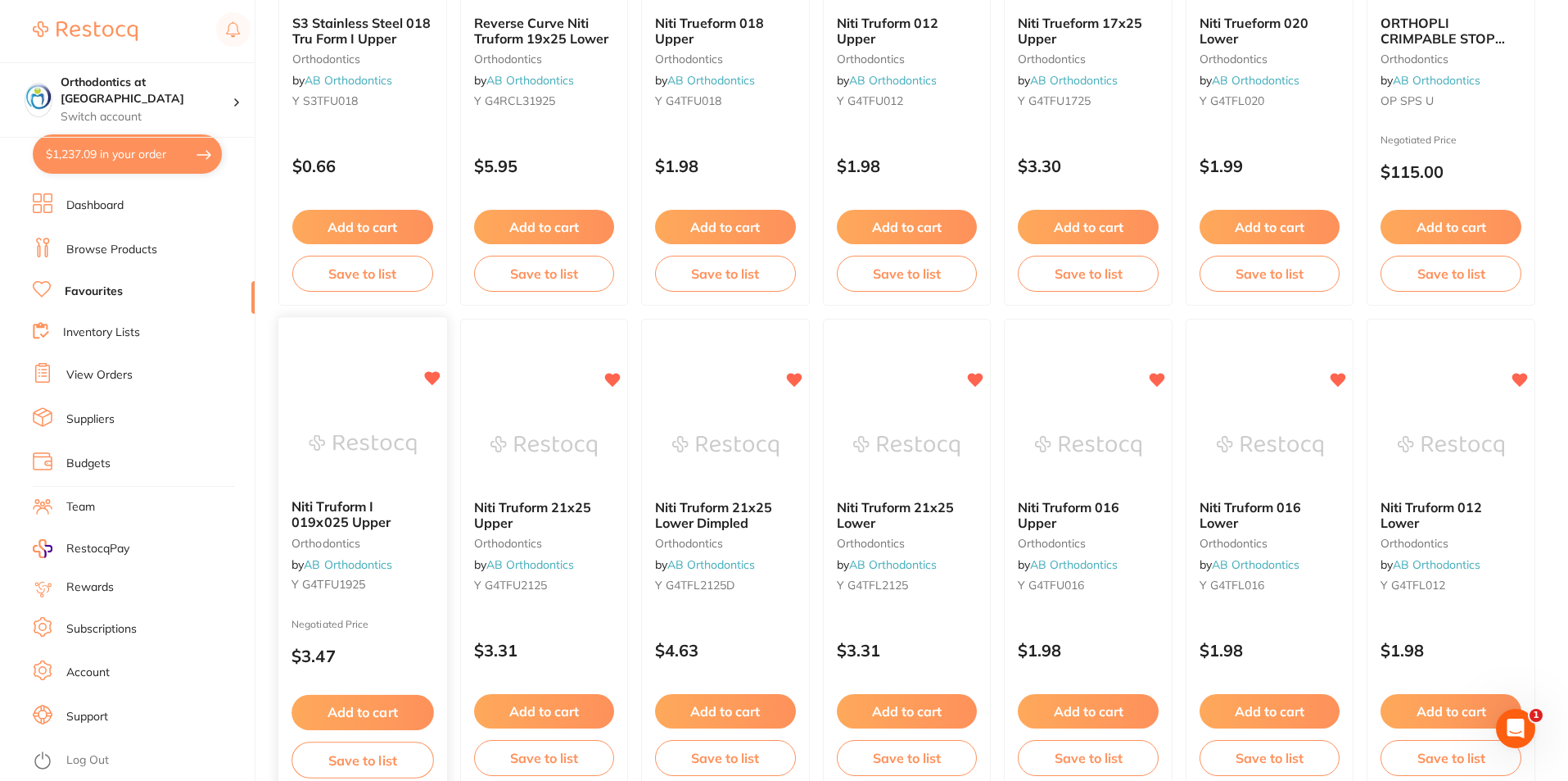
click at [391, 709] on button "Add to cart" at bounding box center [362, 712] width 142 height 35
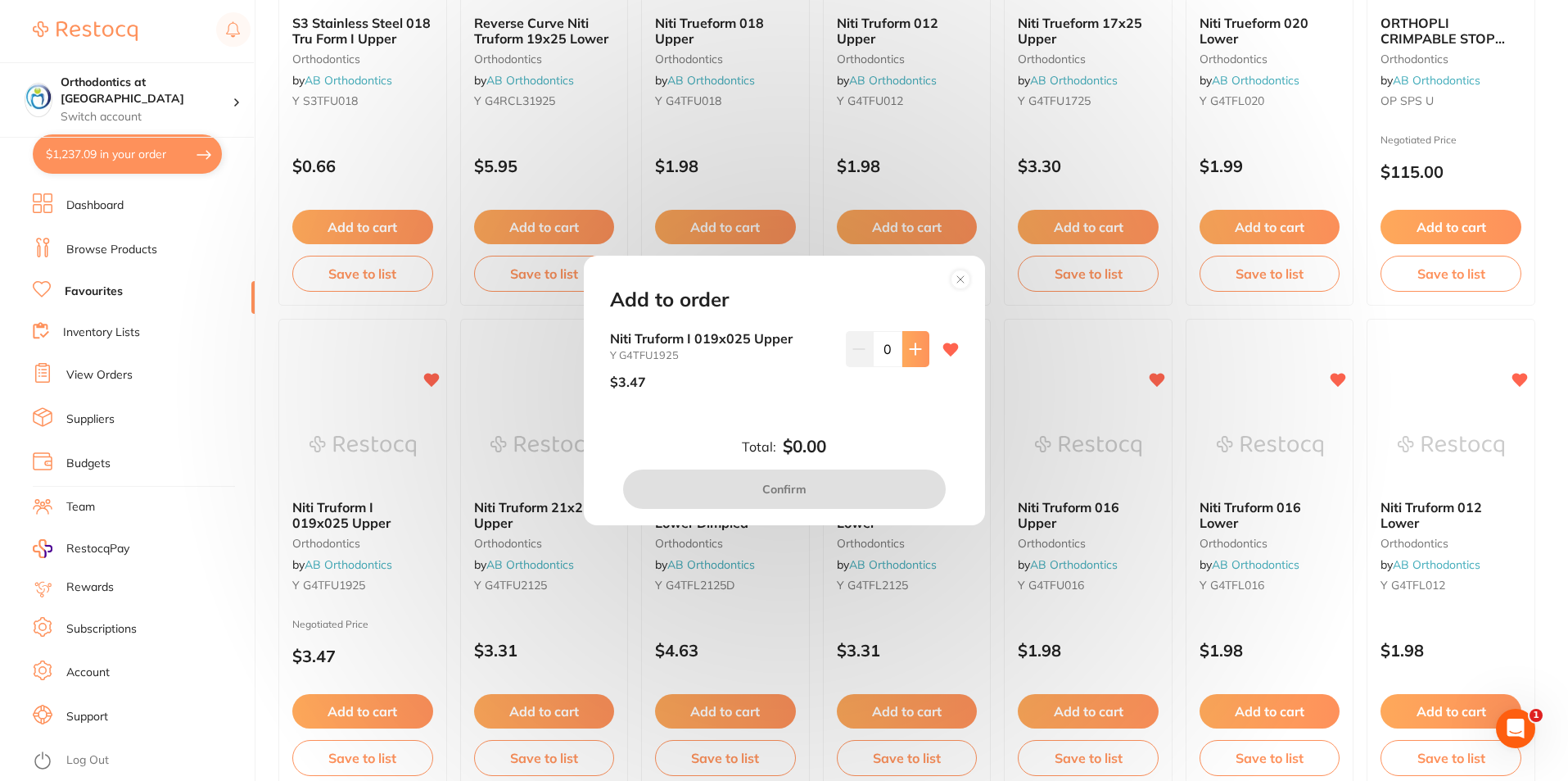
scroll to position [0, 0]
click at [909, 350] on icon at bounding box center [916, 349] width 13 height 13
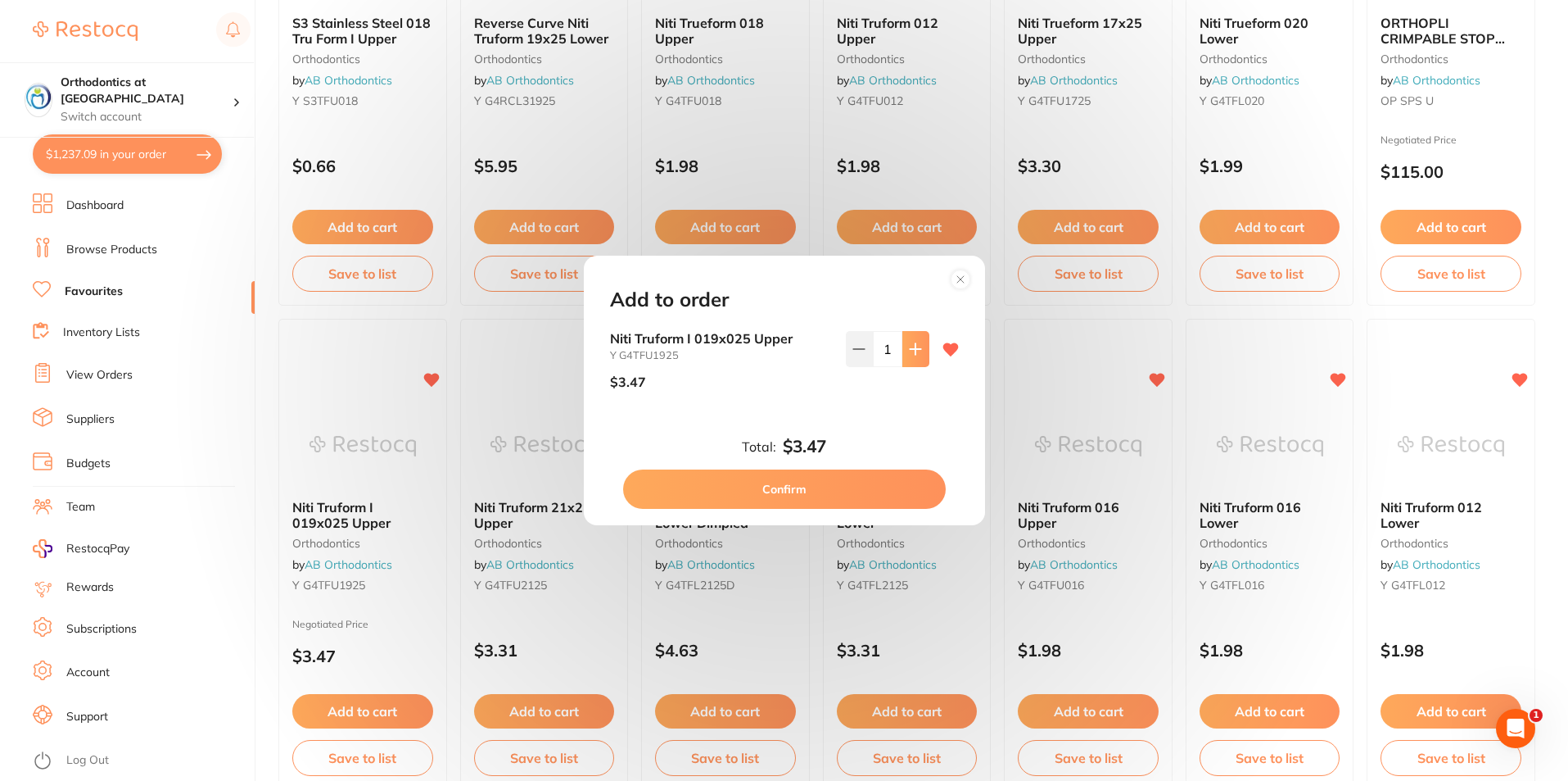
click at [909, 350] on icon at bounding box center [916, 349] width 13 height 13
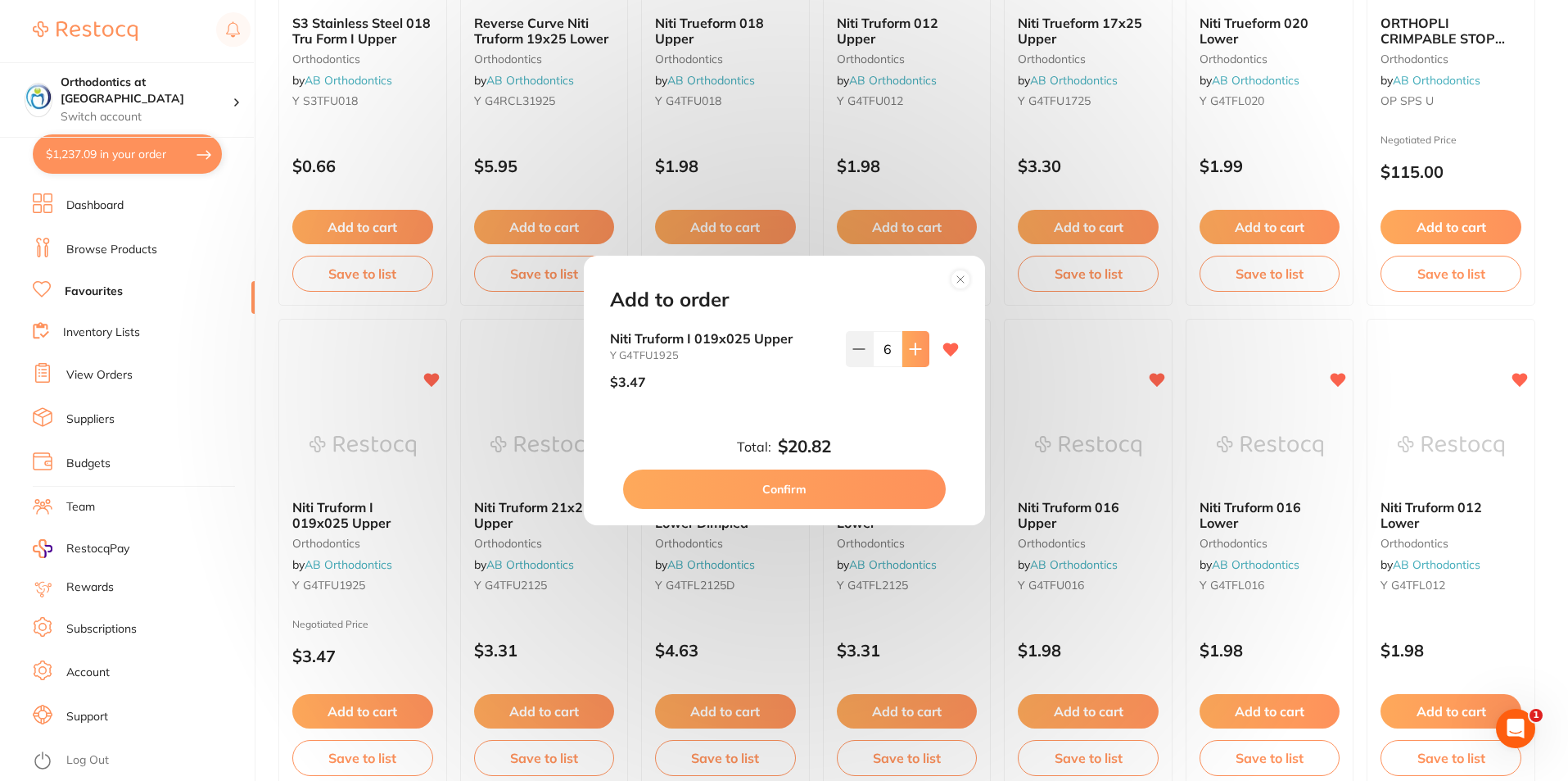
click at [909, 350] on icon at bounding box center [916, 349] width 13 height 13
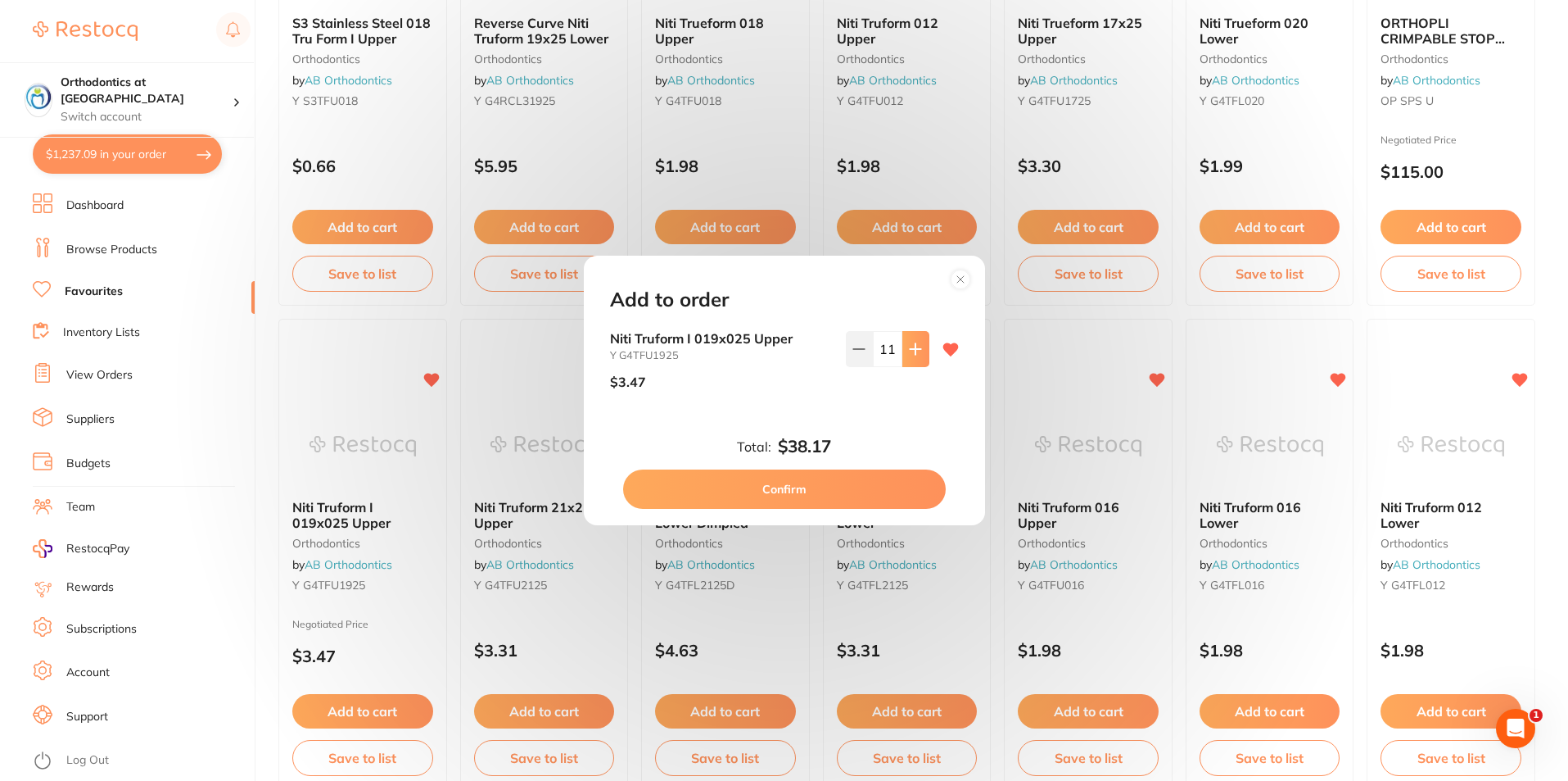
click at [909, 350] on icon at bounding box center [916, 349] width 13 height 13
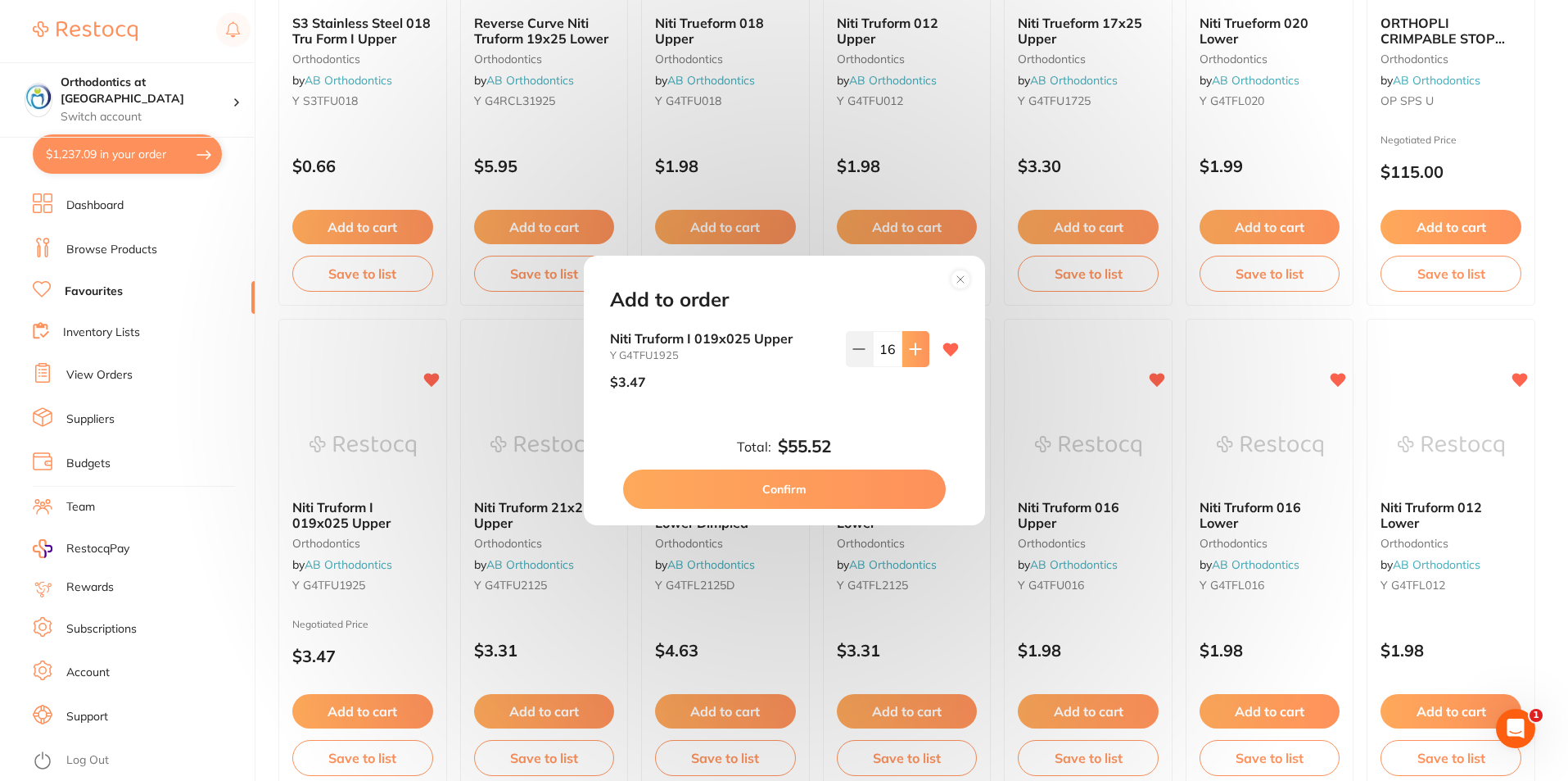
click at [909, 350] on icon at bounding box center [916, 349] width 13 height 13
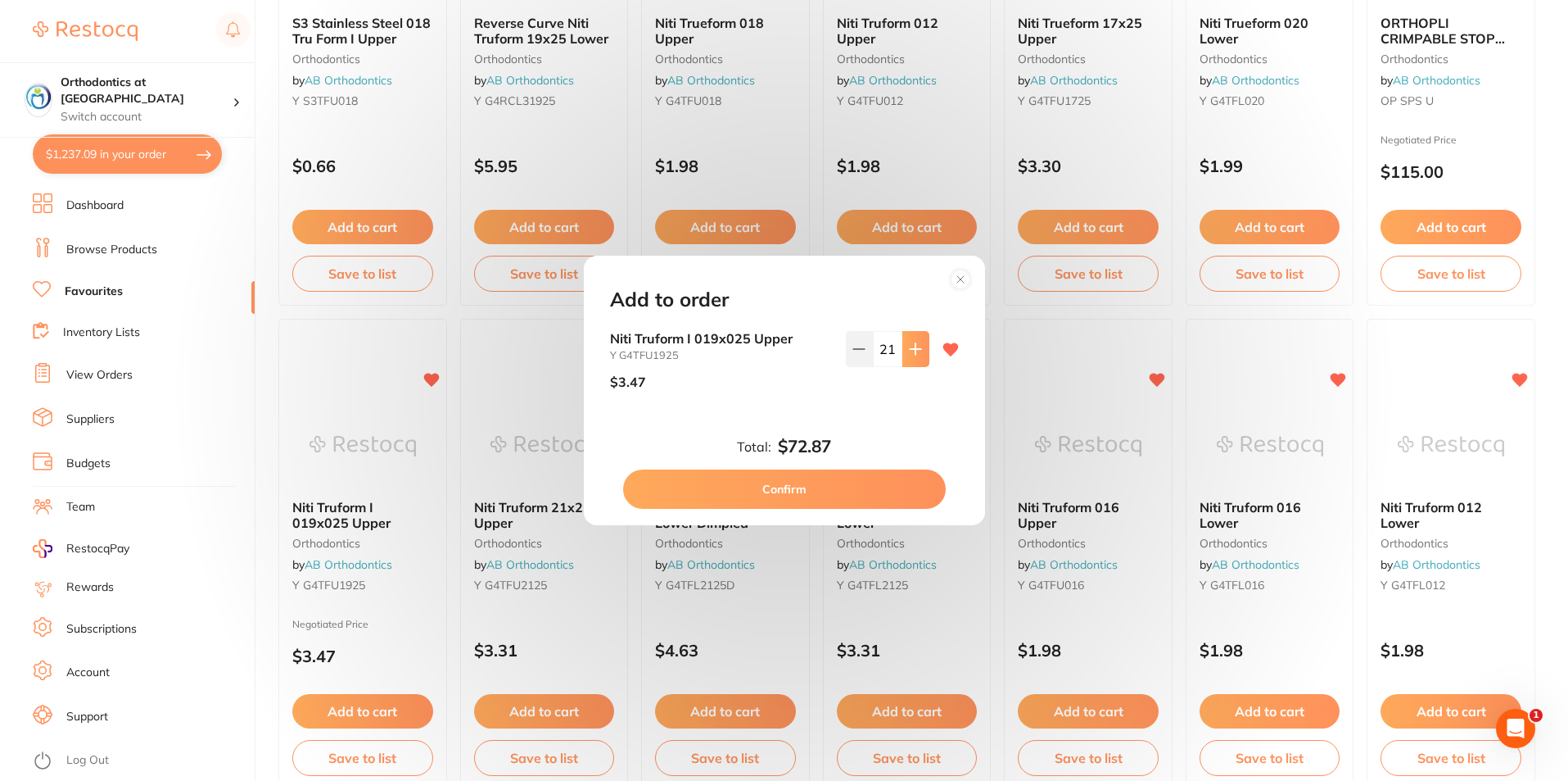
click at [909, 350] on icon at bounding box center [916, 349] width 13 height 13
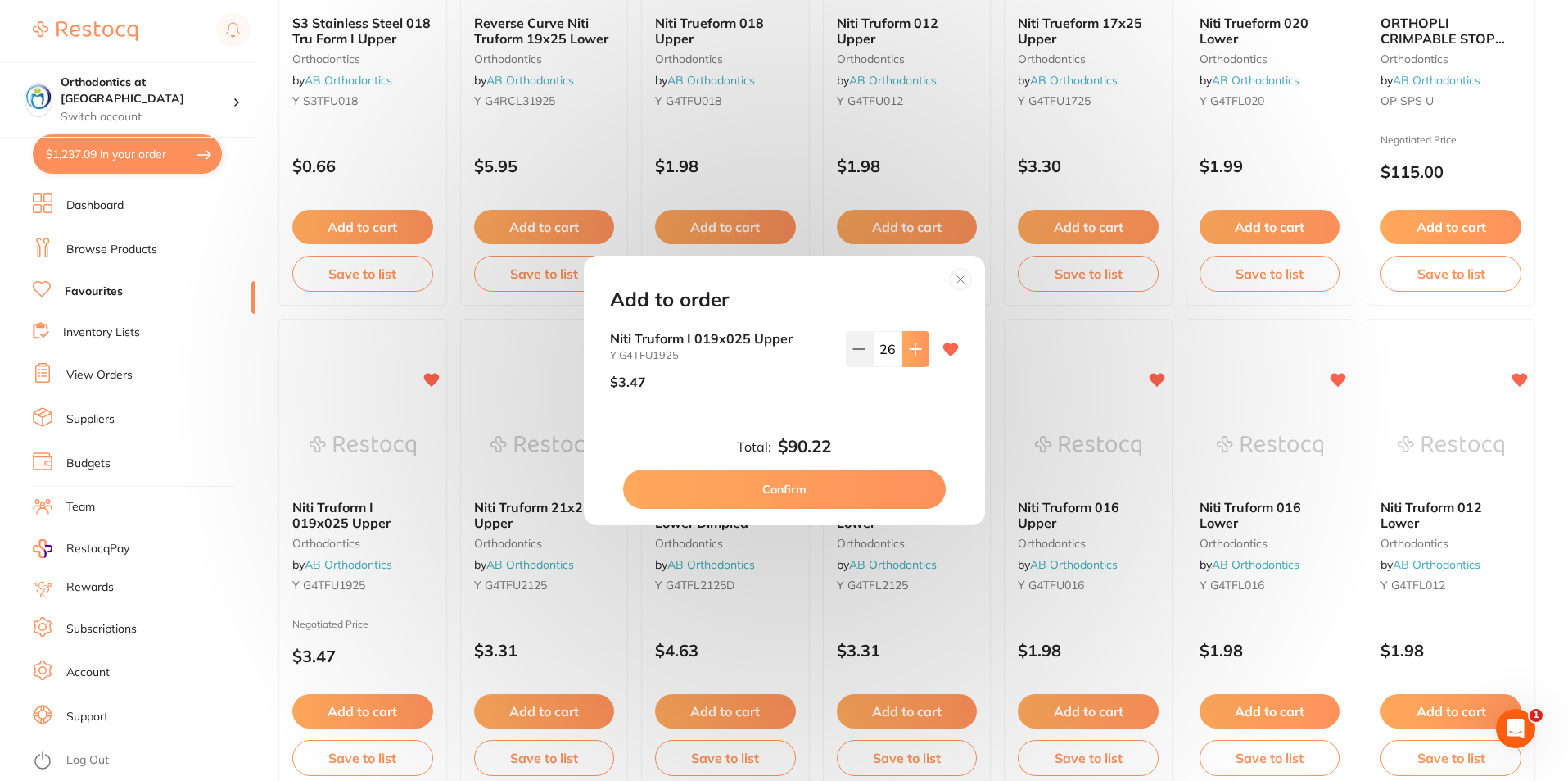
click at [909, 350] on icon at bounding box center [916, 349] width 13 height 13
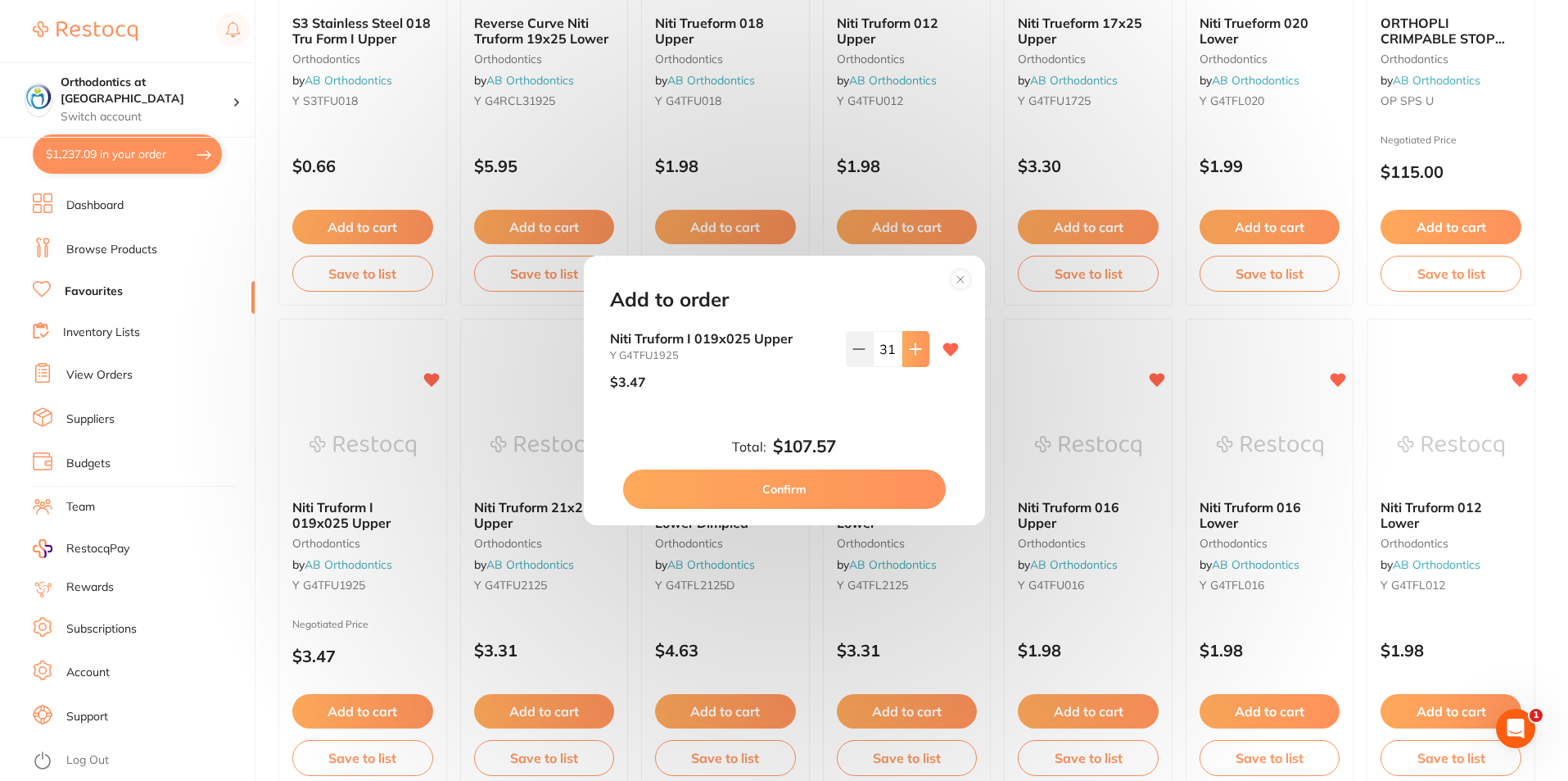
click at [909, 350] on icon at bounding box center [916, 349] width 13 height 13
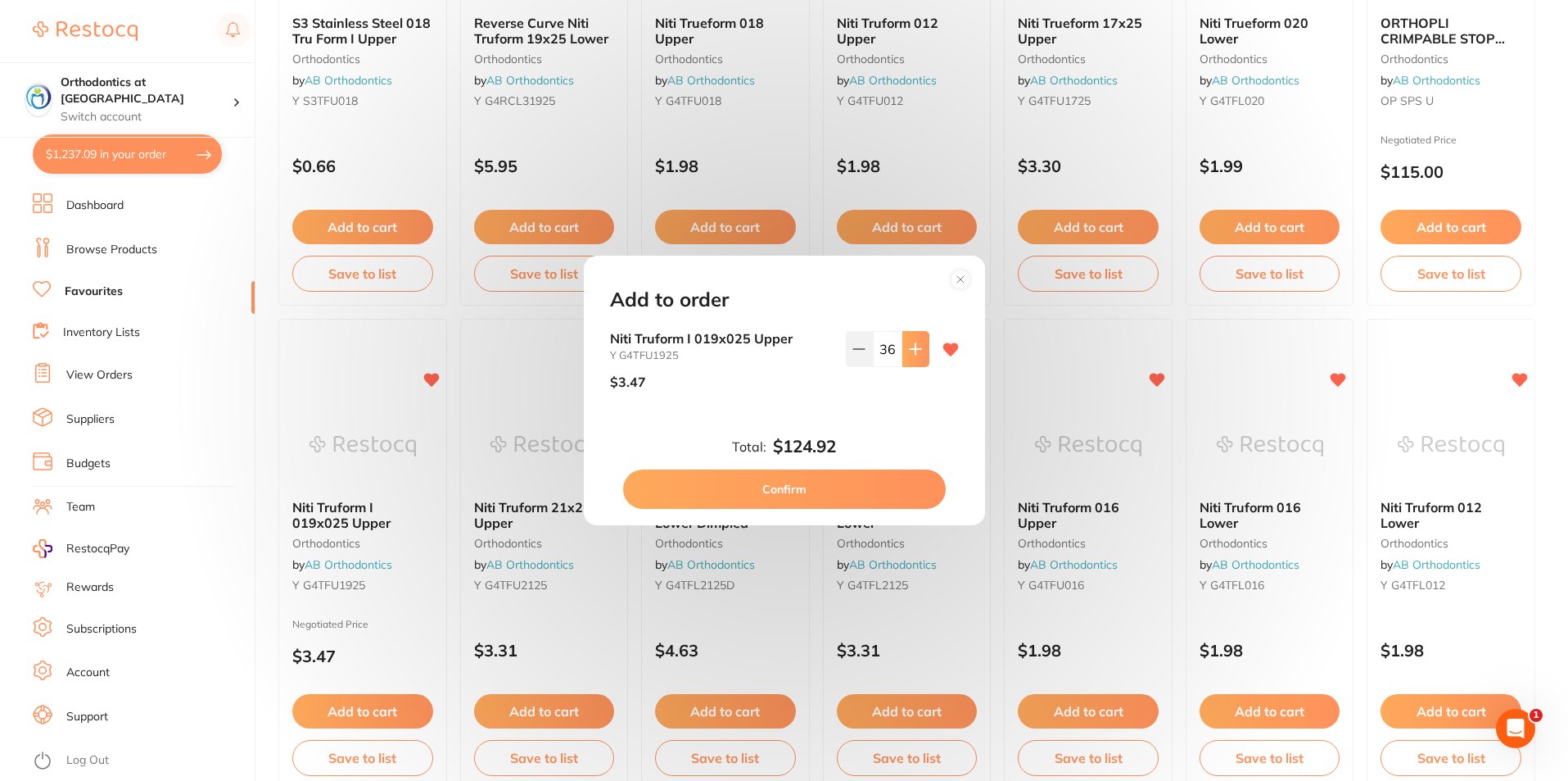
click at [909, 350] on icon at bounding box center [916, 349] width 13 height 13
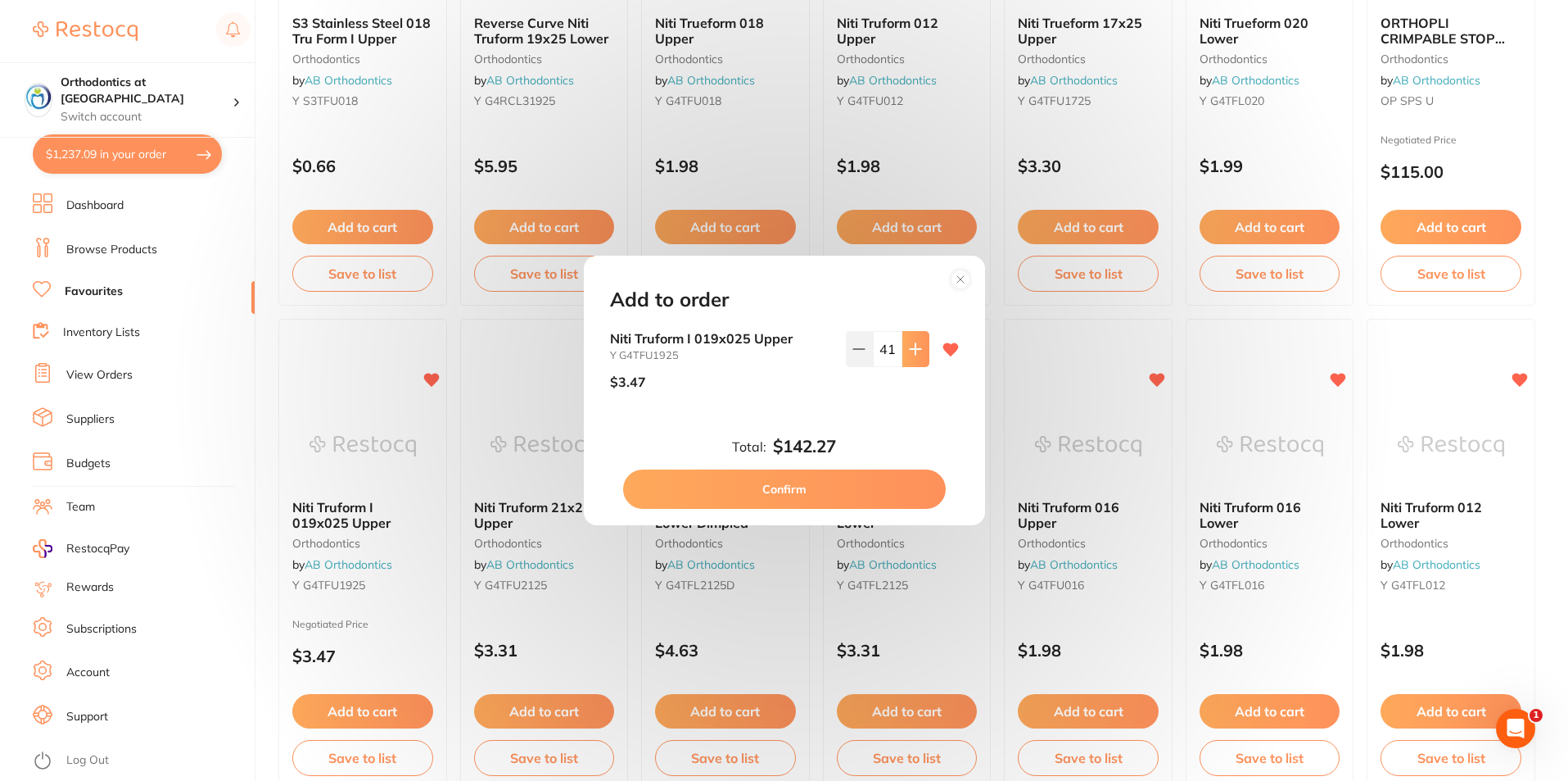
click at [909, 350] on icon at bounding box center [916, 349] width 13 height 13
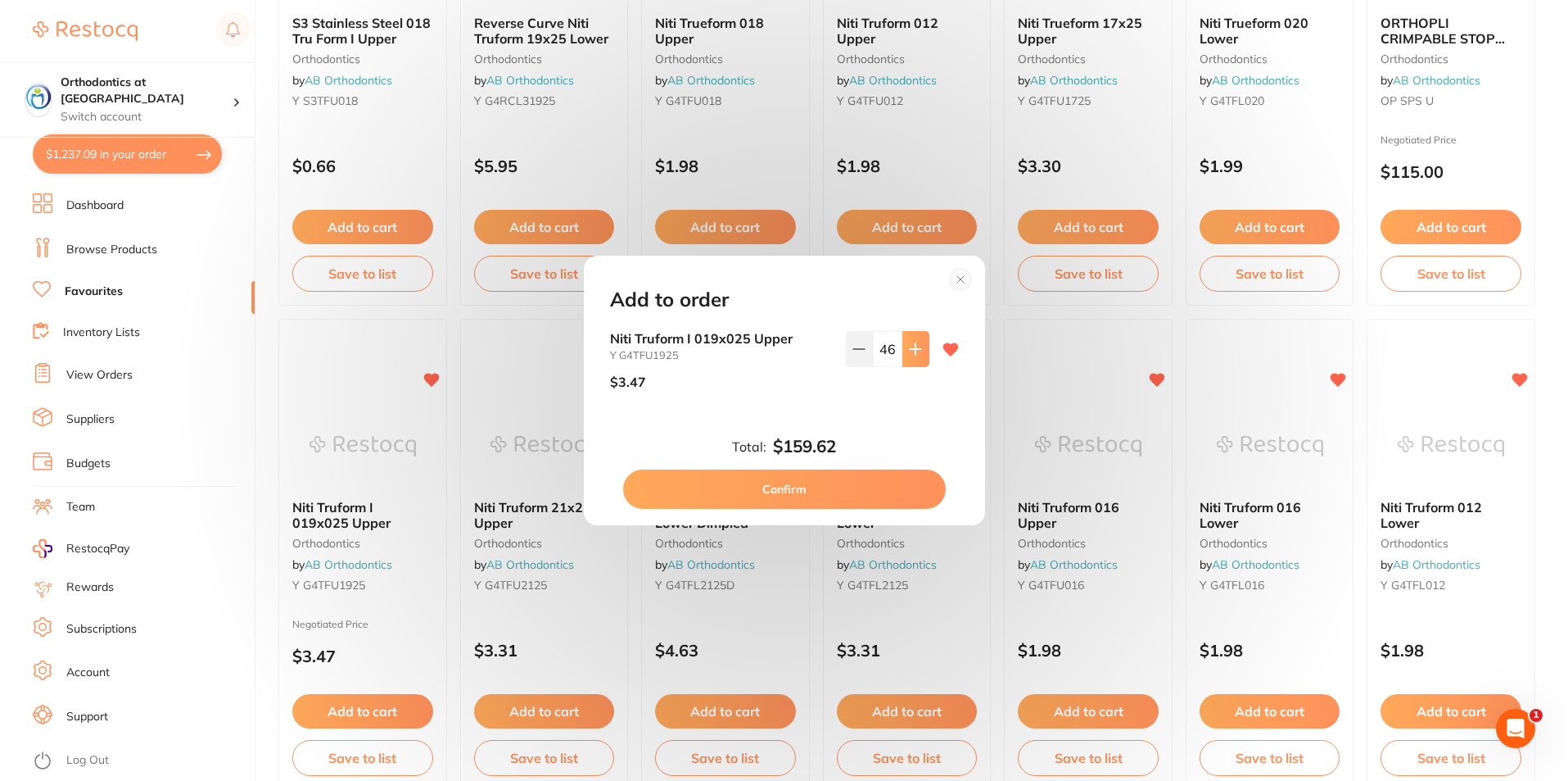
click at [909, 350] on icon at bounding box center [916, 349] width 13 height 13
click at [910, 349] on icon at bounding box center [915, 348] width 10 height 10
type input "50"
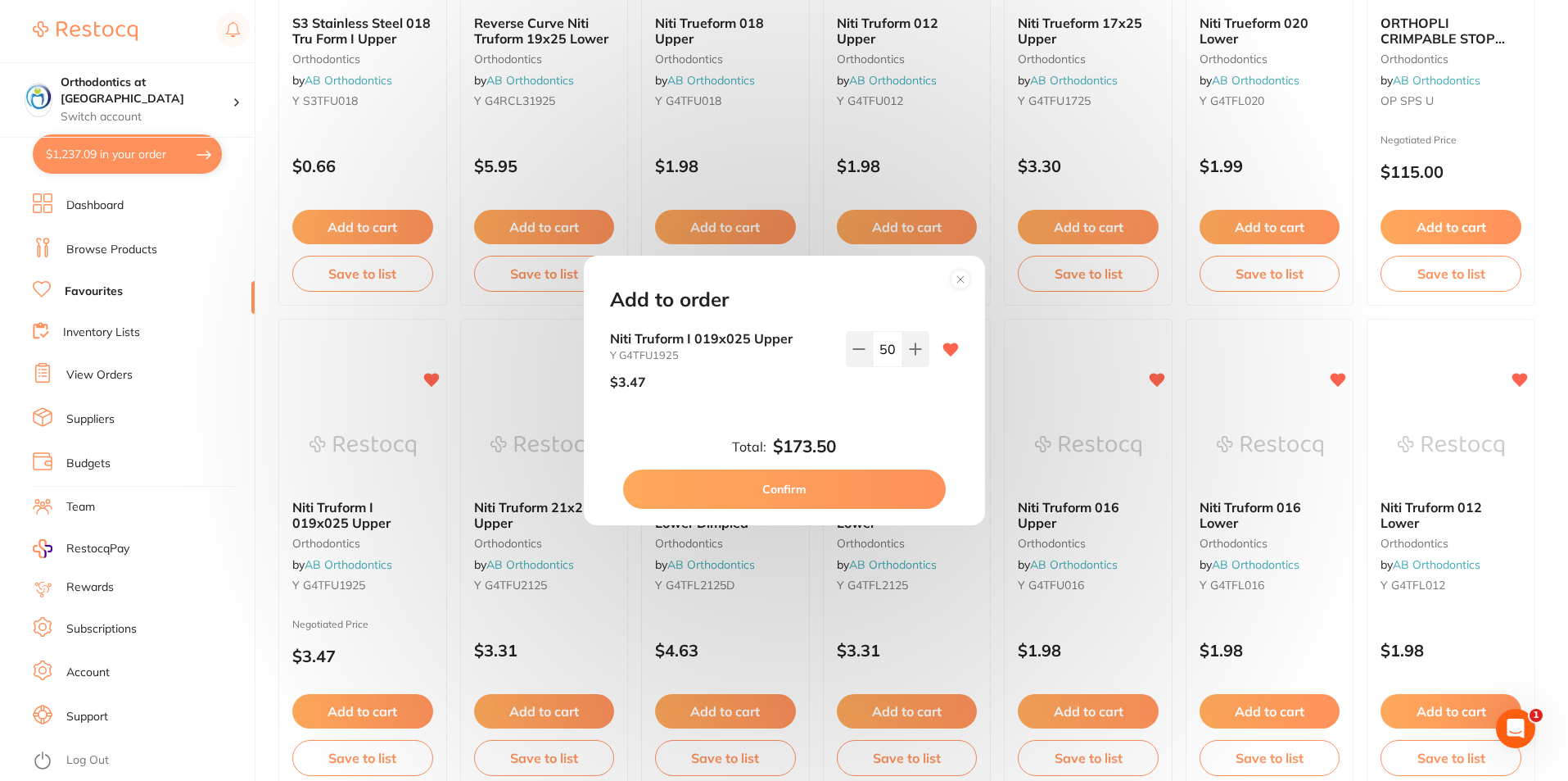
click at [813, 502] on button "Confirm" at bounding box center [784, 490] width 322 height 40
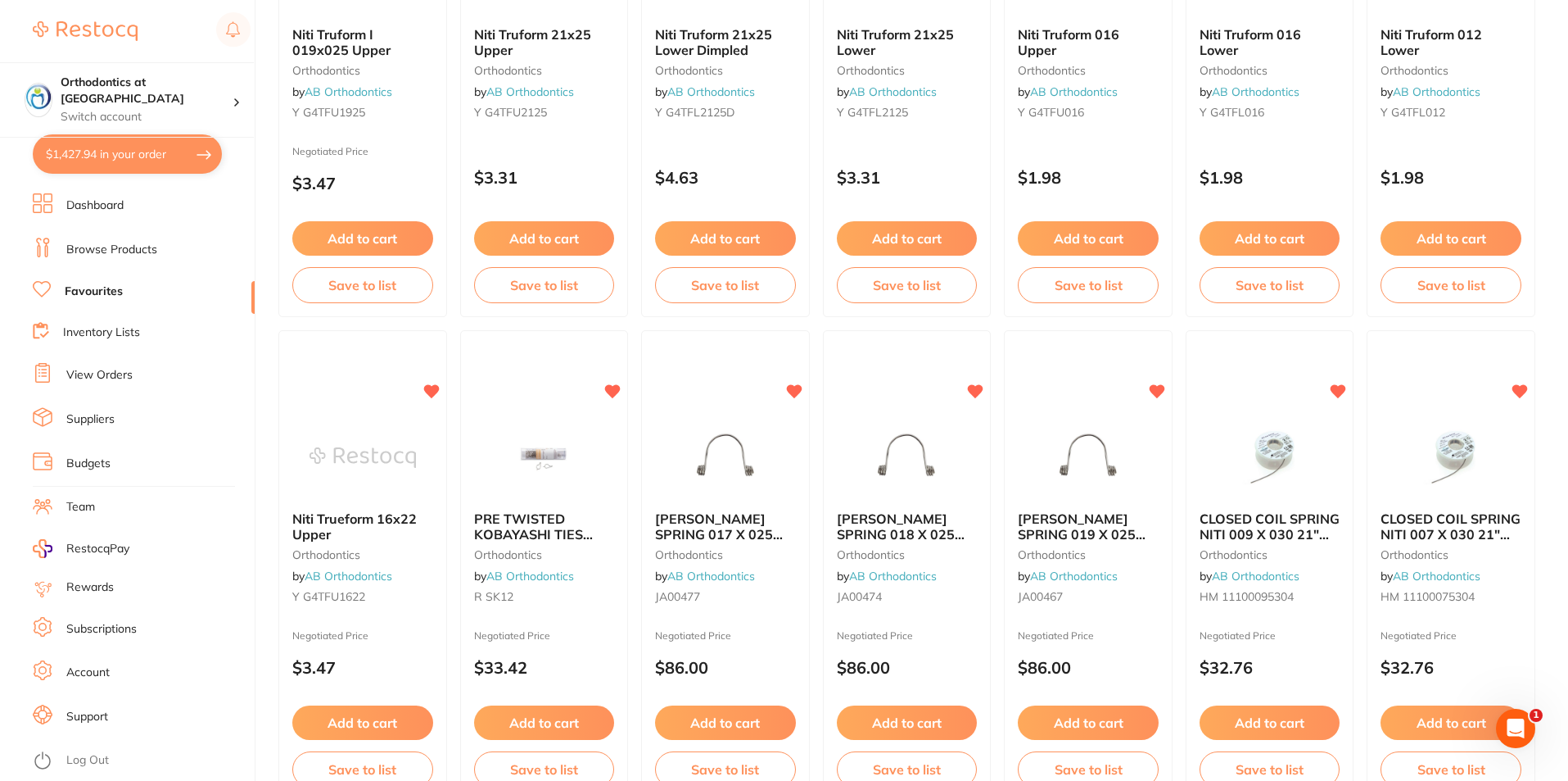
scroll to position [2786, 0]
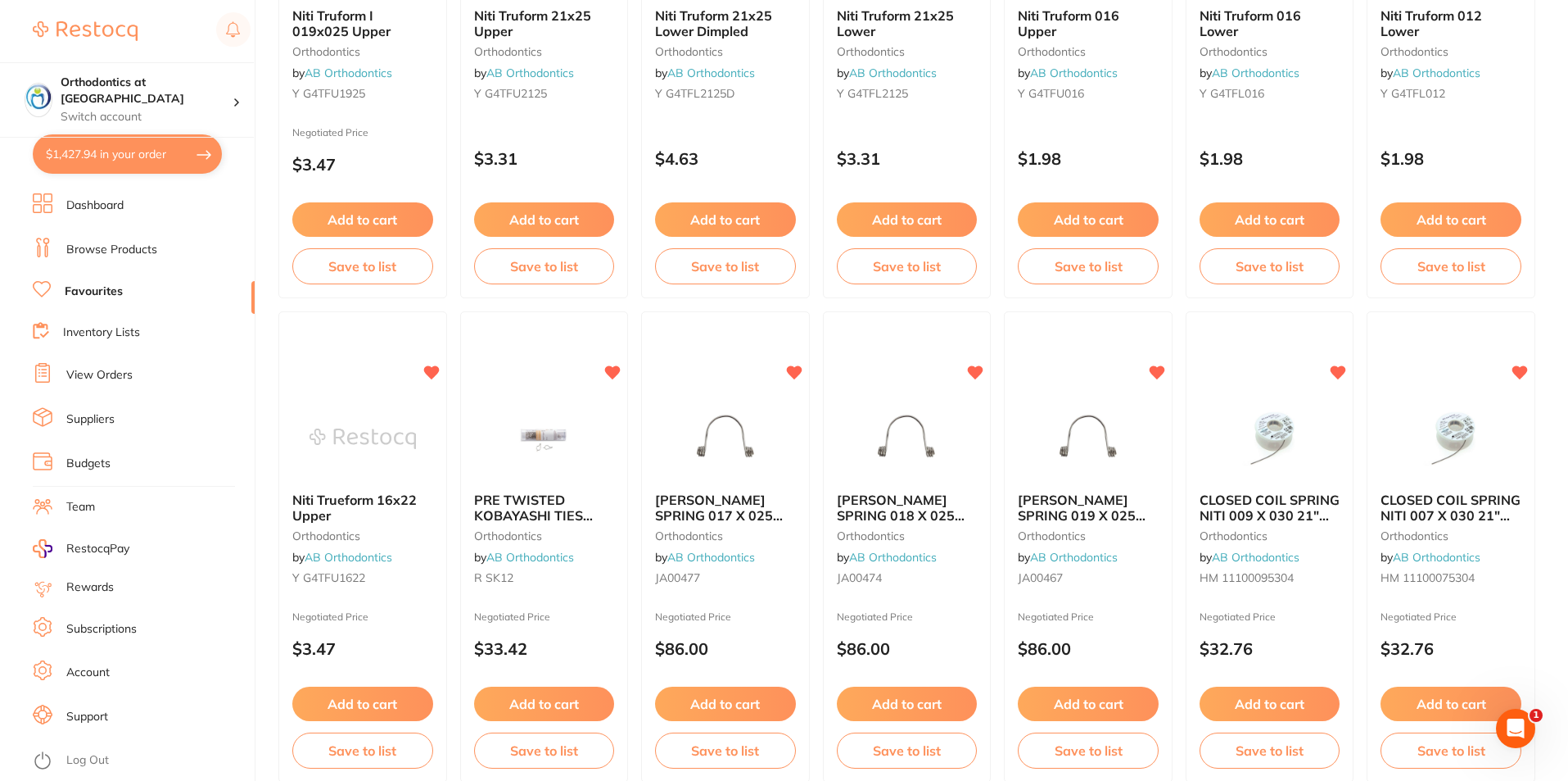
click at [166, 157] on button "$1,427.94 in your order" at bounding box center [128, 154] width 189 height 40
checkbox input "true"
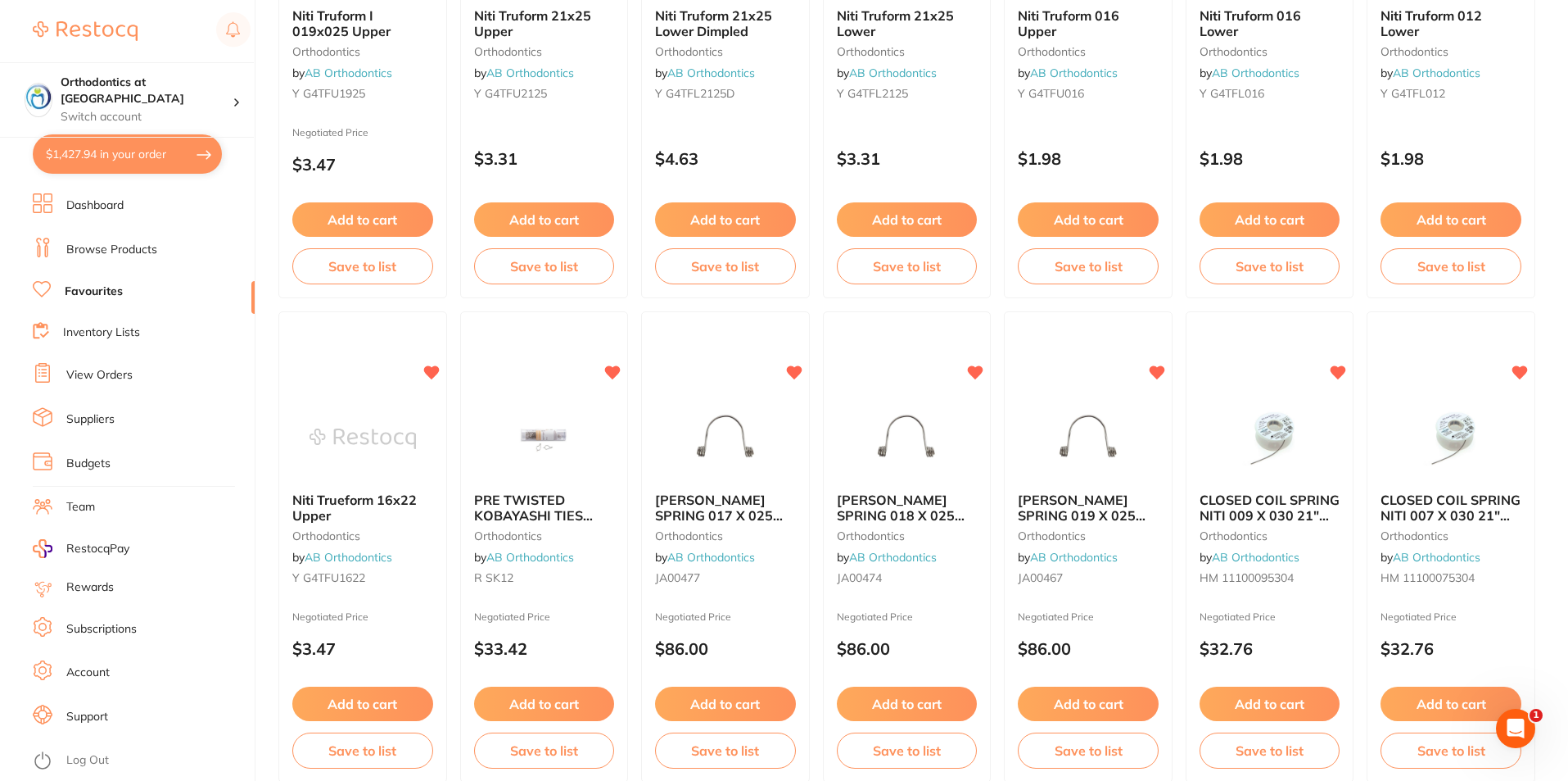
checkbox input "true"
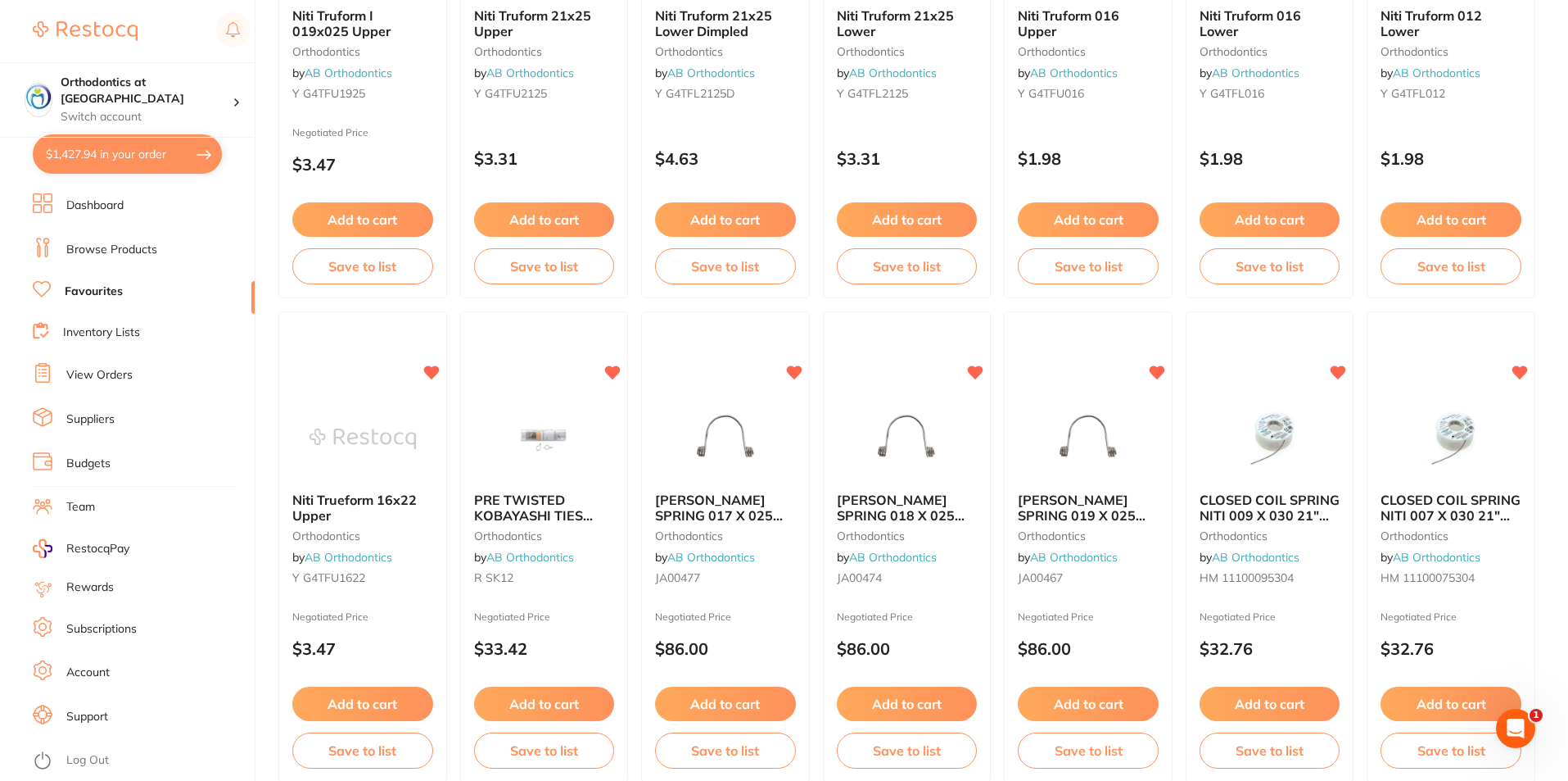
checkbox input "true"
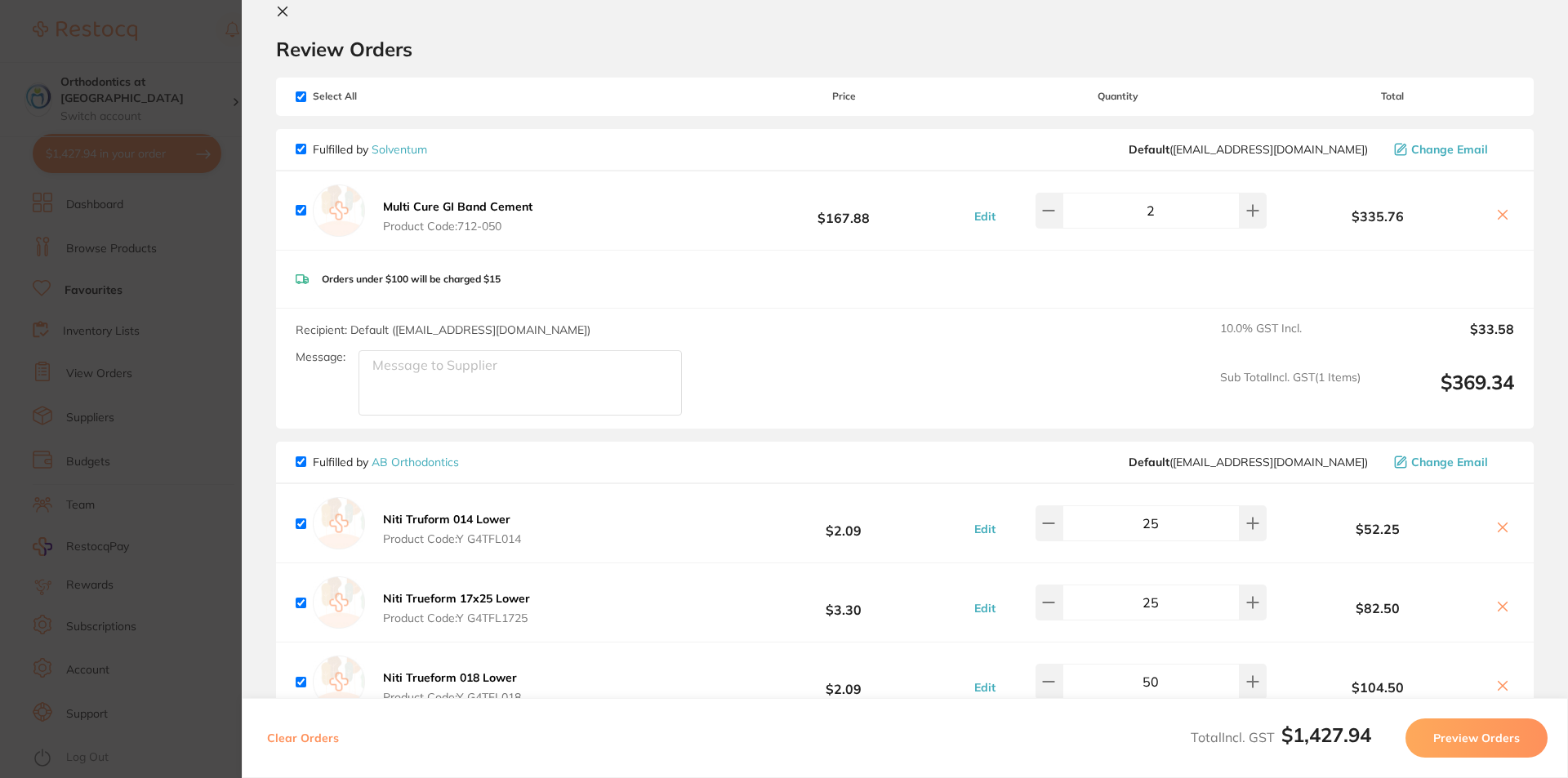
scroll to position [0, 0]
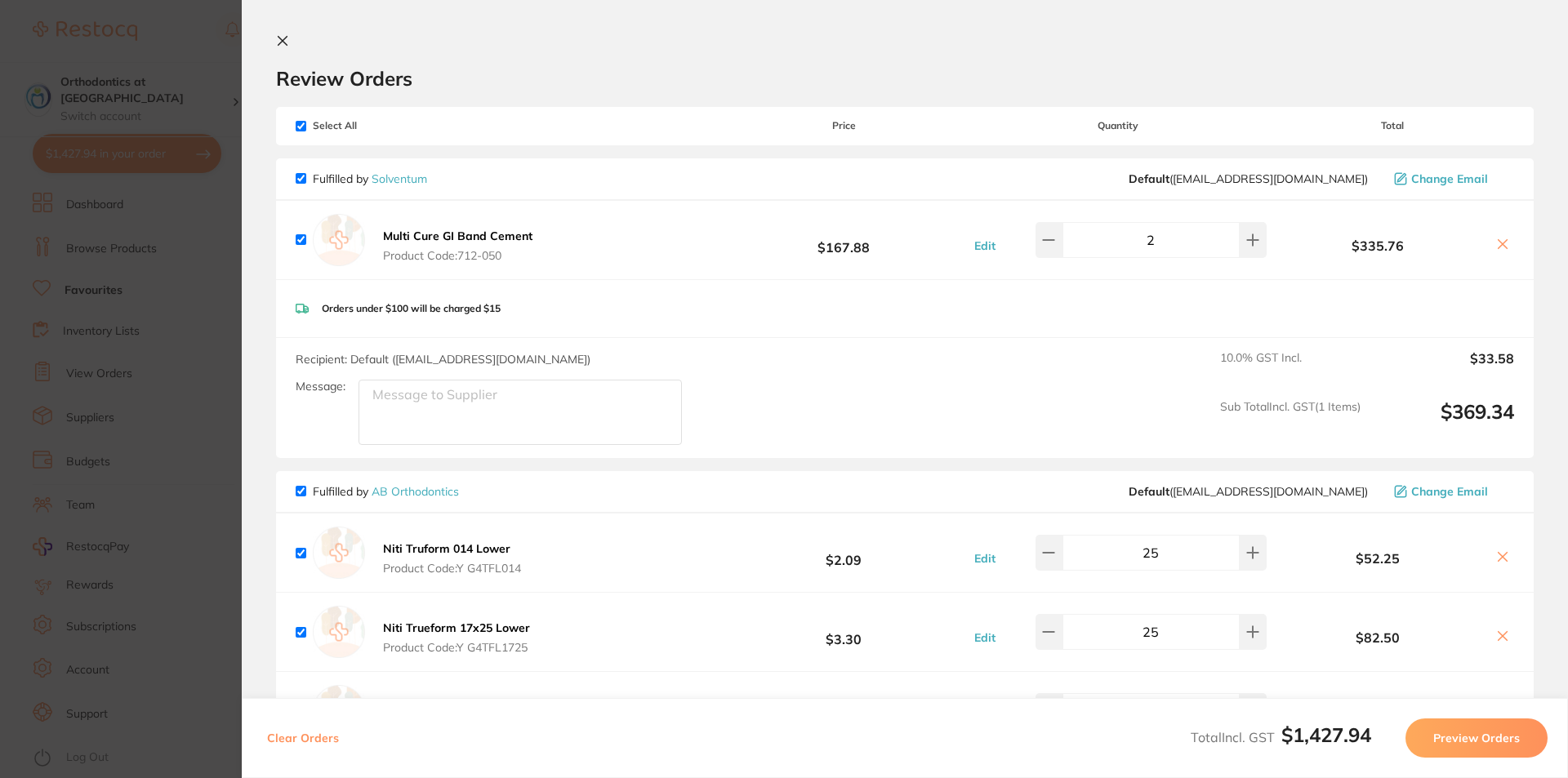
click at [289, 39] on button at bounding box center [286, 41] width 20 height 15
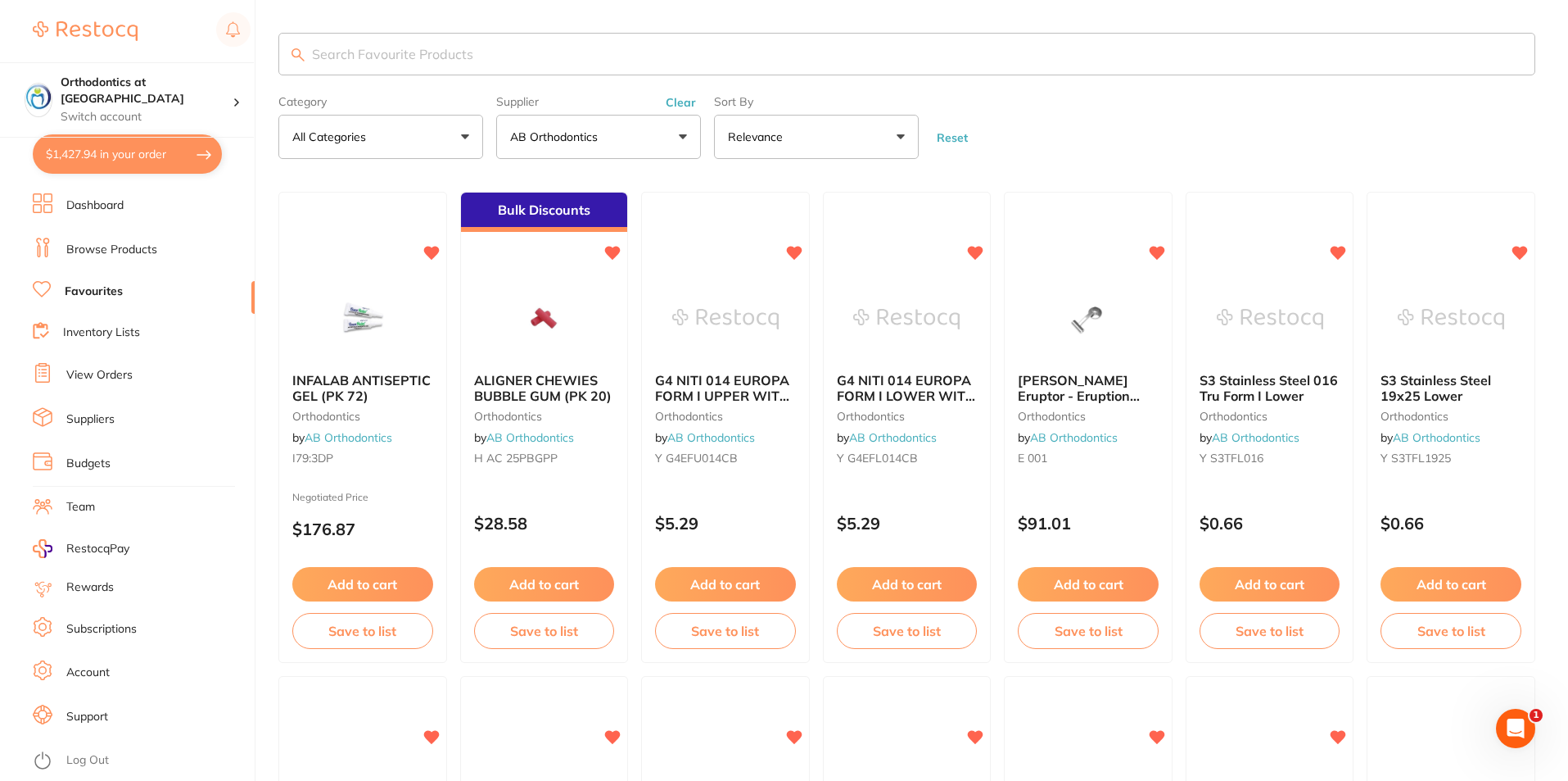
click at [406, 60] on input "search" at bounding box center [907, 54] width 1257 height 43
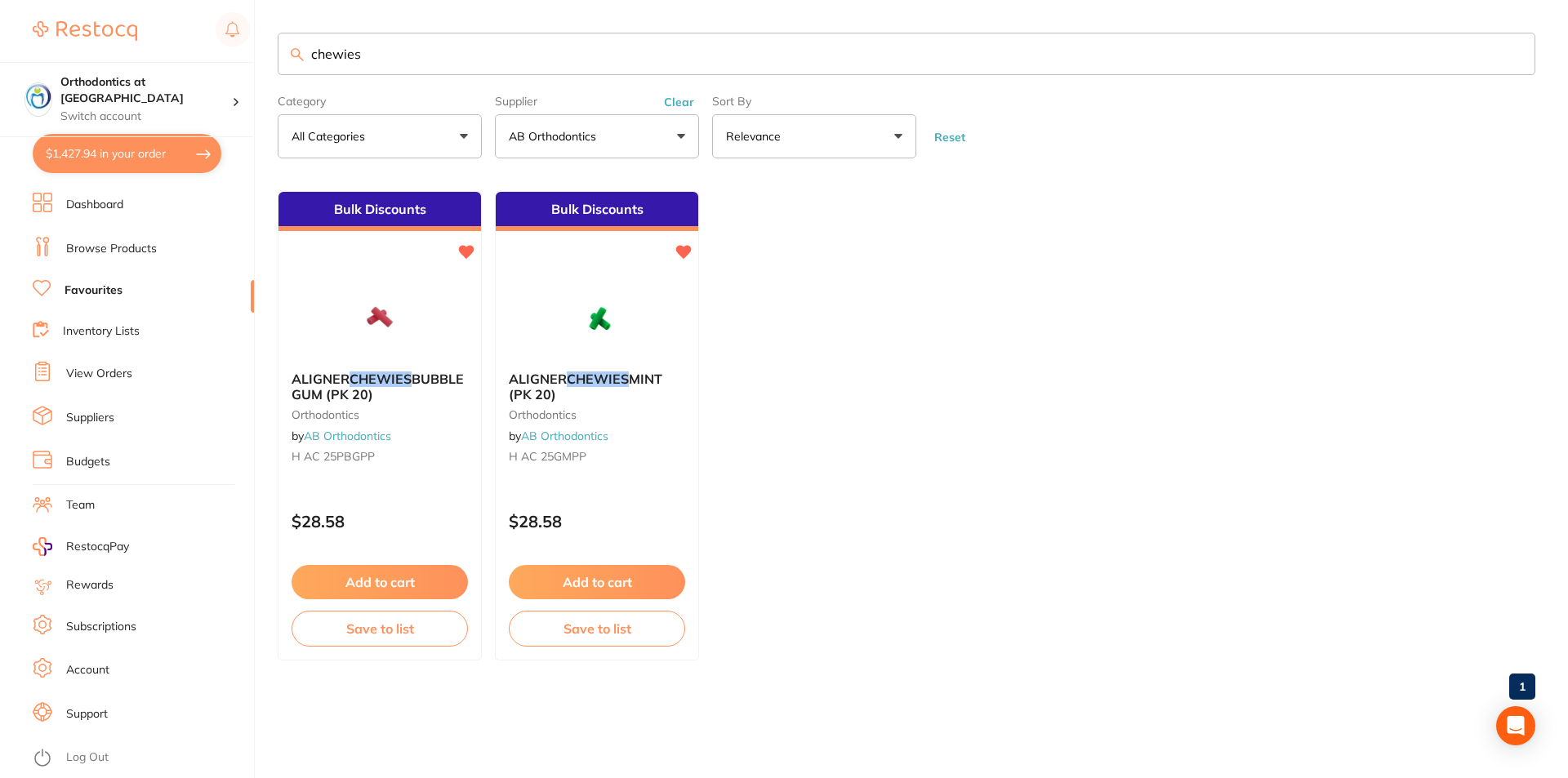
type input "chewies"
click at [633, 377] on span "MINT (PK 20)" at bounding box center [585, 386] width 155 height 32
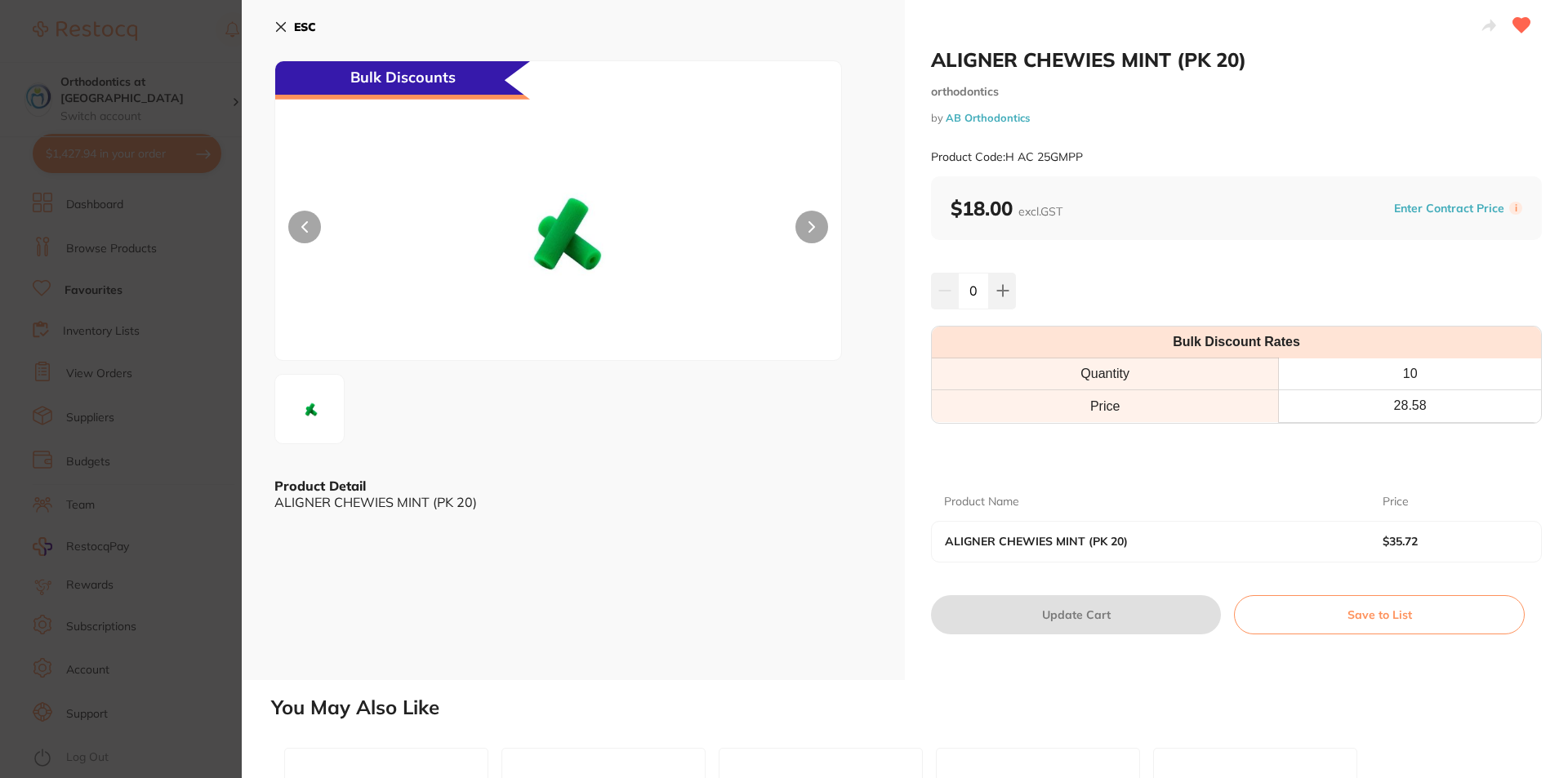
click at [279, 27] on icon at bounding box center [282, 27] width 9 height 9
